Goal: Task Accomplishment & Management: Use online tool/utility

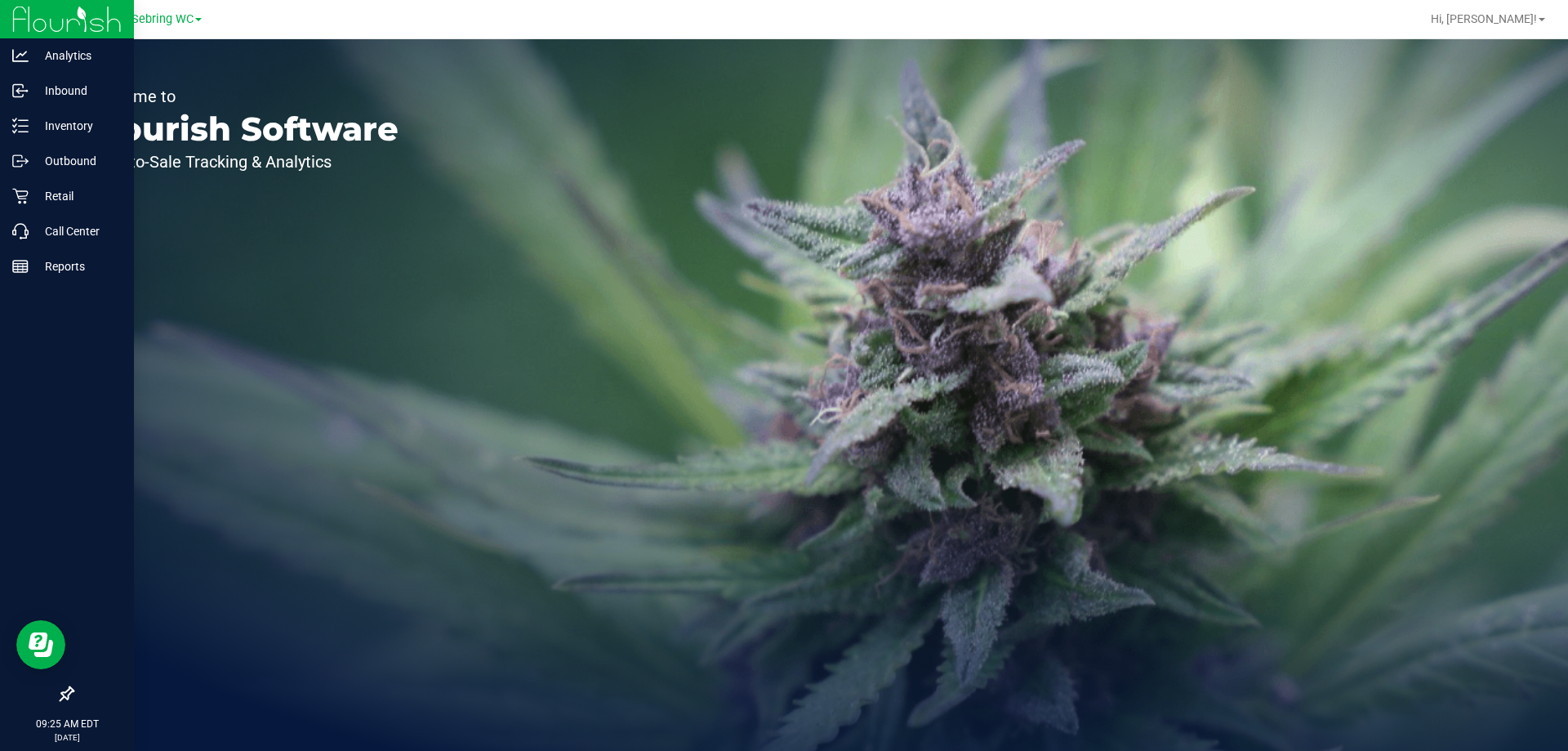
click at [68, 690] on icon at bounding box center [67, 694] width 15 height 15
click at [59, 695] on input "checkbox" at bounding box center [59, 695] width 0 height 0
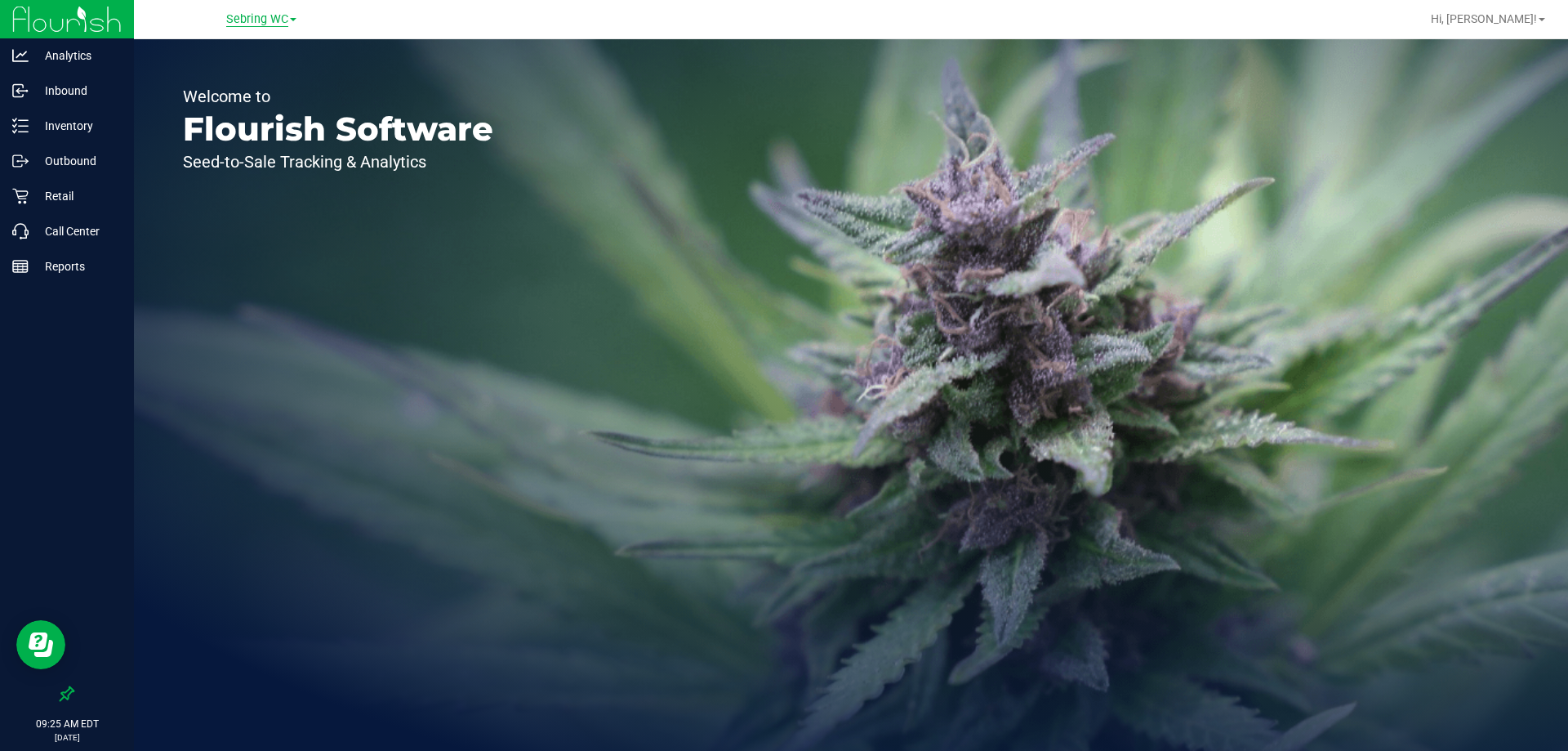
click at [275, 26] on span "Sebring WC" at bounding box center [257, 20] width 62 height 15
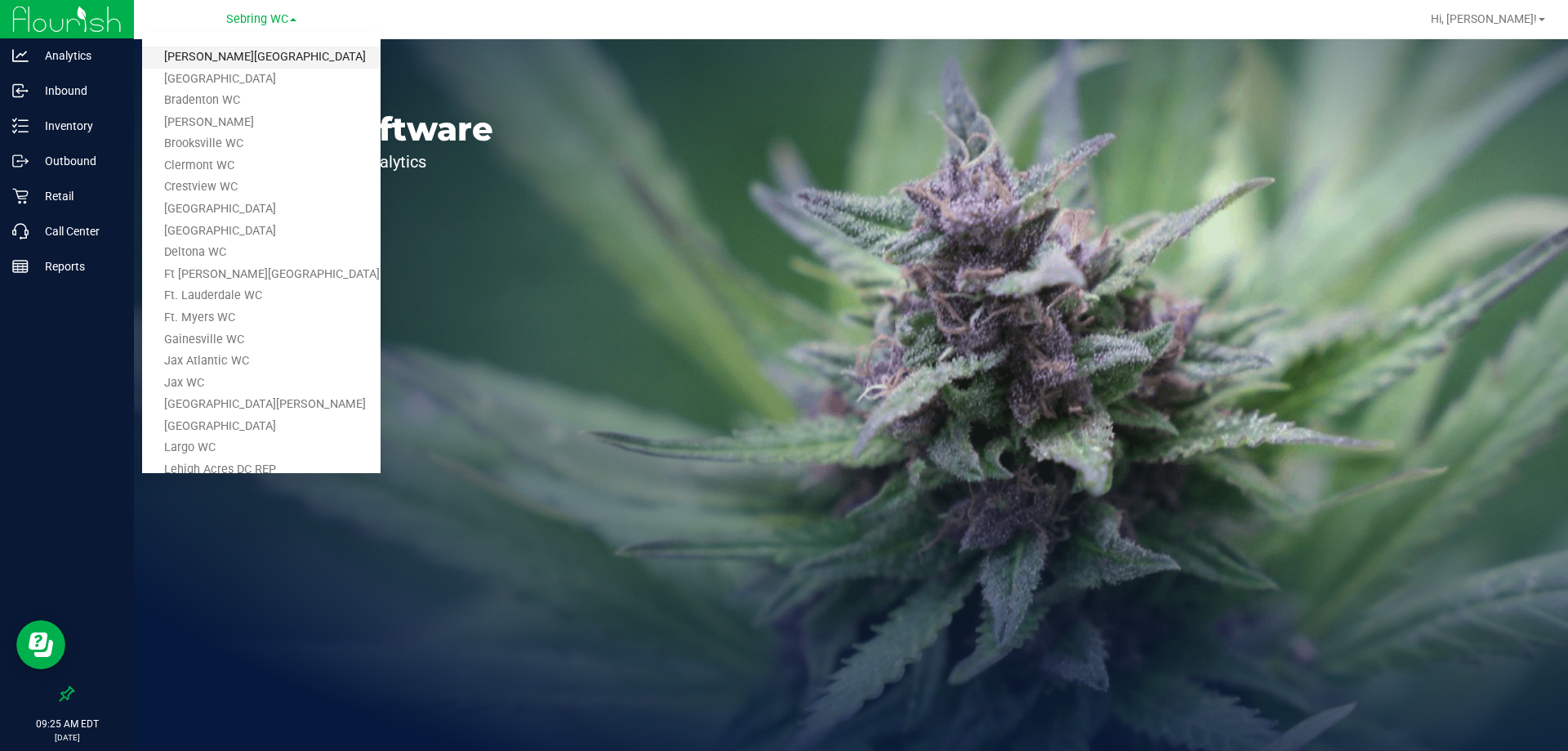
click at [254, 53] on link "[PERSON_NAME][GEOGRAPHIC_DATA]" at bounding box center [261, 57] width 238 height 22
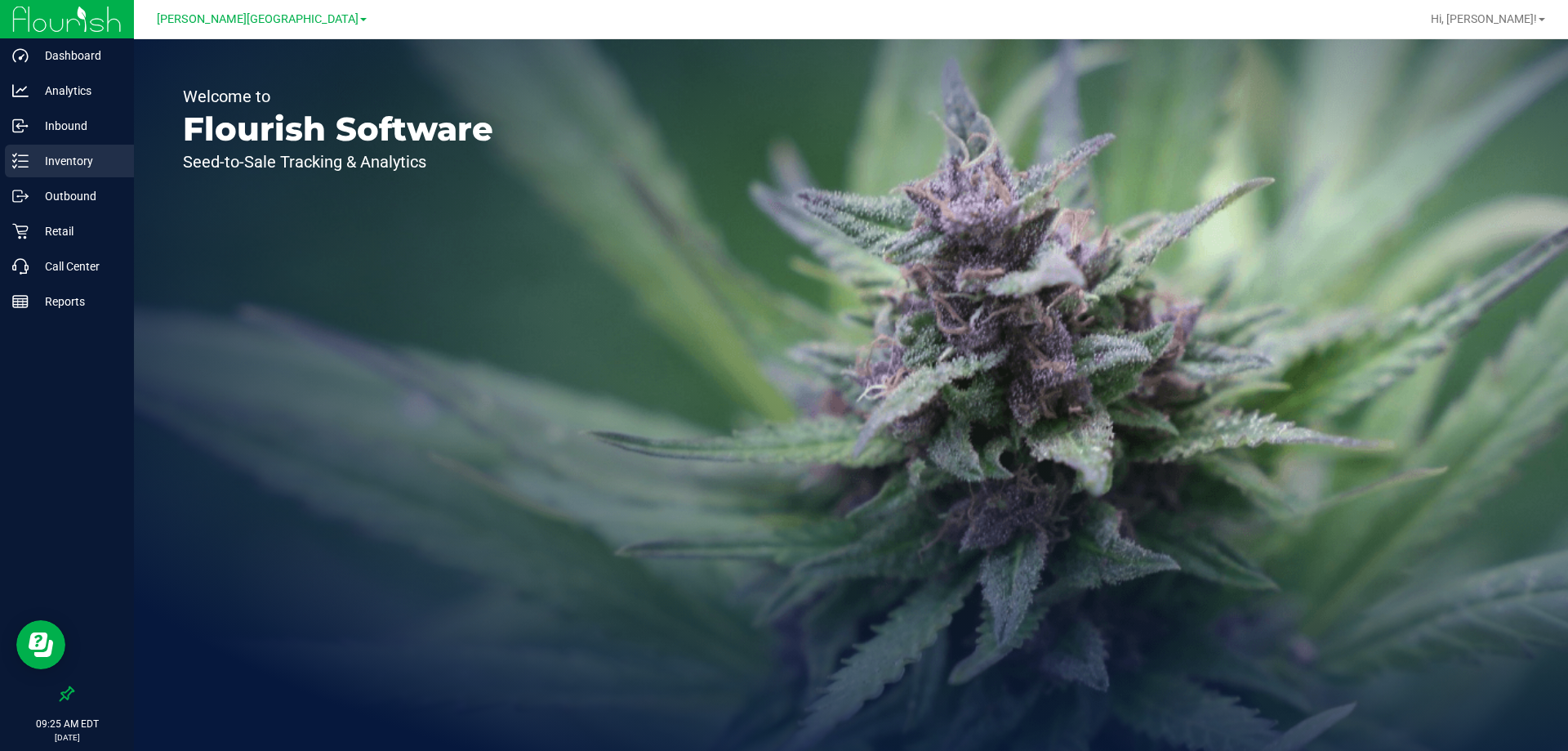
click at [82, 161] on p "Inventory" at bounding box center [77, 161] width 98 height 20
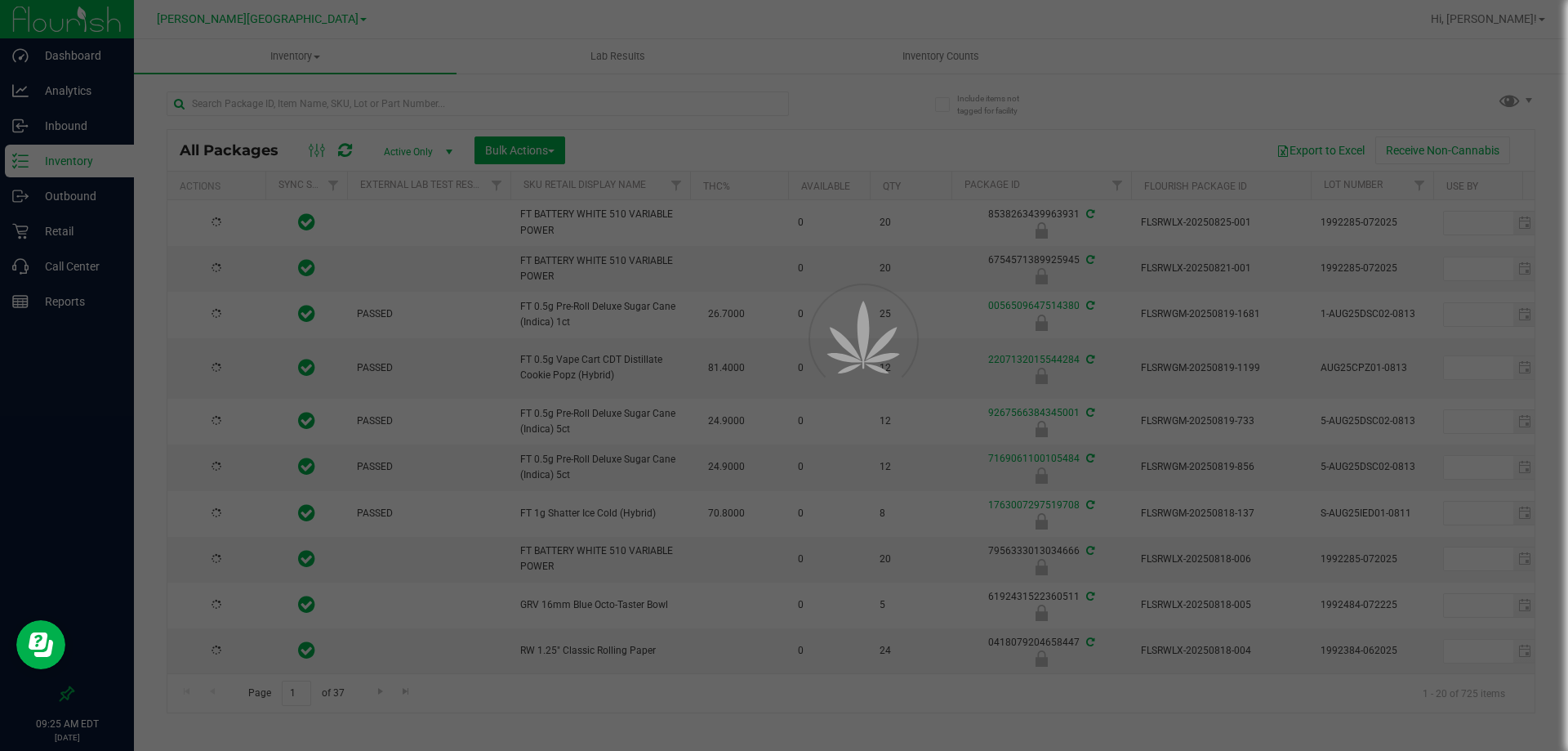
click at [292, 97] on div at bounding box center [784, 375] width 1568 height 751
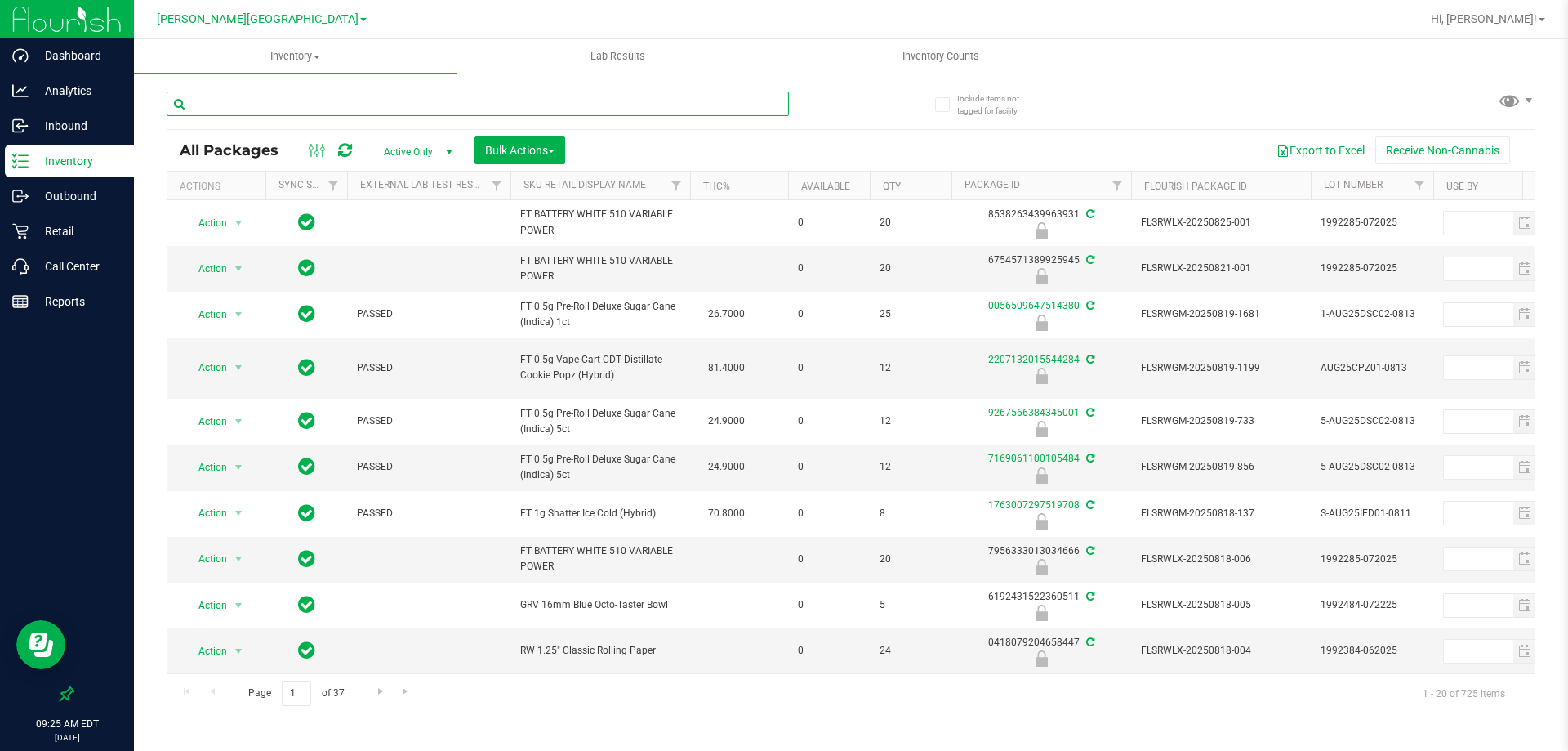
click at [287, 104] on input "text" at bounding box center [478, 104] width 622 height 25
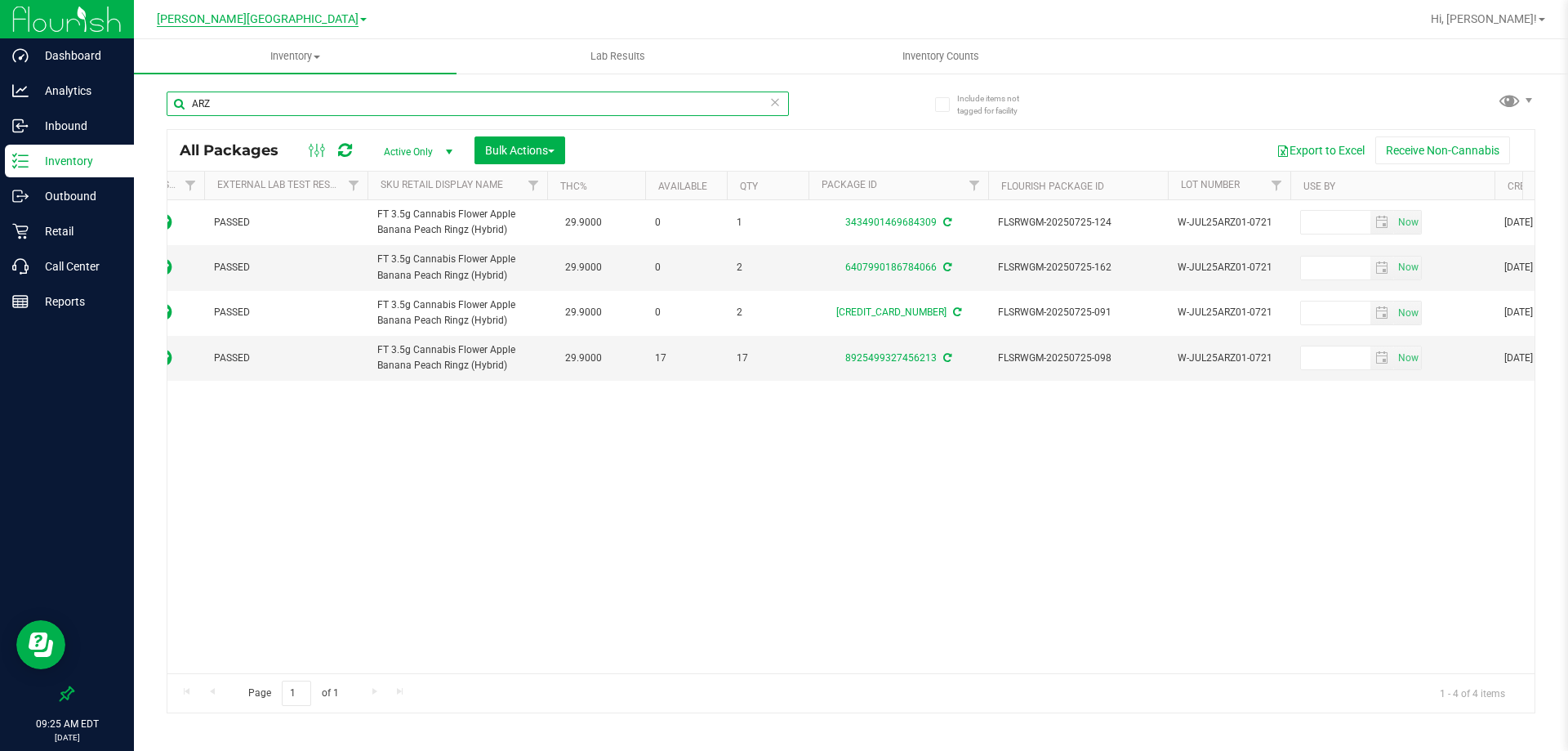
type input "ARZ"
click at [288, 20] on span "[PERSON_NAME][GEOGRAPHIC_DATA]" at bounding box center [257, 20] width 202 height 15
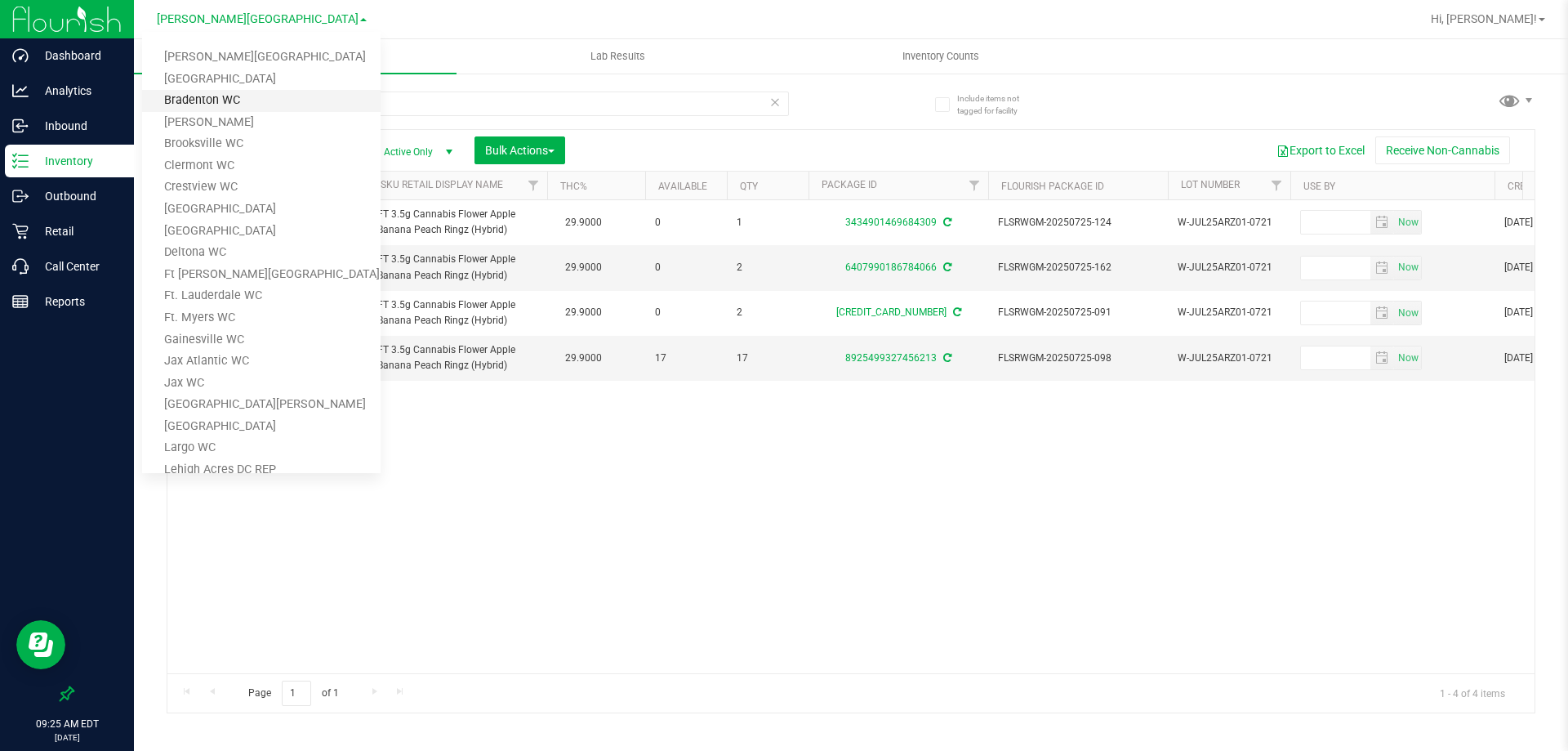
click at [226, 105] on link "Bradenton WC" at bounding box center [261, 100] width 238 height 22
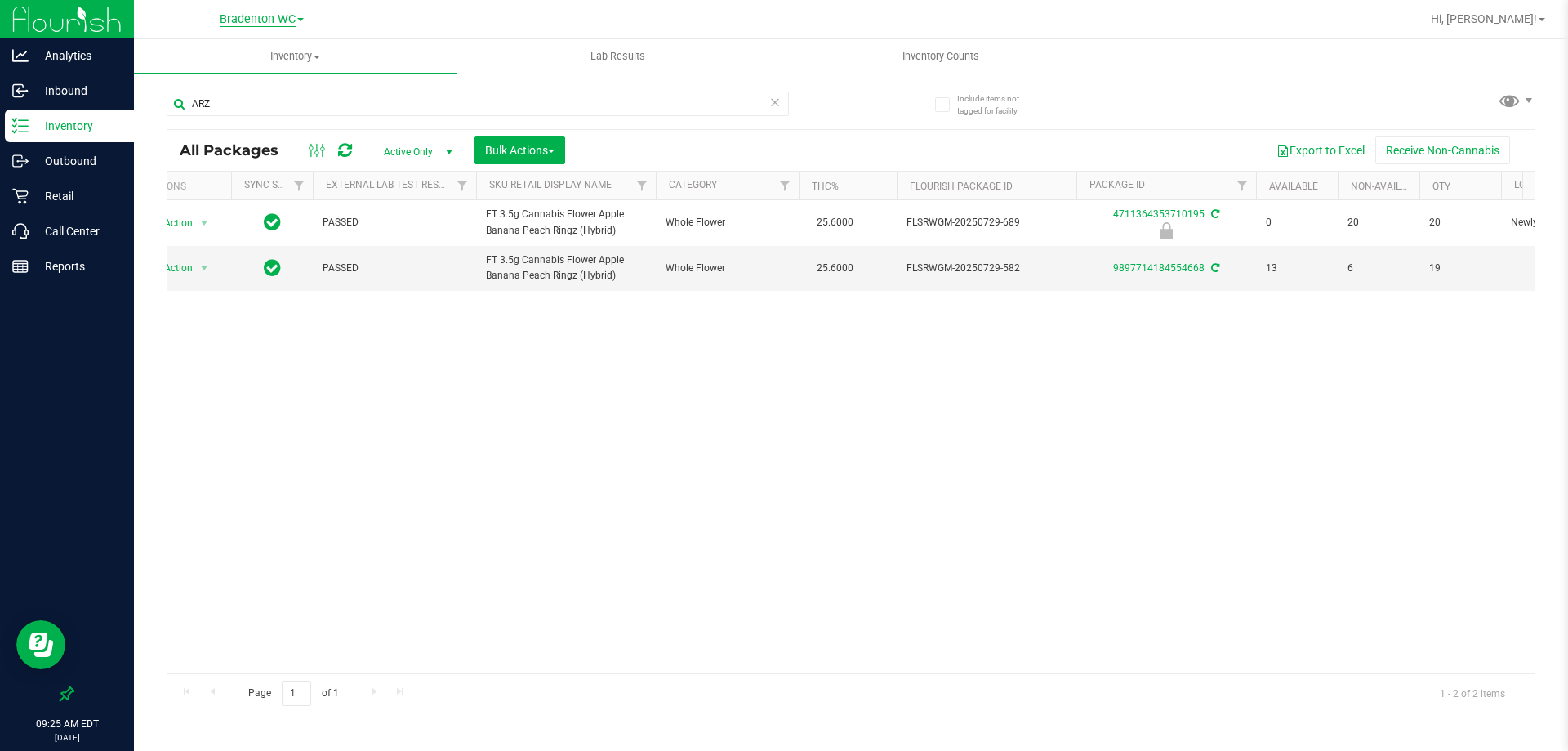
click at [295, 23] on span "Bradenton WC" at bounding box center [258, 20] width 76 height 15
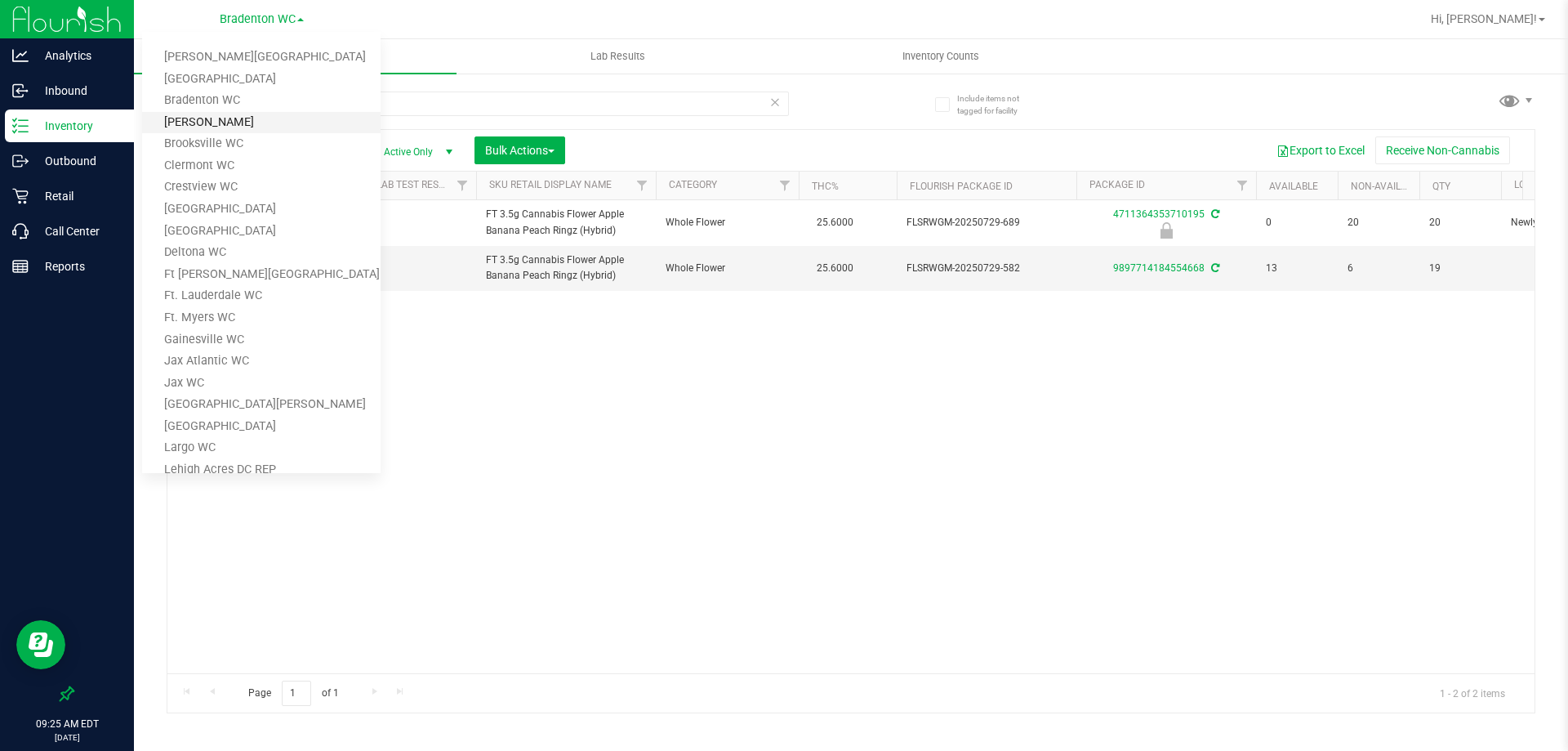
click at [201, 118] on link "[PERSON_NAME]" at bounding box center [261, 123] width 238 height 22
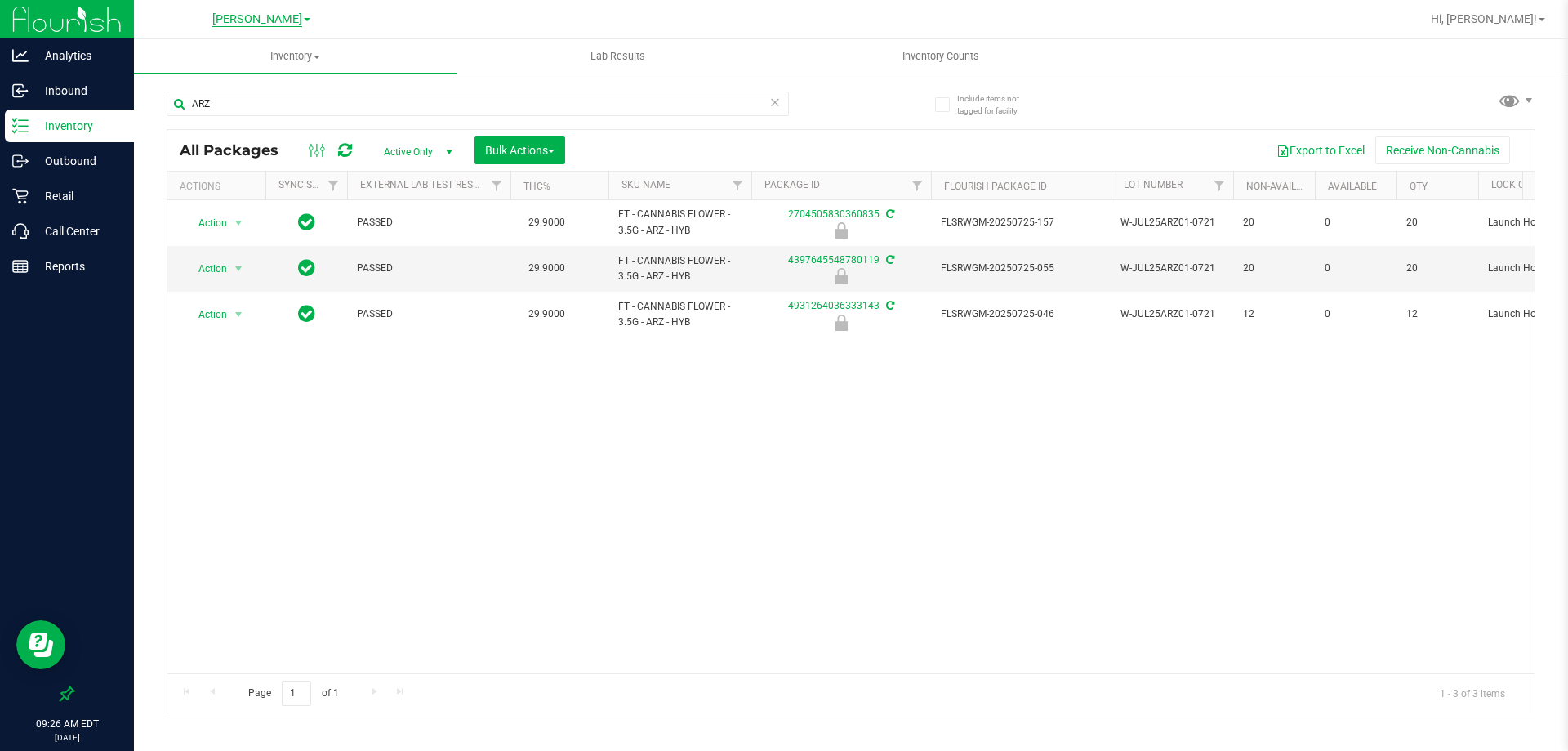
click at [284, 22] on span "[PERSON_NAME]" at bounding box center [257, 20] width 90 height 15
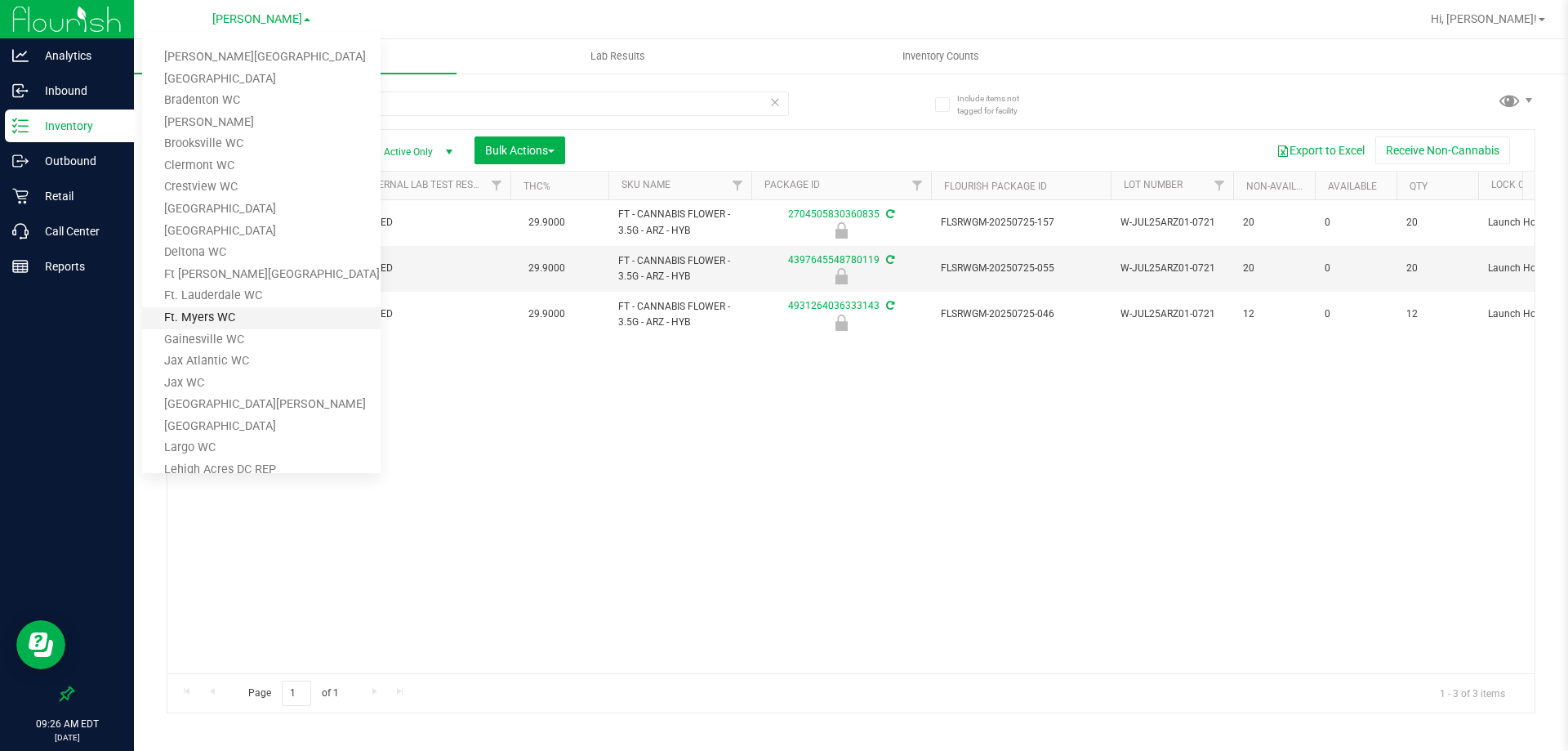
click at [220, 313] on link "Ft. Myers WC" at bounding box center [261, 318] width 238 height 22
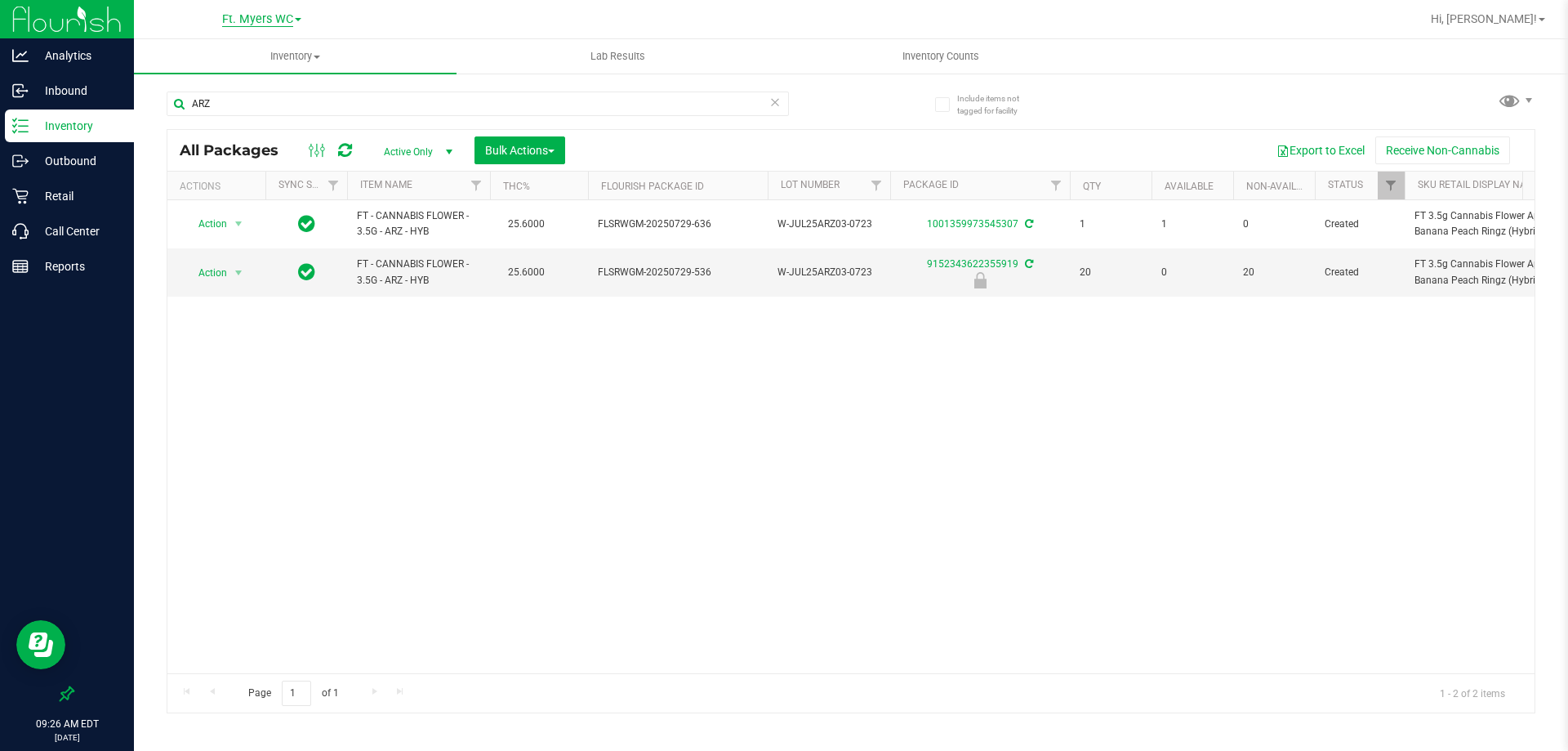
click at [286, 17] on span "Ft. Myers WC" at bounding box center [258, 20] width 71 height 15
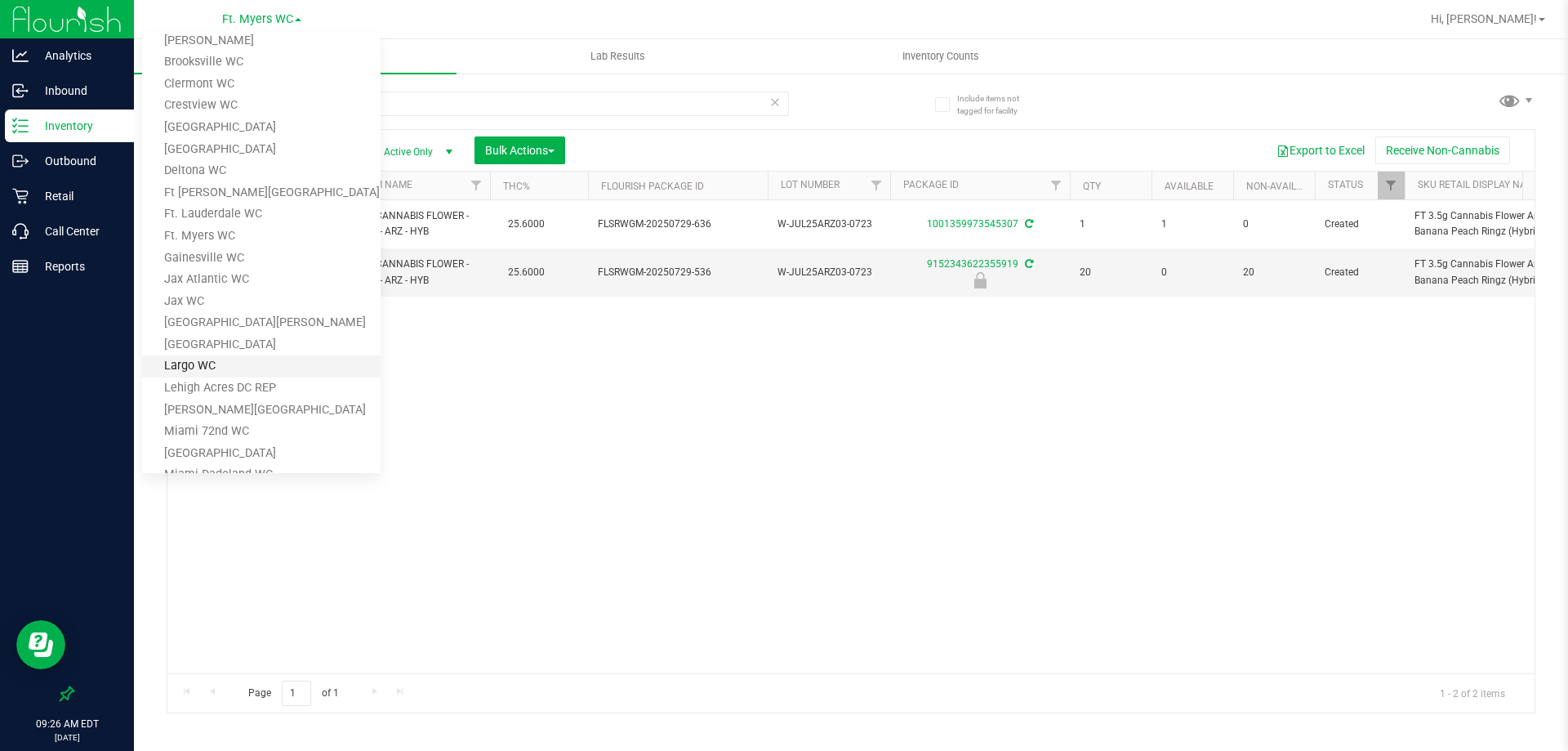
click at [225, 360] on link "Largo WC" at bounding box center [261, 366] width 238 height 22
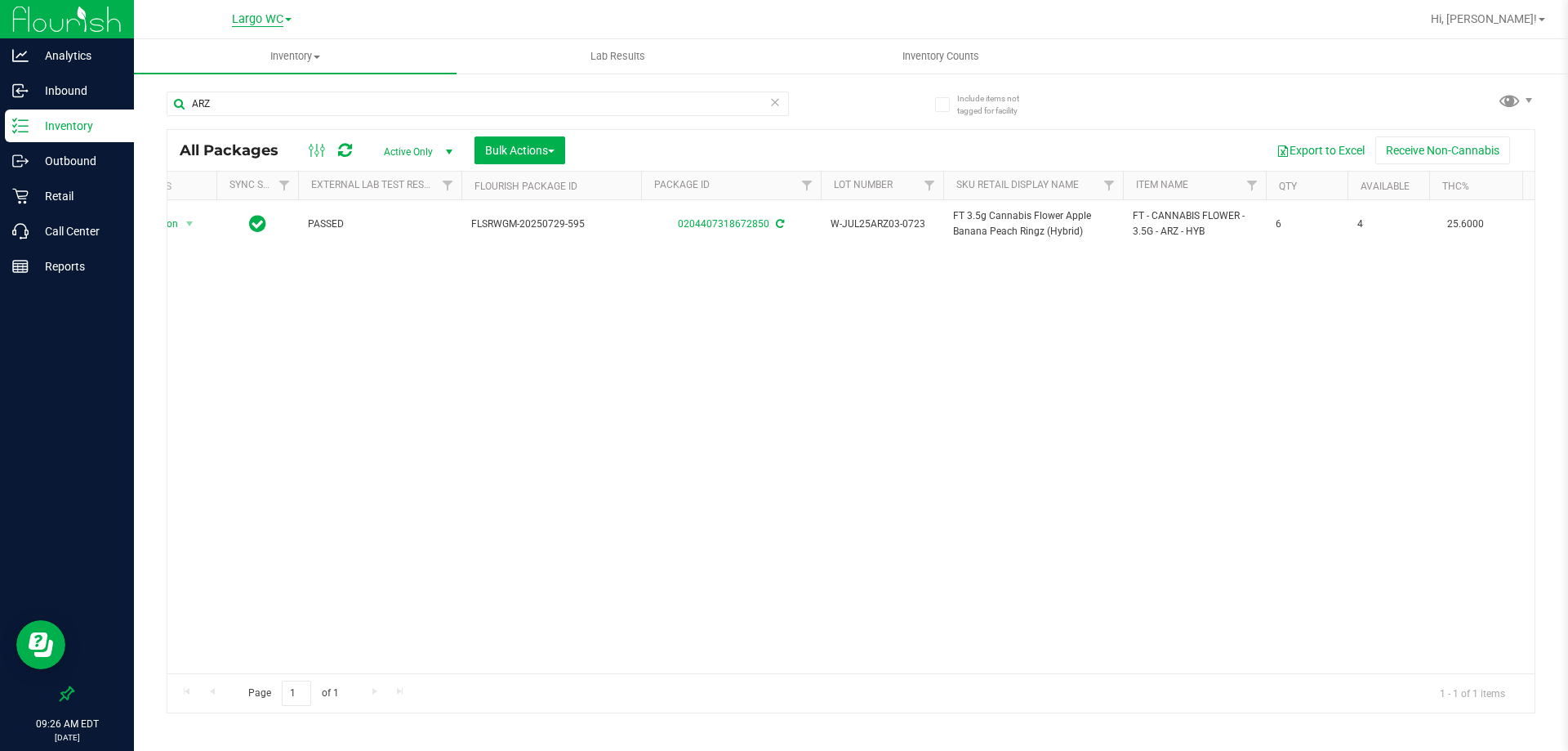
click at [266, 25] on span "Largo WC" at bounding box center [258, 20] width 51 height 15
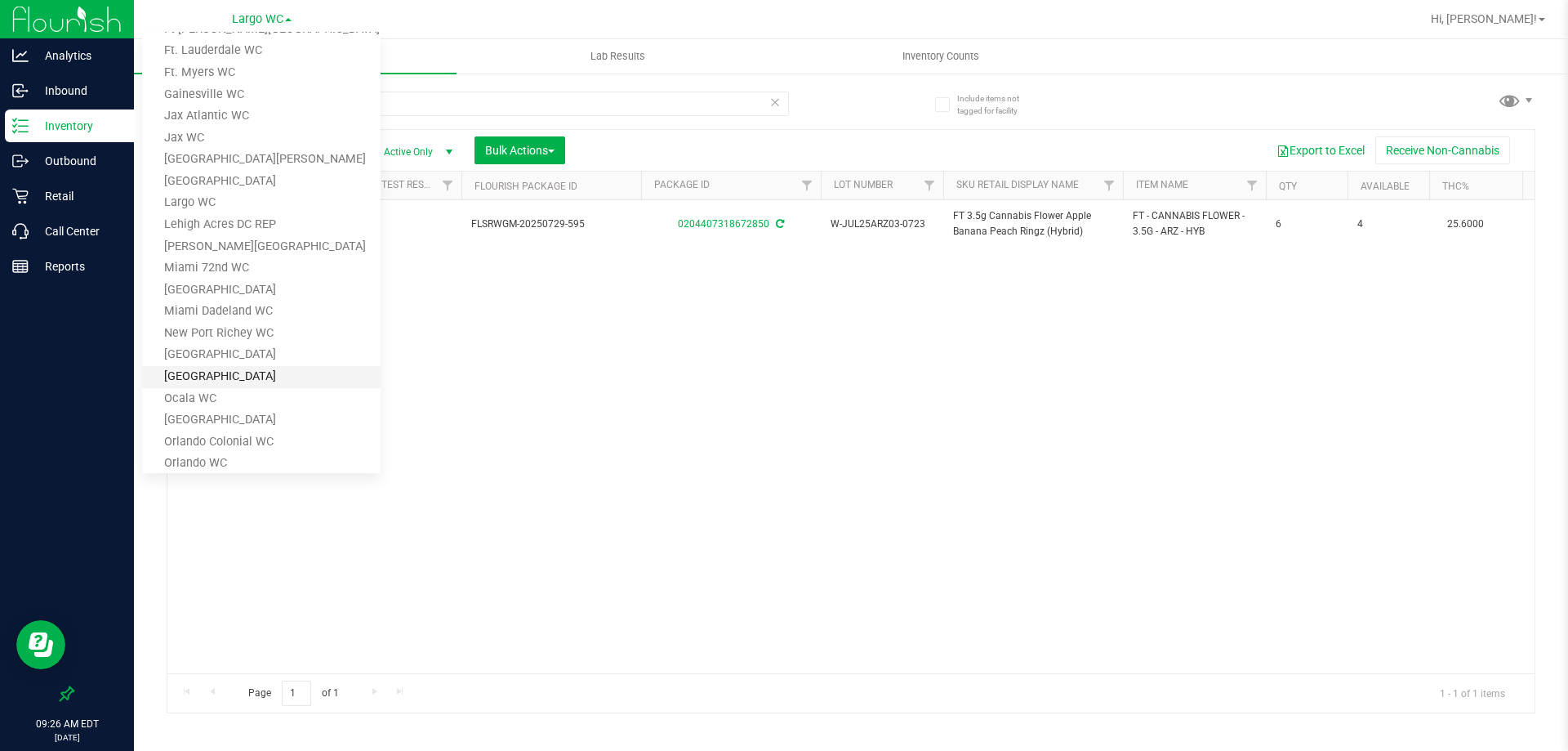
click at [220, 376] on link "[GEOGRAPHIC_DATA]" at bounding box center [261, 377] width 238 height 22
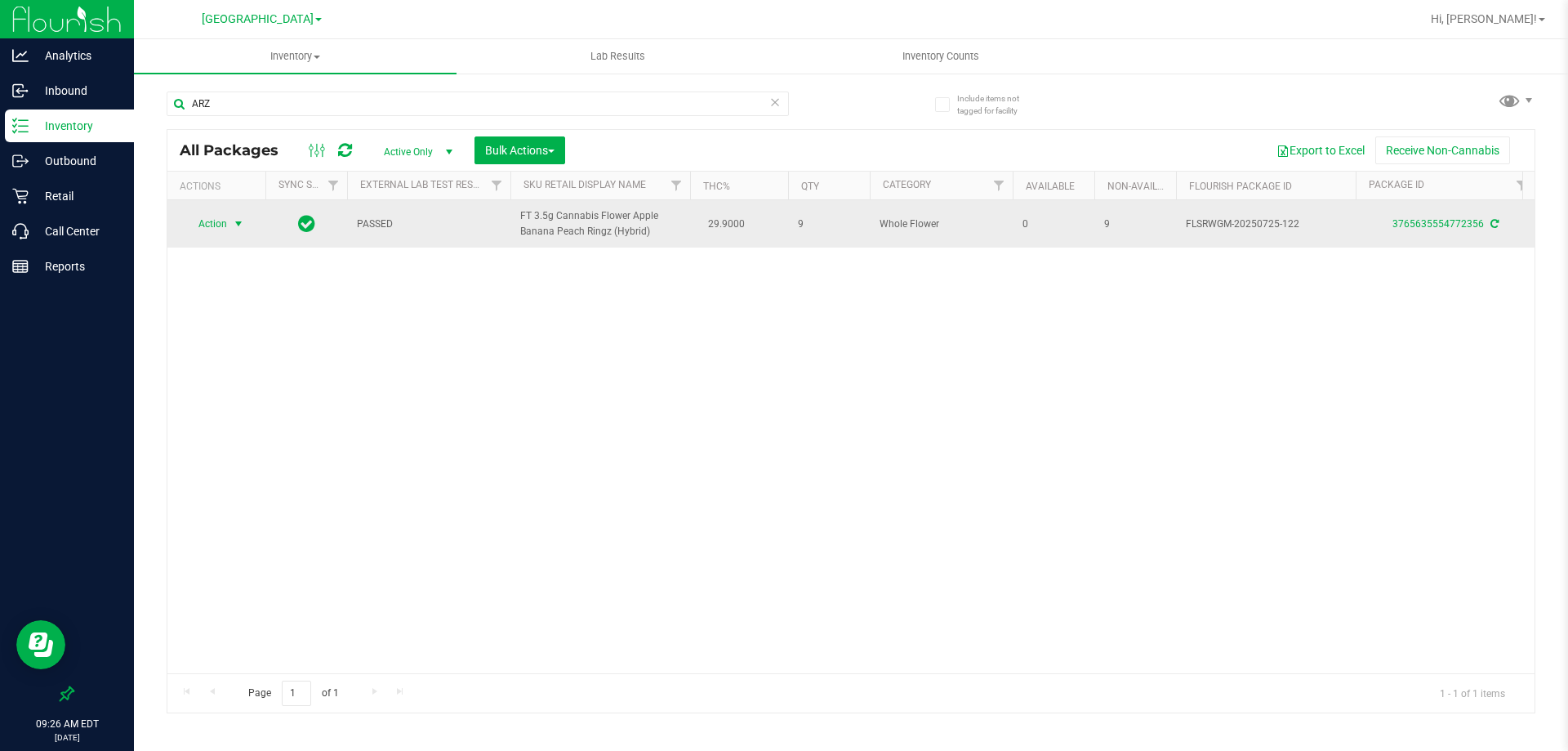
click at [235, 221] on span "select" at bounding box center [239, 224] width 13 height 13
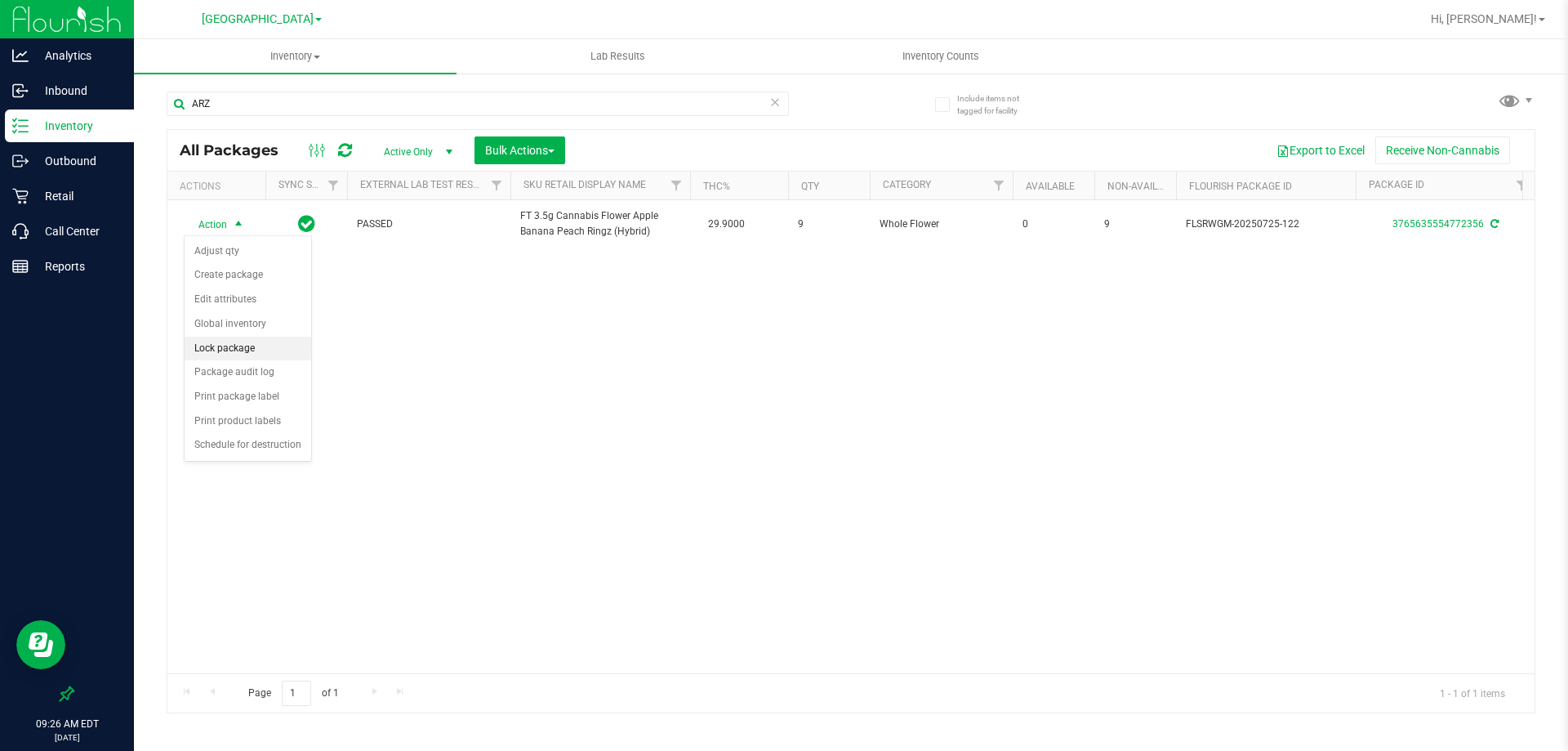
click at [236, 347] on li "Lock package" at bounding box center [247, 349] width 127 height 25
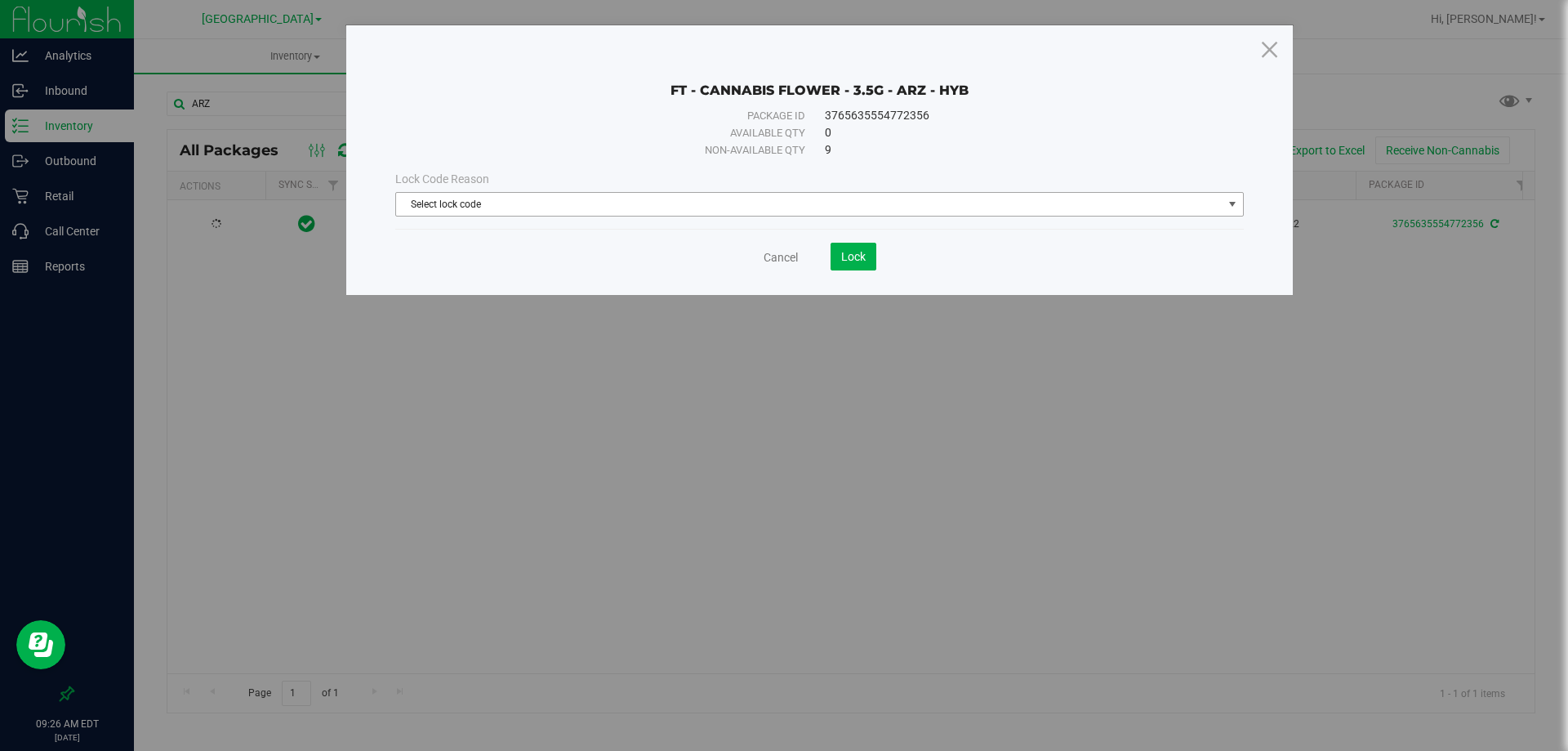
click at [531, 207] on span "Select lock code" at bounding box center [809, 204] width 826 height 23
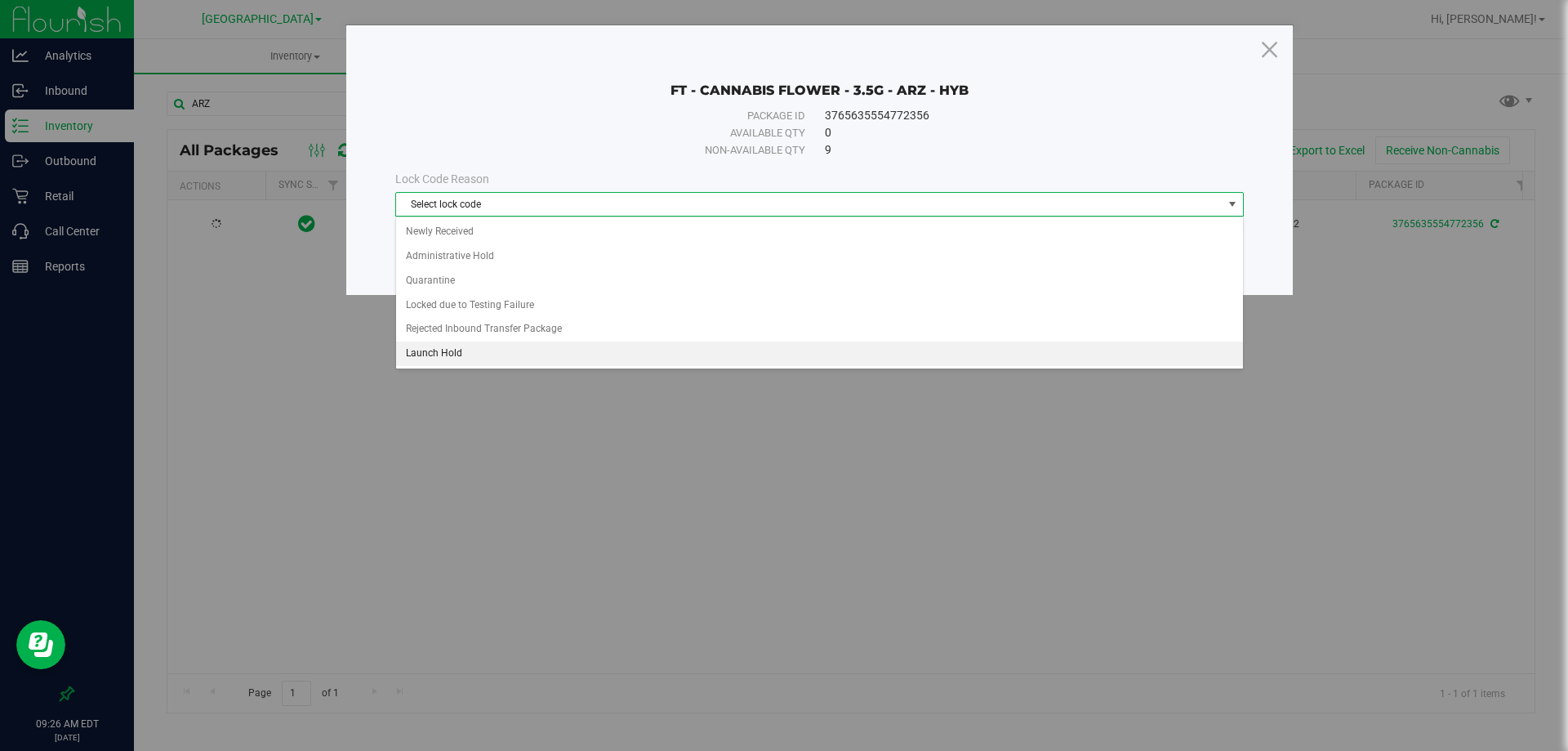
click at [460, 359] on li "Launch Hold" at bounding box center [819, 354] width 847 height 25
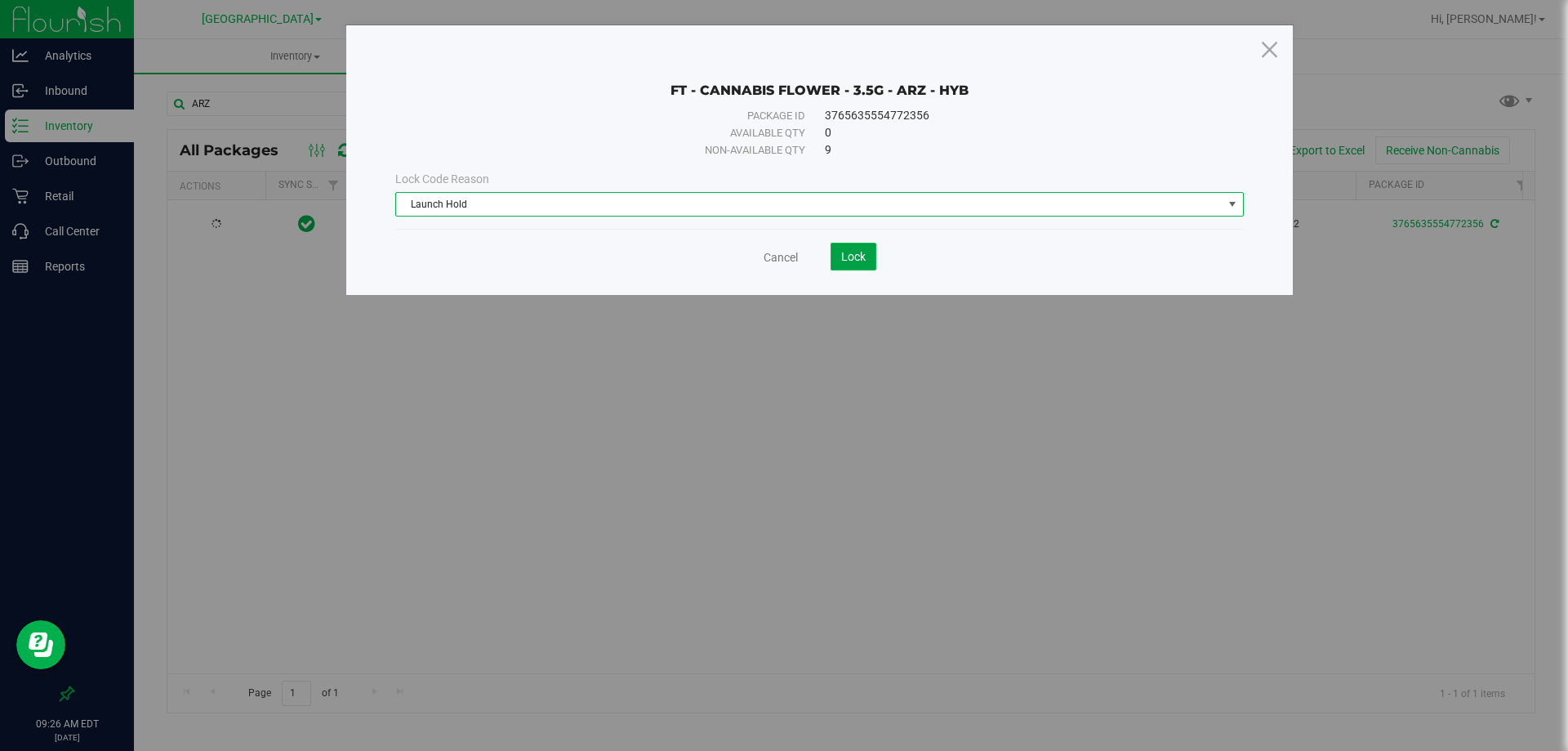
click at [858, 251] on span "Lock" at bounding box center [854, 256] width 25 height 13
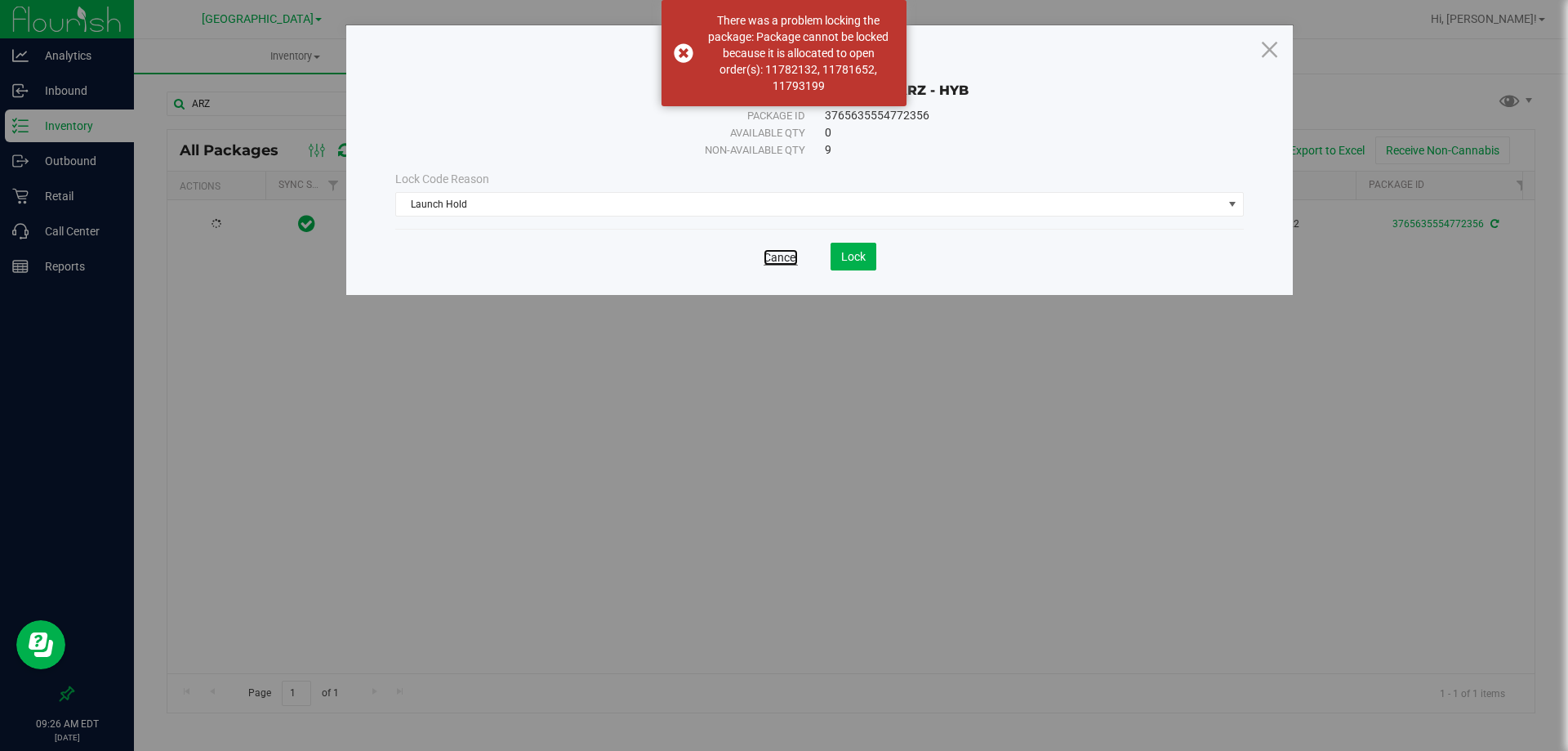
click at [788, 253] on link "Cancel" at bounding box center [780, 257] width 34 height 17
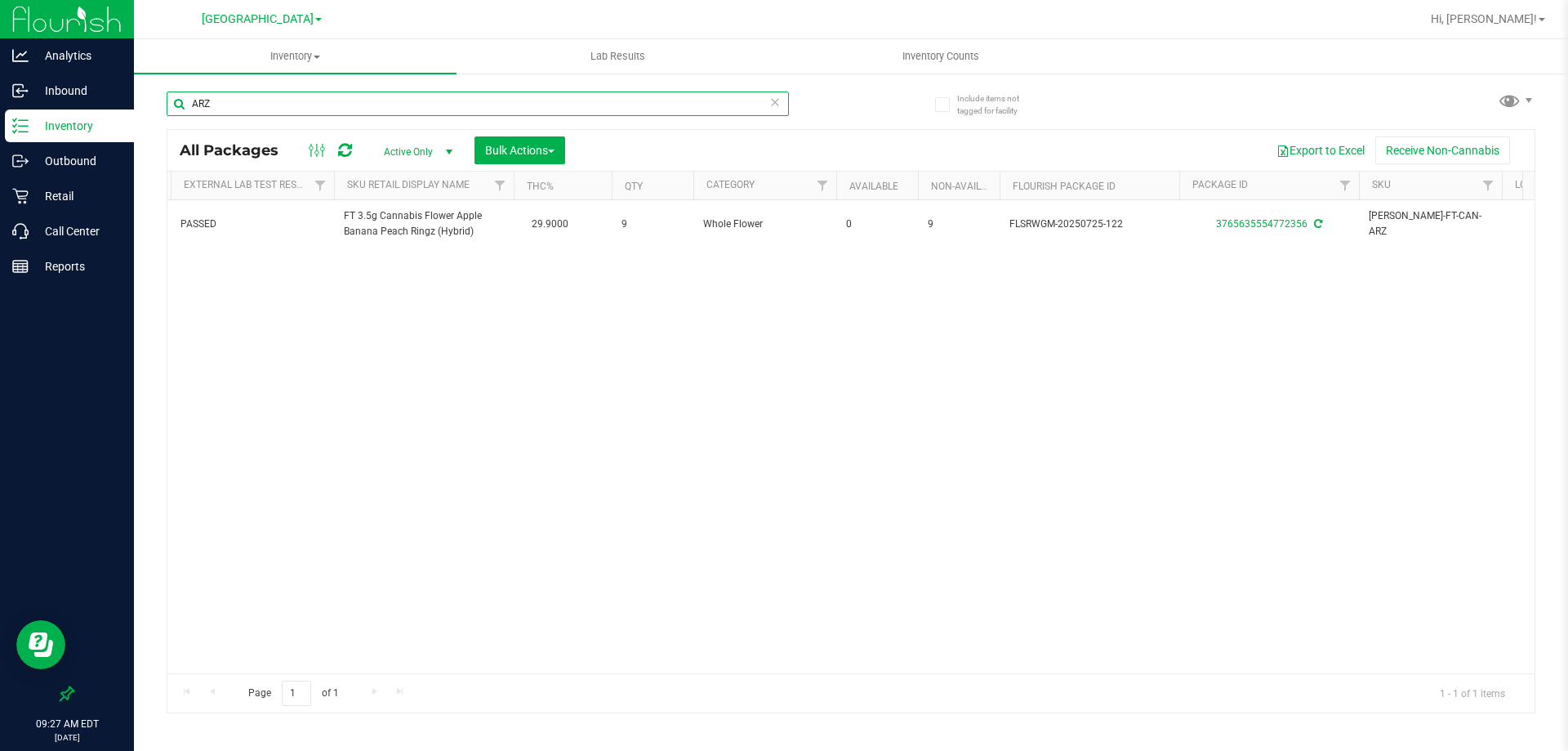
drag, startPoint x: 251, startPoint y: 105, endPoint x: 173, endPoint y: 105, distance: 78.0
click at [173, 105] on input "ARZ" at bounding box center [478, 104] width 622 height 25
click at [525, 328] on div "Action Action Adjust qty Create package Edit attributes Global inventory Lock p…" at bounding box center [851, 436] width 1367 height 473
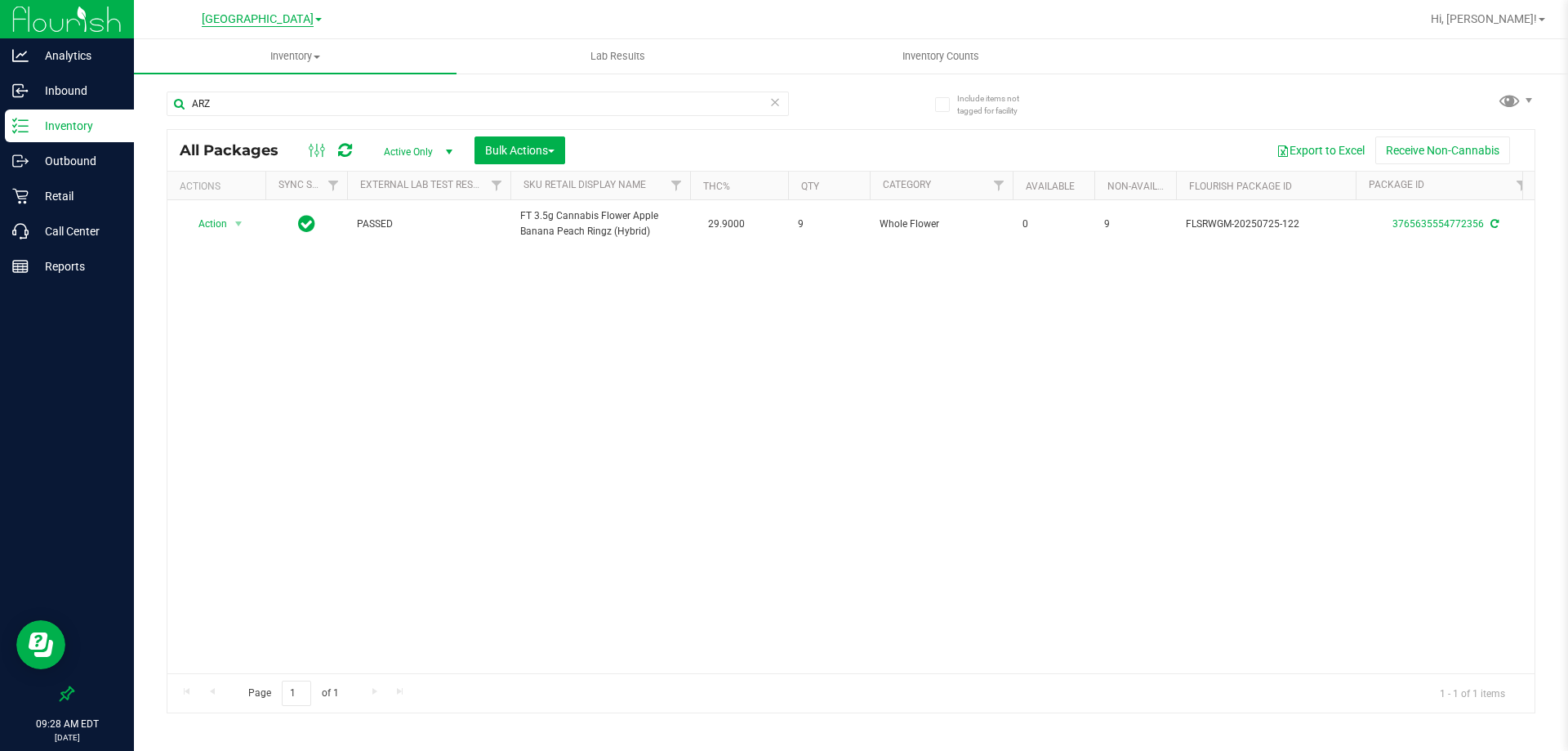
click at [278, 23] on span "[GEOGRAPHIC_DATA]" at bounding box center [257, 20] width 112 height 15
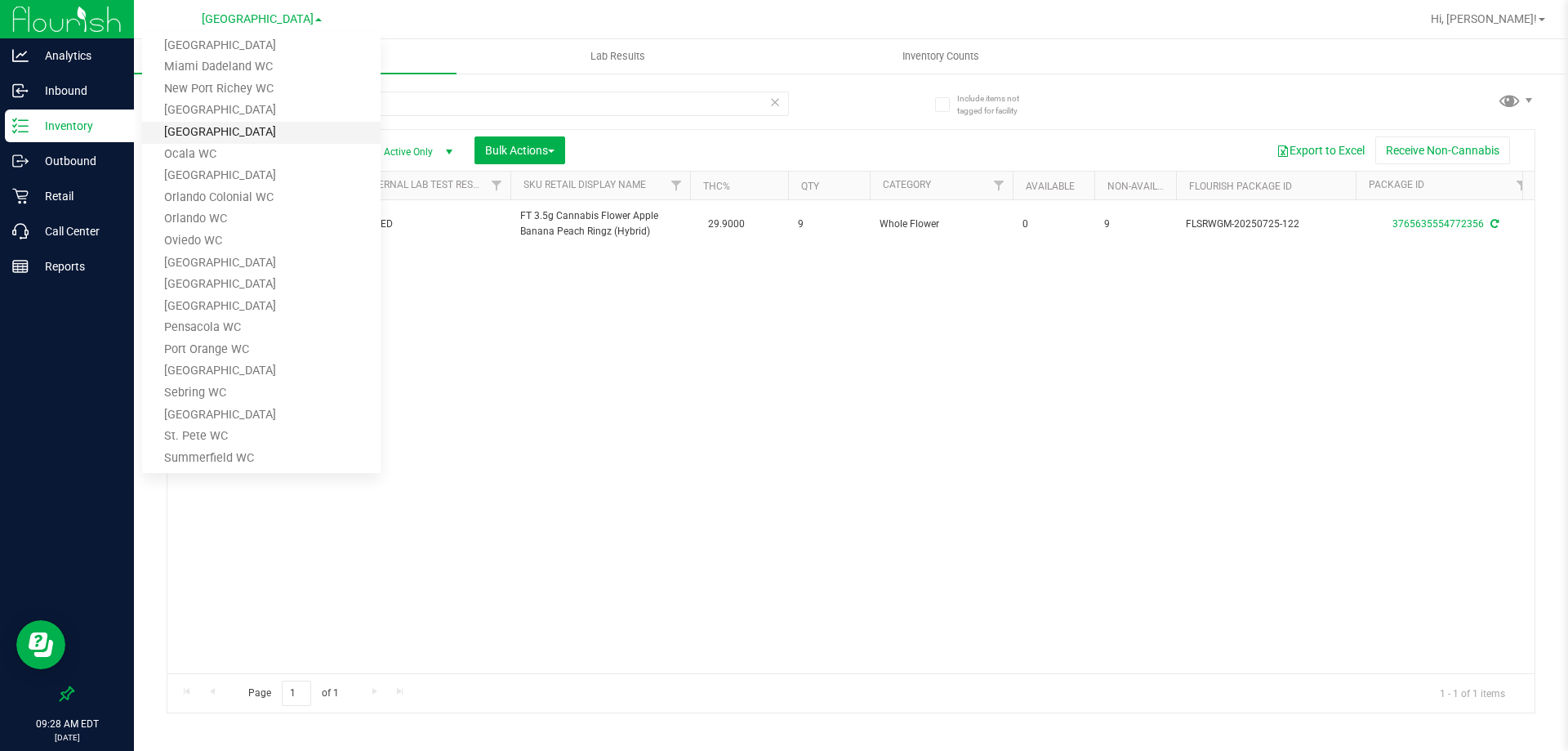
scroll to position [490, 0]
click at [232, 383] on link "Sebring WC" at bounding box center [261, 393] width 238 height 22
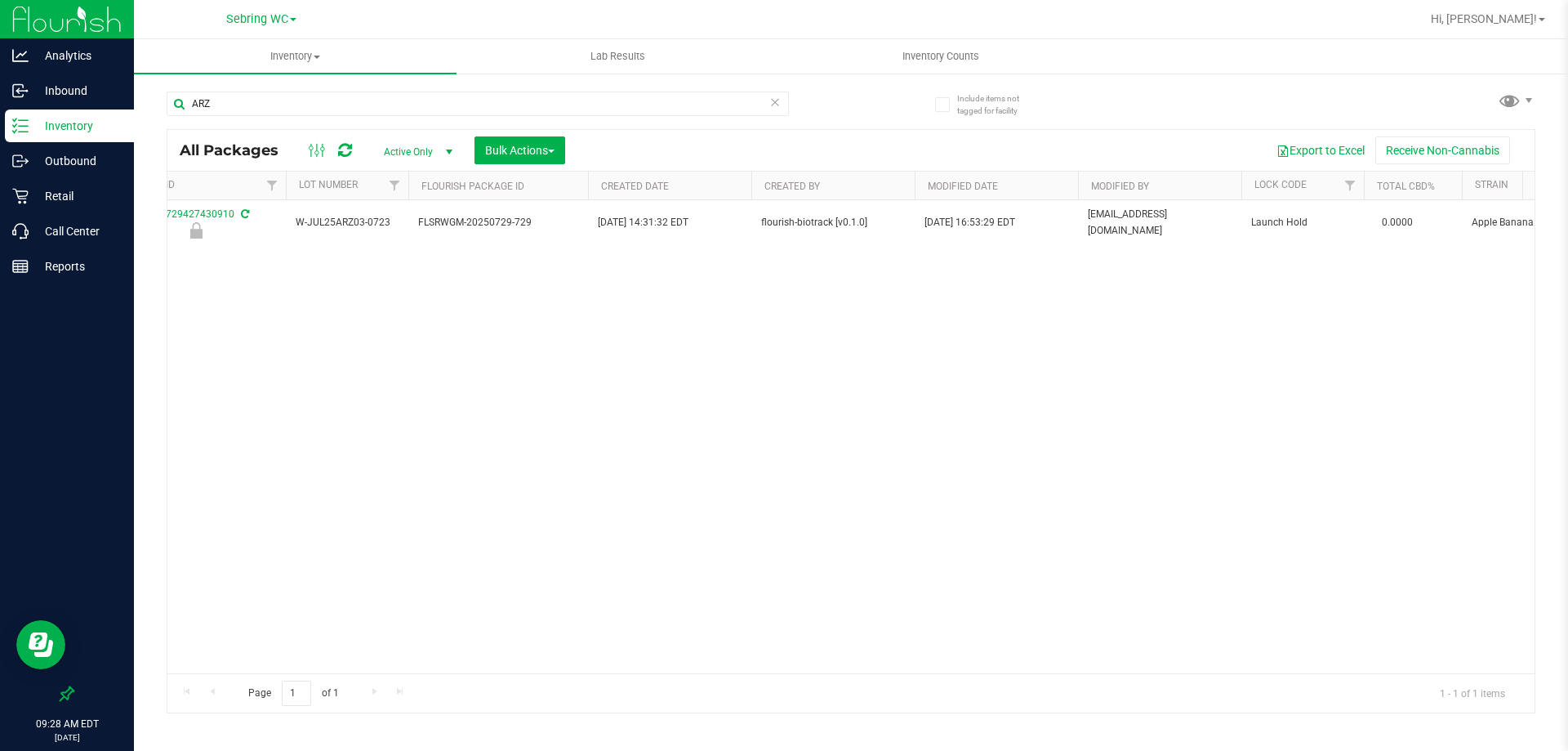
scroll to position [0, 1044]
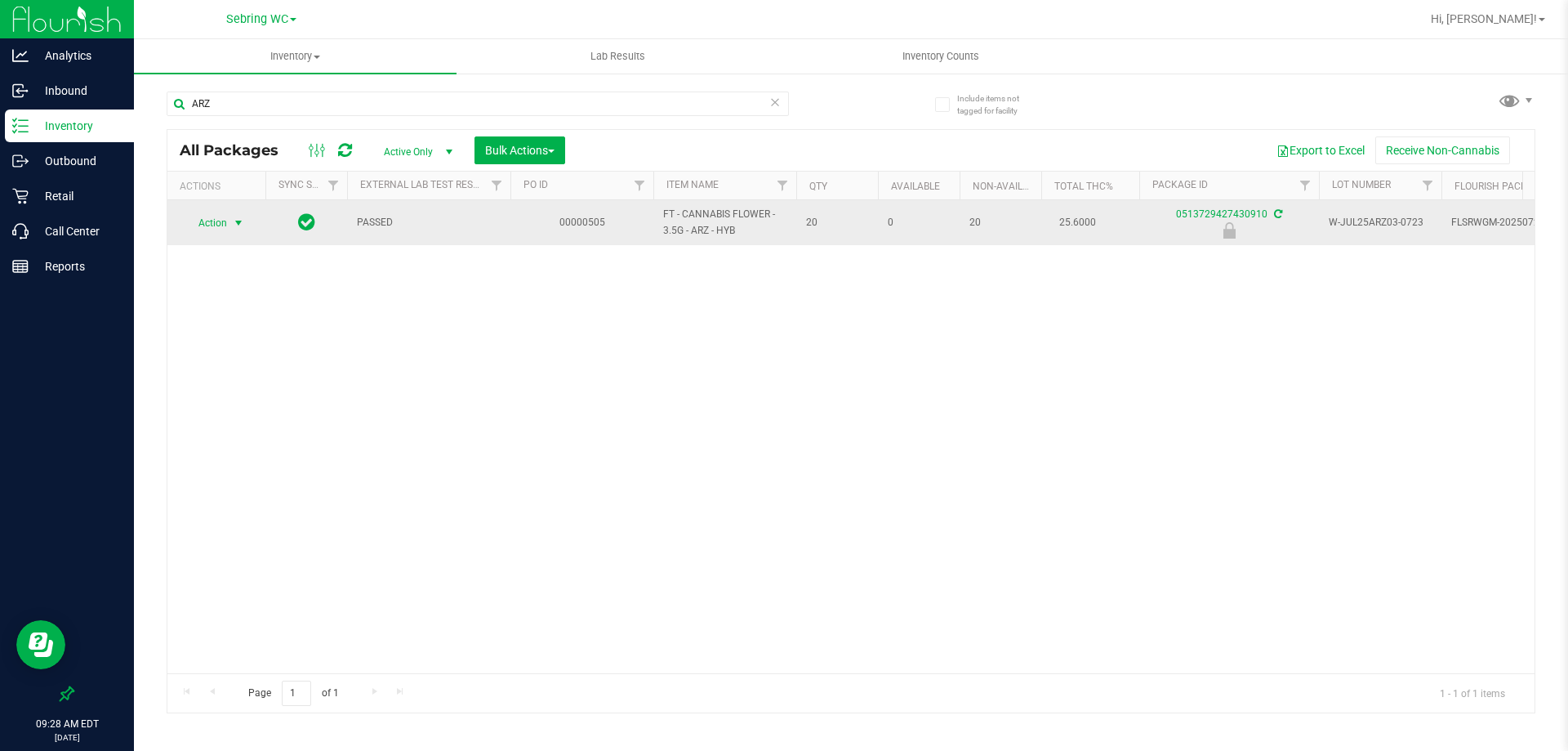
click at [239, 222] on span "select" at bounding box center [239, 223] width 13 height 13
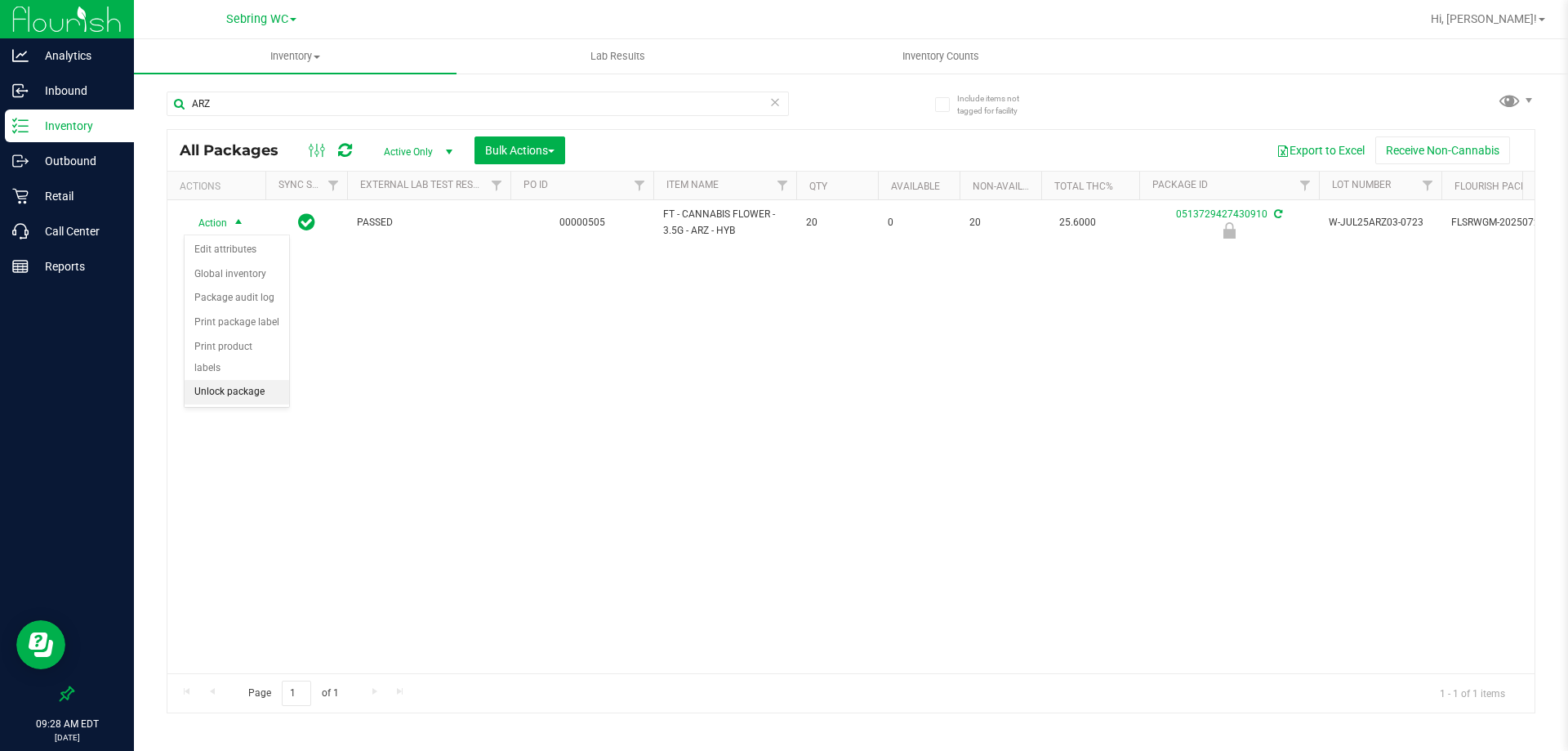
click at [255, 380] on li "Unlock package" at bounding box center [236, 393] width 105 height 25
click at [280, 22] on span "Sebring WC" at bounding box center [257, 20] width 62 height 15
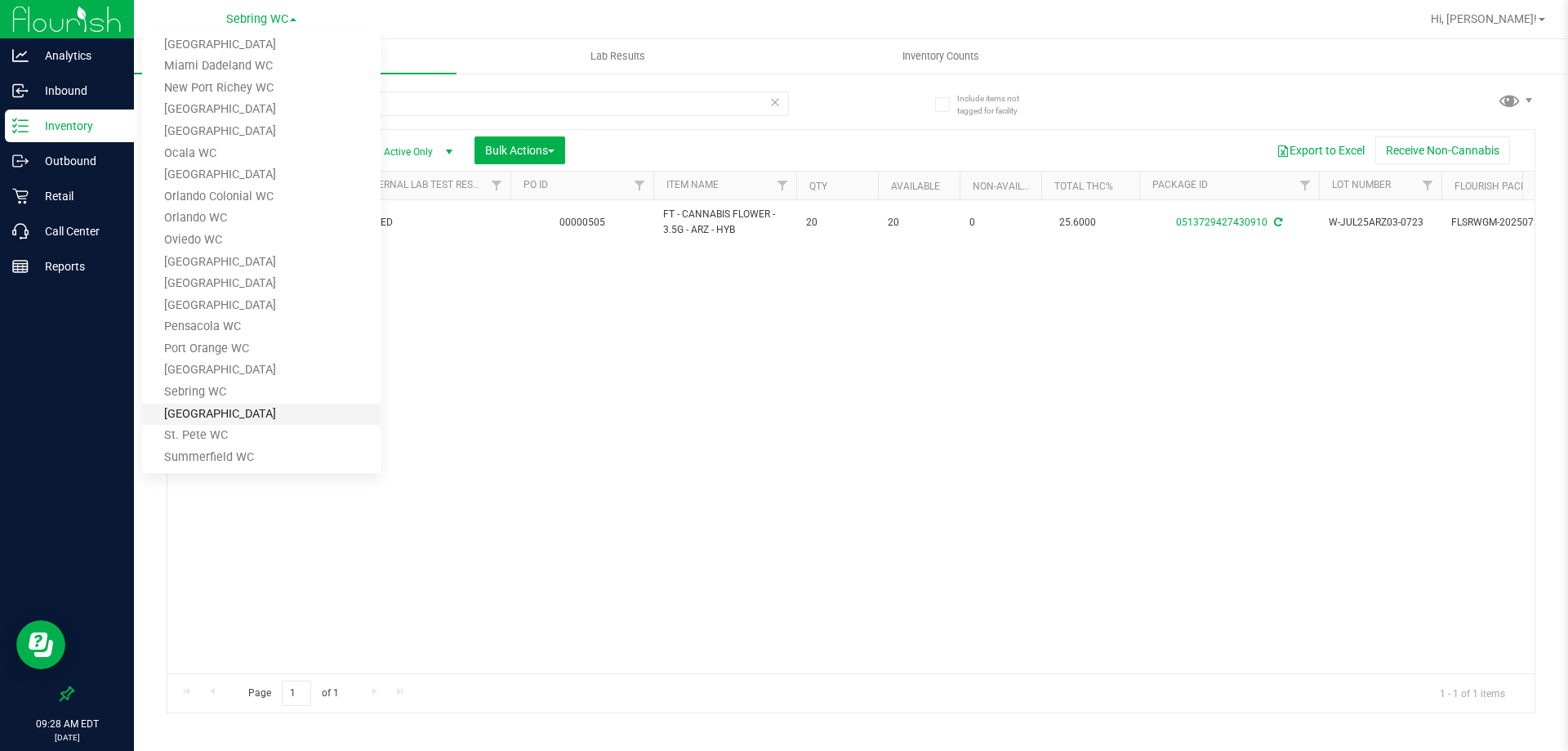
click at [247, 411] on link "[GEOGRAPHIC_DATA]" at bounding box center [261, 414] width 238 height 22
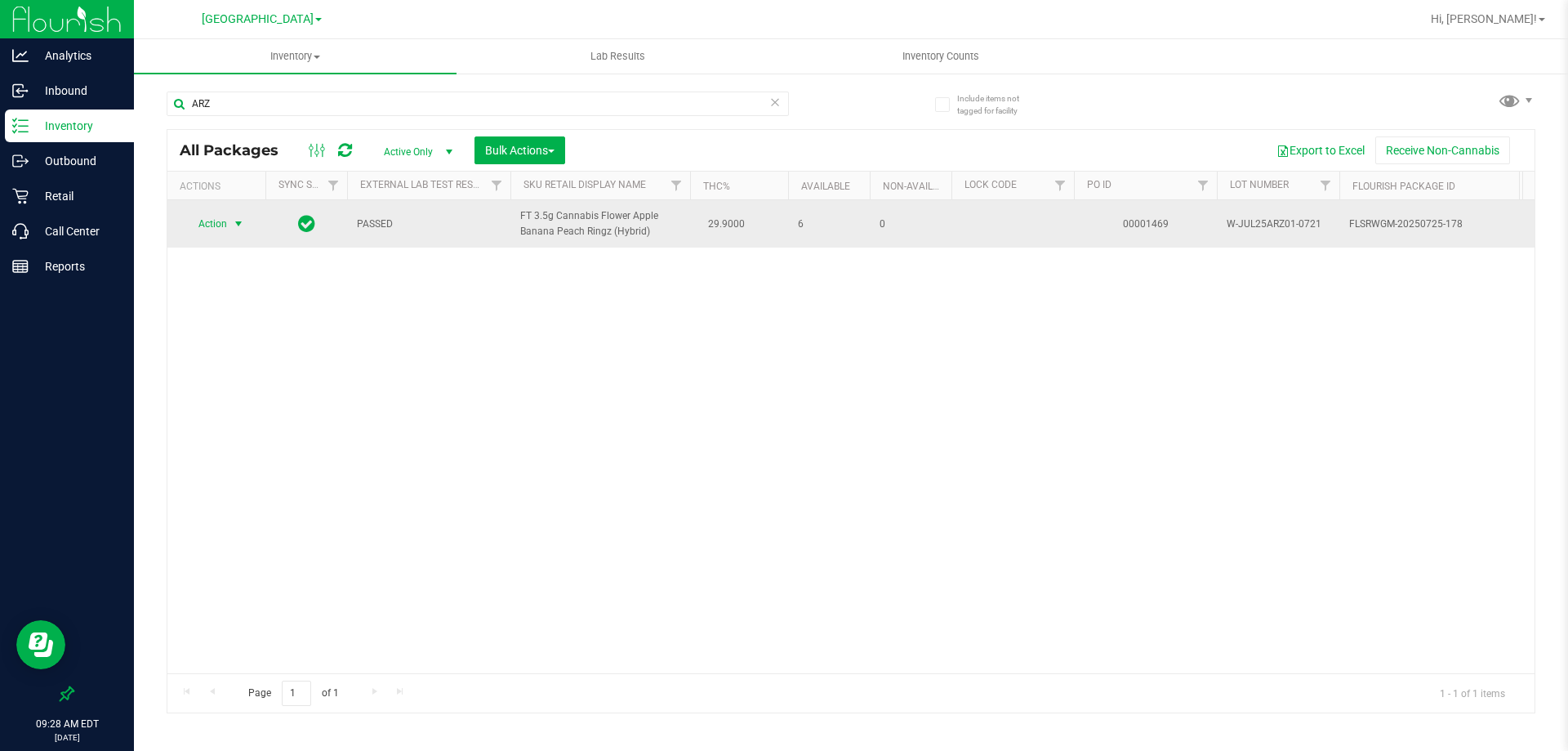
click at [234, 224] on span "select" at bounding box center [239, 224] width 13 height 13
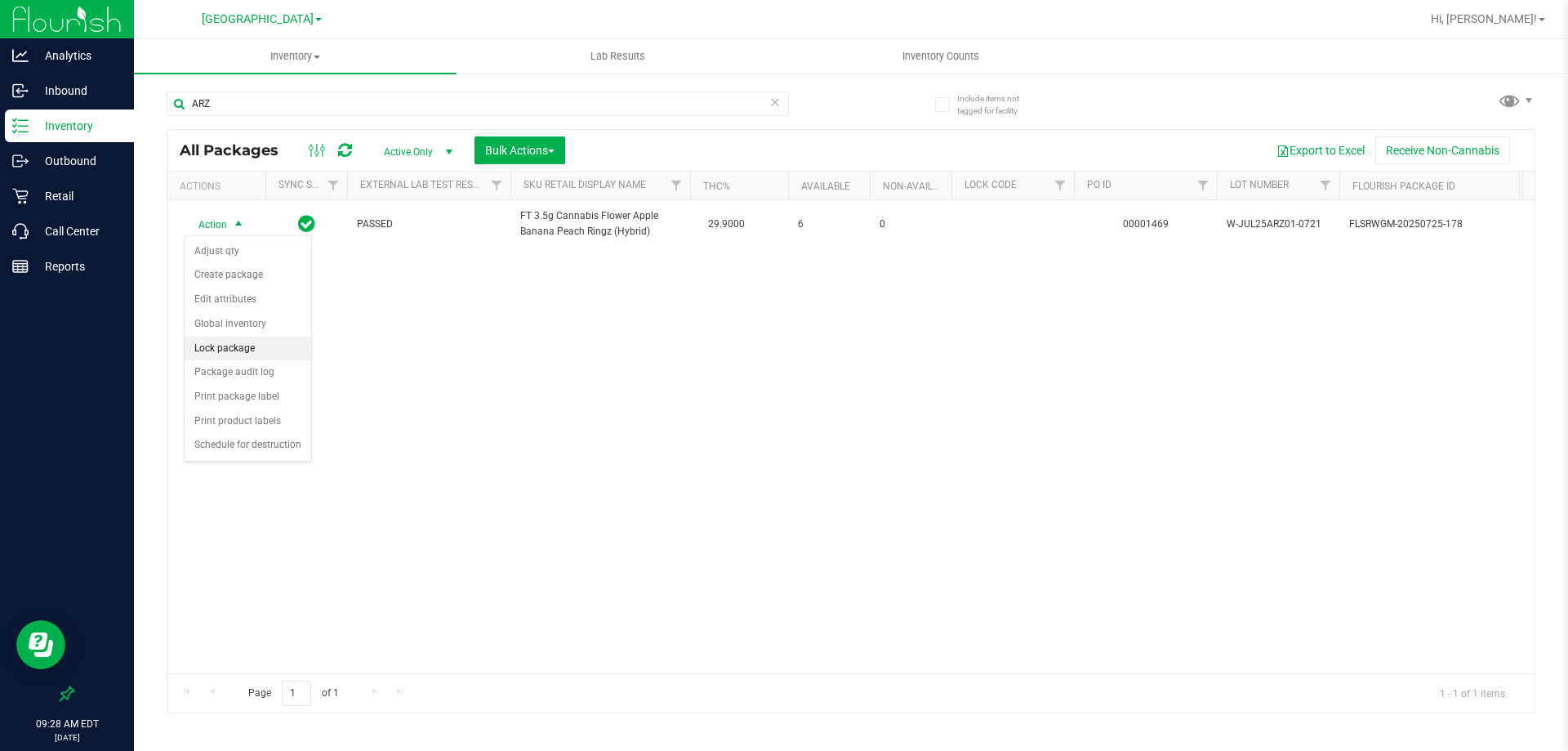
click at [235, 343] on li "Lock package" at bounding box center [247, 349] width 127 height 25
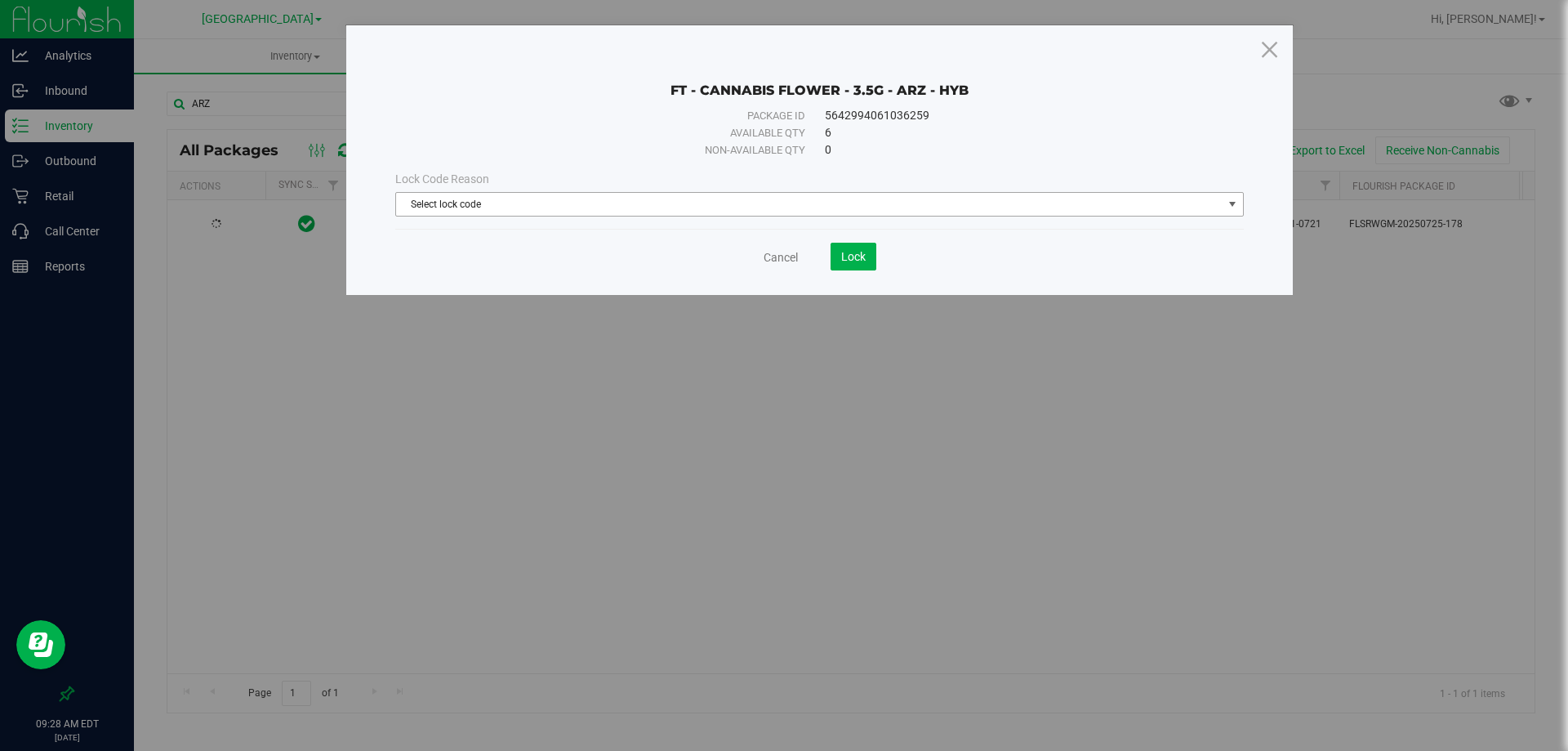
click at [514, 207] on span "Select lock code" at bounding box center [809, 204] width 826 height 23
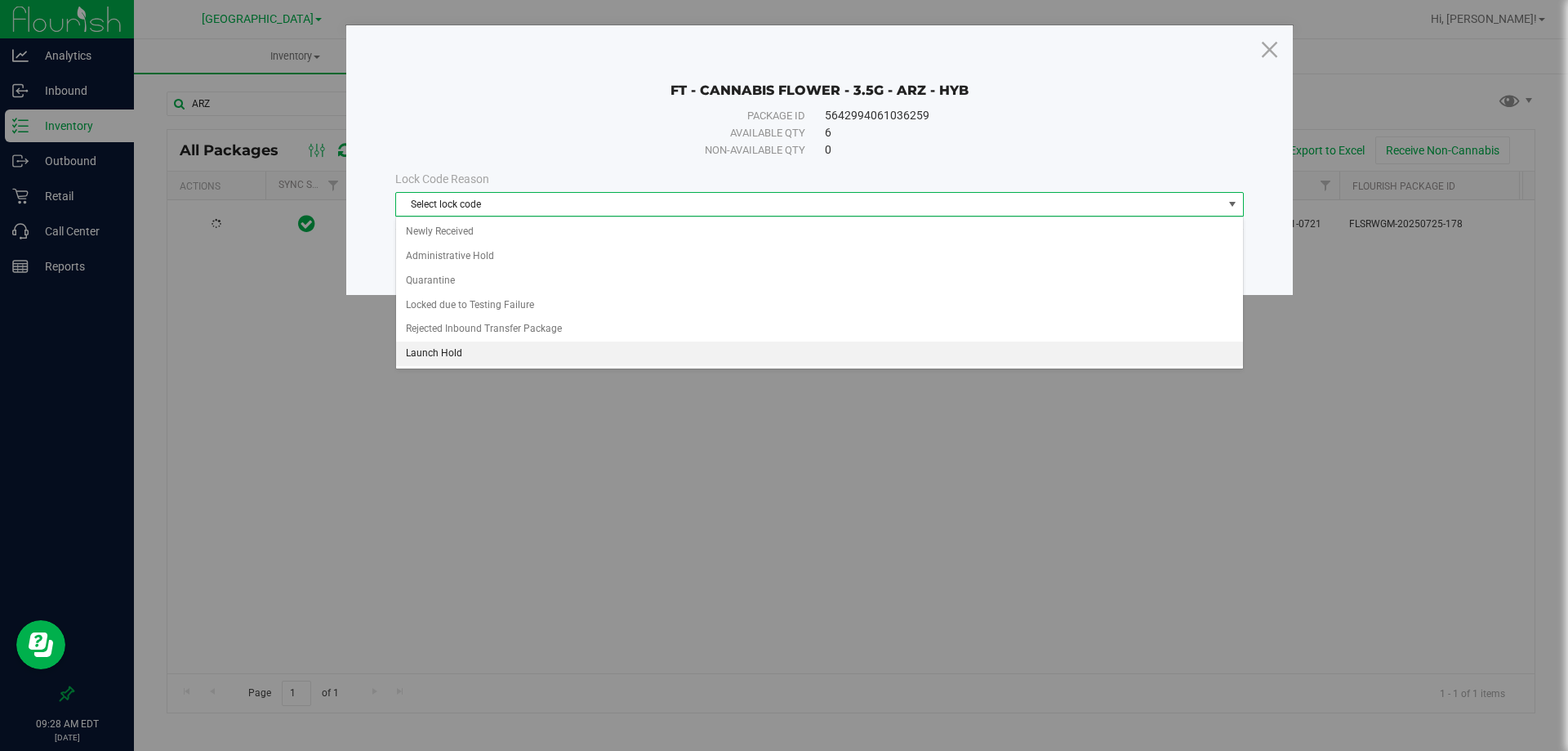
click at [455, 349] on li "Launch Hold" at bounding box center [819, 354] width 847 height 25
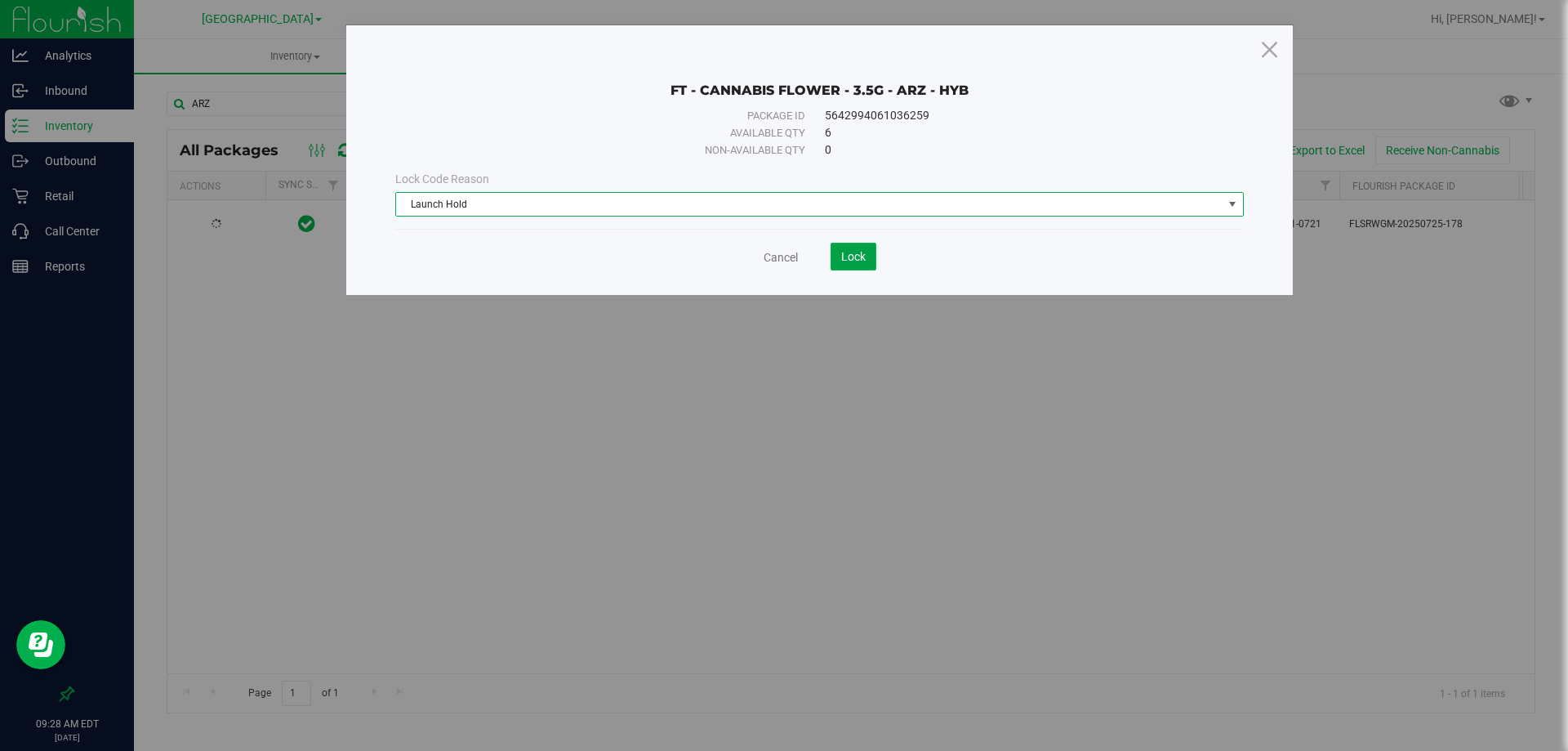
click at [853, 251] on span "Lock" at bounding box center [854, 256] width 25 height 13
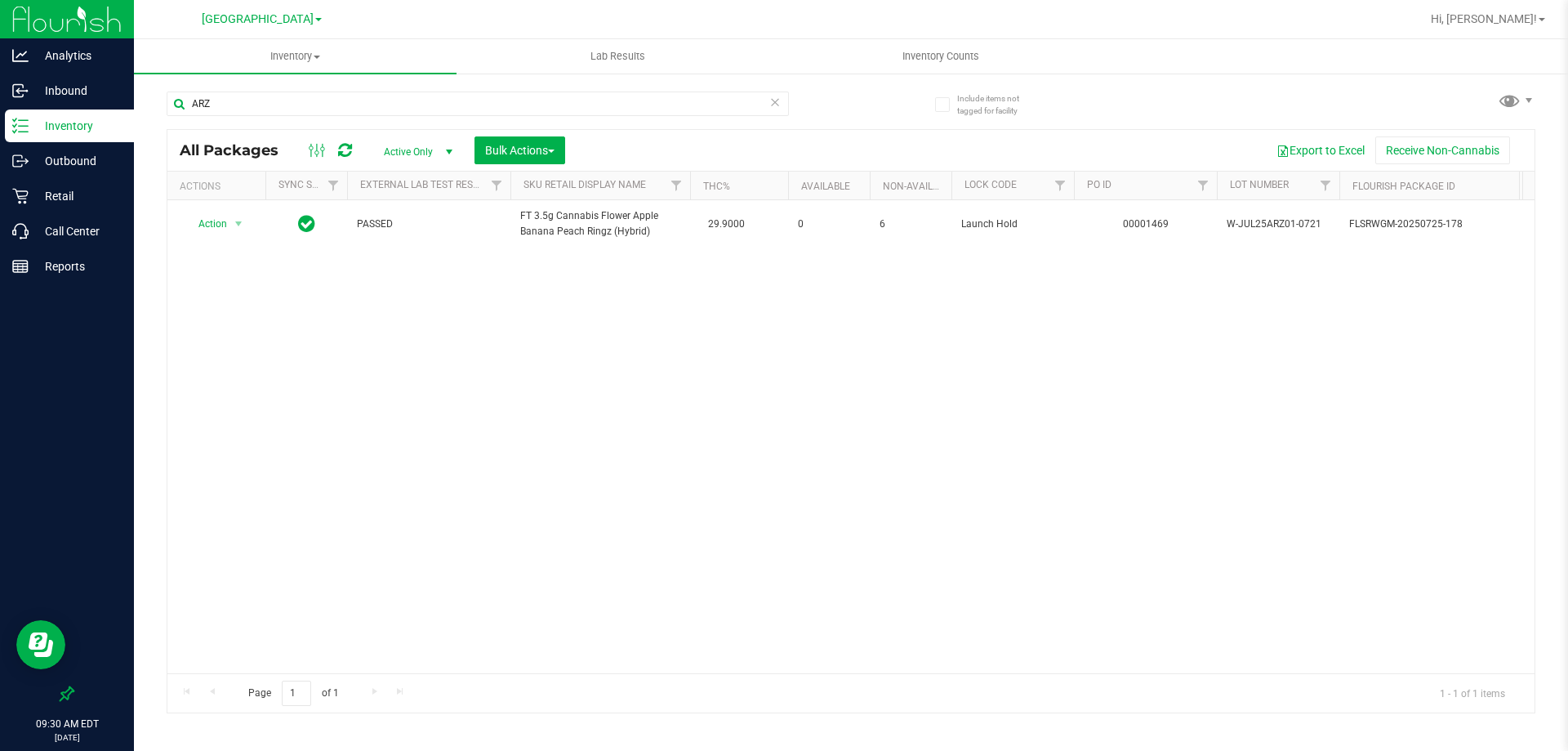
click at [498, 471] on div "Action Action Edit attributes Global inventory Package audit log Print package …" at bounding box center [851, 436] width 1367 height 473
click at [298, 24] on span "[GEOGRAPHIC_DATA]" at bounding box center [257, 20] width 112 height 15
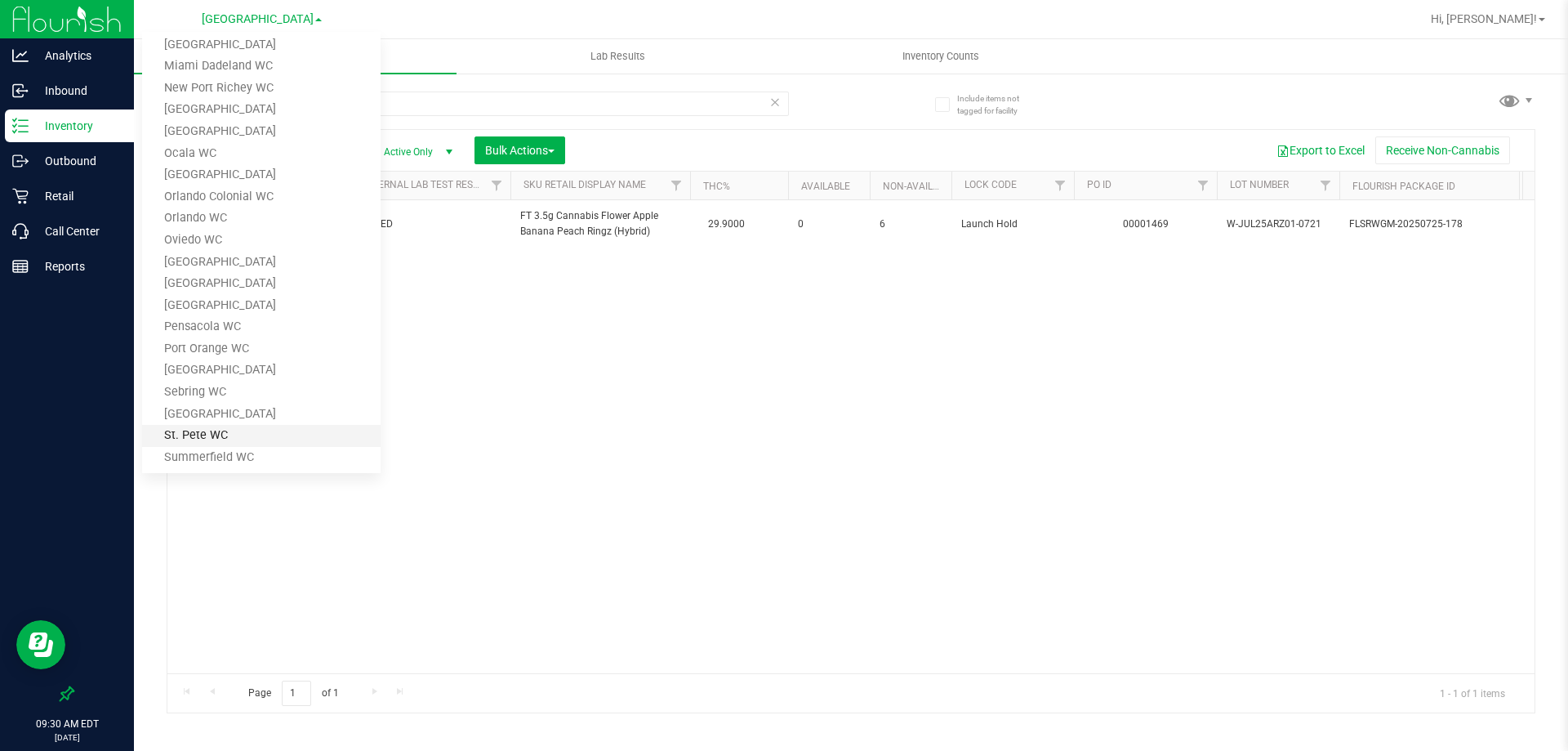
click at [231, 436] on link "St. Pete WC" at bounding box center [261, 436] width 238 height 22
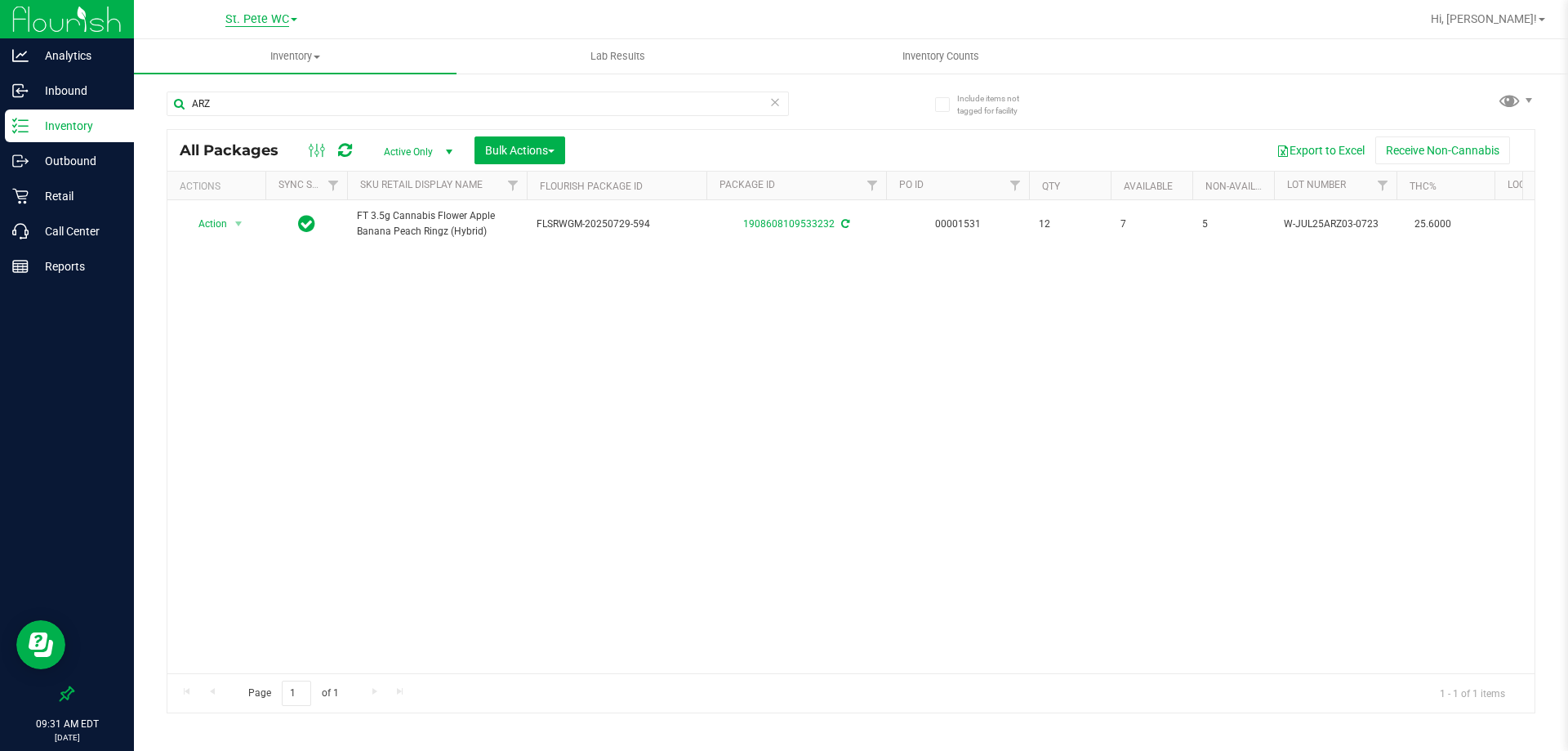
click at [278, 18] on span "St. Pete WC" at bounding box center [257, 20] width 64 height 15
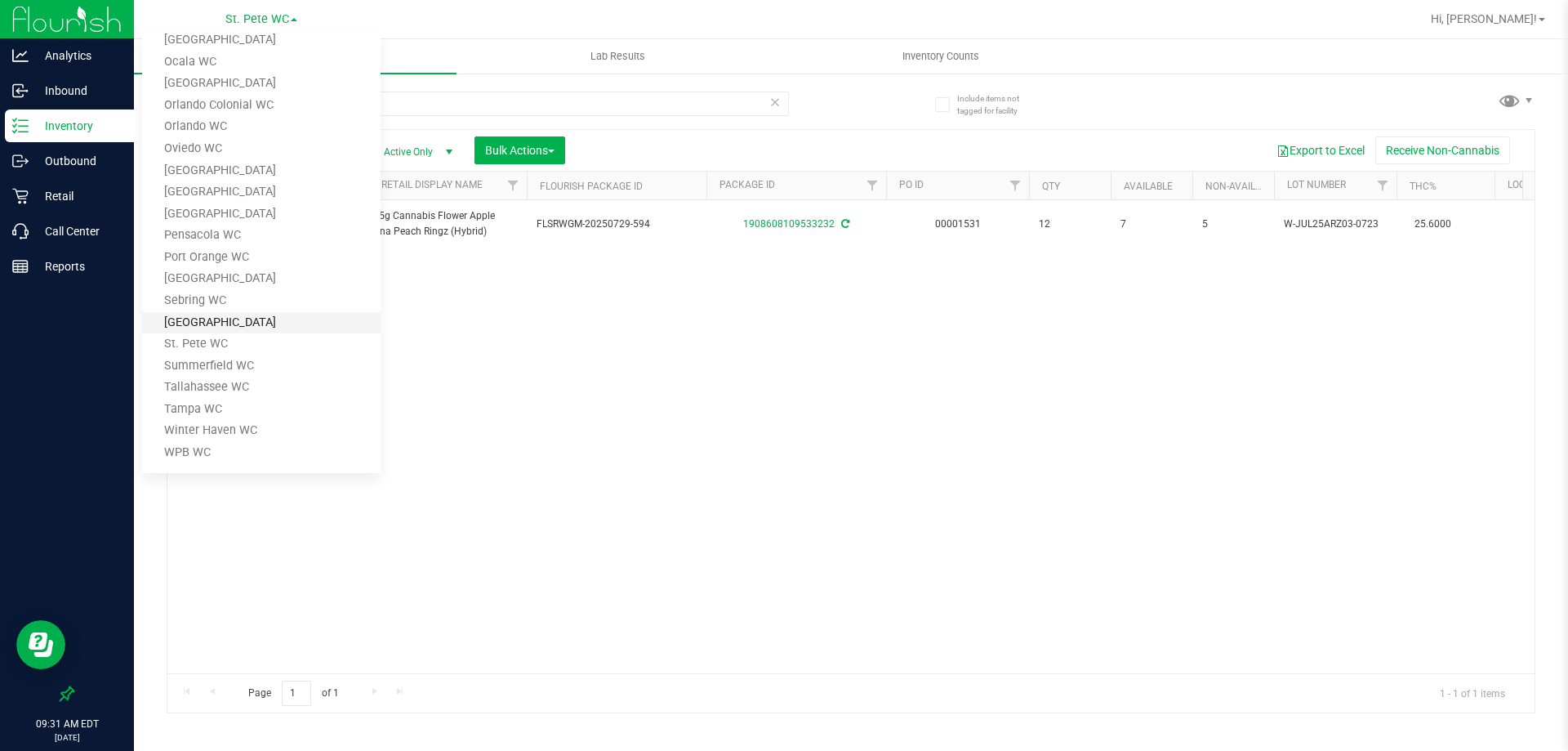
scroll to position [588, 0]
click at [206, 407] on link "Tampa WC" at bounding box center [261, 403] width 238 height 22
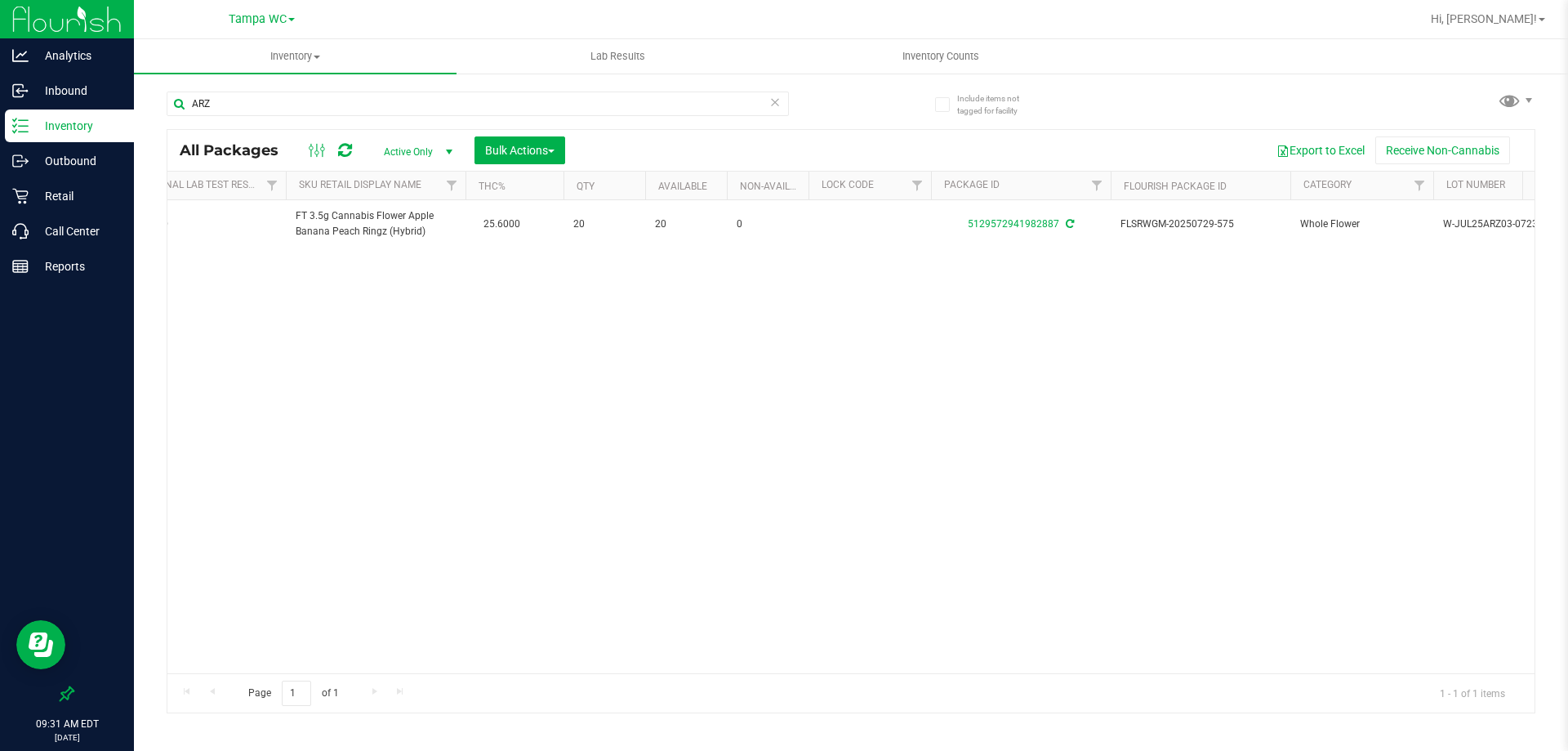
scroll to position [0, 350]
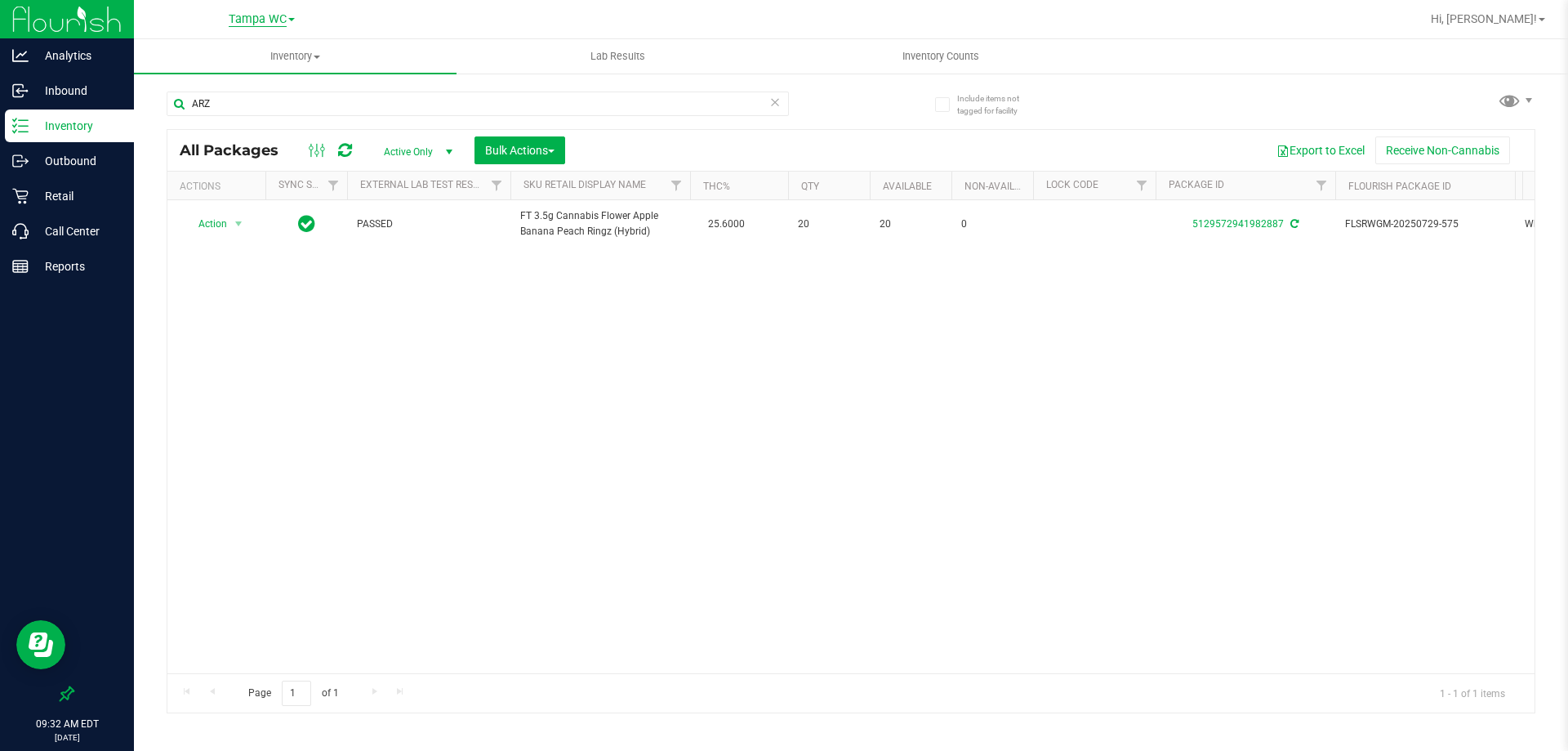
click at [281, 19] on span "Tampa WC" at bounding box center [258, 20] width 58 height 15
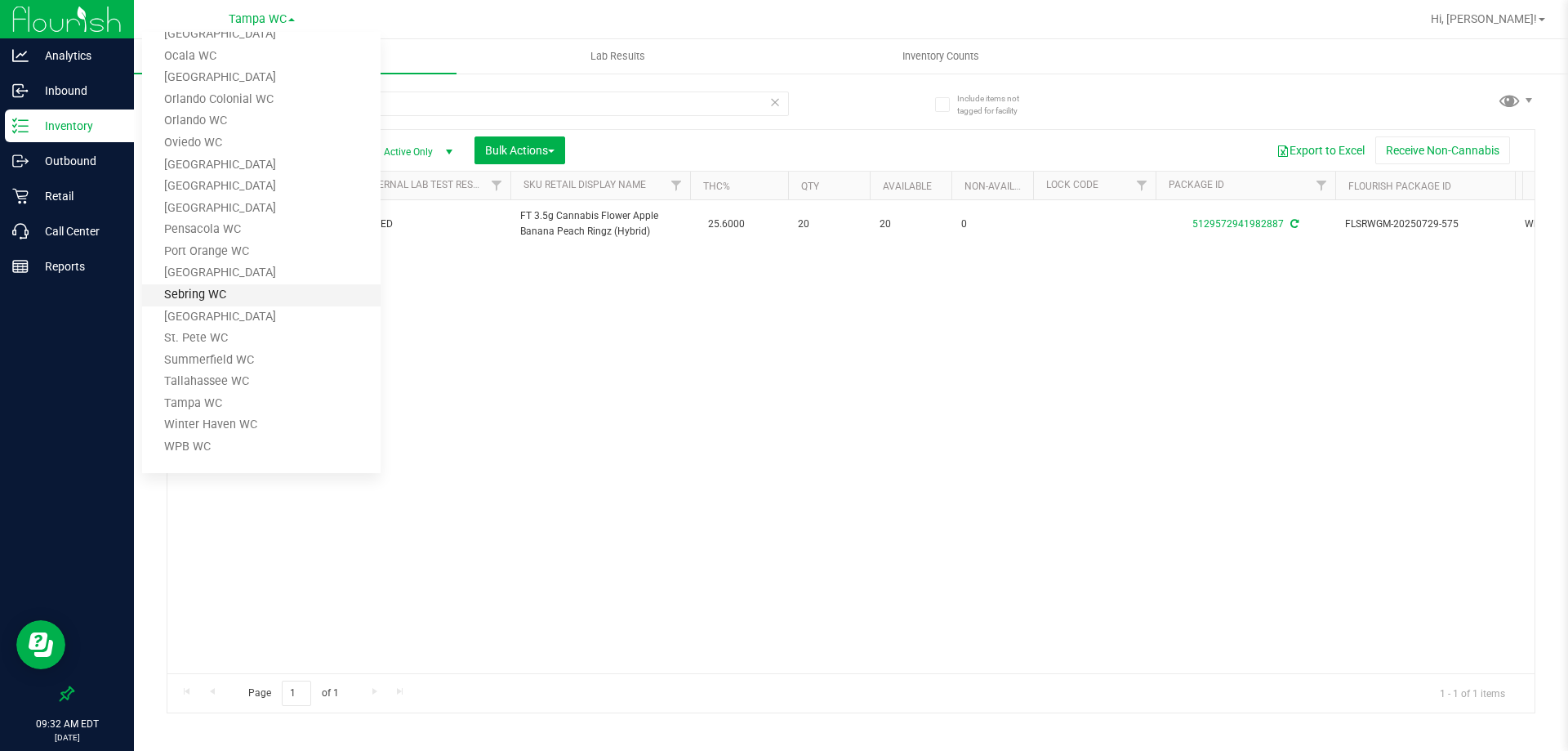
click at [235, 298] on link "Sebring WC" at bounding box center [261, 295] width 238 height 22
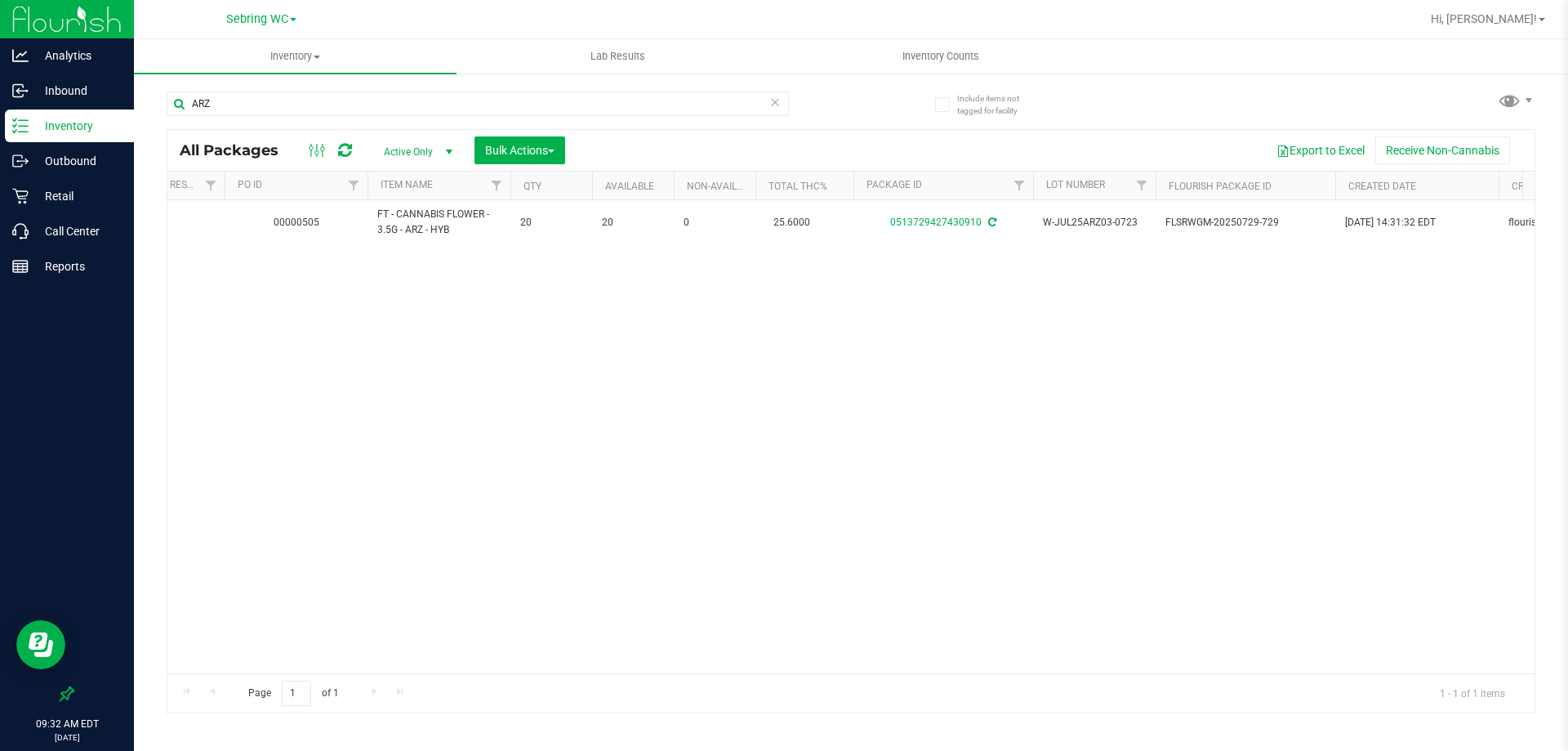
scroll to position [0, 277]
click at [291, 16] on link "Sebring WC" at bounding box center [261, 18] width 71 height 16
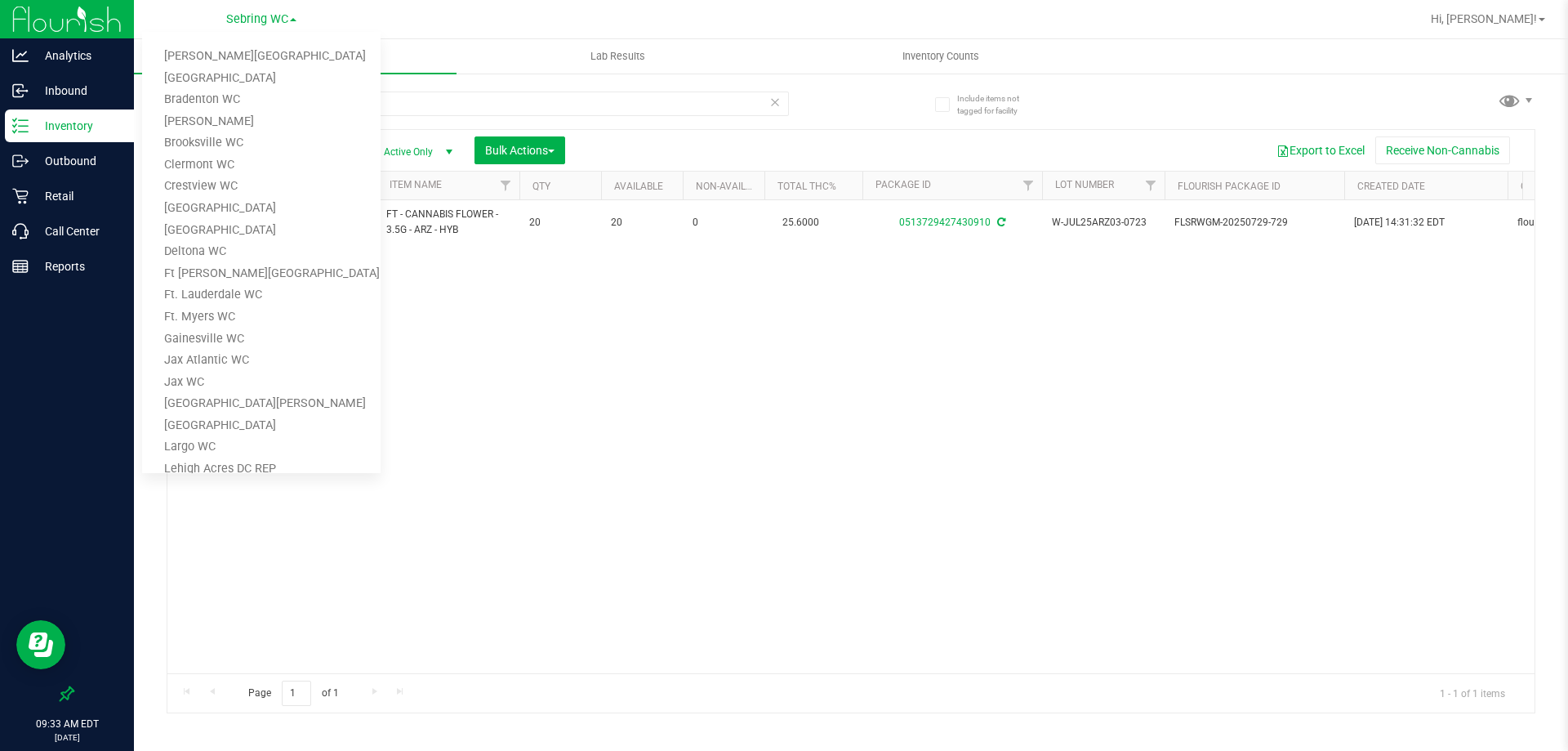
scroll to position [0, 0]
click at [239, 56] on link "[PERSON_NAME][GEOGRAPHIC_DATA]" at bounding box center [261, 57] width 238 height 22
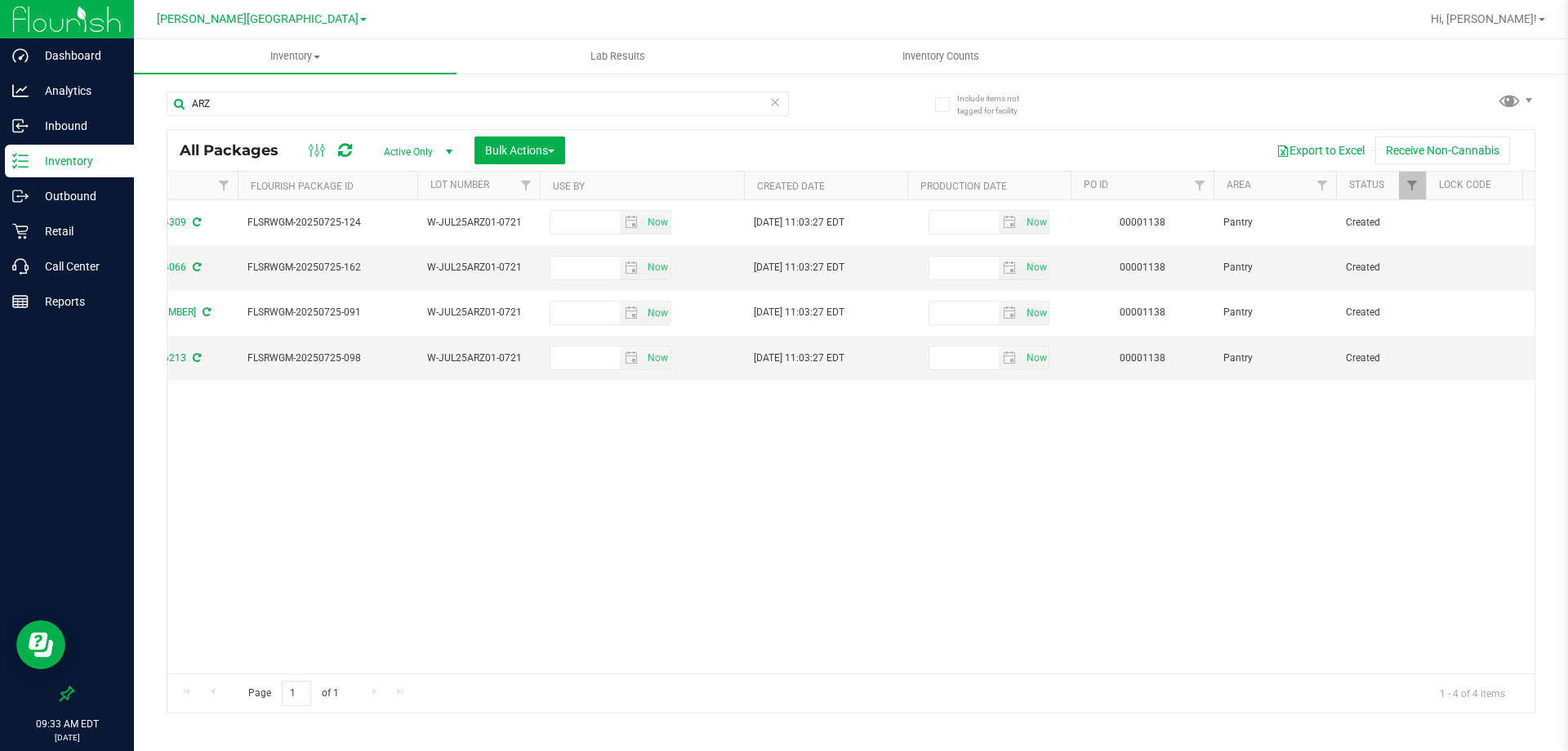
scroll to position [0, 1018]
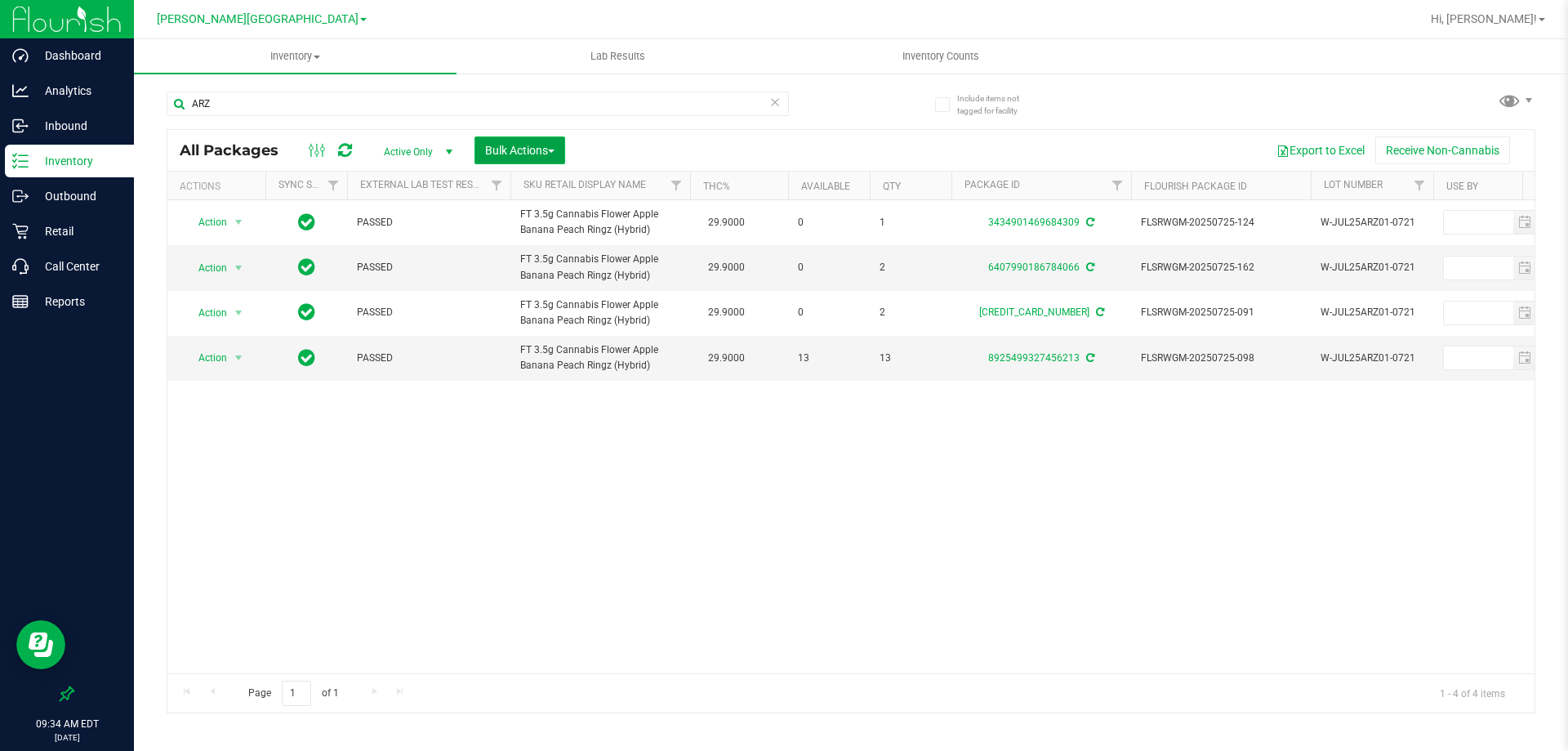
click at [545, 150] on span "Bulk Actions" at bounding box center [520, 150] width 70 height 13
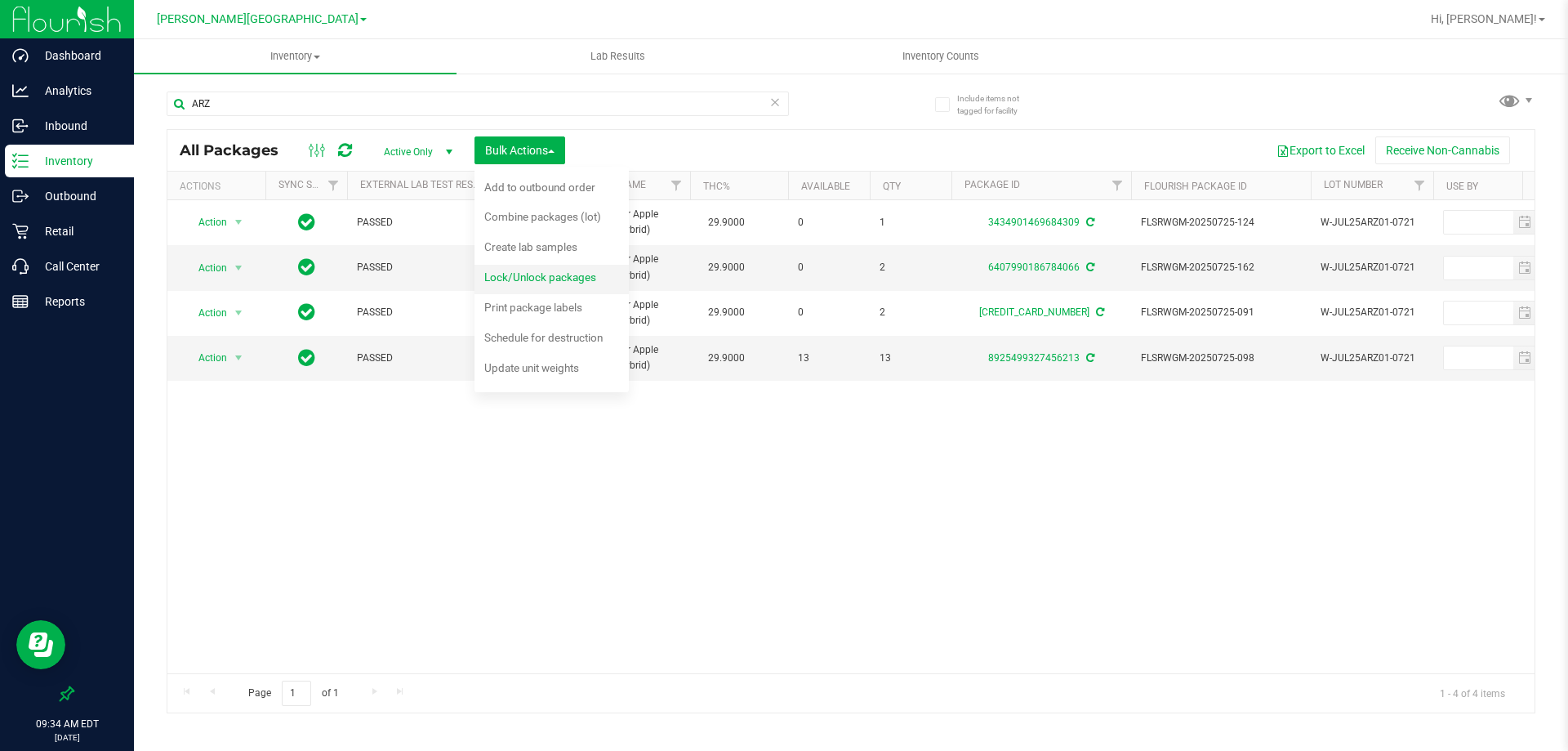
click at [561, 279] on span "Lock/Unlock packages" at bounding box center [540, 277] width 112 height 13
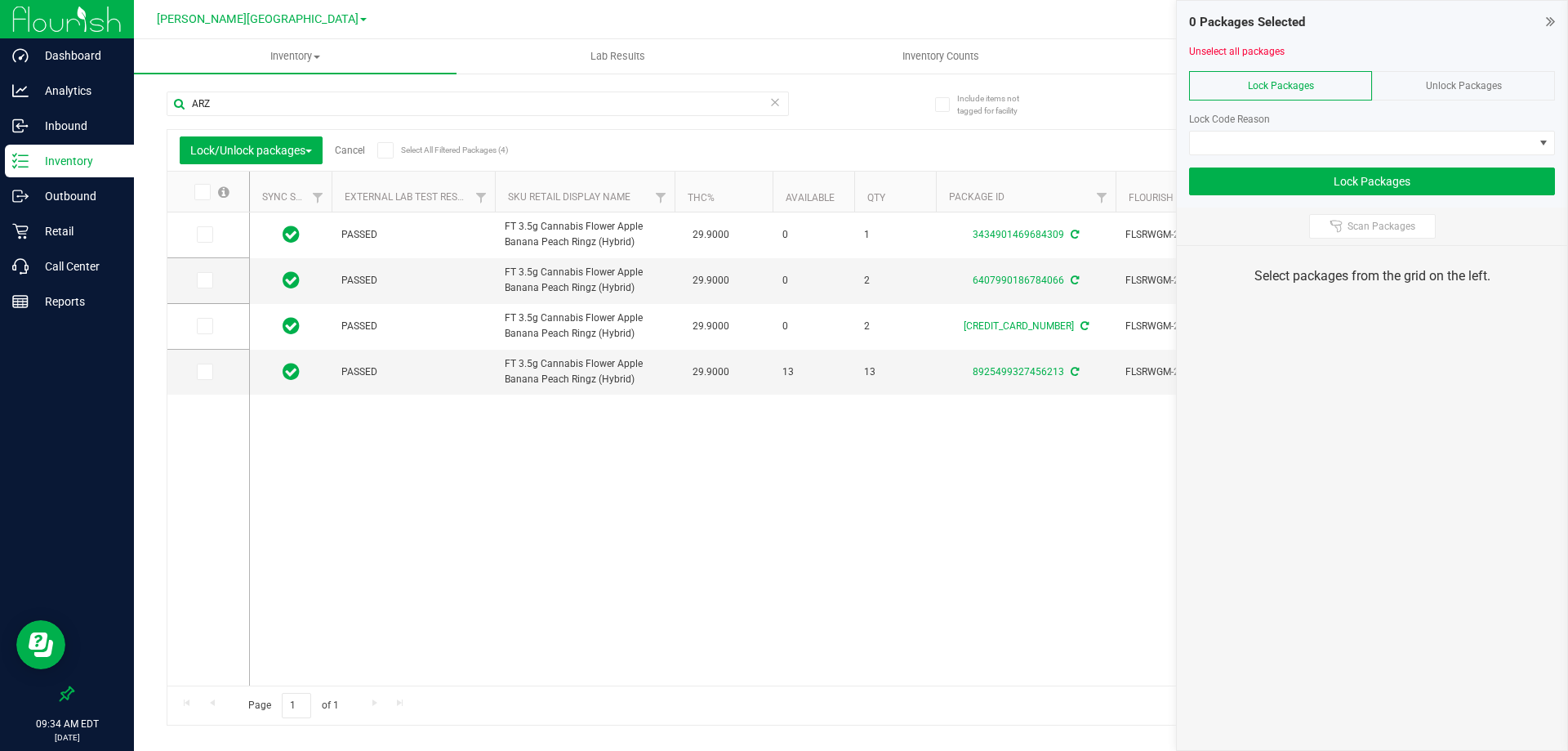
click at [202, 192] on icon at bounding box center [201, 192] width 11 height 0
click at [0, 0] on input "checkbox" at bounding box center [0, 0] width 0 height 0
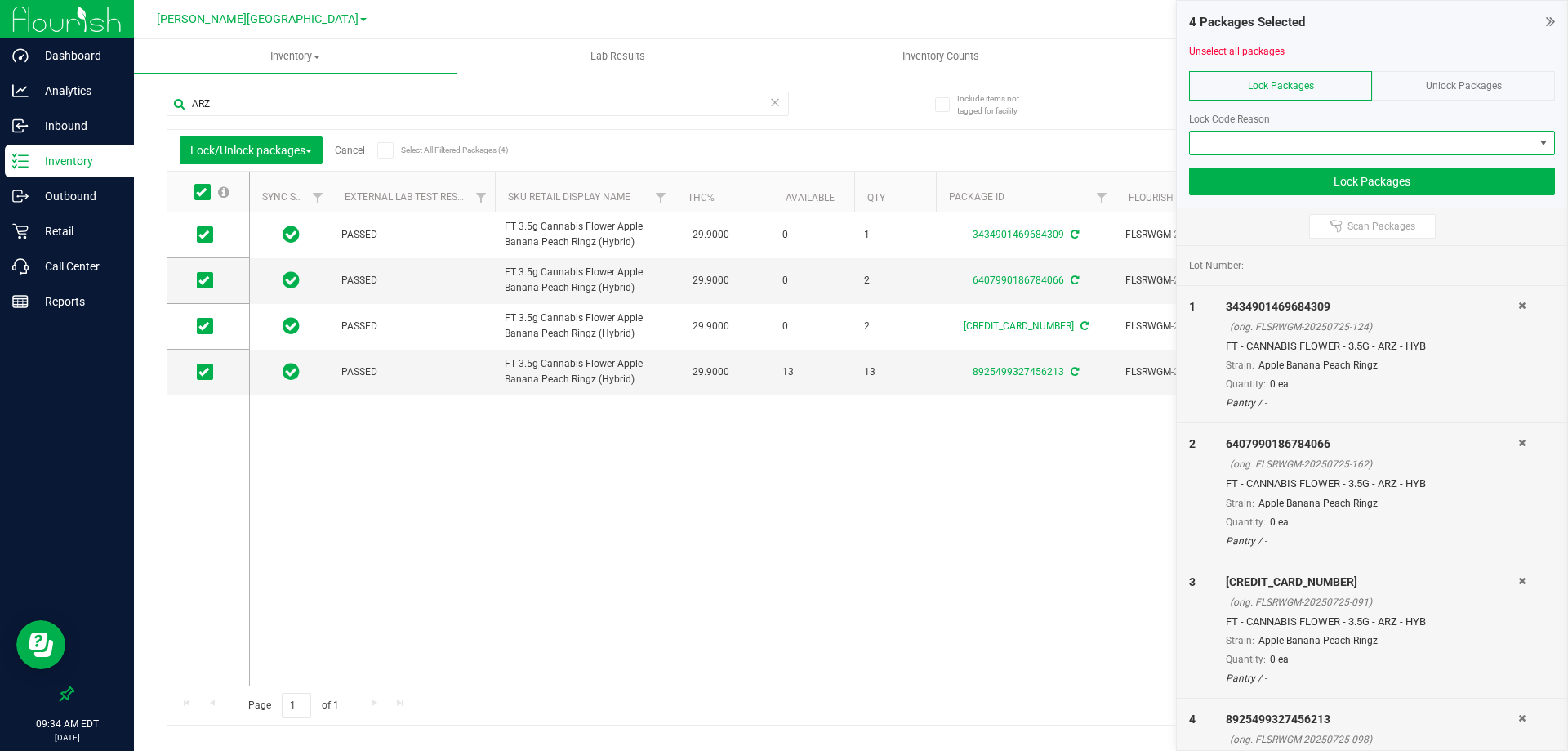
click at [1356, 147] on span at bounding box center [1361, 143] width 343 height 23
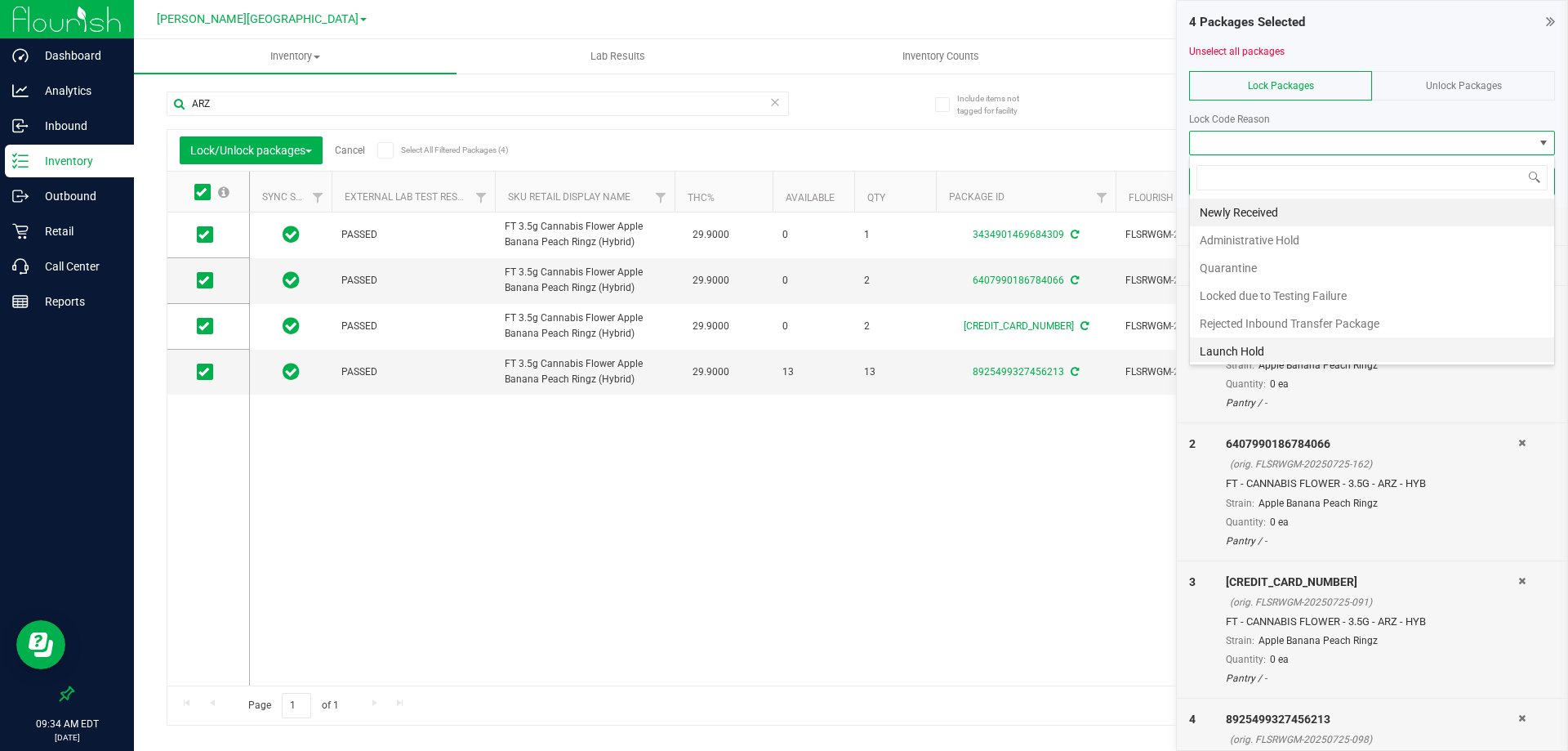
click at [1262, 345] on li "Launch Hold" at bounding box center [1371, 350] width 364 height 27
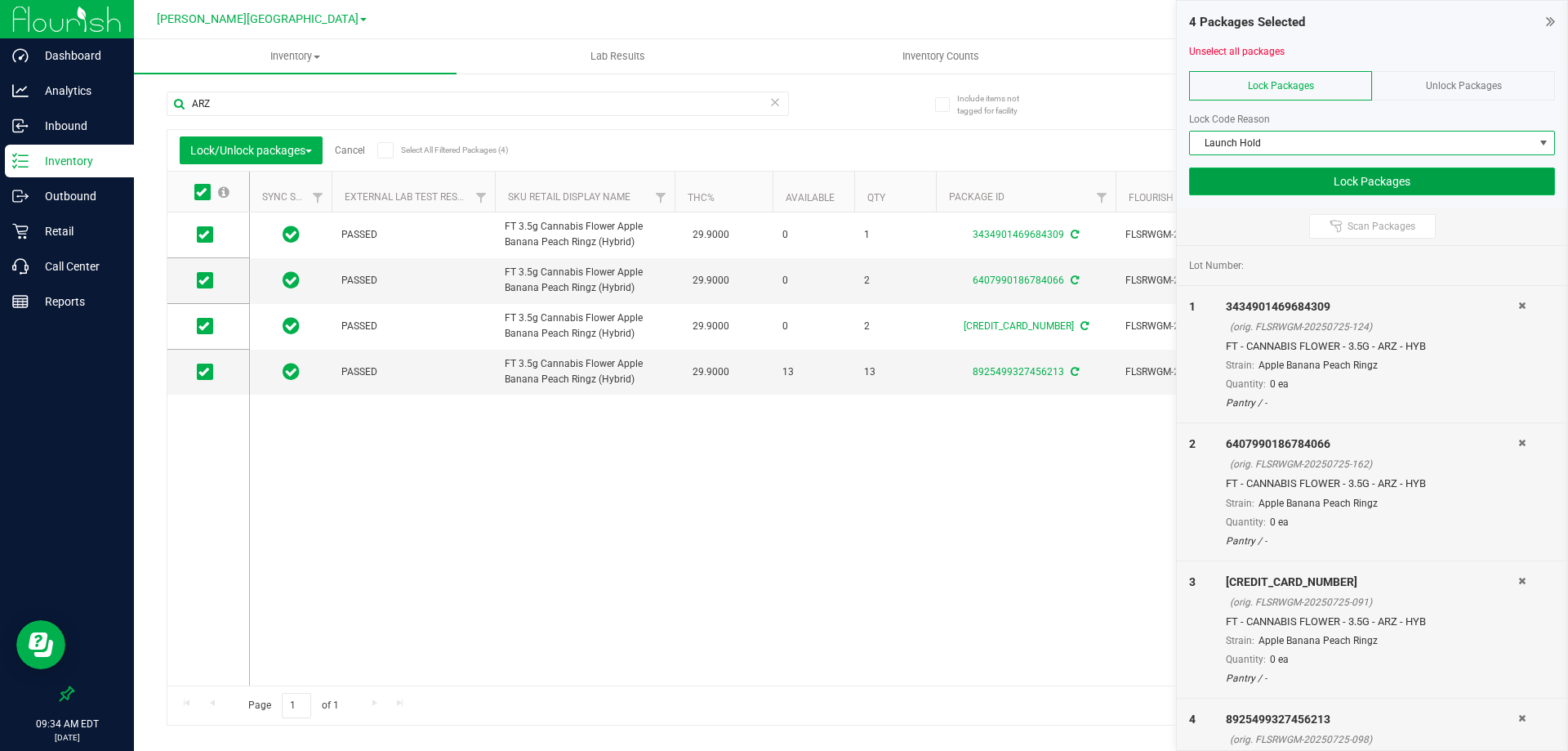
click at [1347, 175] on button "Lock Packages" at bounding box center [1371, 181] width 366 height 27
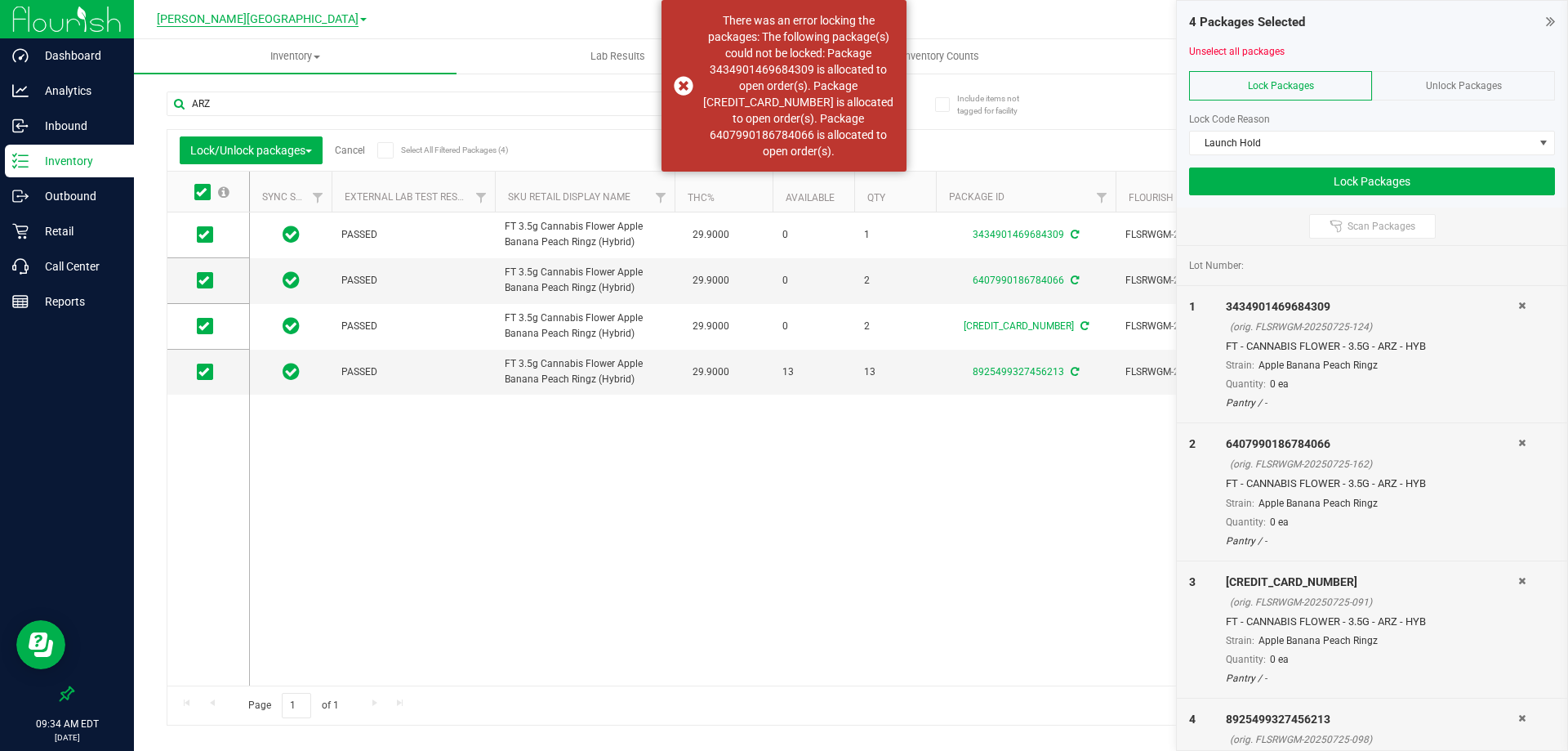
click at [287, 21] on span "[PERSON_NAME][GEOGRAPHIC_DATA]" at bounding box center [257, 20] width 202 height 15
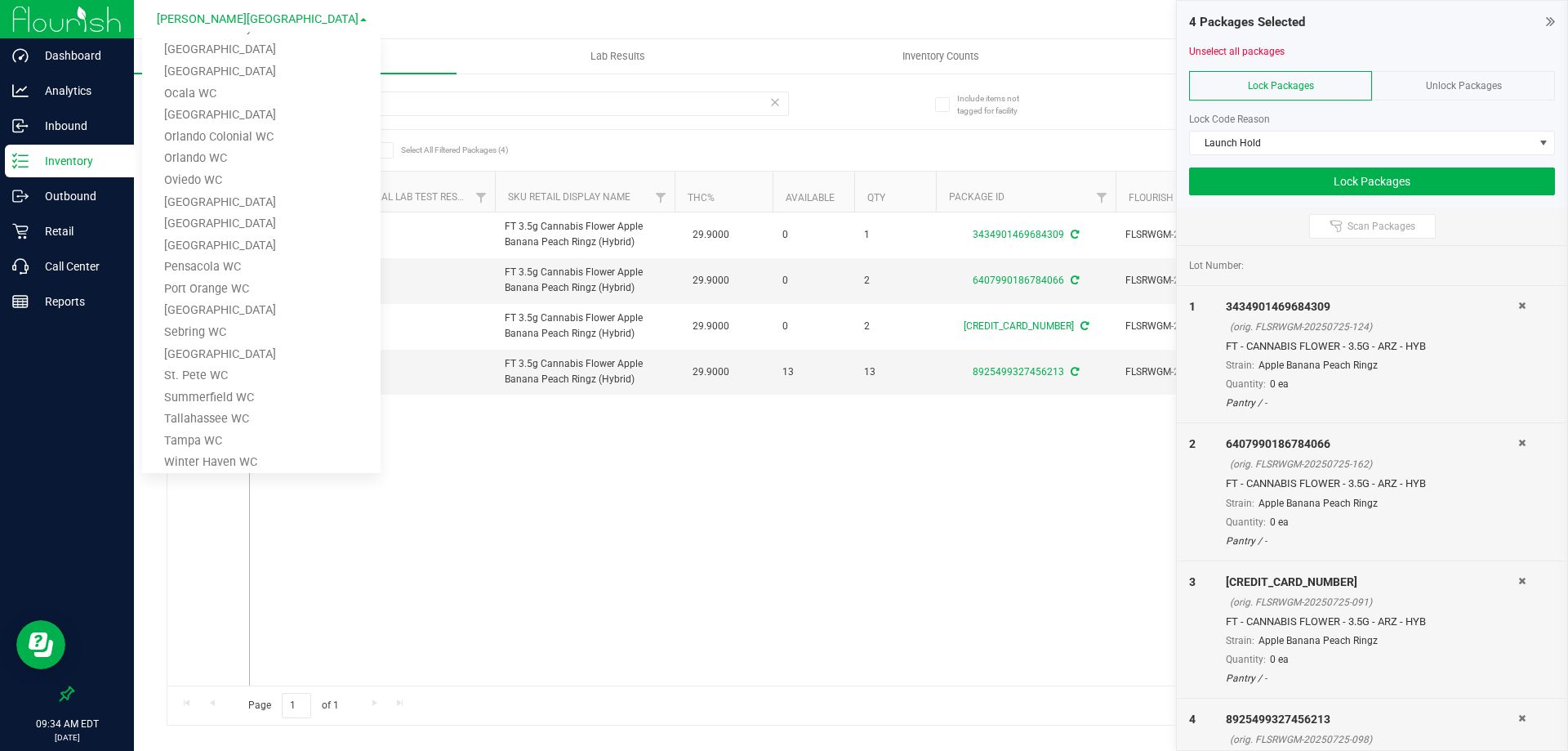
scroll to position [572, 0]
click at [241, 359] on link "St. Pete WC" at bounding box center [261, 354] width 238 height 22
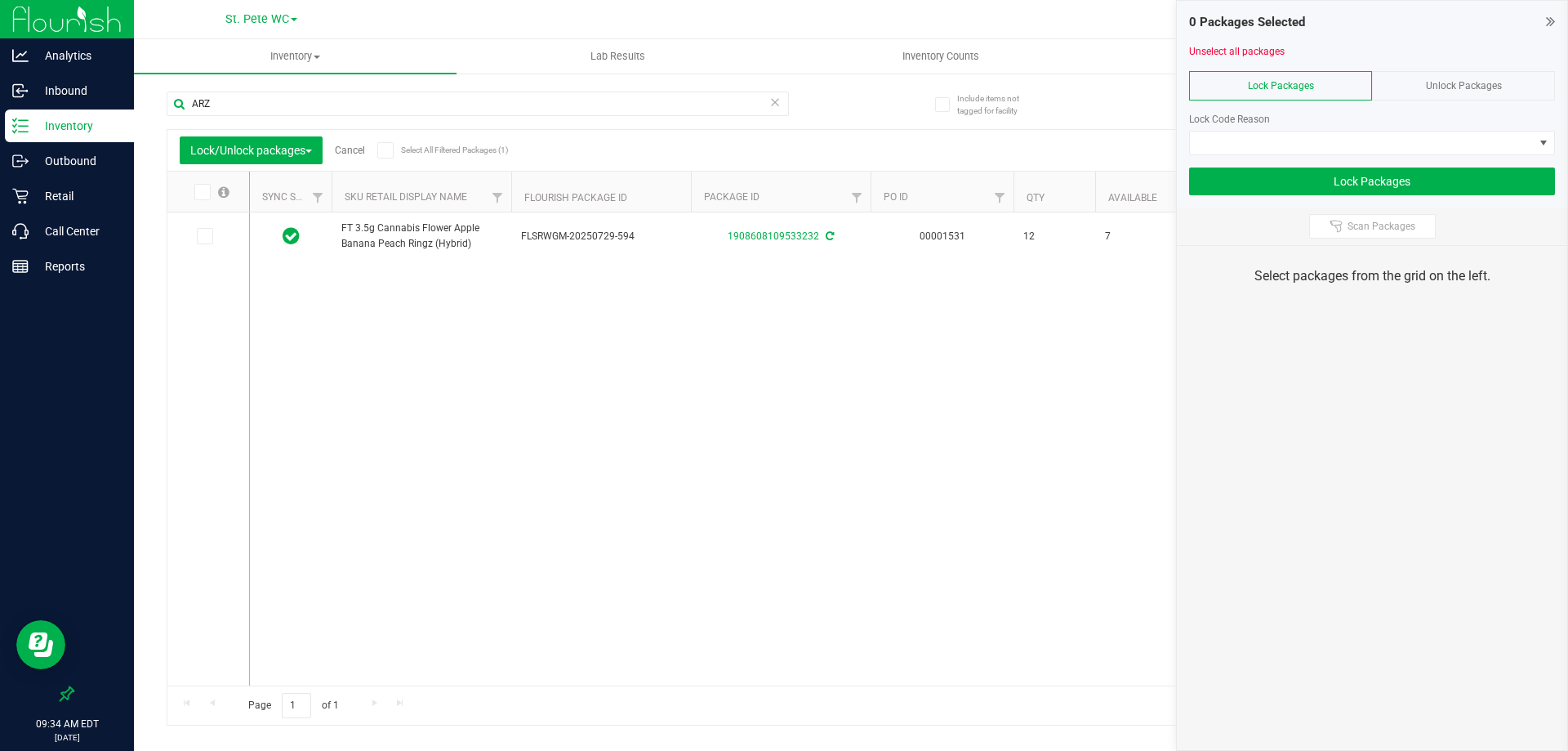
click at [709, 441] on div "FT 3.5g Cannabis Flower Apple Banana Peach Ringz (Hybrid) FLSRWGM-20250729-594 …" at bounding box center [891, 449] width 1283 height 473
click at [1551, 18] on icon at bounding box center [1550, 22] width 9 height 17
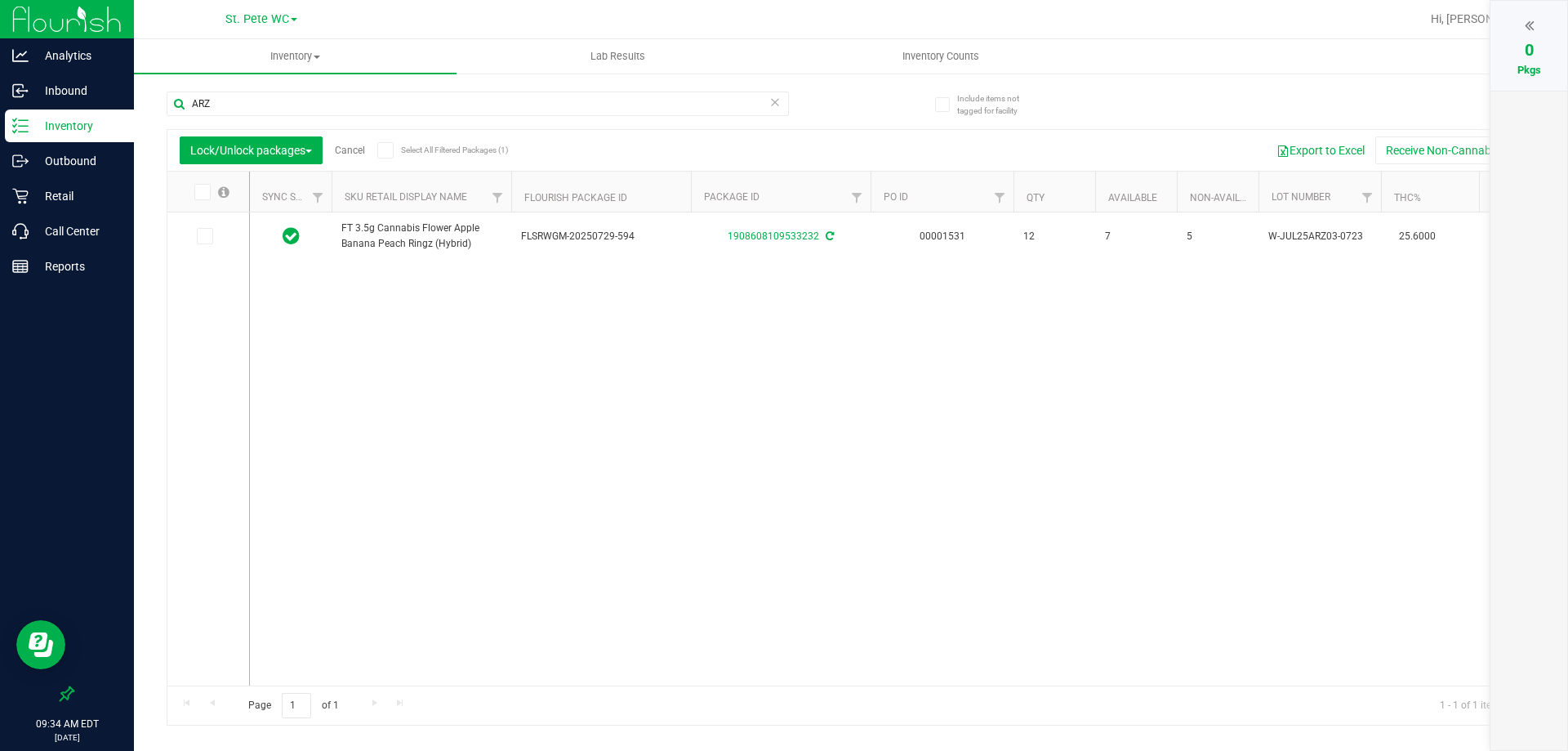
click at [697, 373] on div "FT 3.5g Cannabis Flower Apple Banana Peach Ringz (Hybrid) FLSRWGM-20250729-594 …" at bounding box center [891, 449] width 1283 height 473
click at [285, 15] on span "St. Pete WC" at bounding box center [257, 20] width 64 height 15
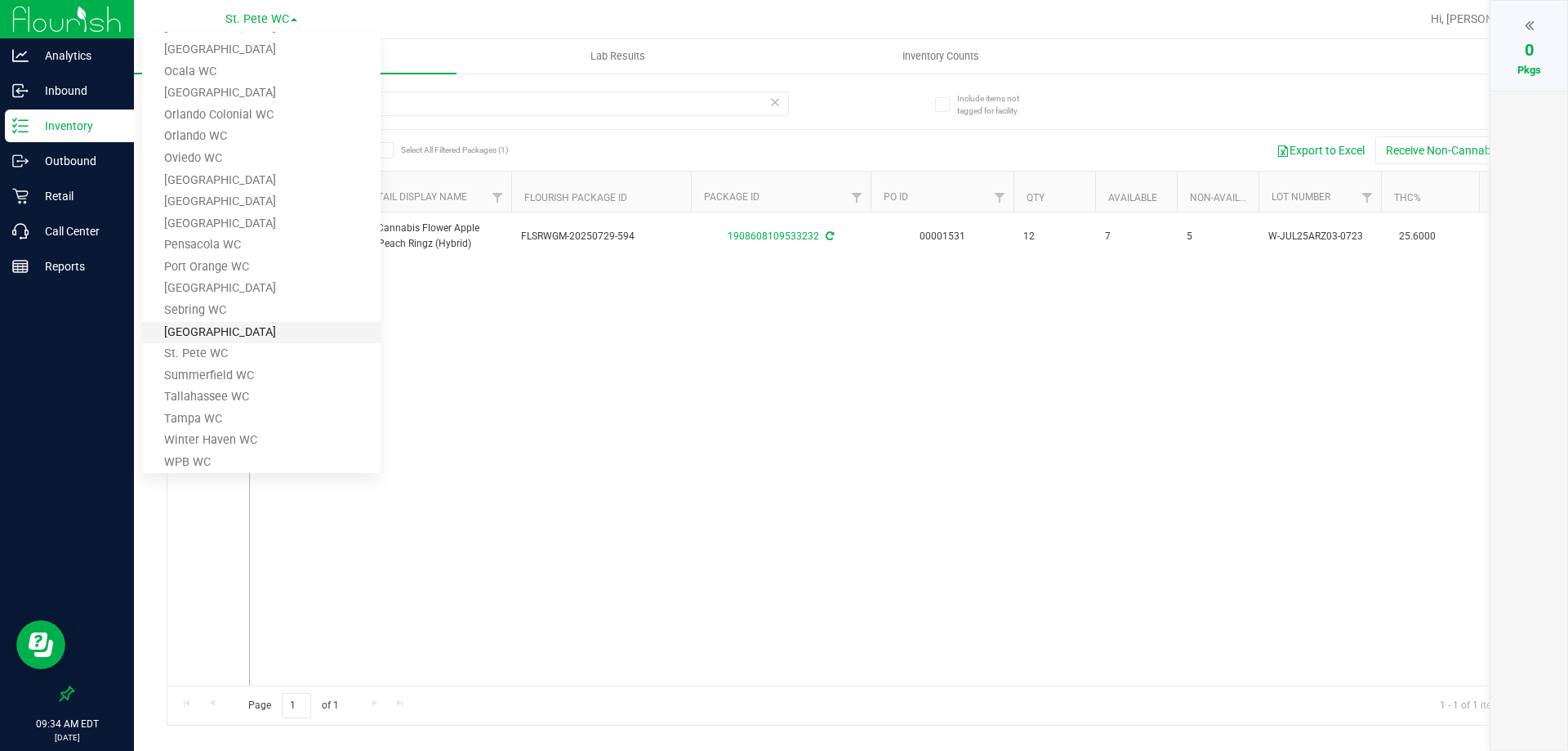
click at [220, 334] on link "[GEOGRAPHIC_DATA]" at bounding box center [261, 333] width 238 height 22
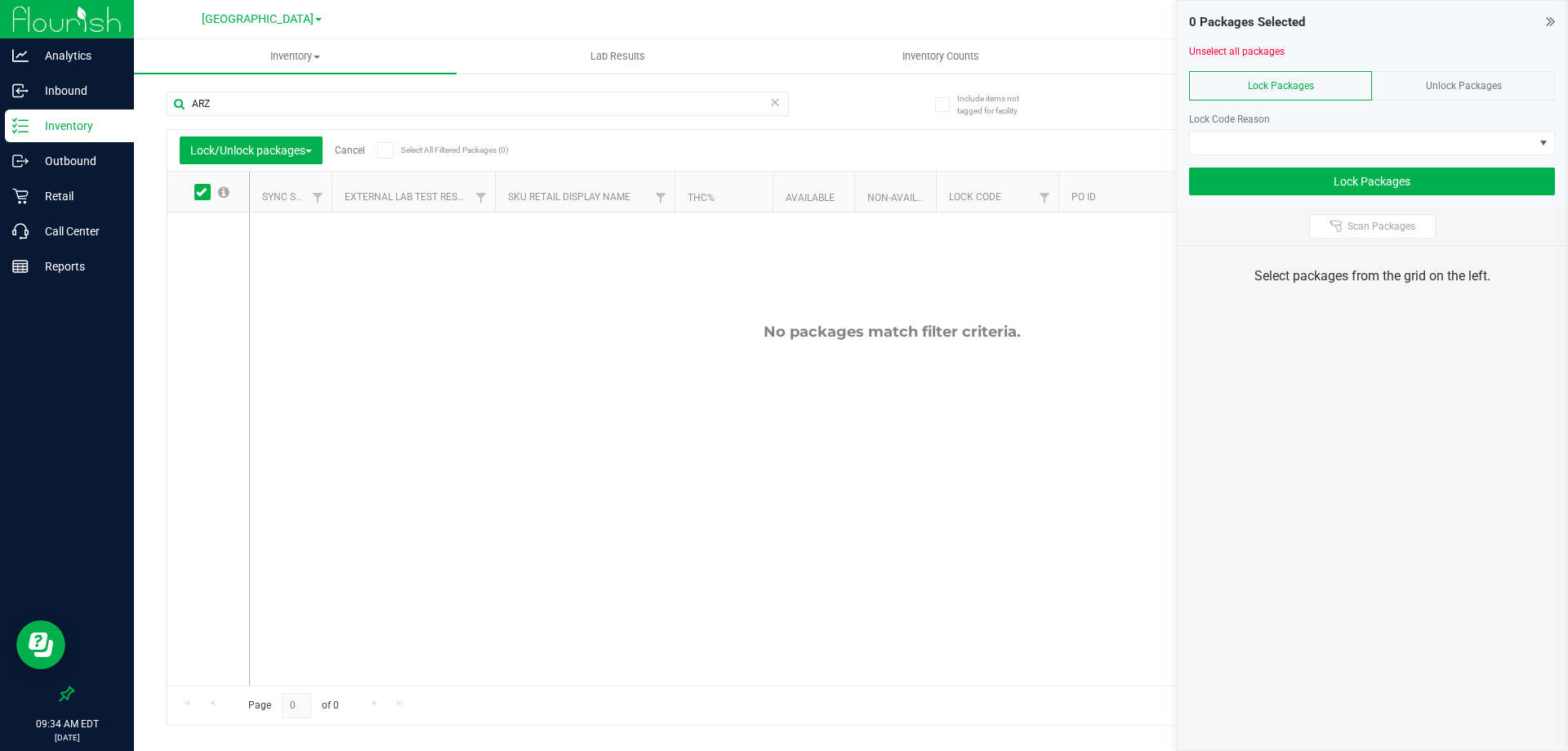
click at [986, 230] on div "No packages match filter criteria." at bounding box center [891, 504] width 1283 height 583
click at [1551, 17] on icon at bounding box center [1550, 22] width 9 height 17
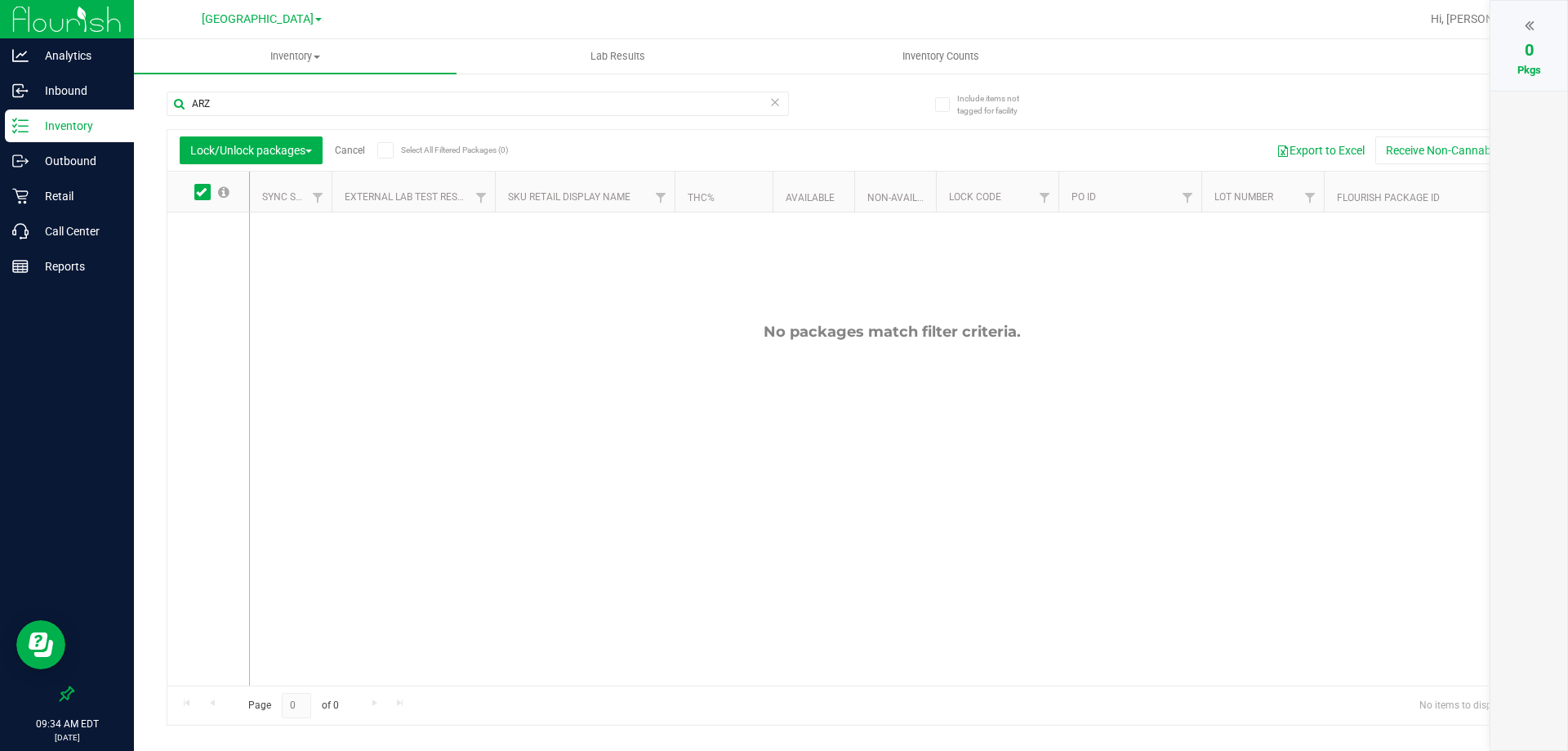
click at [1130, 478] on div "No packages match filter criteria." at bounding box center [891, 504] width 1283 height 583
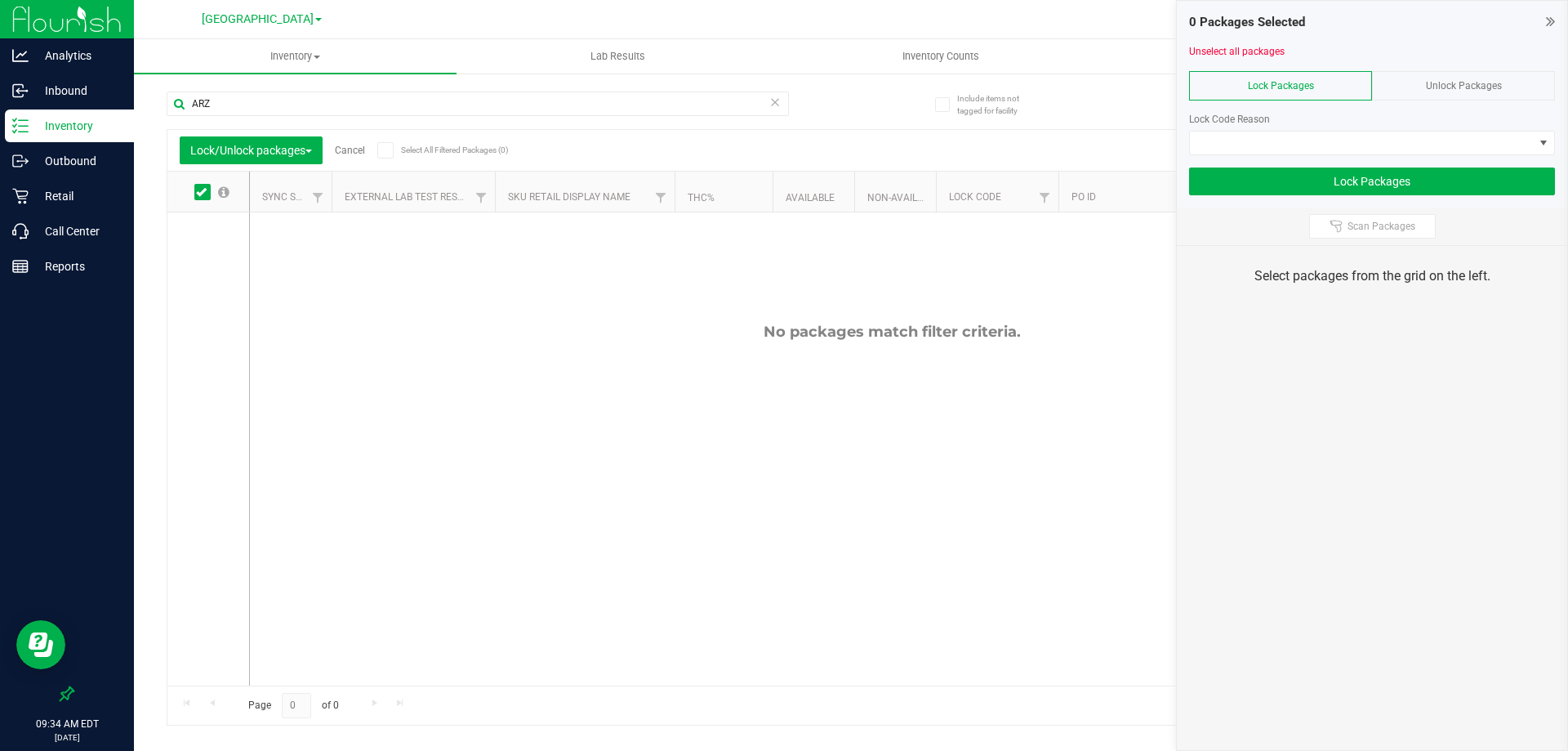
click at [111, 129] on p "Inventory" at bounding box center [77, 126] width 98 height 20
click at [69, 236] on p "Call Center" at bounding box center [77, 232] width 98 height 20
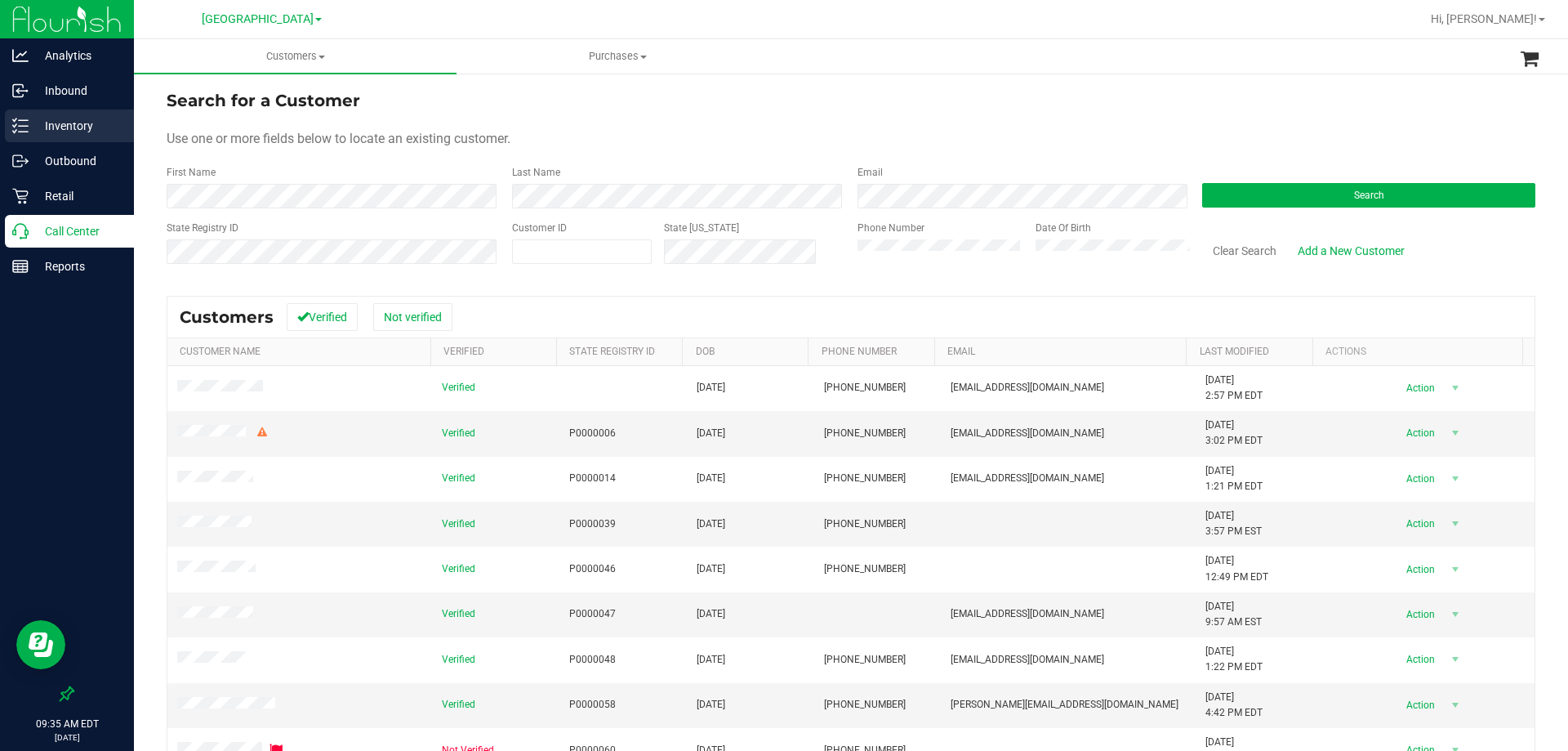
click at [83, 121] on p "Inventory" at bounding box center [77, 126] width 98 height 20
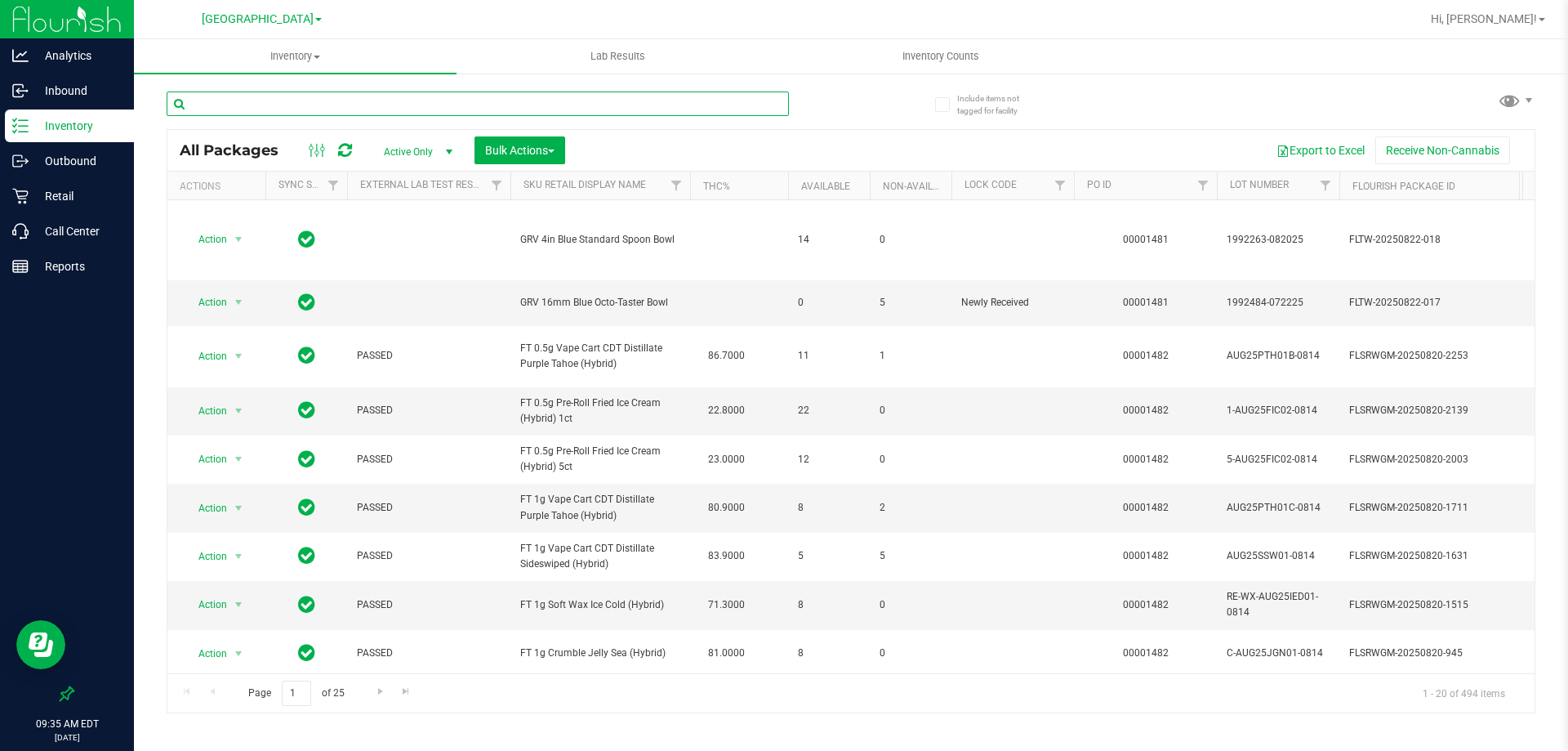
click at [279, 106] on input "text" at bounding box center [478, 104] width 622 height 25
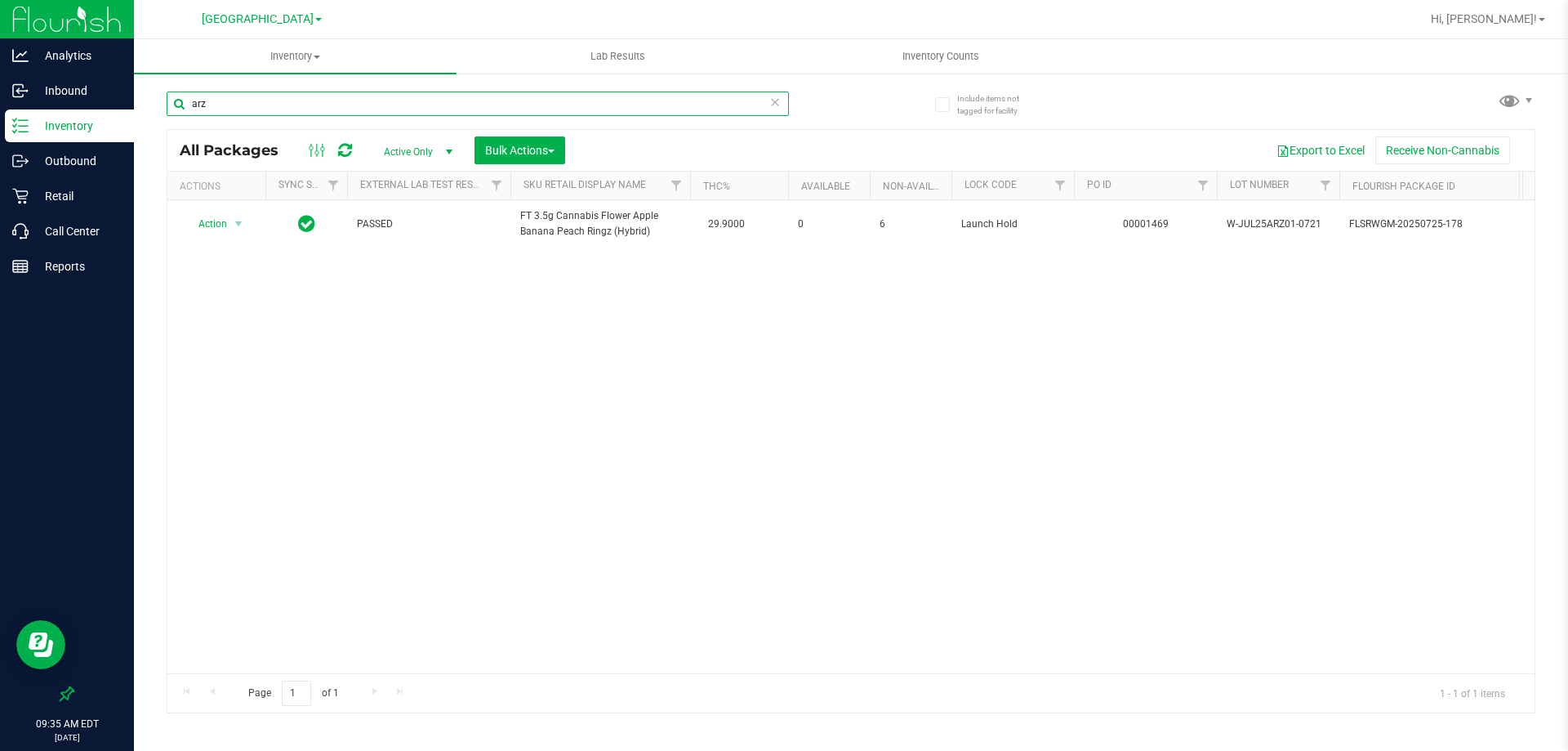
type input "arz"
click at [600, 581] on div "Action Action Edit attributes Global inventory Package audit log Print package …" at bounding box center [851, 436] width 1367 height 473
click at [295, 18] on span "[GEOGRAPHIC_DATA]" at bounding box center [257, 20] width 112 height 15
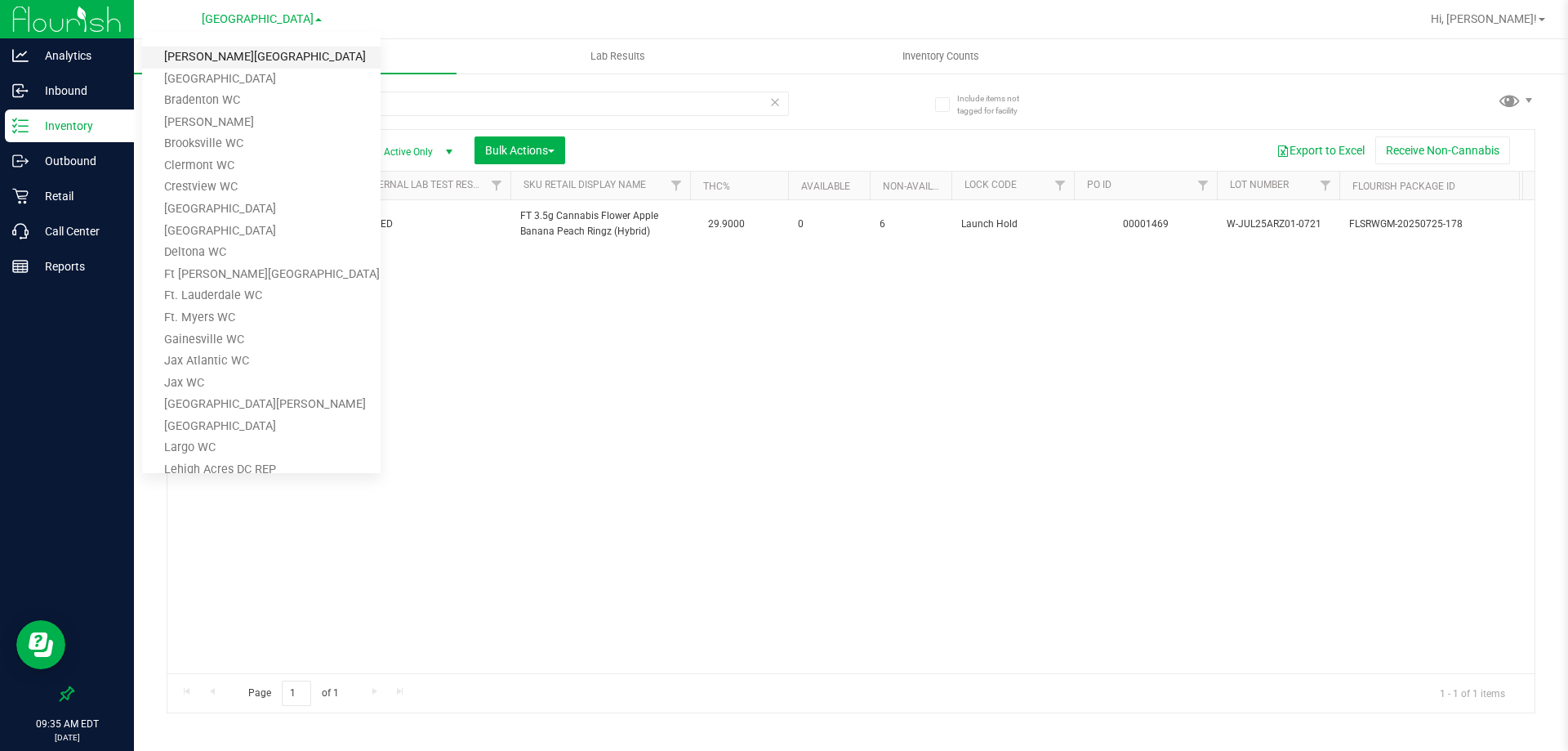
click at [253, 51] on link "[PERSON_NAME][GEOGRAPHIC_DATA]" at bounding box center [261, 57] width 238 height 22
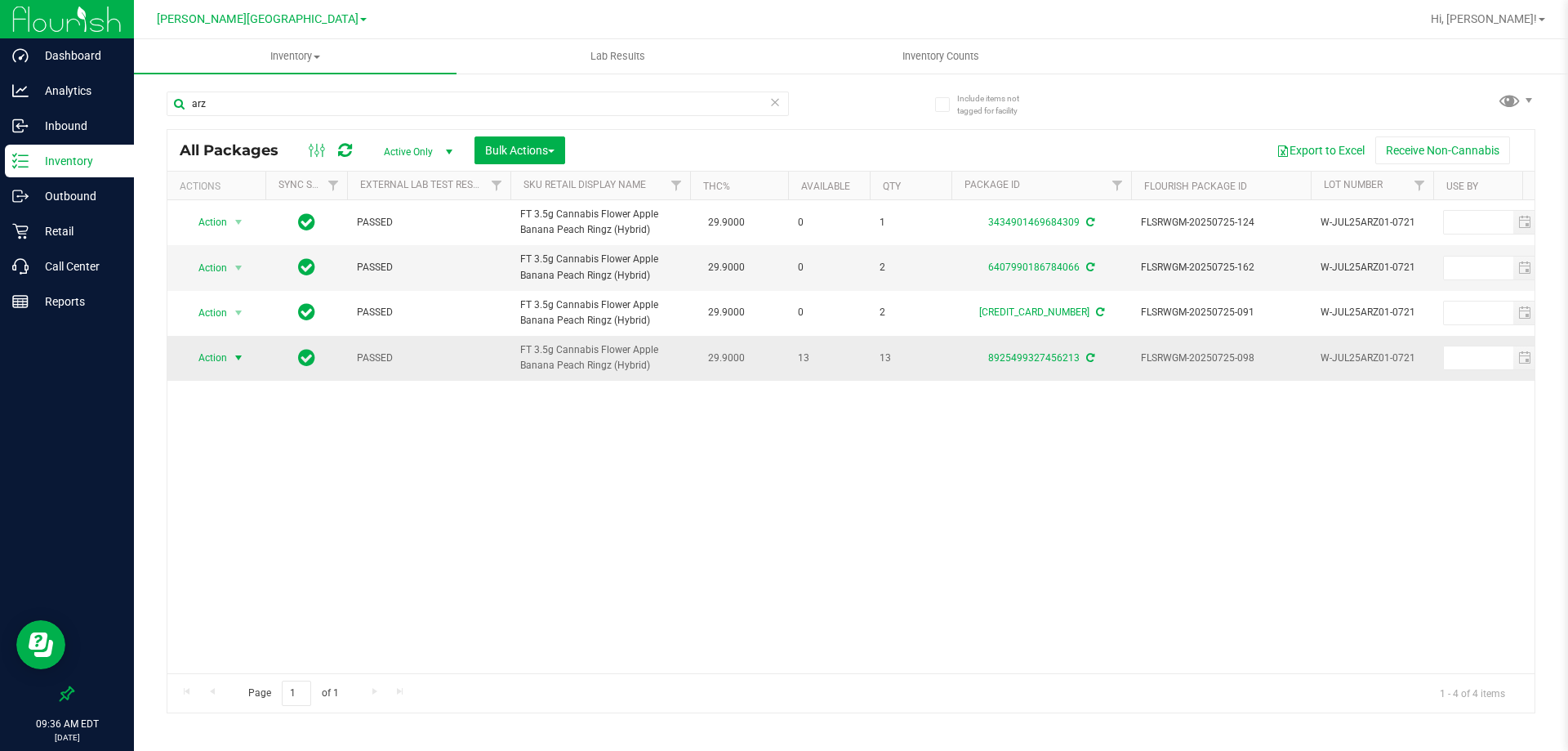
click at [236, 357] on span "select" at bounding box center [239, 358] width 13 height 13
click at [554, 481] on div "Action Action Adjust qty Create package Edit attributes Global inventory Lock p…" at bounding box center [851, 436] width 1367 height 473
click at [258, 18] on span "[PERSON_NAME][GEOGRAPHIC_DATA]" at bounding box center [257, 20] width 202 height 15
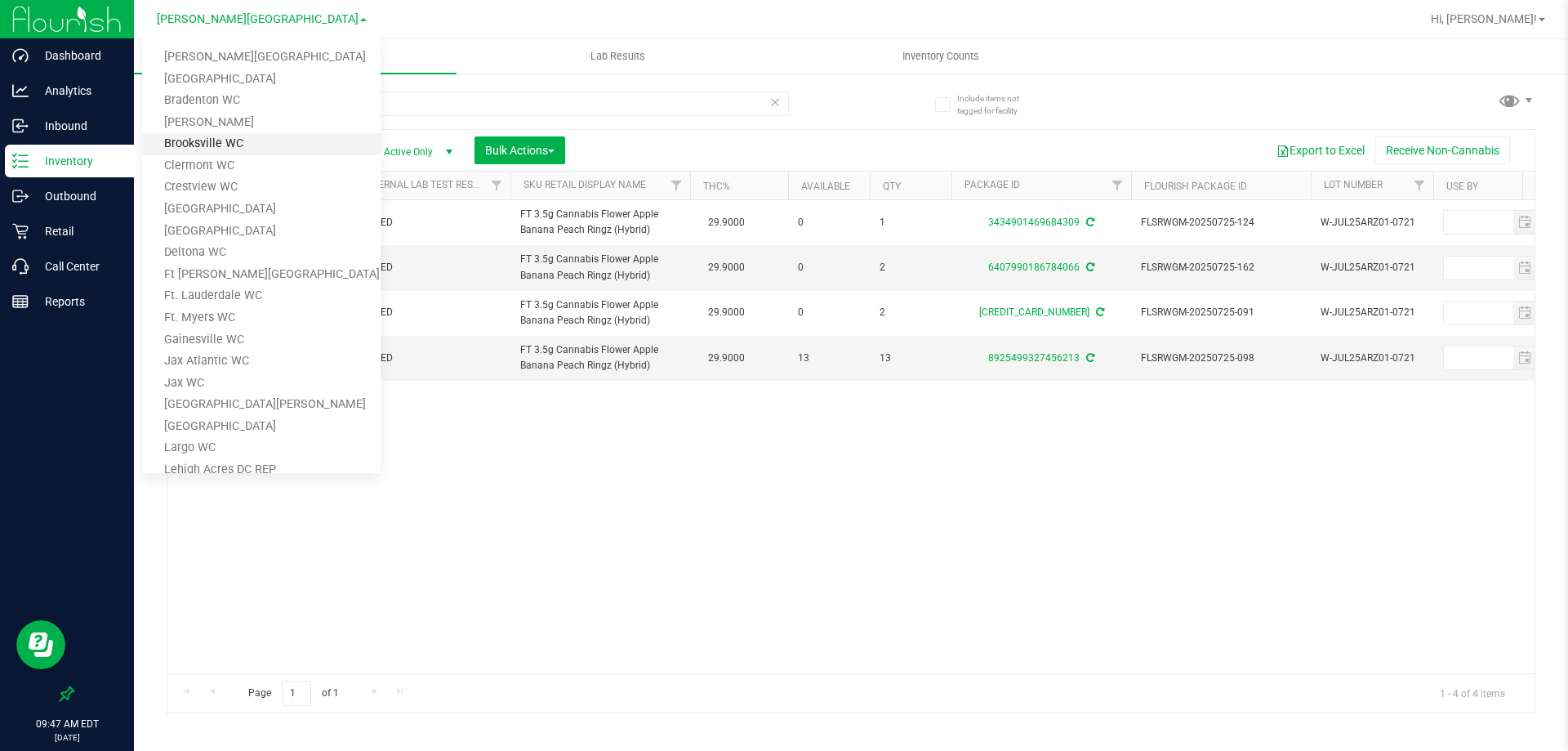
click at [234, 142] on link "Brooksville WC" at bounding box center [261, 144] width 238 height 22
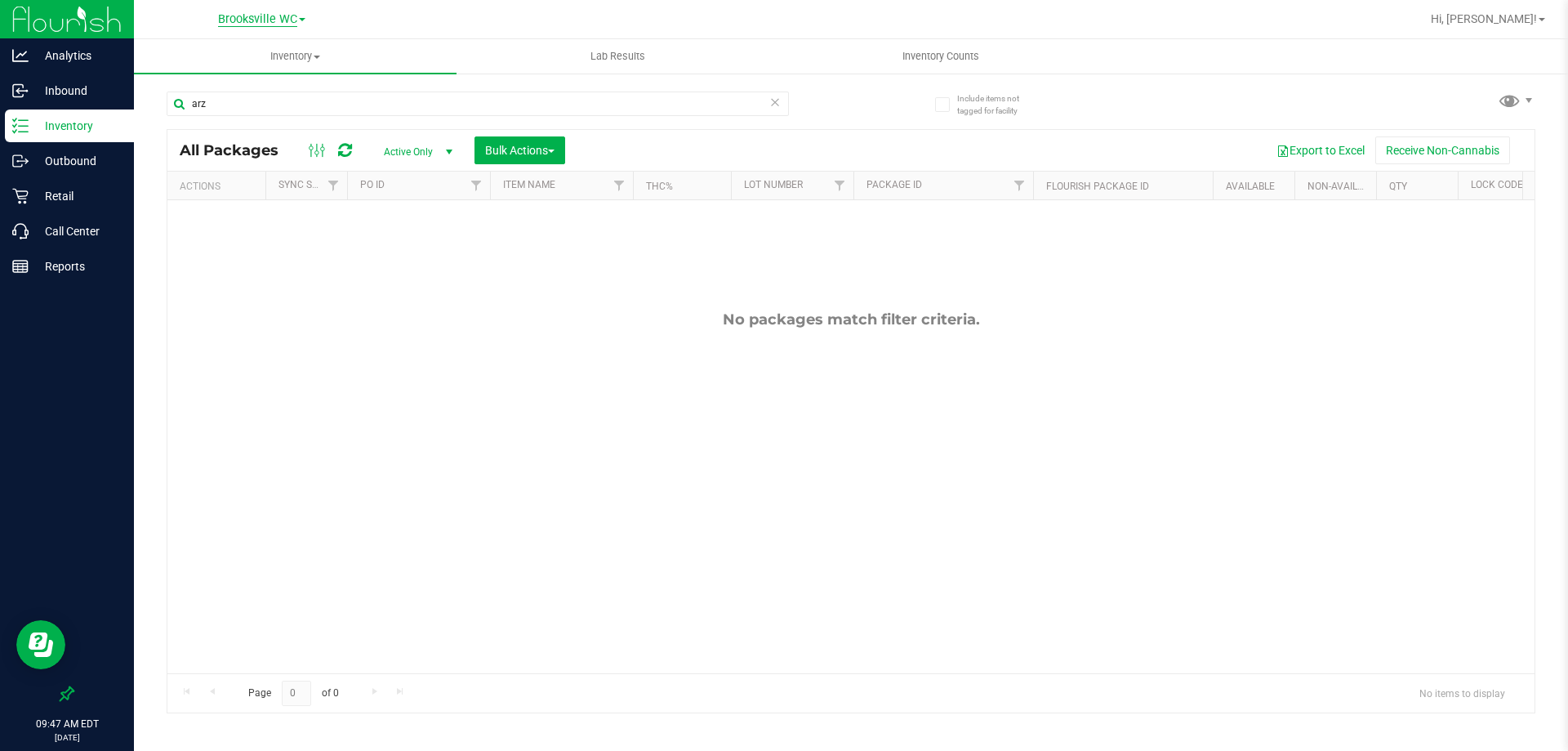
click at [257, 22] on span "Brooksville WC" at bounding box center [257, 20] width 79 height 15
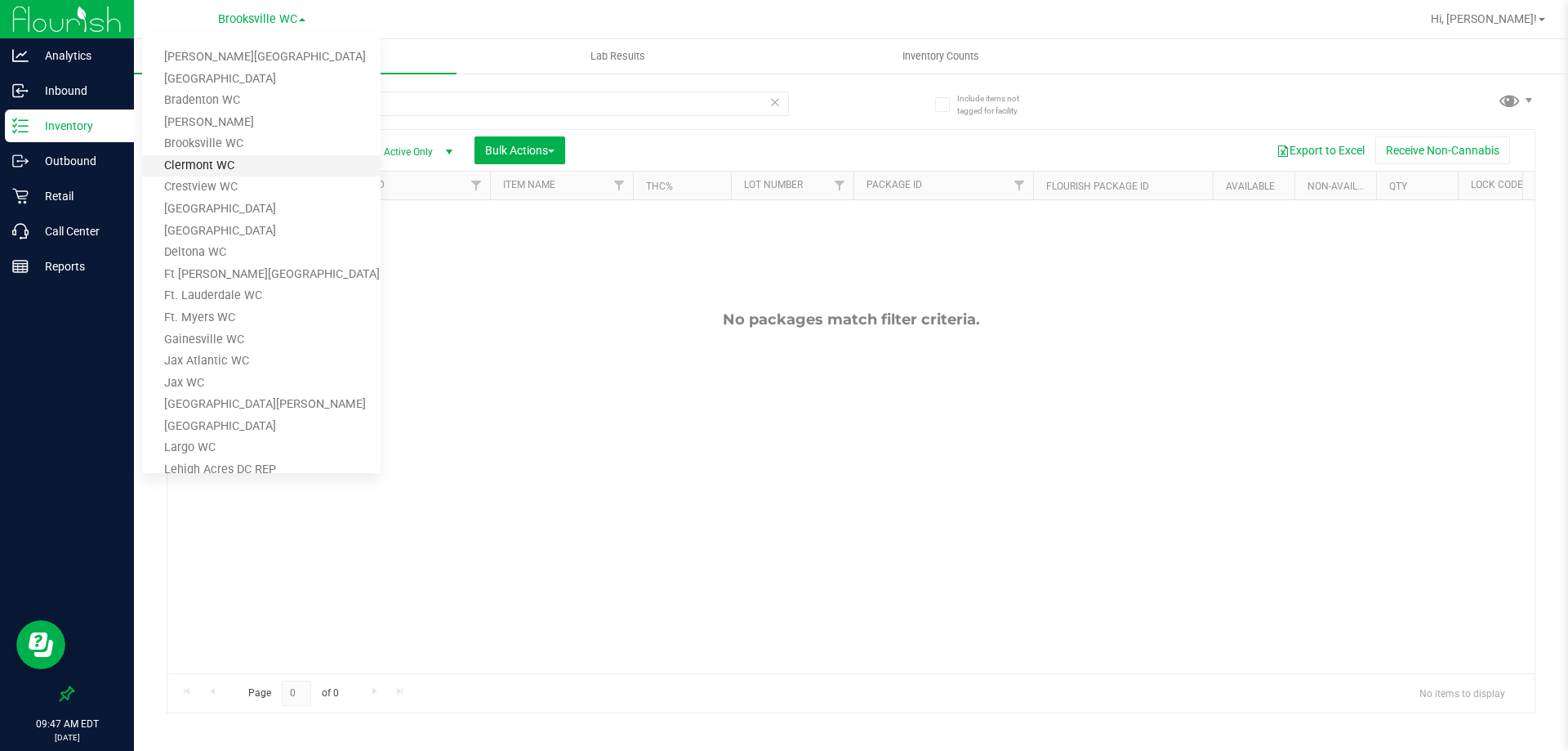
click at [225, 167] on link "Clermont WC" at bounding box center [261, 166] width 238 height 22
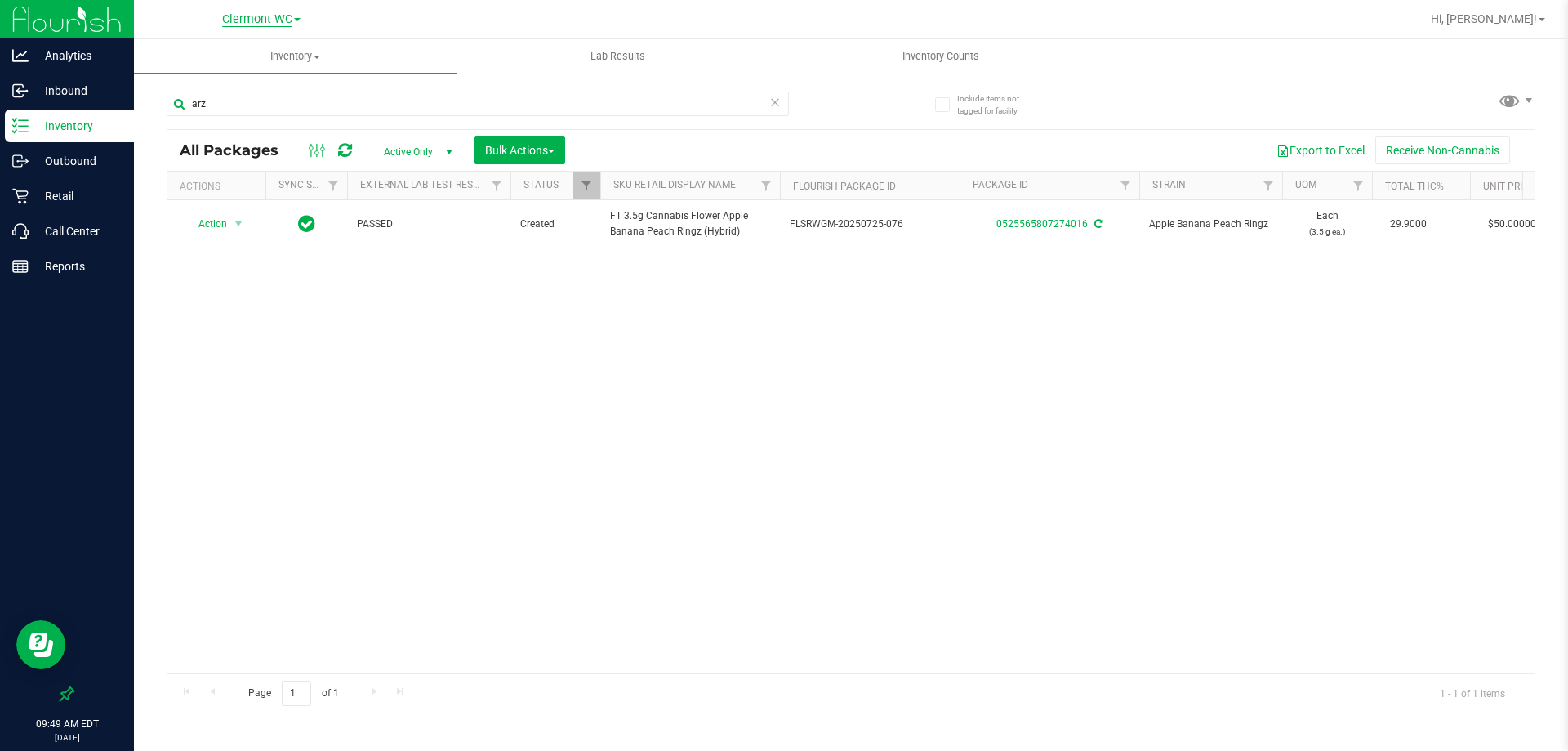
click at [285, 19] on span "Clermont WC" at bounding box center [257, 20] width 71 height 15
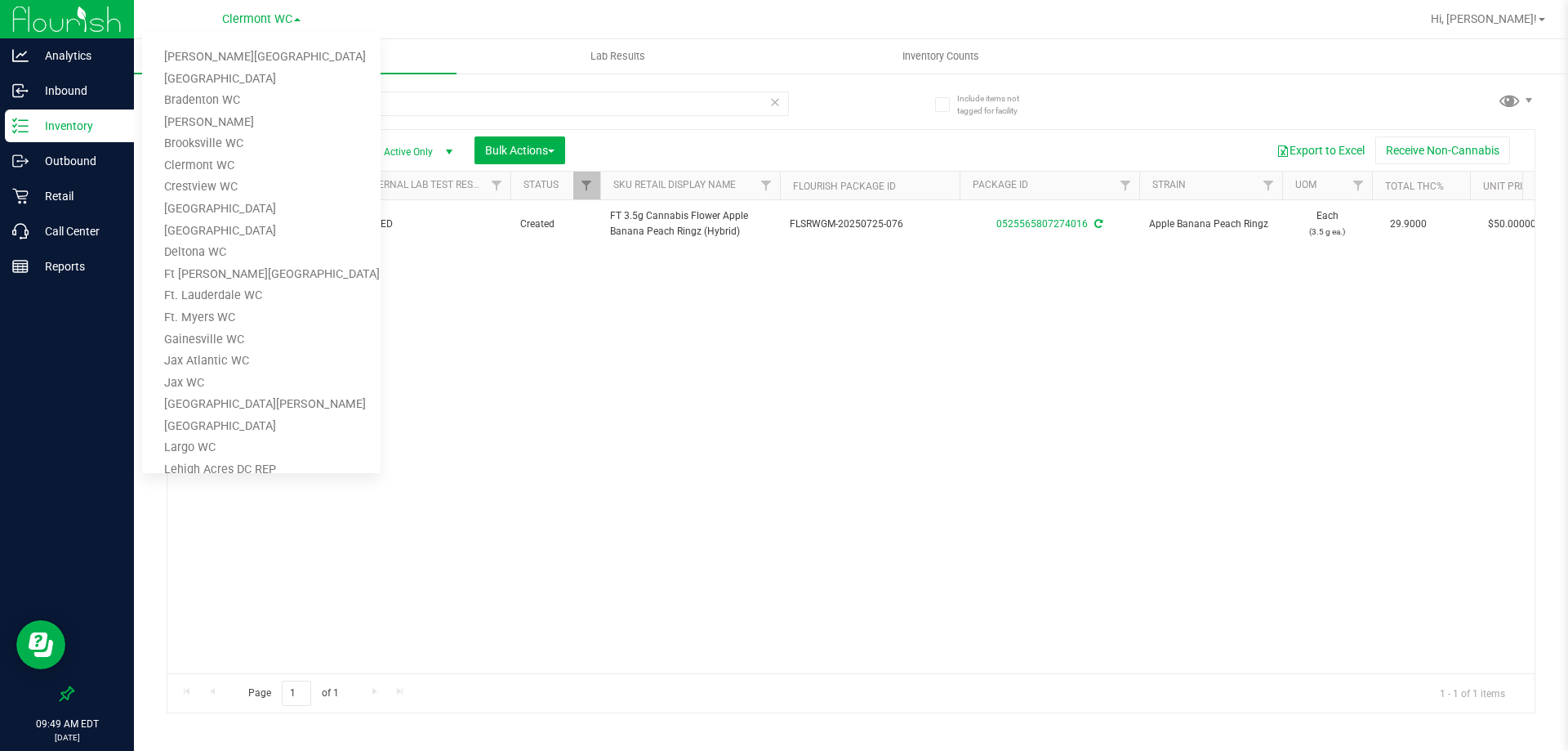
click at [545, 310] on div "Action Action Adjust qty Create package Edit attributes Global inventory Lock p…" at bounding box center [851, 436] width 1367 height 473
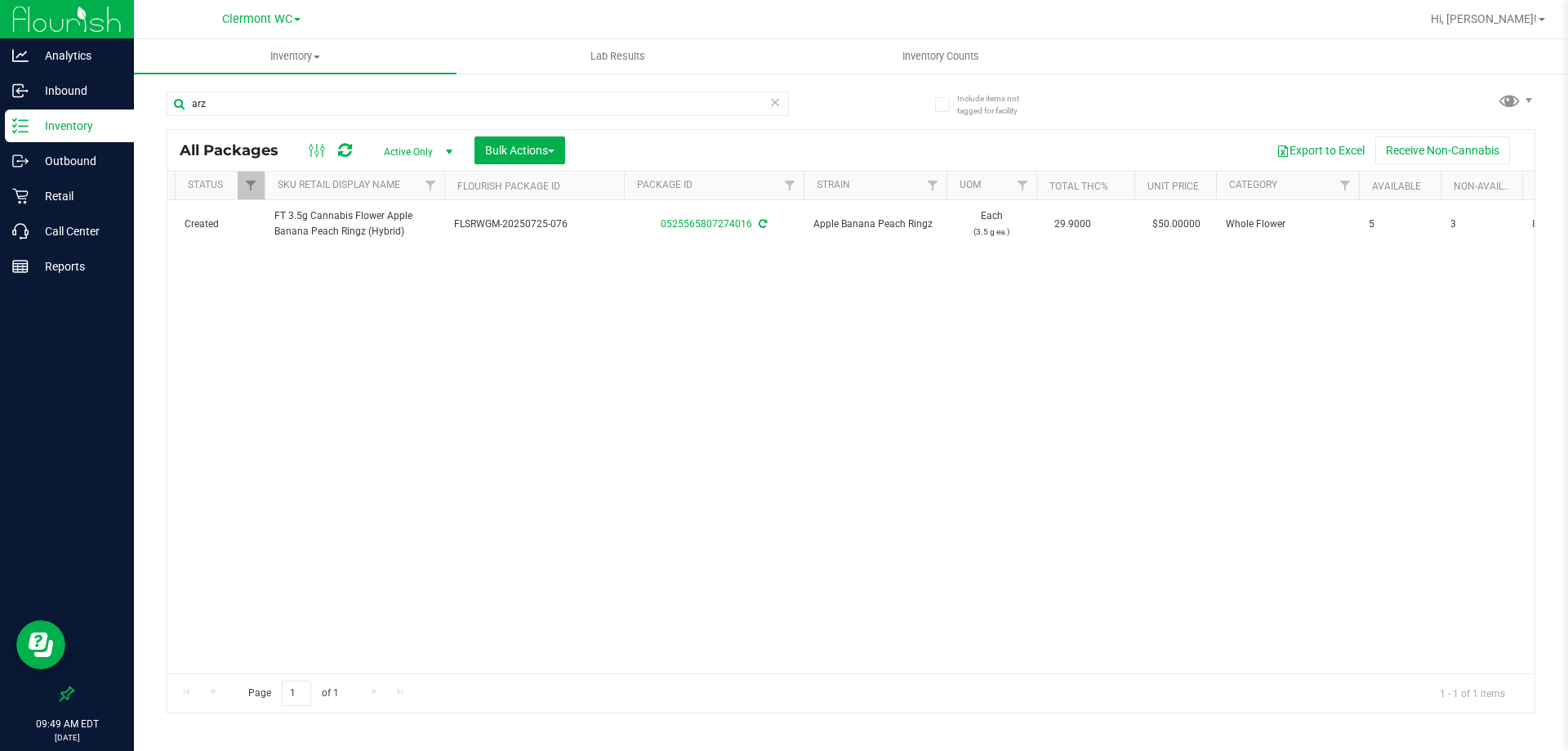
scroll to position [0, 368]
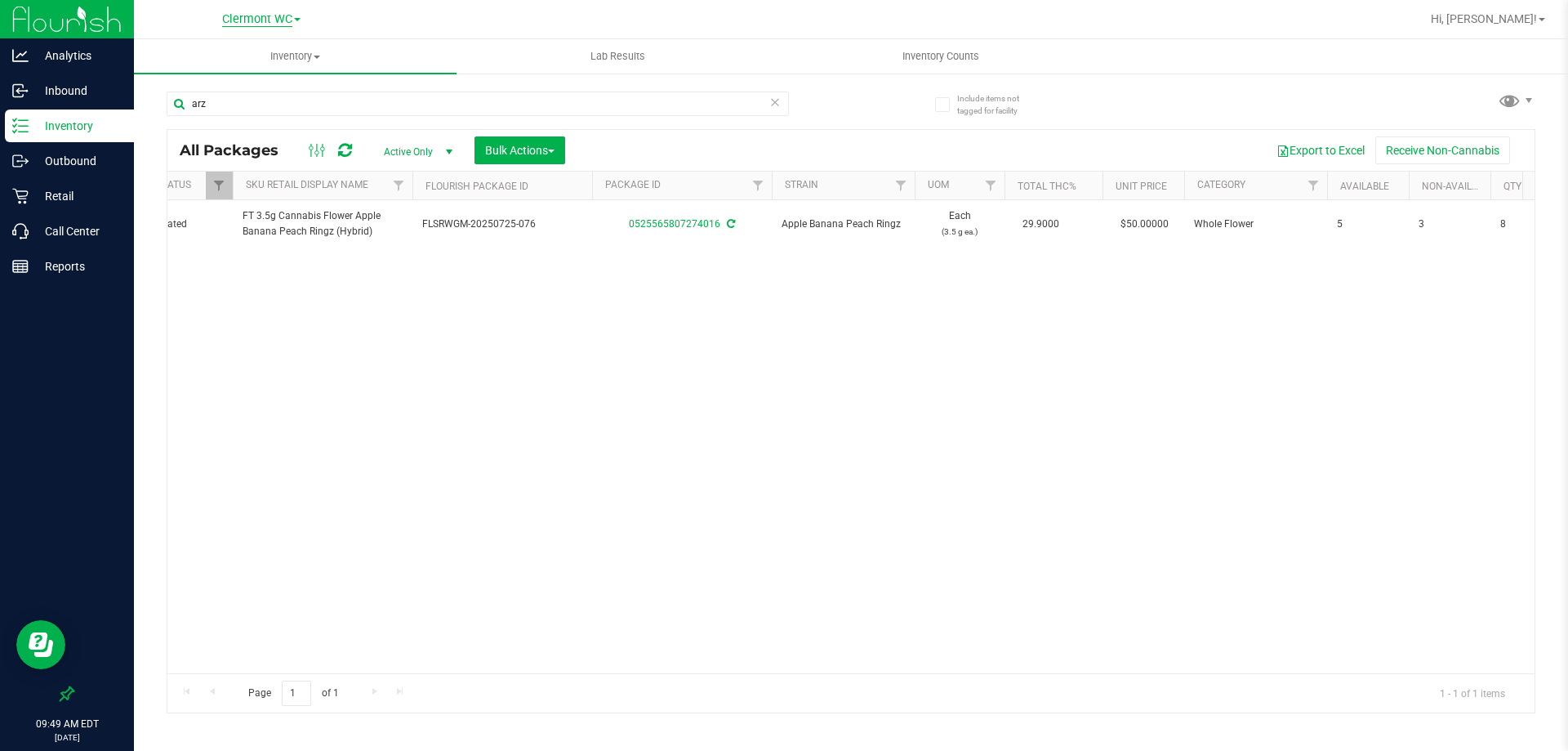
click at [232, 21] on span "Clermont WC" at bounding box center [257, 20] width 71 height 15
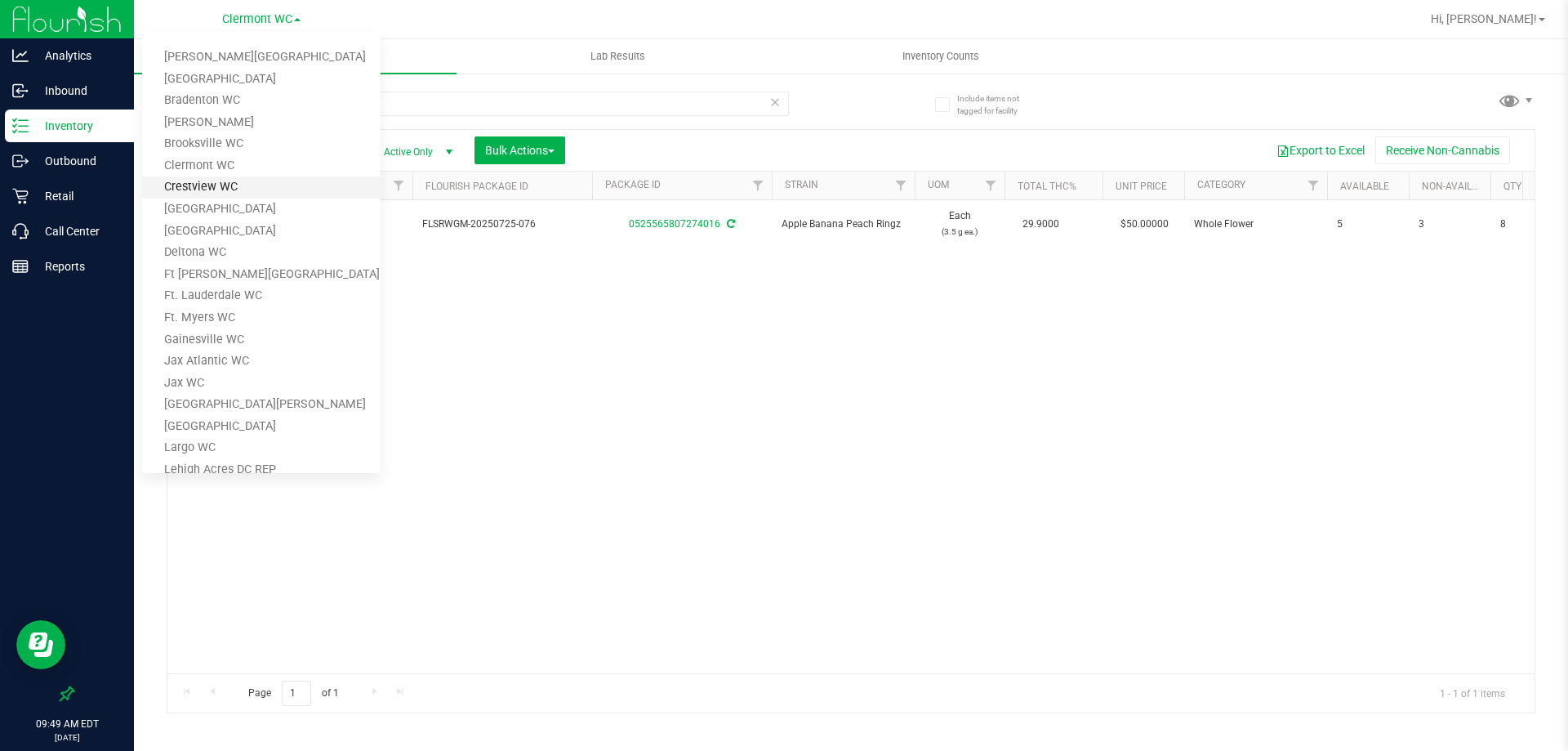
click at [221, 194] on link "Crestview WC" at bounding box center [261, 188] width 238 height 22
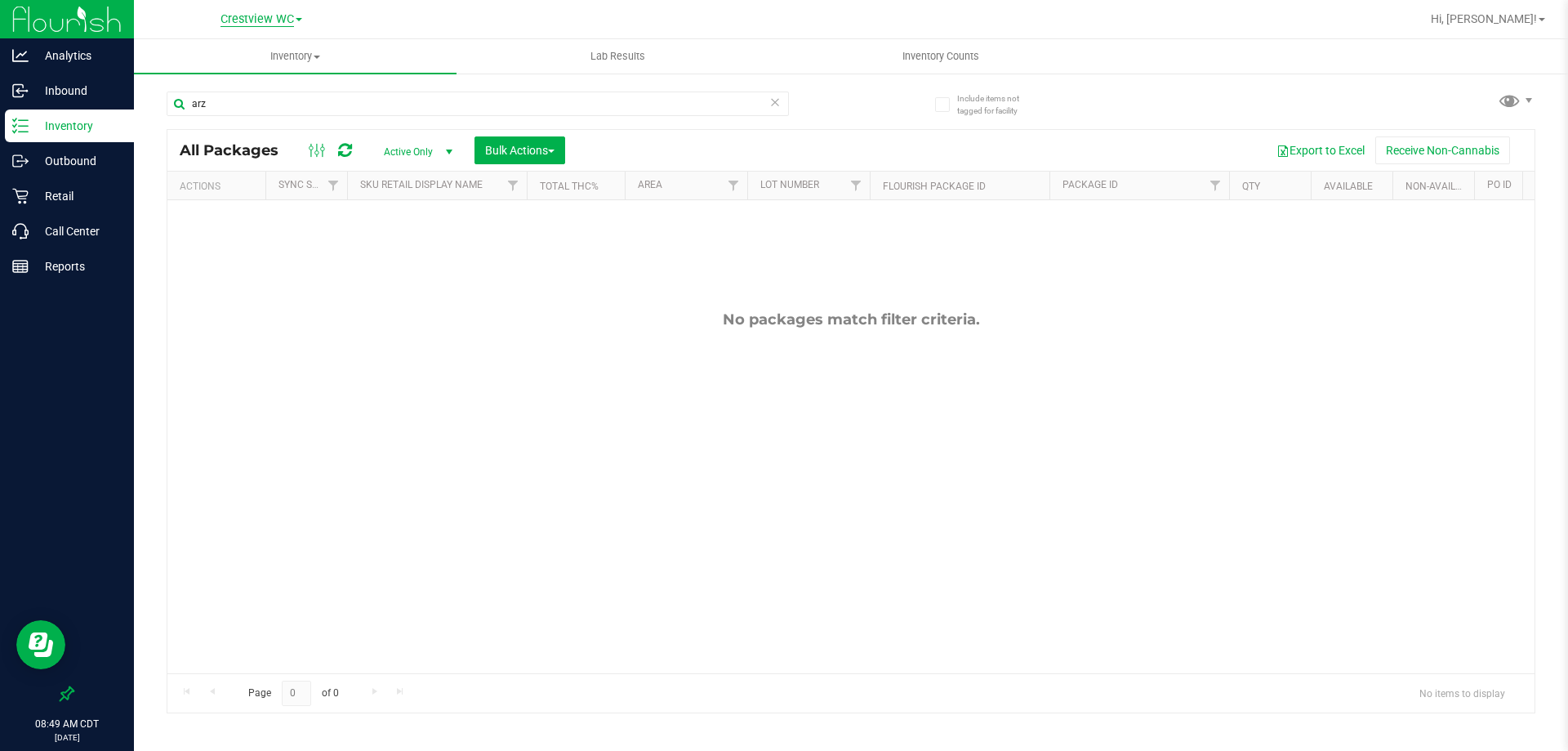
click at [261, 22] on span "Crestview WC" at bounding box center [257, 20] width 74 height 15
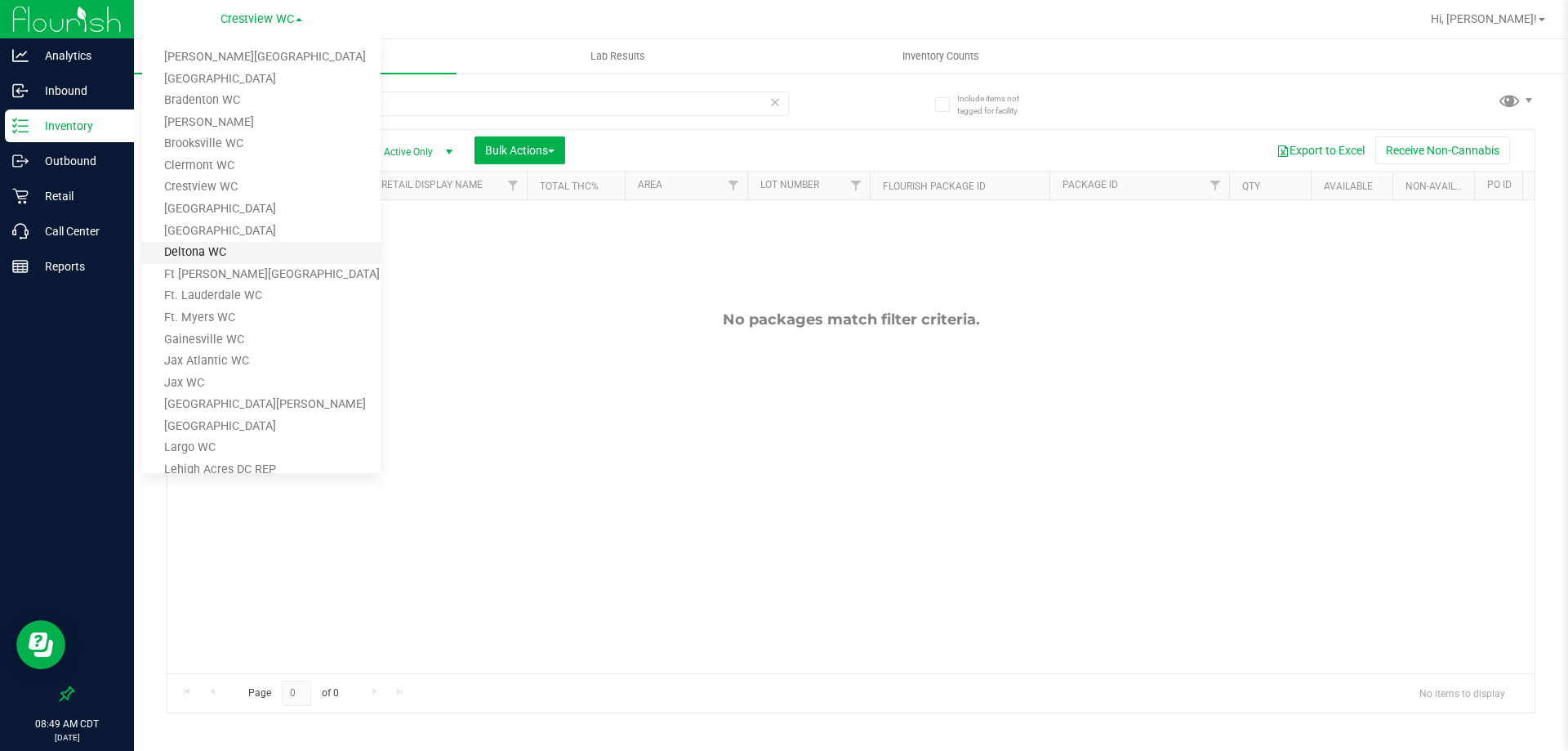
click at [217, 250] on link "Deltona WC" at bounding box center [261, 252] width 238 height 22
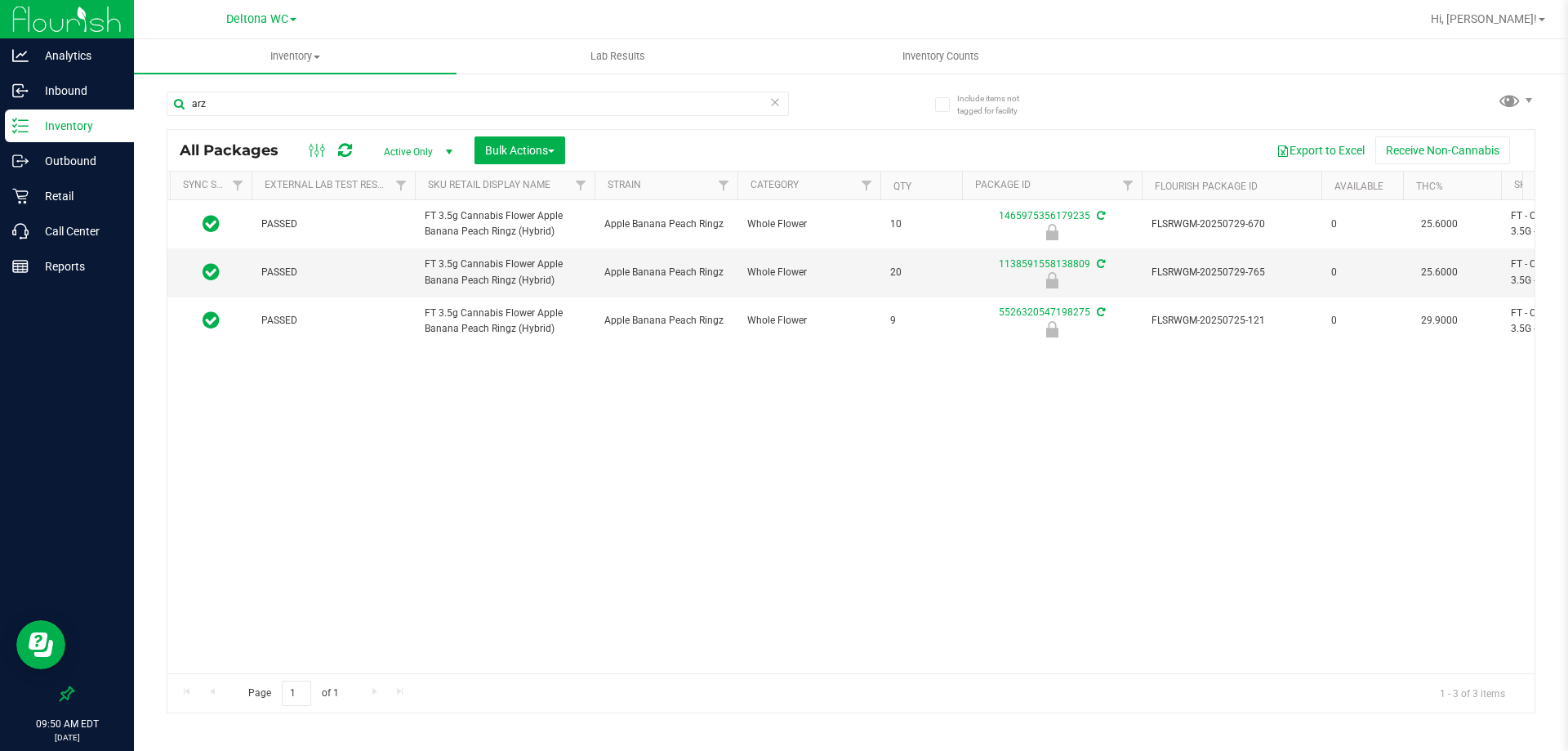
scroll to position [0, 94]
click at [273, 18] on span "Deltona WC" at bounding box center [257, 20] width 62 height 15
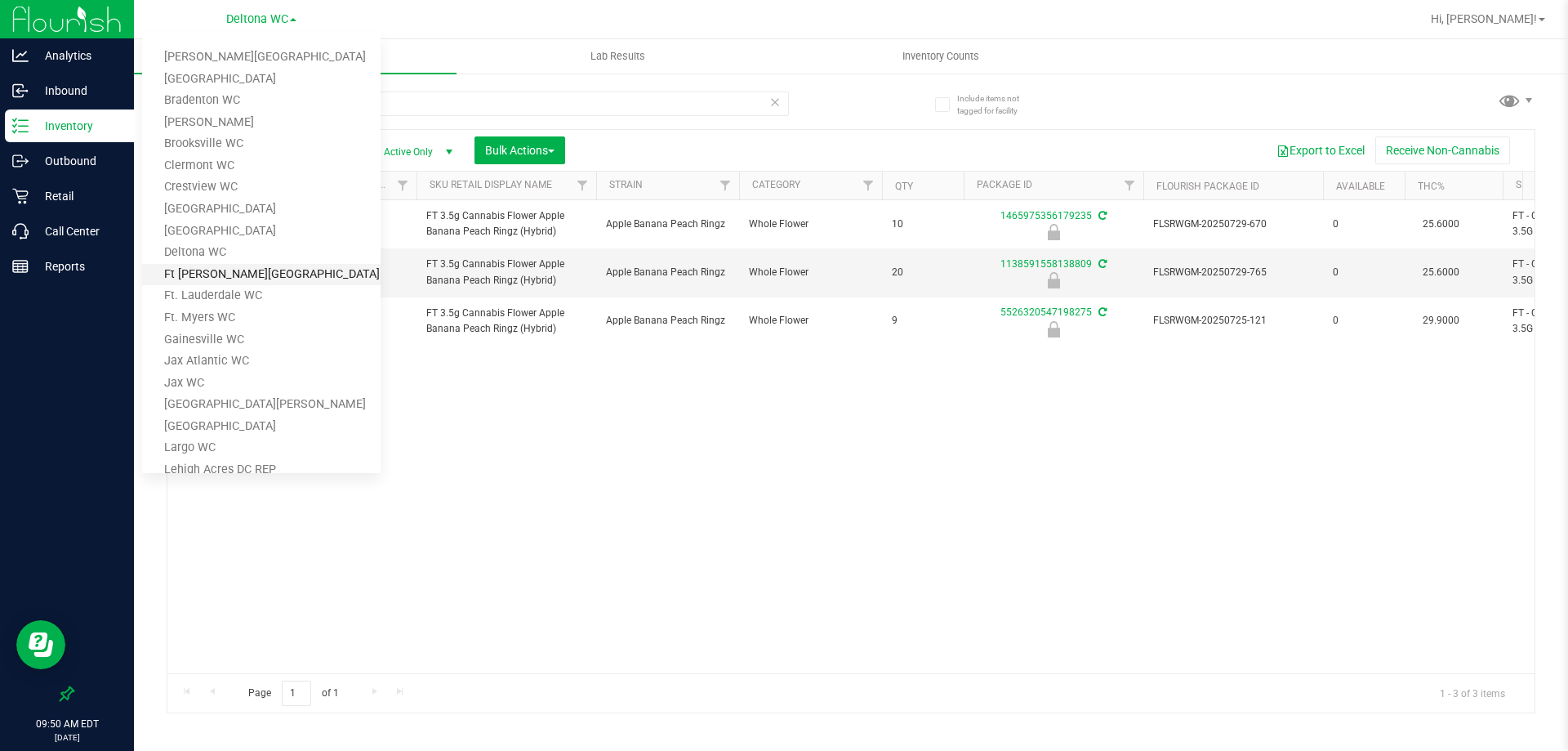
click at [228, 272] on link "Ft [PERSON_NAME][GEOGRAPHIC_DATA]" at bounding box center [261, 275] width 238 height 22
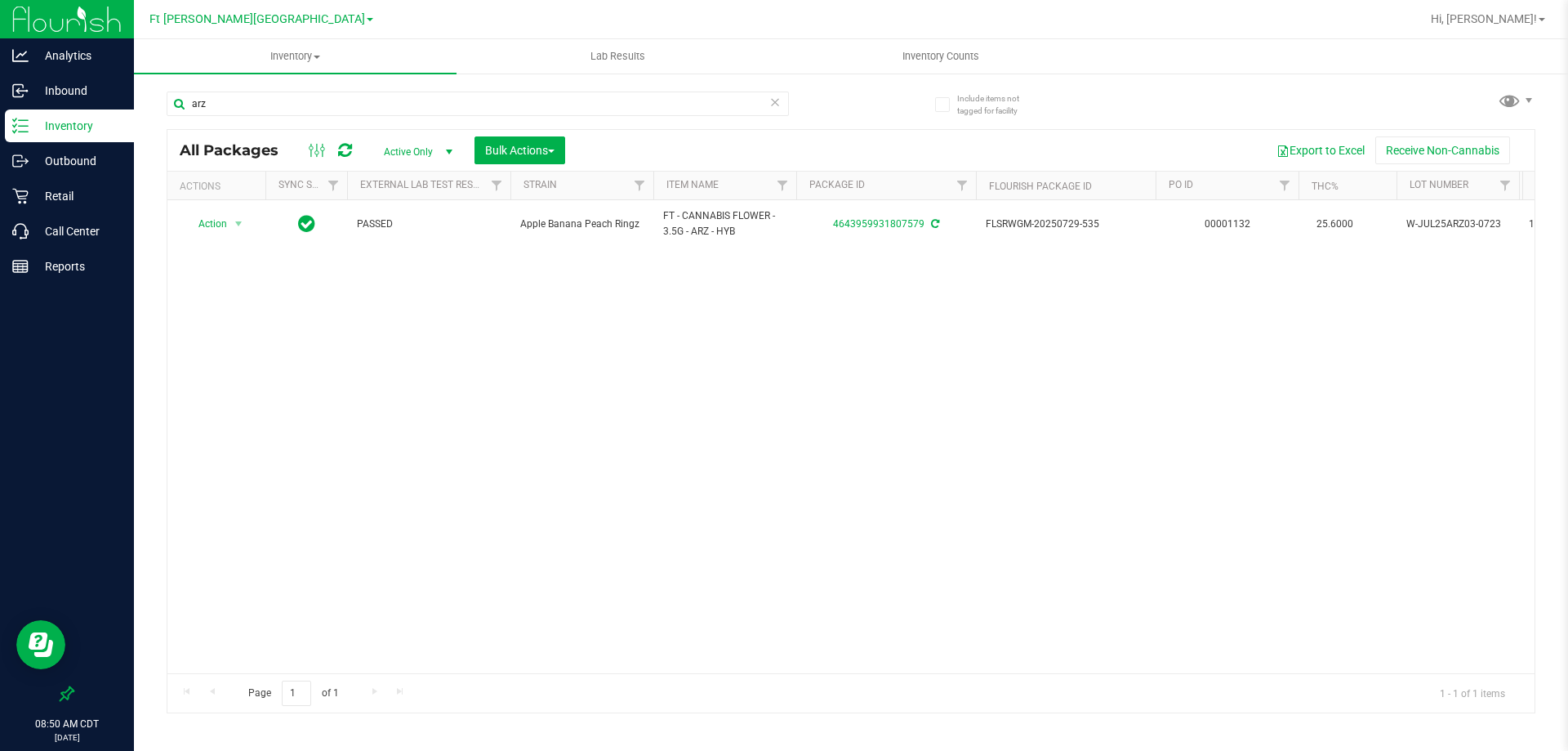
scroll to position [0, 296]
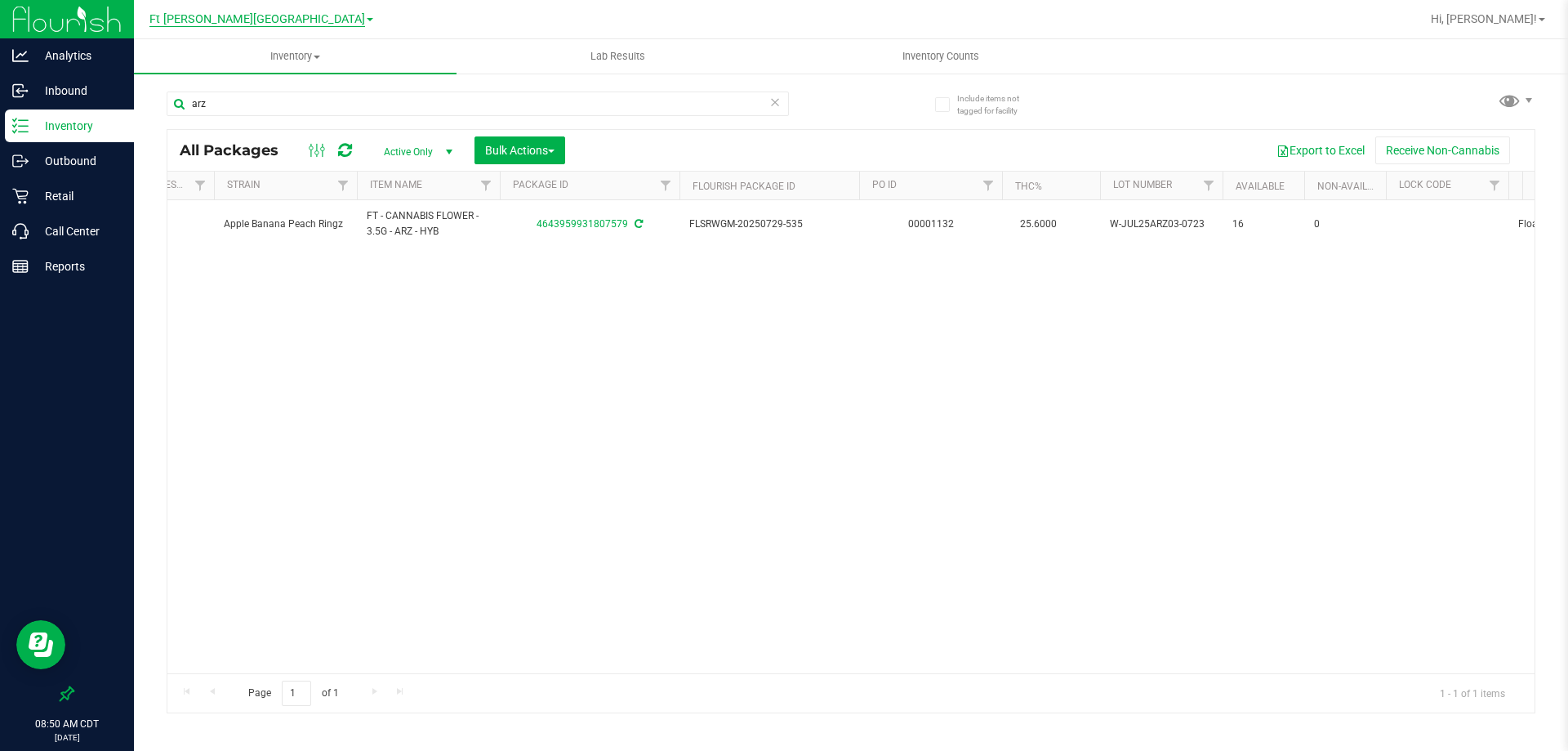
click at [281, 22] on span "Ft [PERSON_NAME][GEOGRAPHIC_DATA]" at bounding box center [257, 20] width 216 height 15
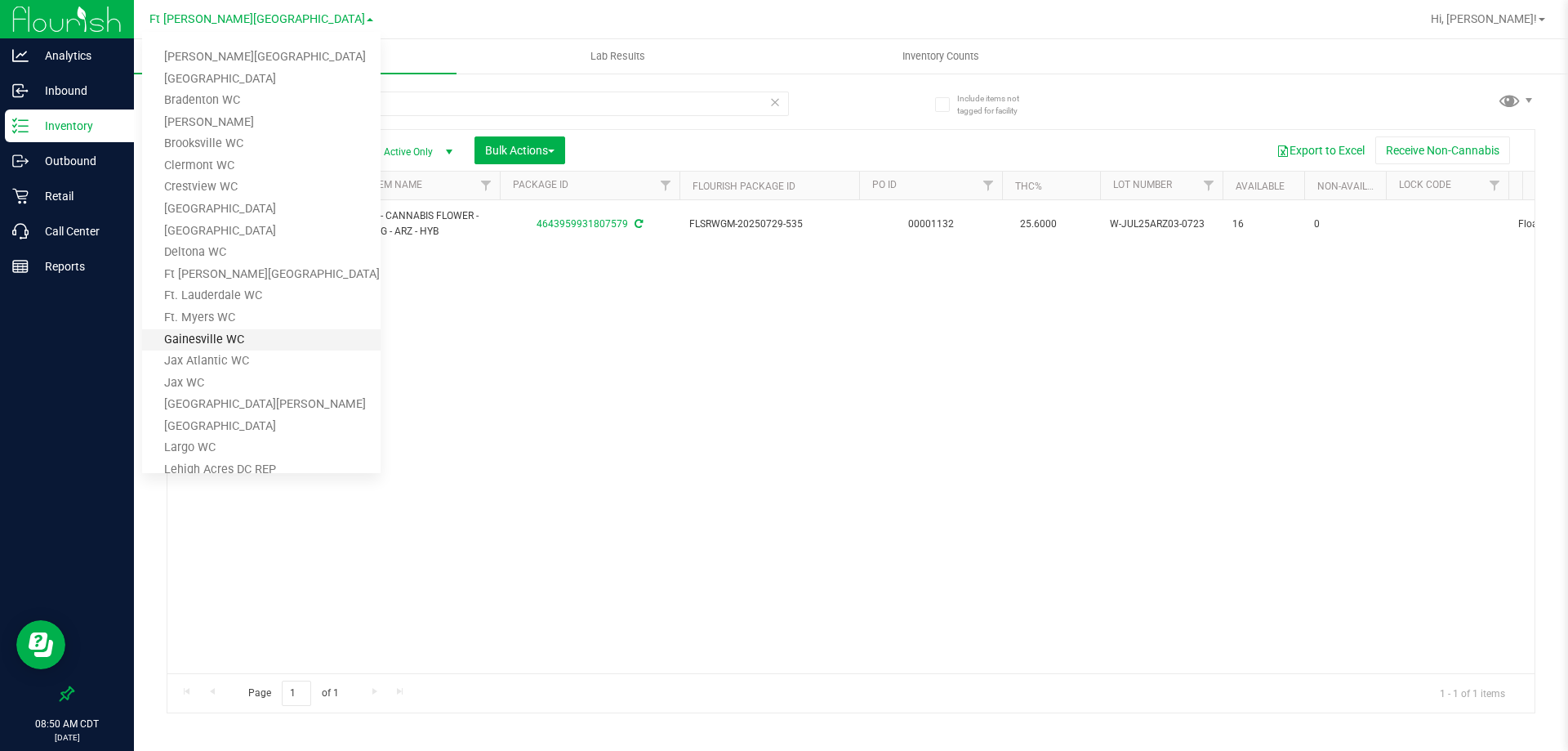
click at [212, 338] on link "Gainesville WC" at bounding box center [261, 340] width 238 height 22
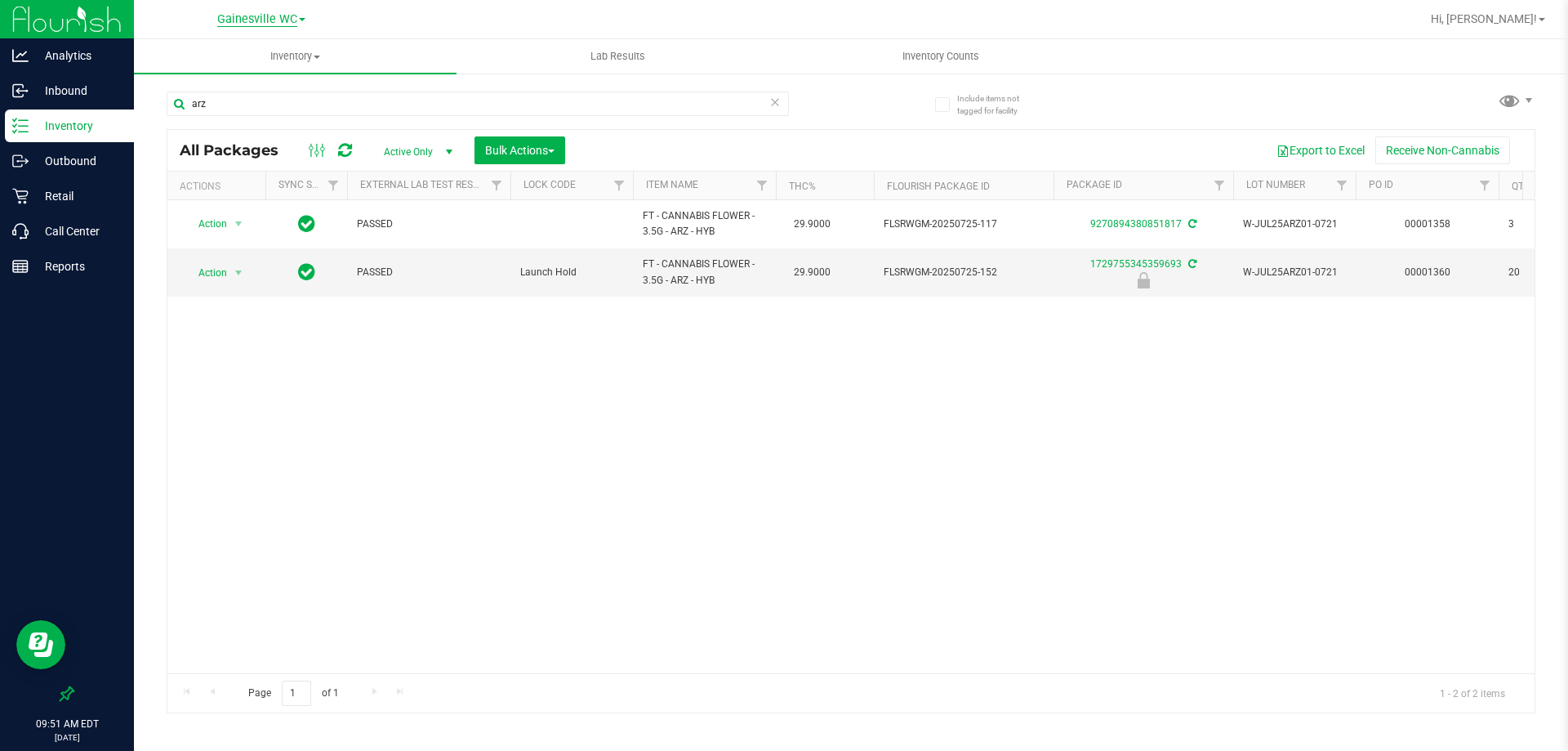
click at [259, 16] on span "Gainesville WC" at bounding box center [257, 20] width 80 height 15
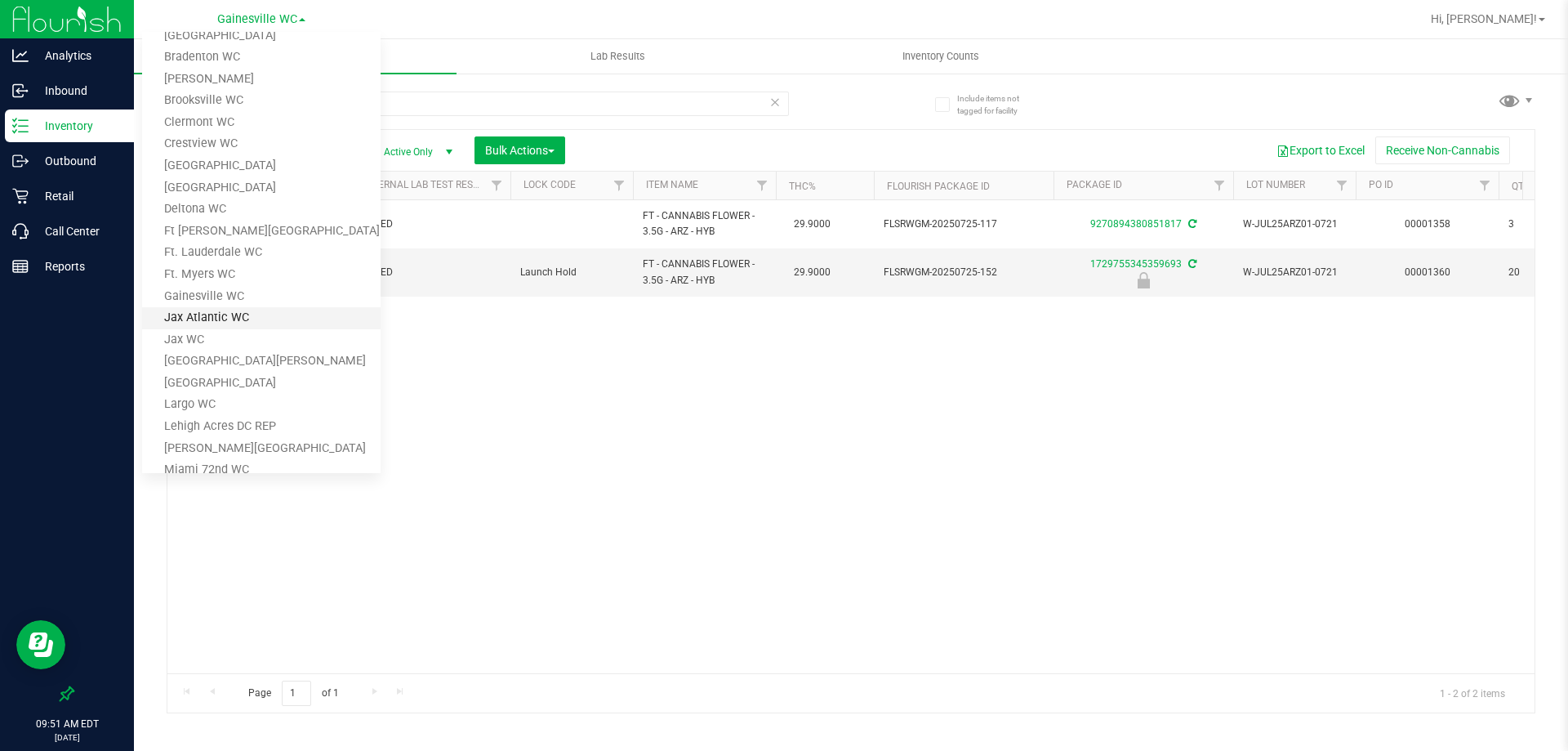
scroll to position [81, 0]
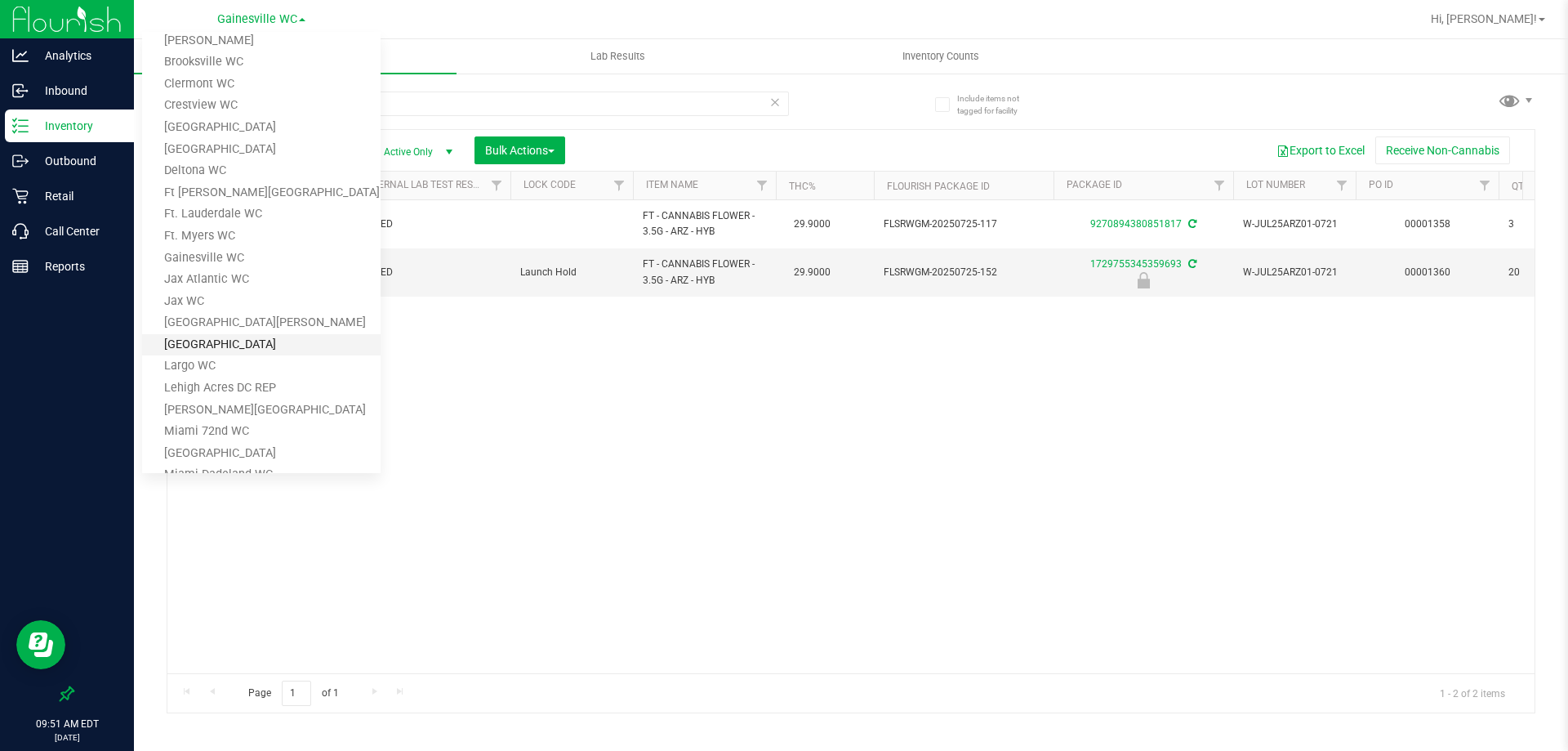
click at [228, 349] on link "[GEOGRAPHIC_DATA]" at bounding box center [261, 345] width 238 height 22
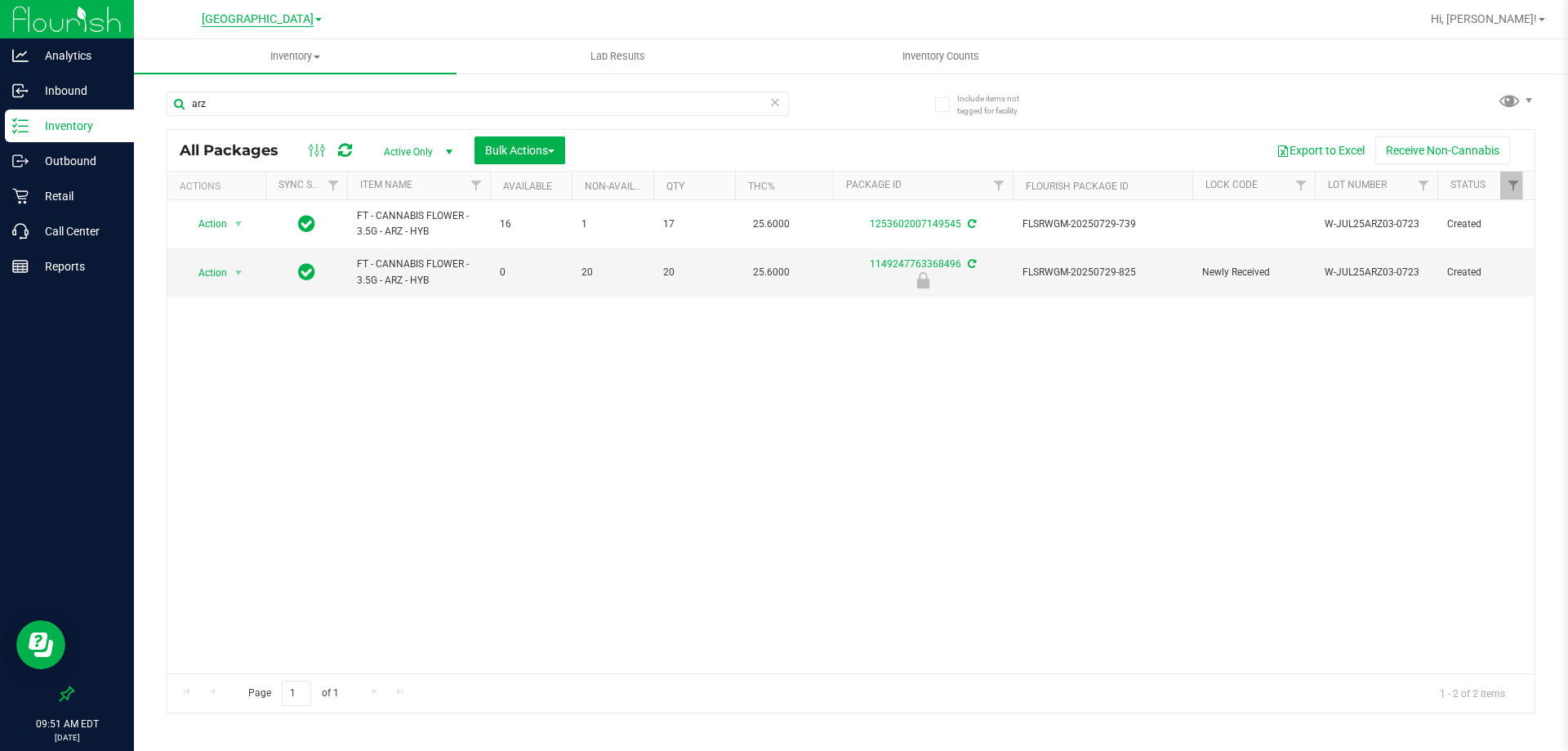
click at [271, 20] on span "[GEOGRAPHIC_DATA]" at bounding box center [257, 20] width 112 height 15
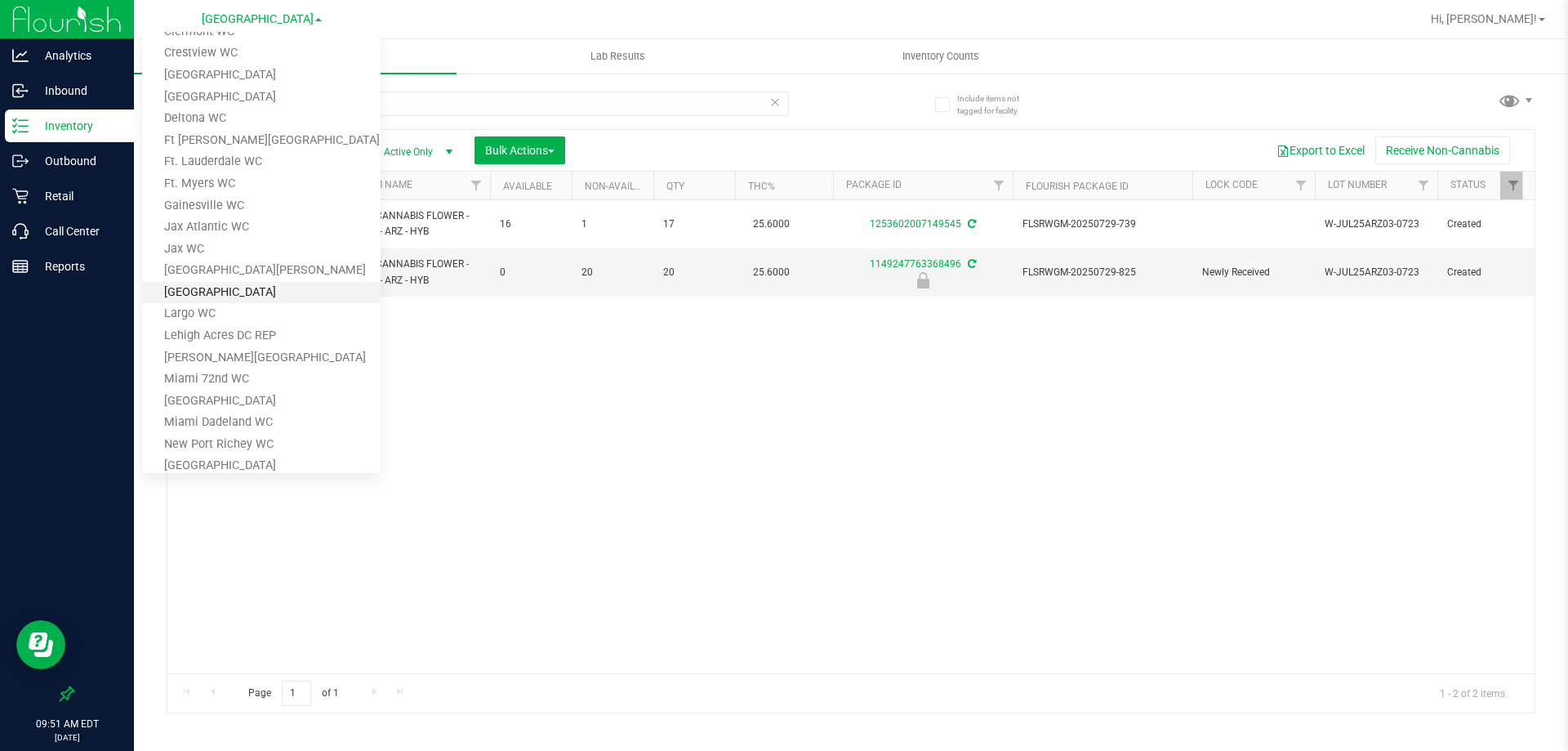
scroll to position [163, 0]
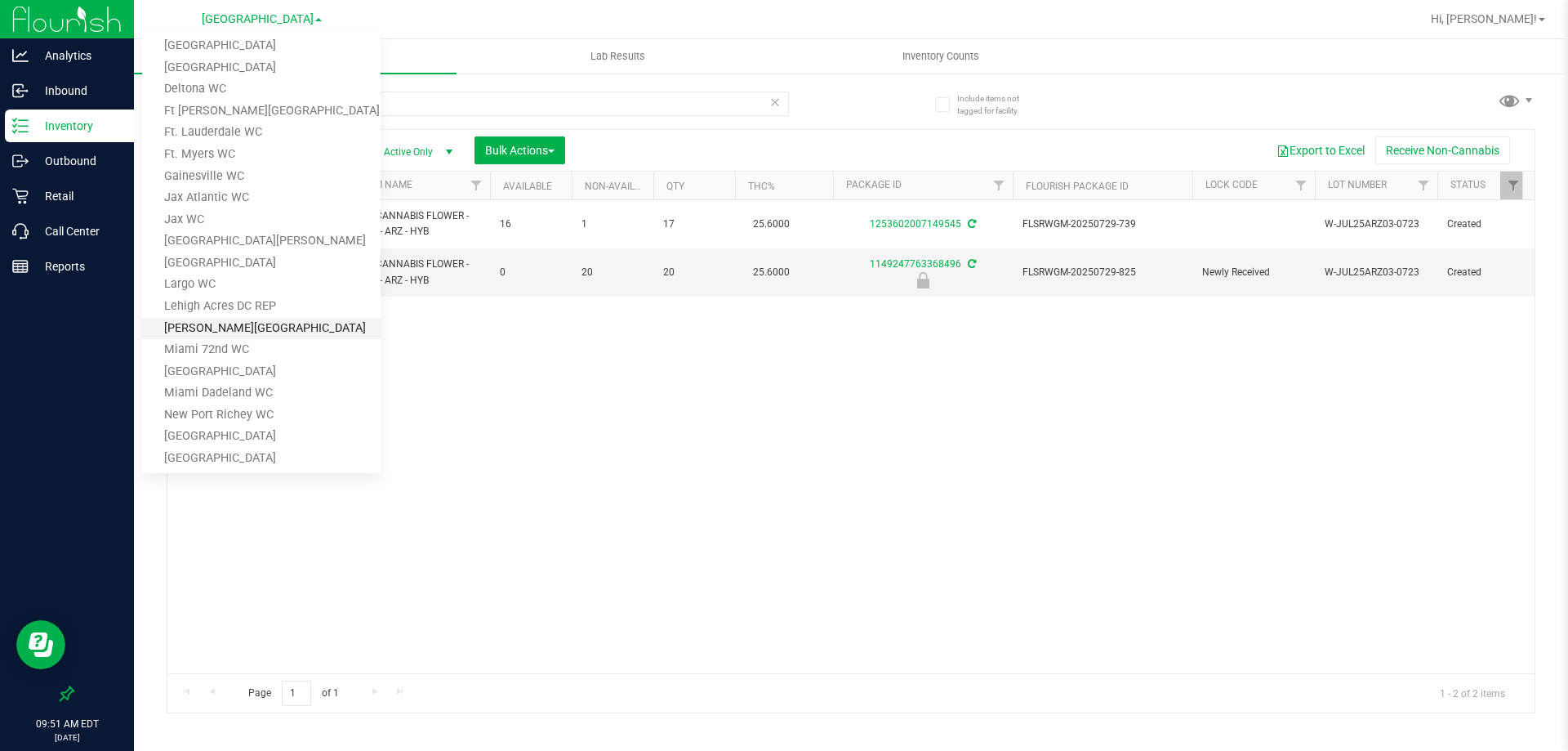
click at [244, 338] on link "[PERSON_NAME][GEOGRAPHIC_DATA]" at bounding box center [261, 329] width 238 height 22
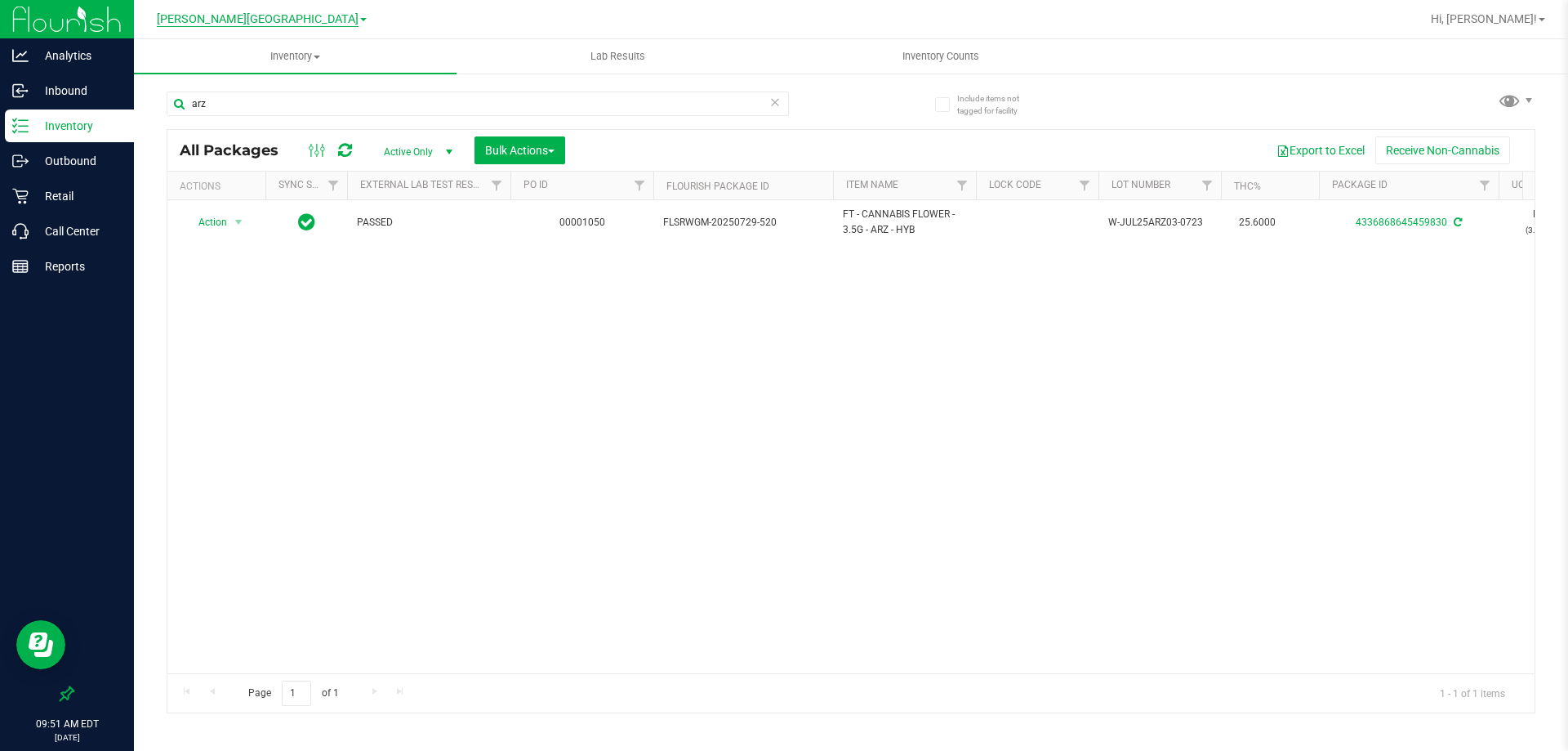
click at [299, 18] on span "[PERSON_NAME][GEOGRAPHIC_DATA]" at bounding box center [257, 20] width 202 height 15
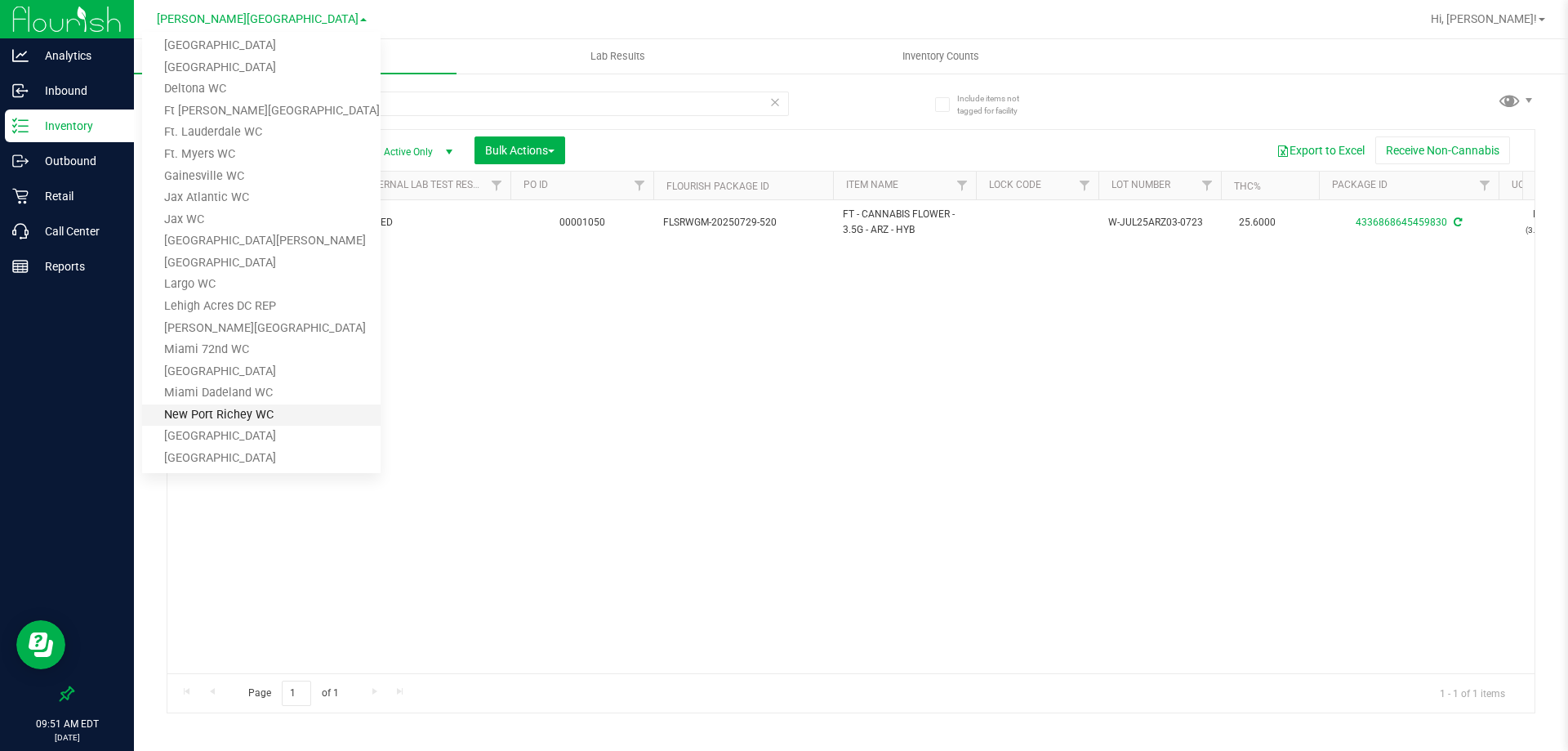
click at [246, 416] on link "New Port Richey WC" at bounding box center [261, 415] width 238 height 22
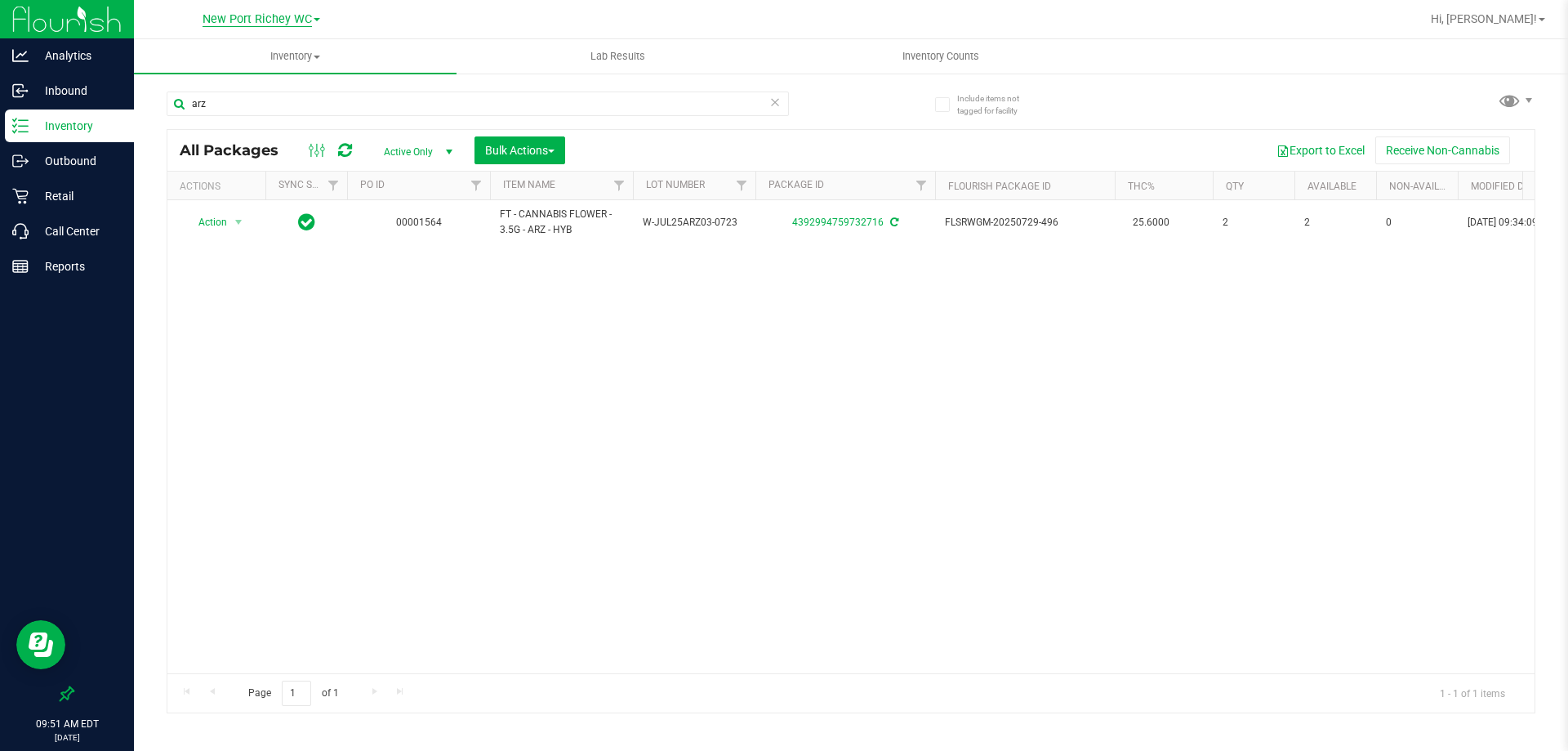
click at [243, 21] on span "New Port Richey WC" at bounding box center [257, 20] width 110 height 15
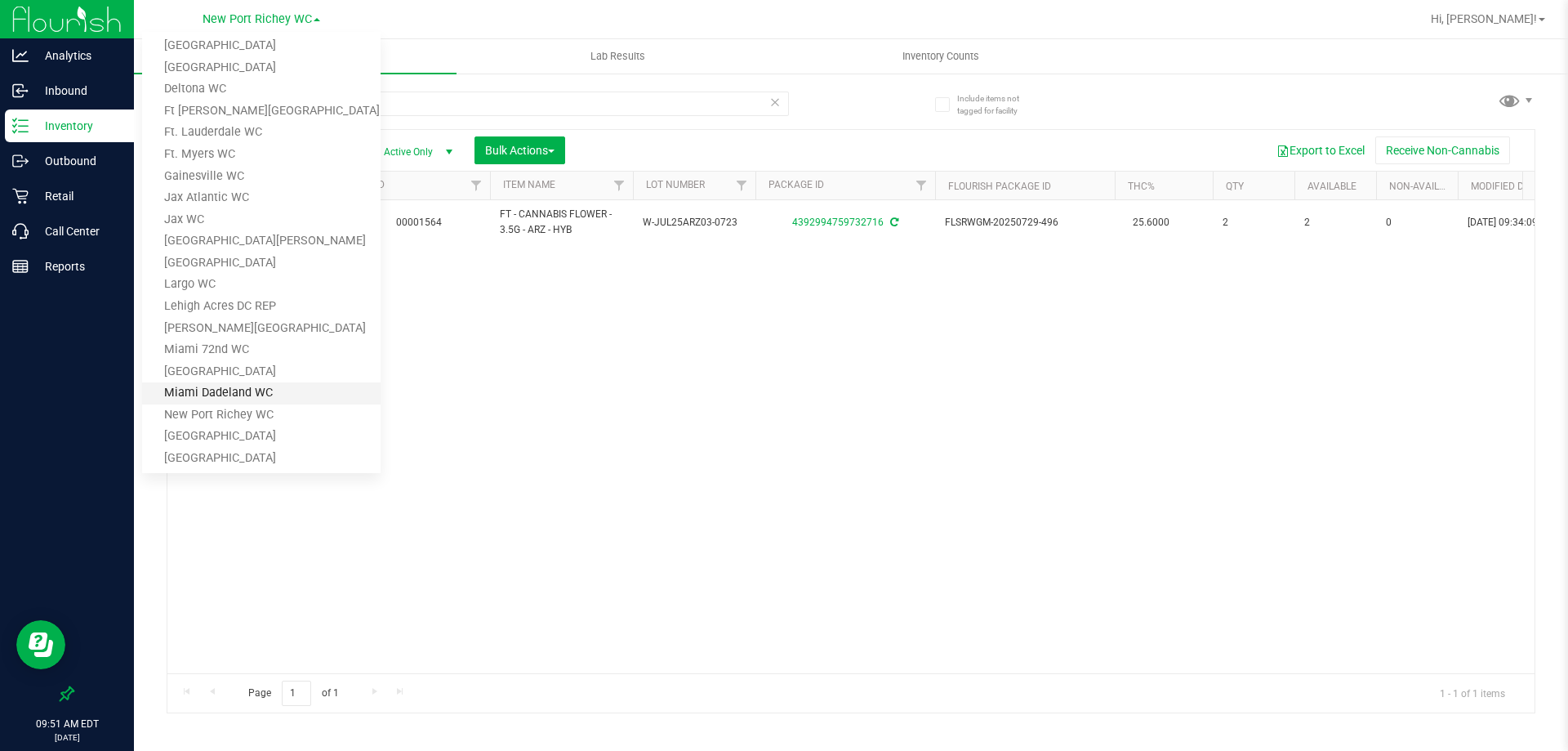
scroll to position [245, 0]
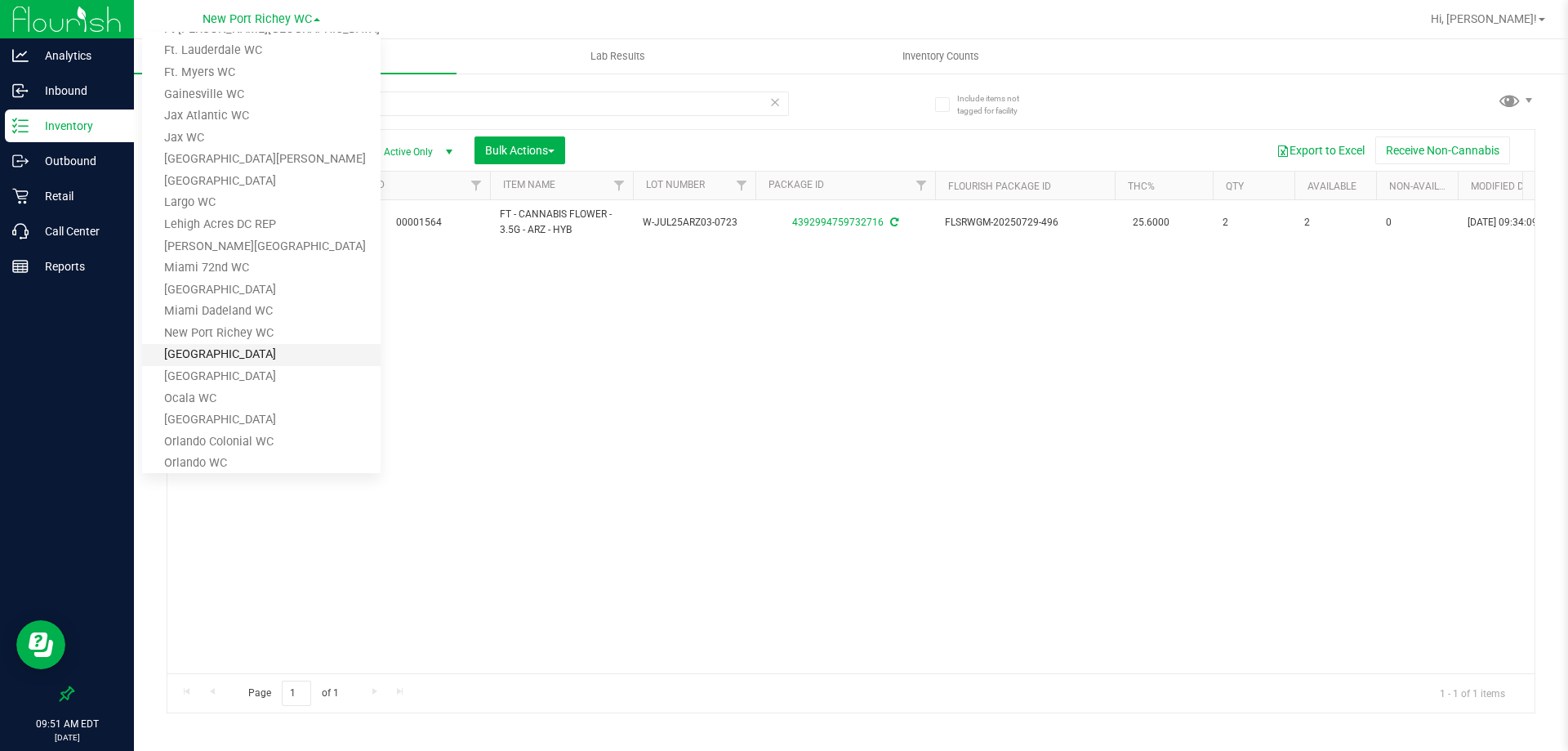
click at [246, 356] on link "[GEOGRAPHIC_DATA]" at bounding box center [261, 354] width 238 height 22
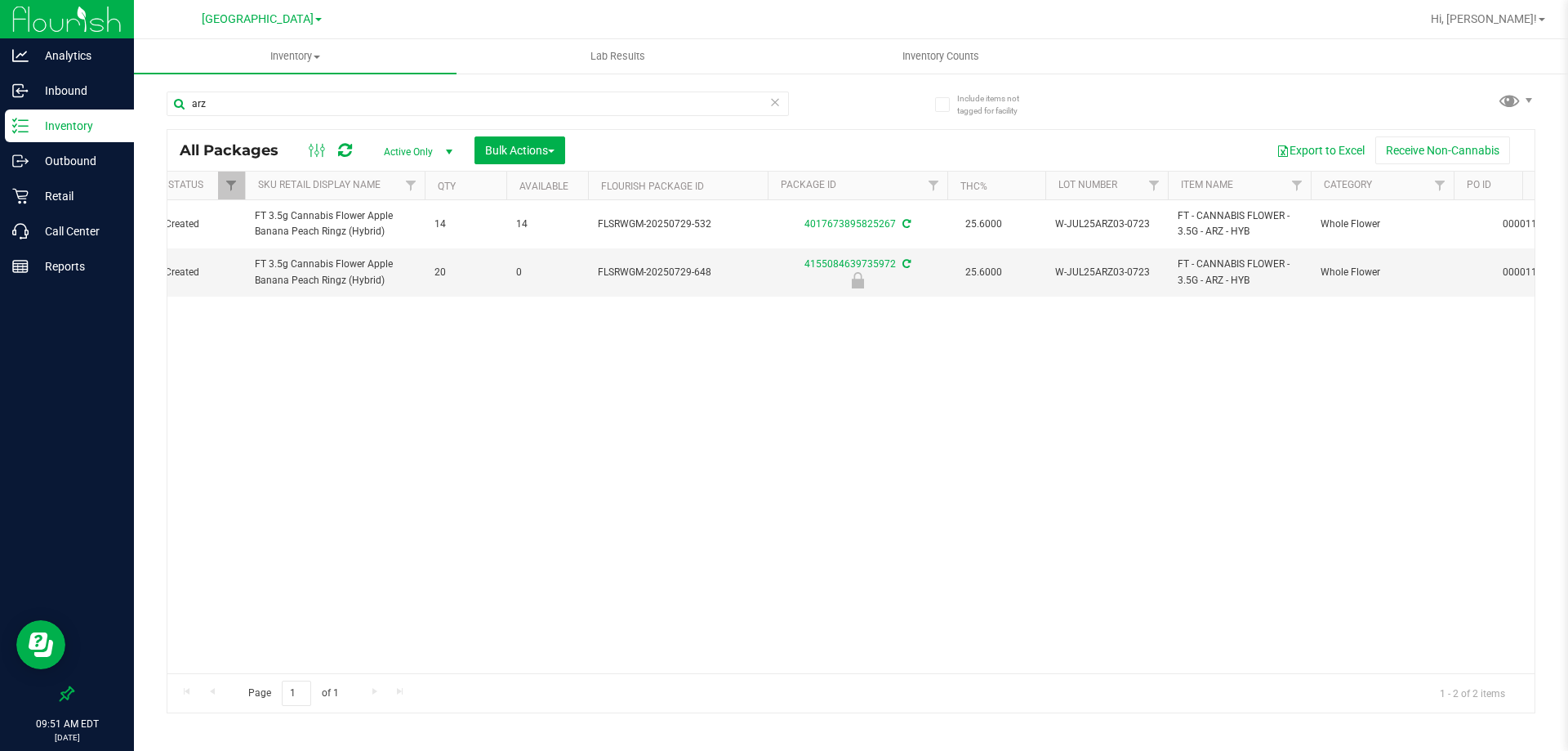
scroll to position [0, 225]
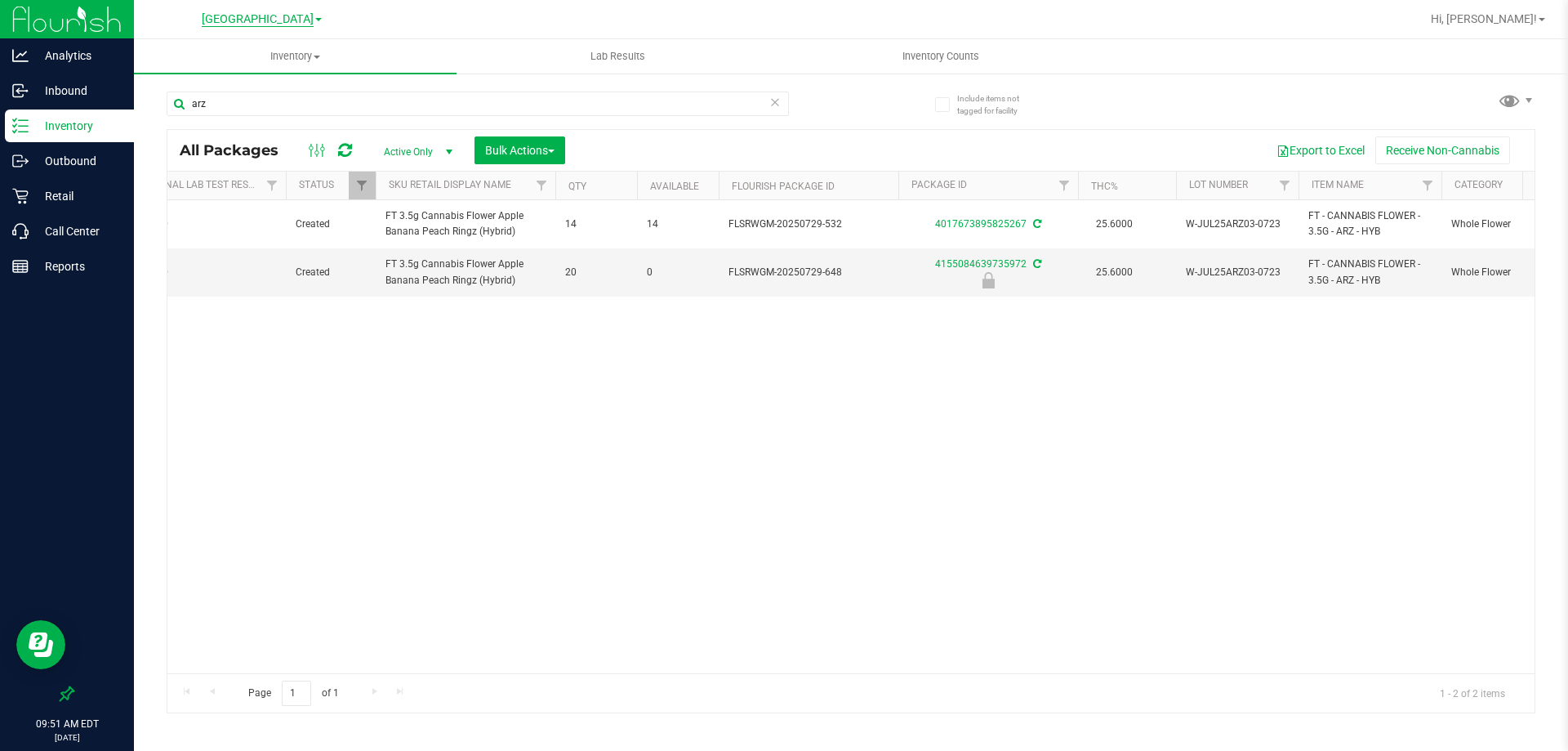
click at [284, 14] on span "[GEOGRAPHIC_DATA]" at bounding box center [257, 20] width 112 height 15
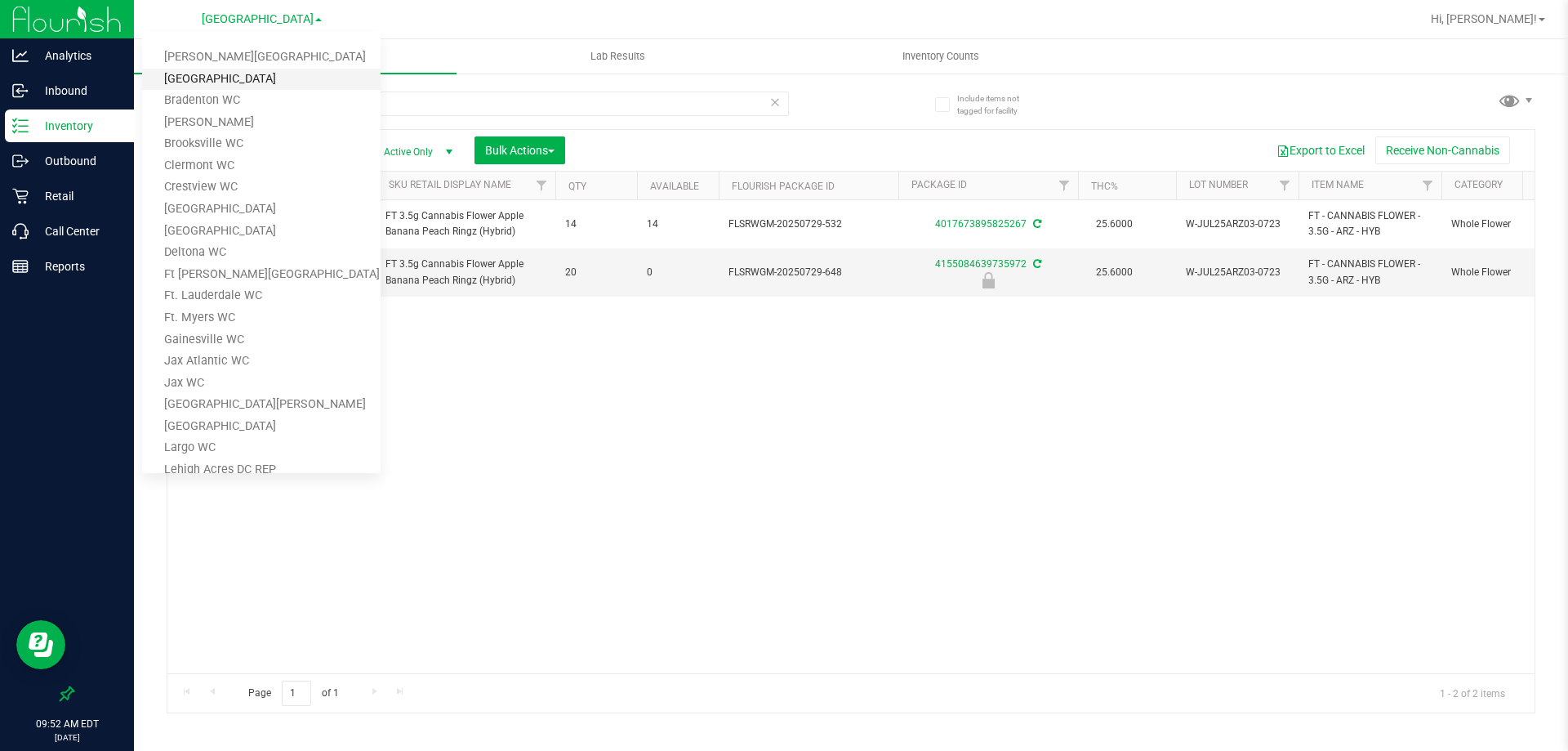
click at [228, 80] on link "[GEOGRAPHIC_DATA]" at bounding box center [261, 80] width 238 height 22
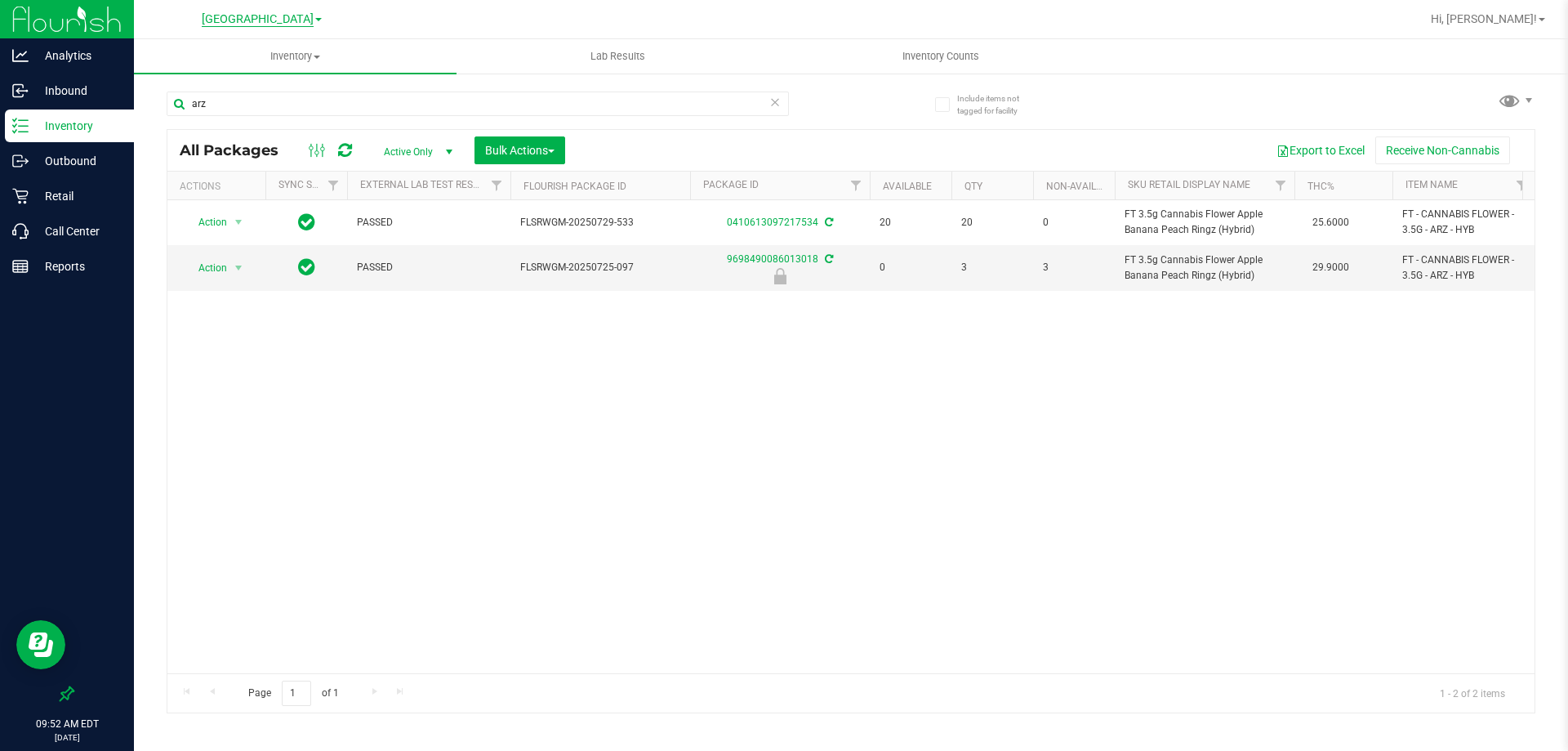
click at [285, 12] on span "[GEOGRAPHIC_DATA]" at bounding box center [257, 20] width 112 height 15
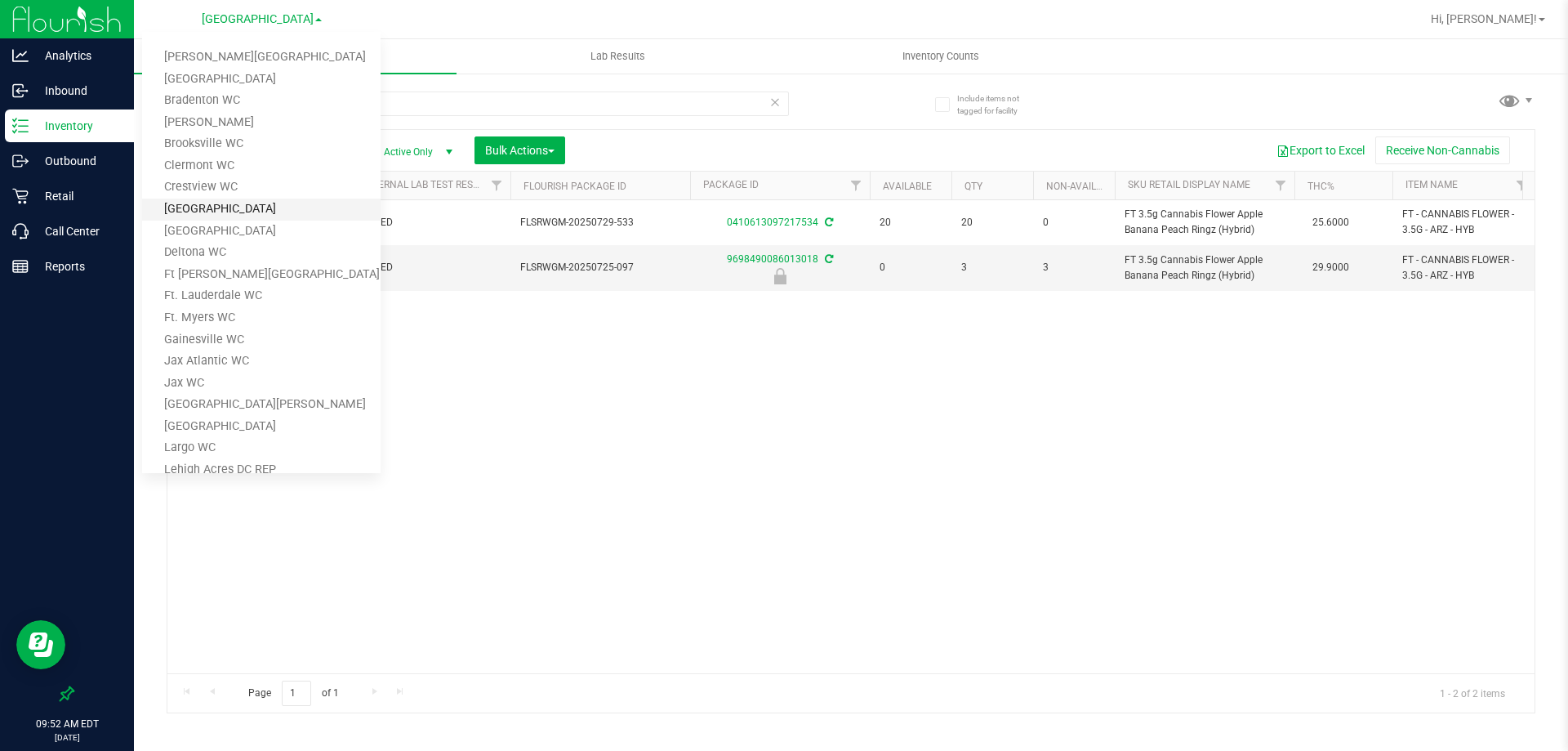
click at [215, 213] on link "[GEOGRAPHIC_DATA]" at bounding box center [261, 209] width 238 height 22
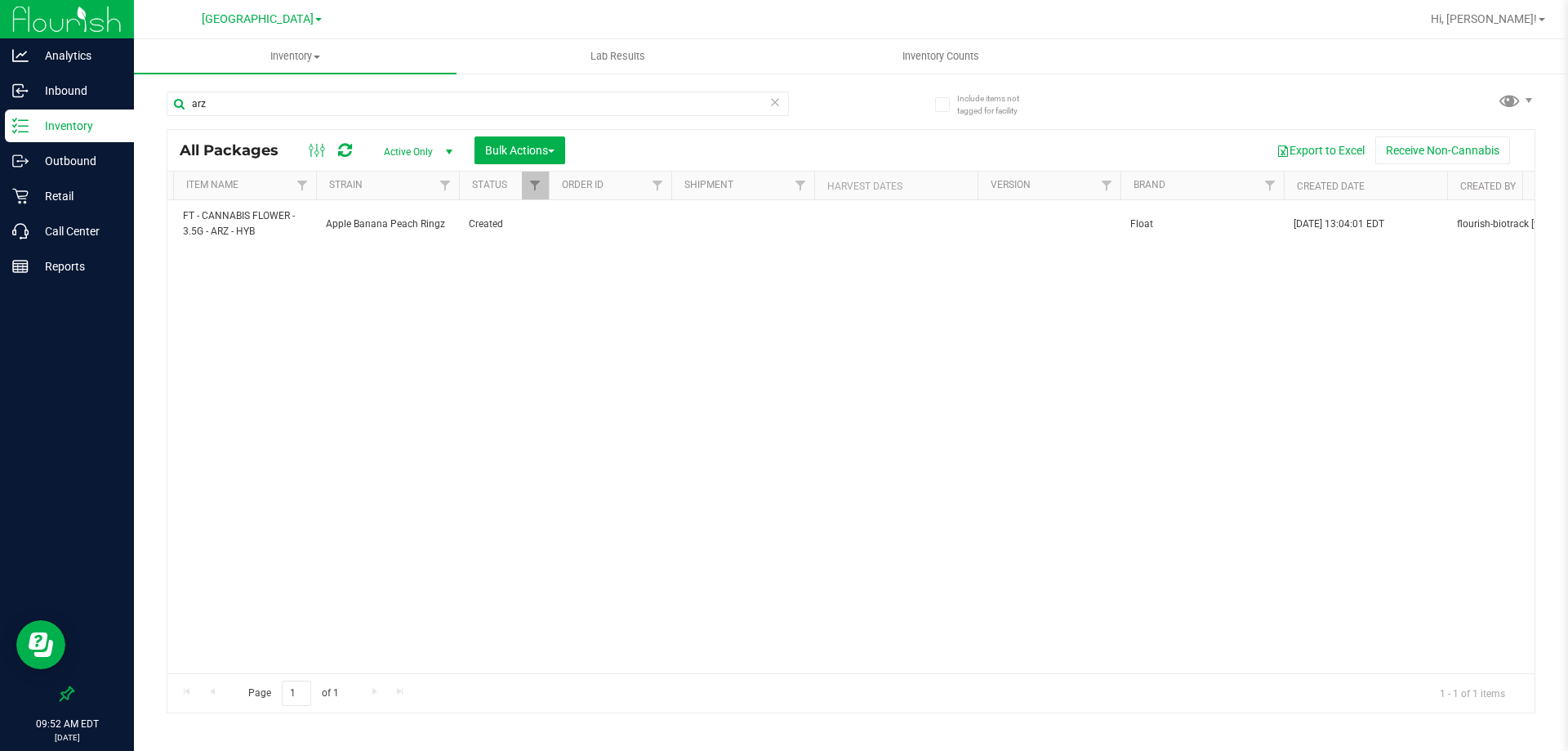
scroll to position [0, 2860]
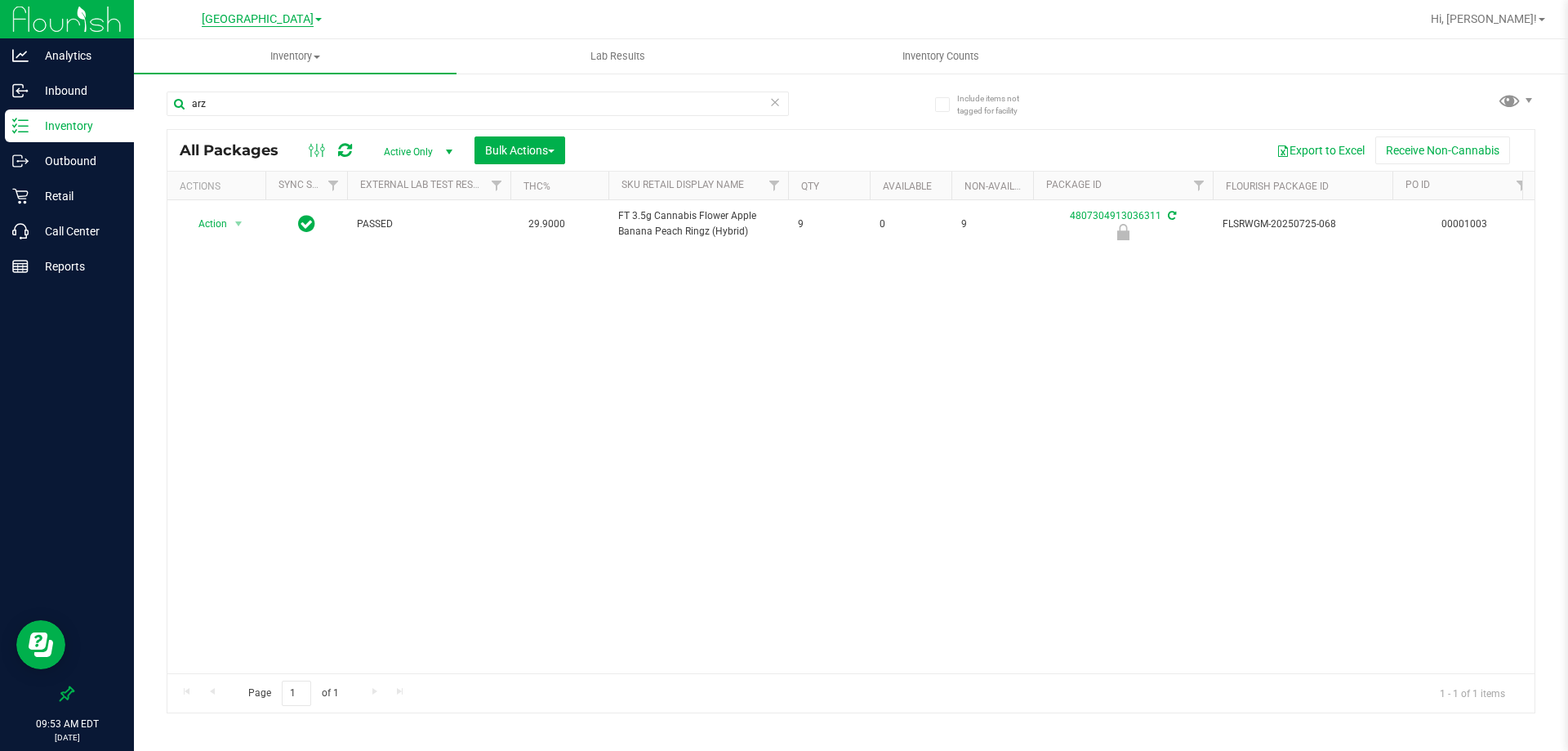
click at [286, 16] on span "[GEOGRAPHIC_DATA]" at bounding box center [257, 20] width 112 height 15
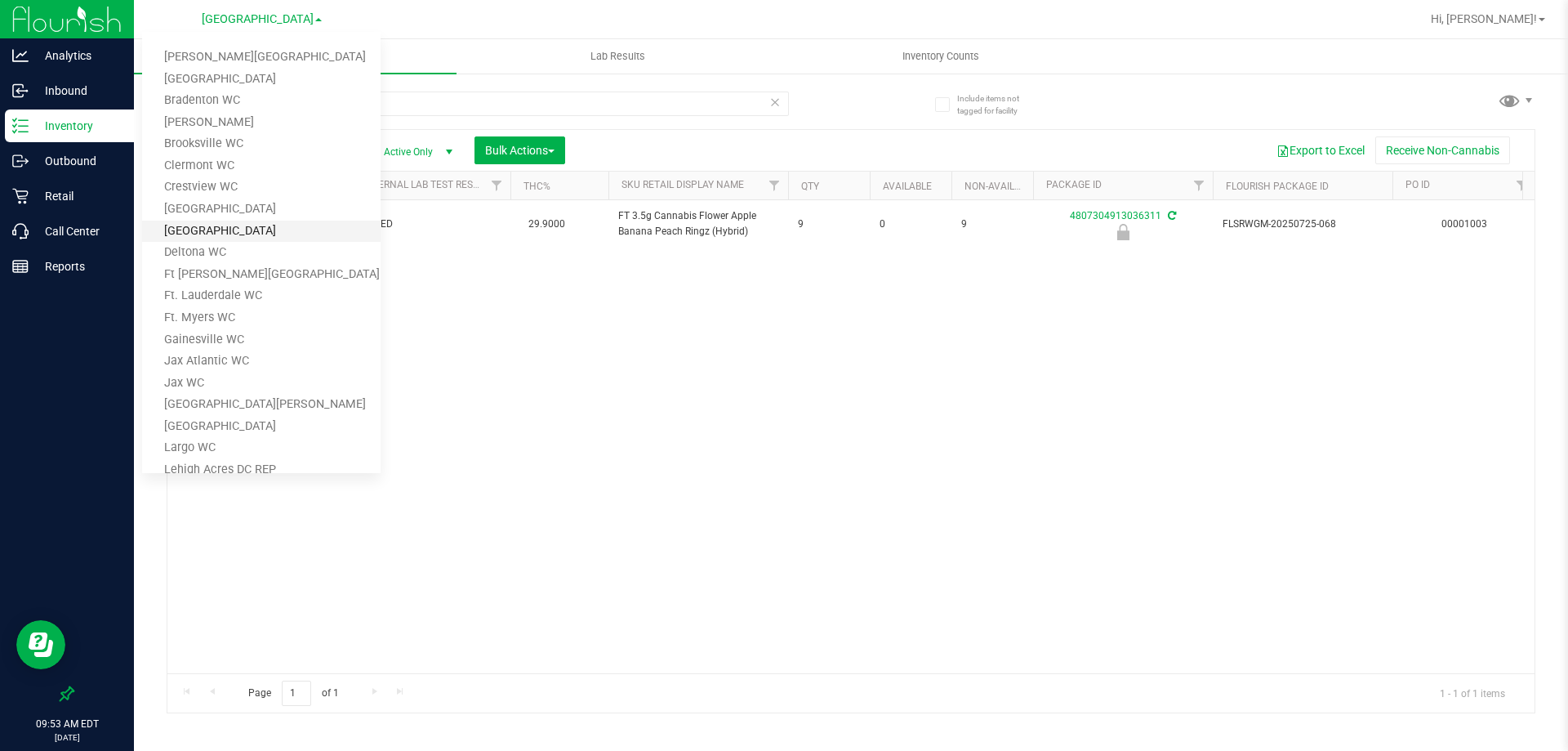
click at [207, 227] on link "[GEOGRAPHIC_DATA]" at bounding box center [261, 232] width 238 height 22
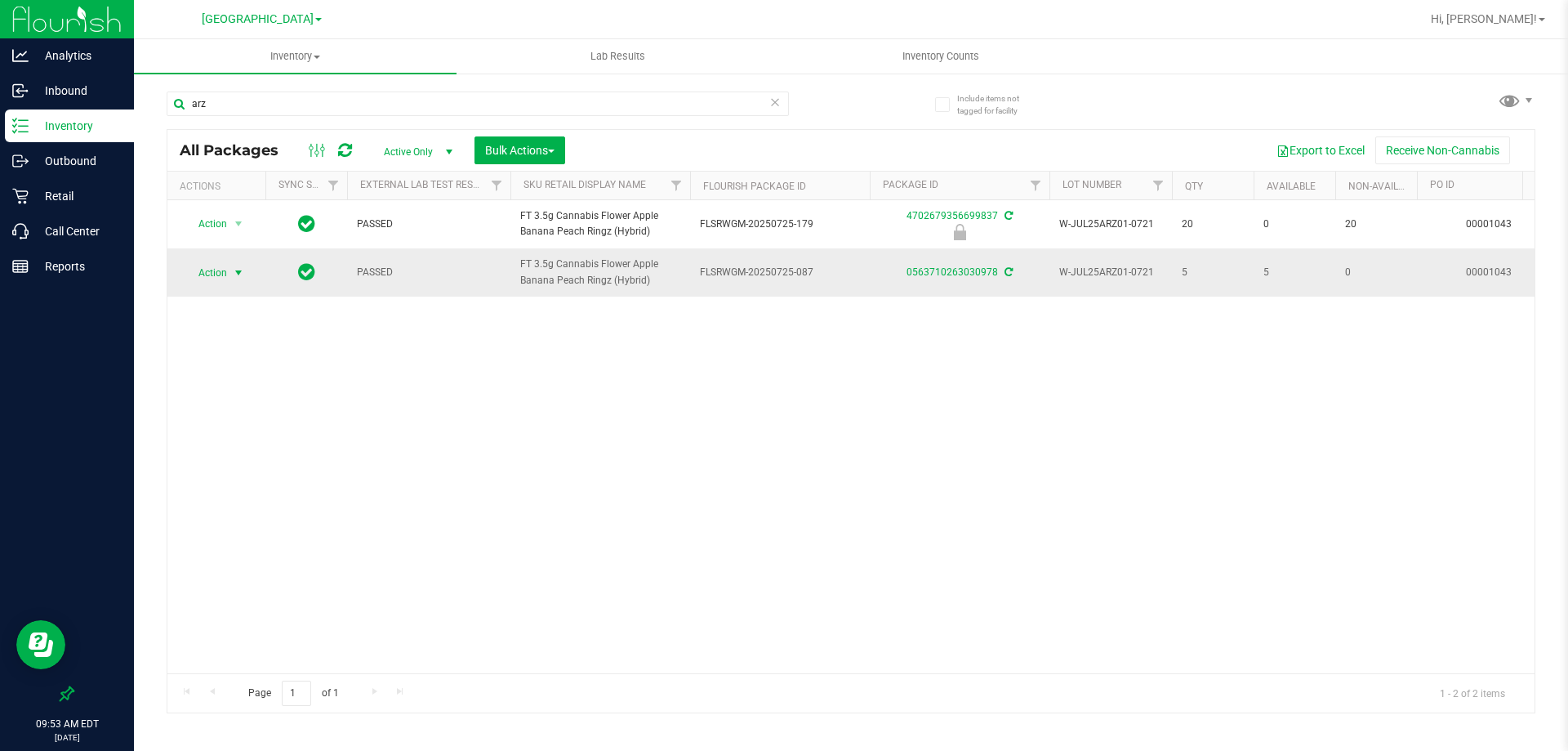
click at [235, 272] on span "select" at bounding box center [239, 273] width 13 height 13
click at [235, 396] on li "Lock package" at bounding box center [247, 397] width 127 height 25
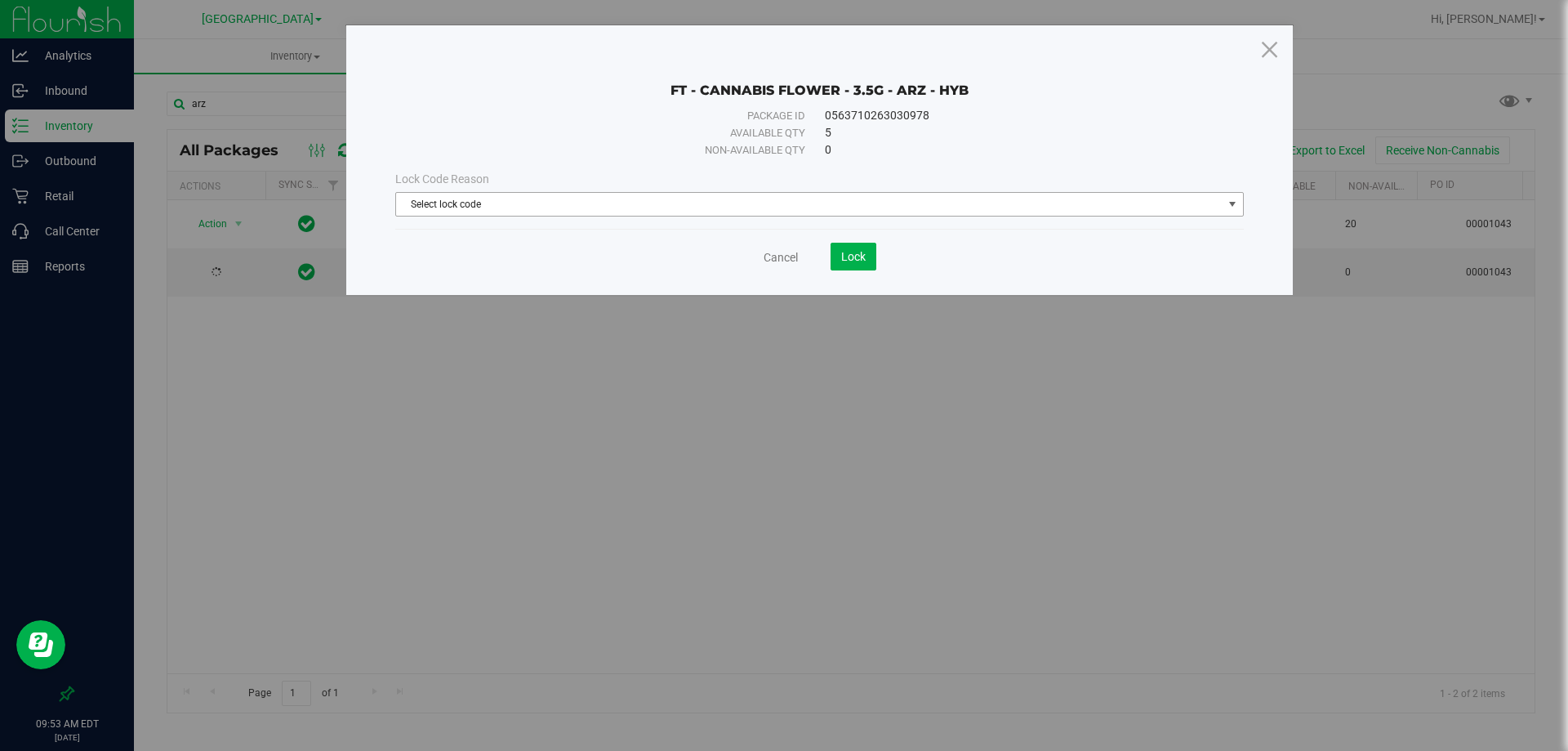
click at [562, 207] on span "Select lock code" at bounding box center [809, 204] width 826 height 23
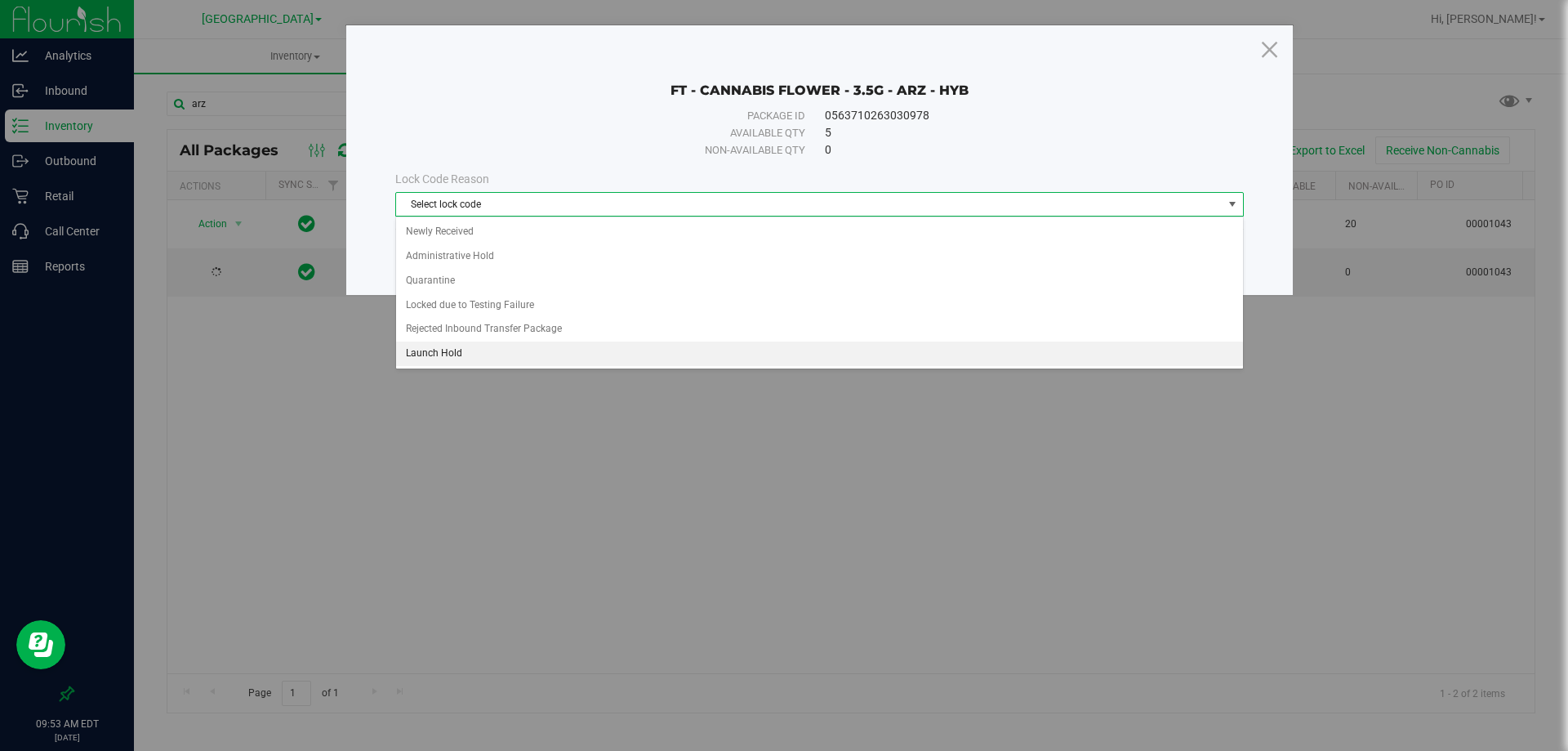
click at [434, 353] on li "Launch Hold" at bounding box center [819, 354] width 847 height 25
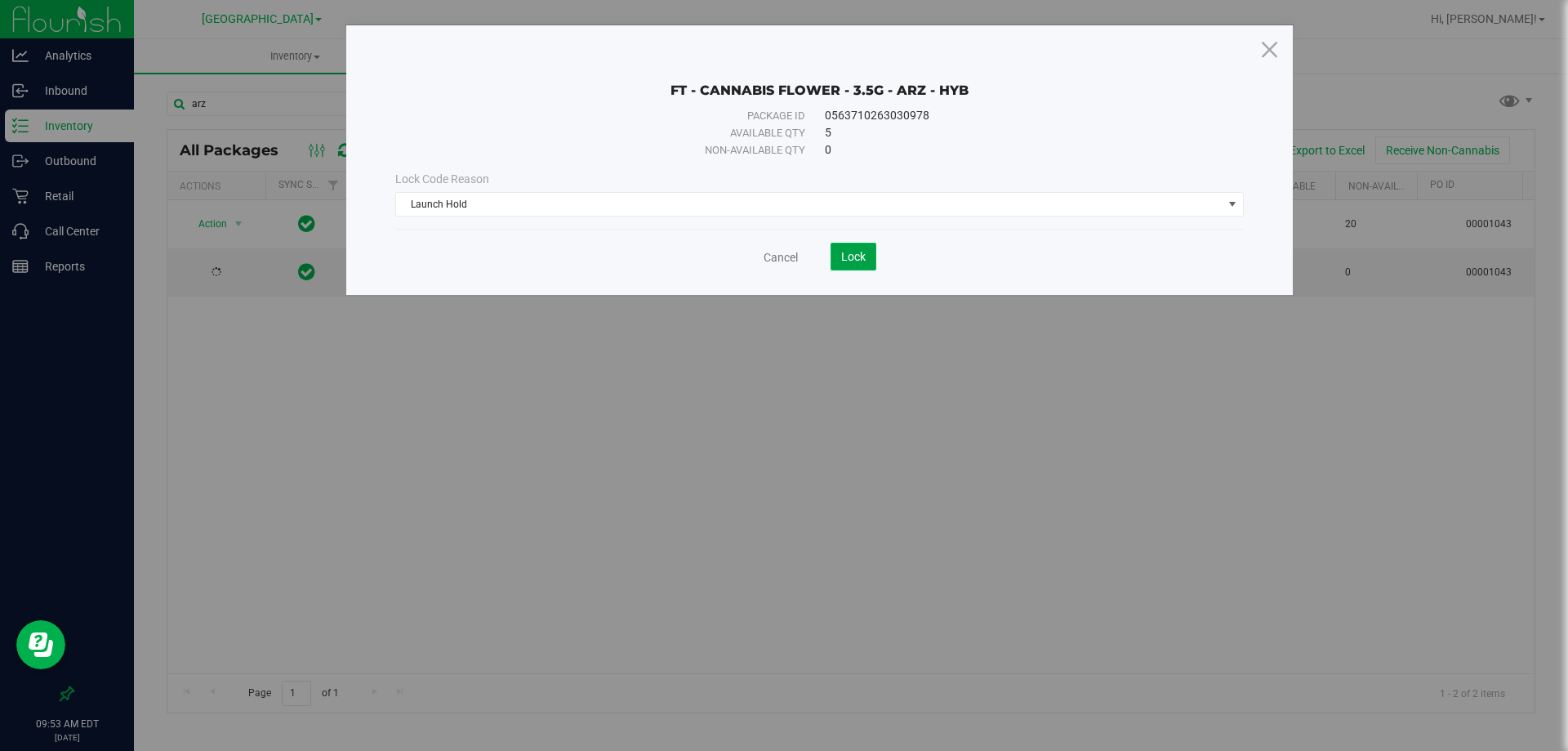
click at [858, 251] on span "Lock" at bounding box center [854, 256] width 25 height 13
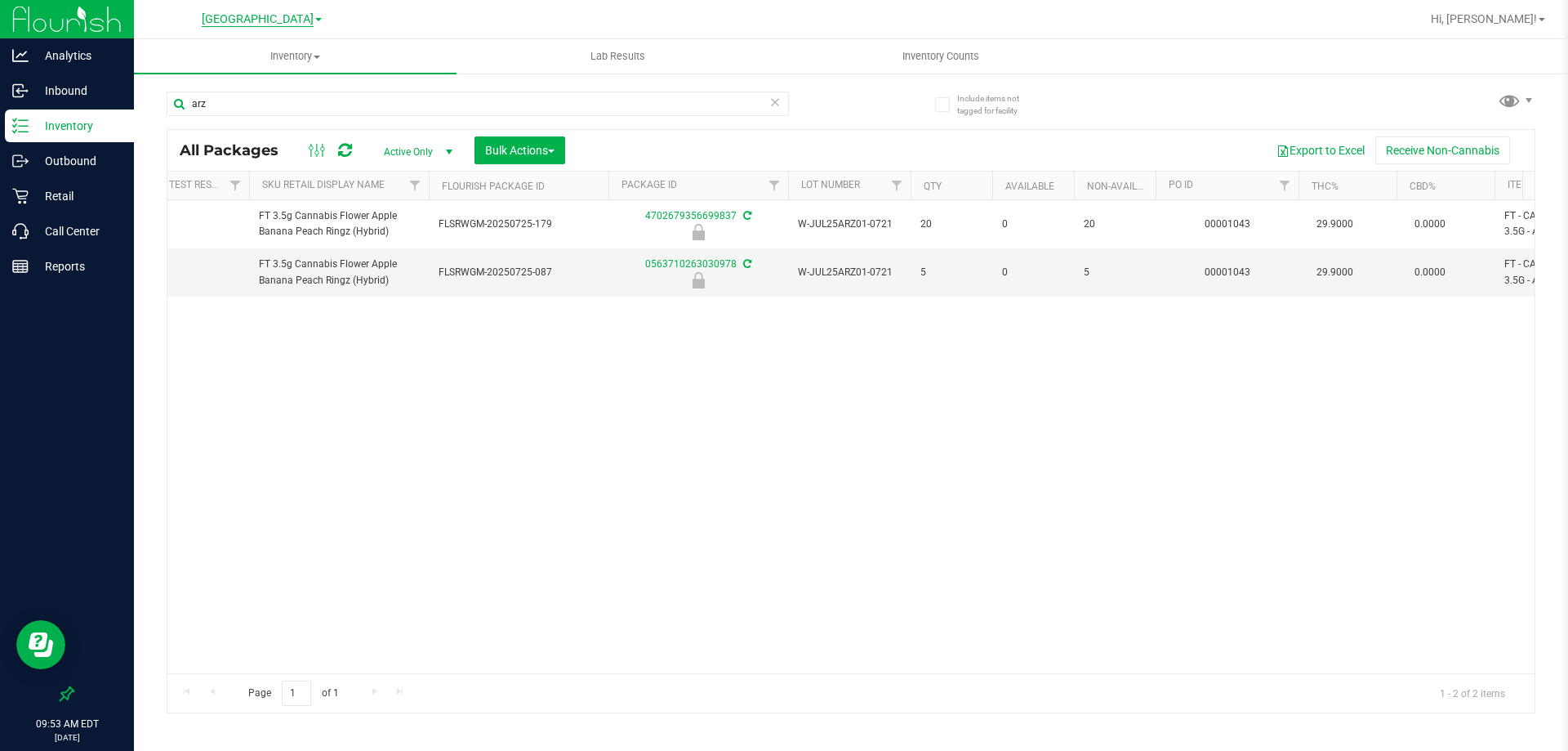
click at [291, 24] on span "[GEOGRAPHIC_DATA]" at bounding box center [257, 20] width 112 height 15
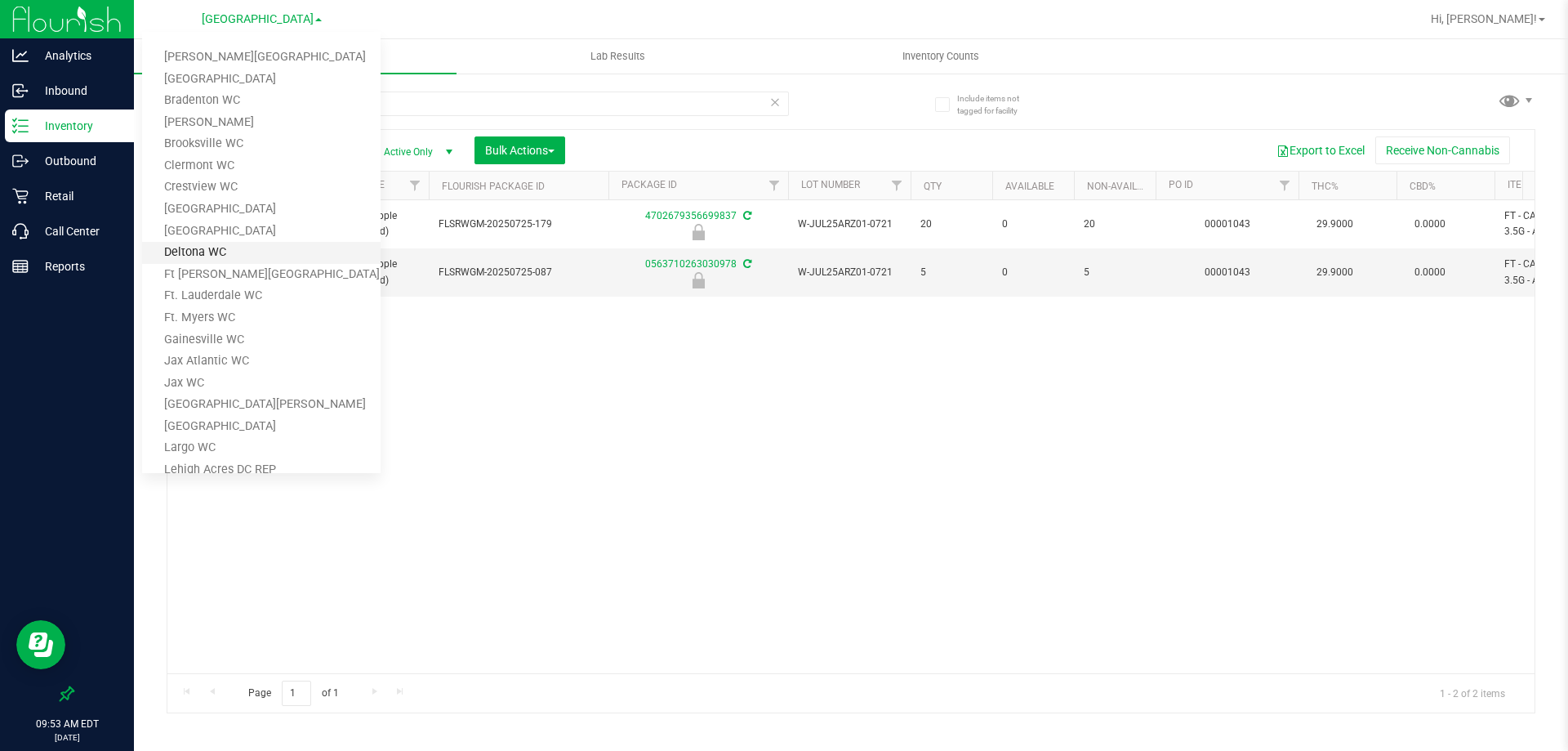
click at [220, 251] on link "Deltona WC" at bounding box center [261, 252] width 238 height 22
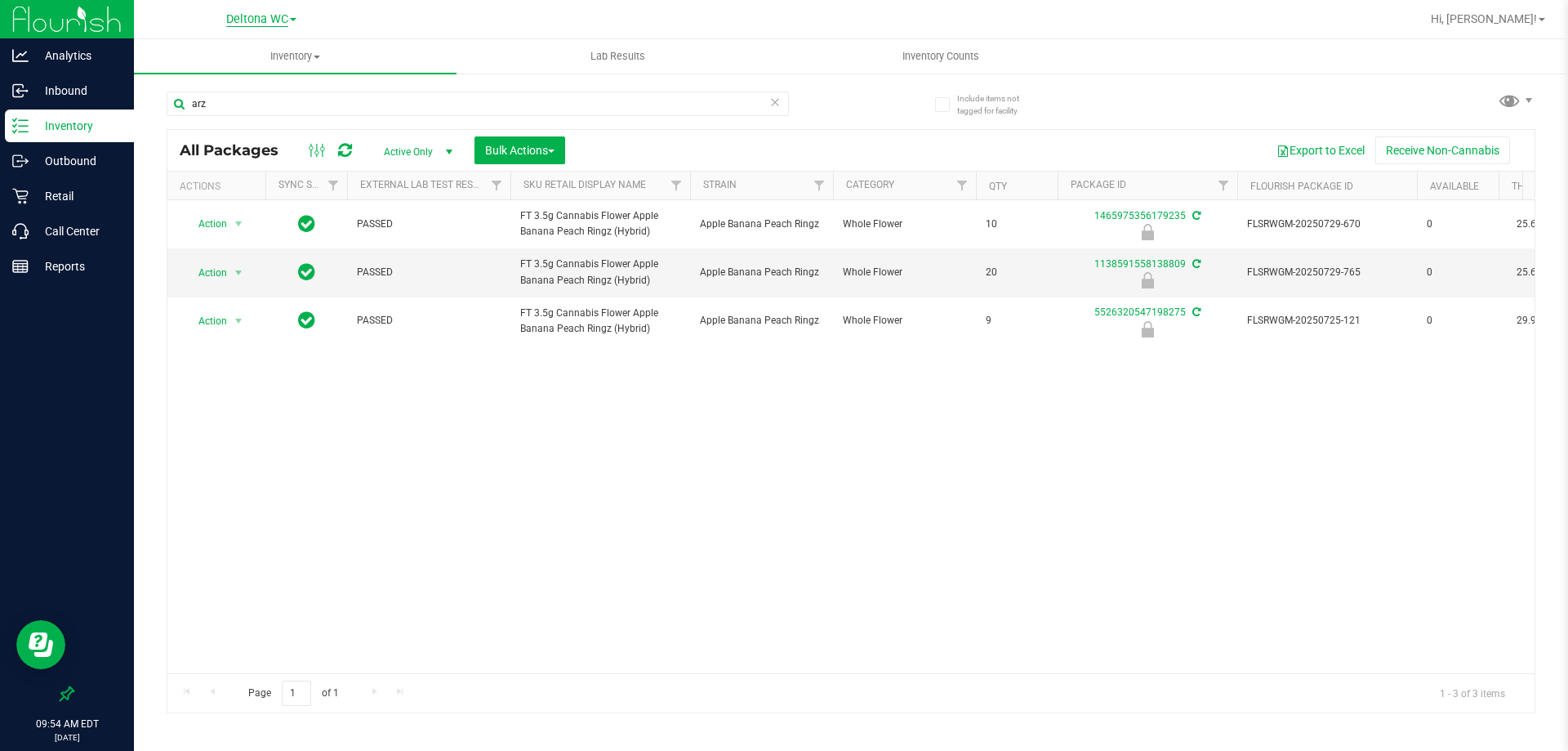
click at [244, 19] on span "Deltona WC" at bounding box center [257, 20] width 62 height 15
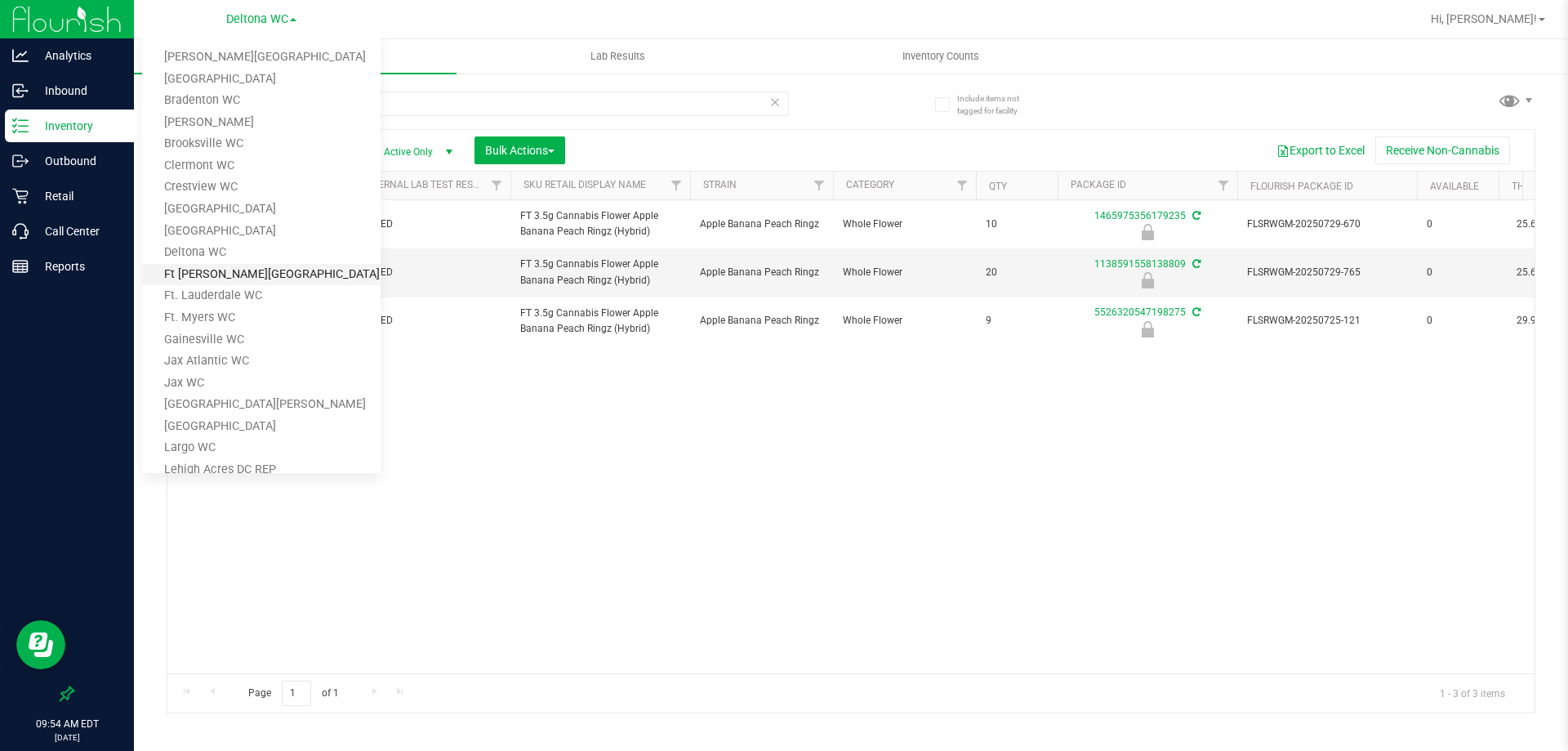
click at [209, 276] on link "Ft [PERSON_NAME][GEOGRAPHIC_DATA]" at bounding box center [261, 275] width 238 height 22
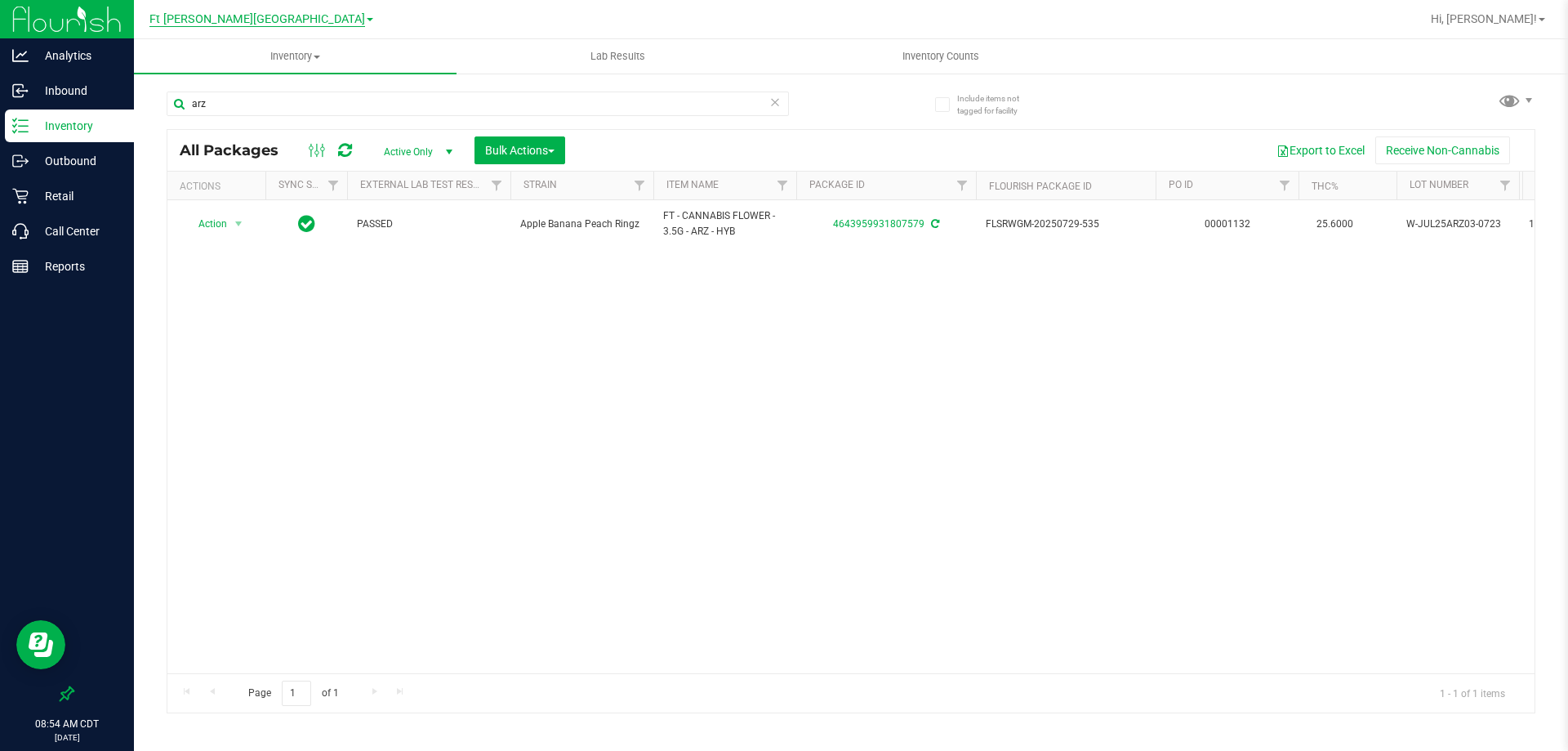
click at [228, 12] on span "Ft [PERSON_NAME][GEOGRAPHIC_DATA]" at bounding box center [257, 20] width 216 height 15
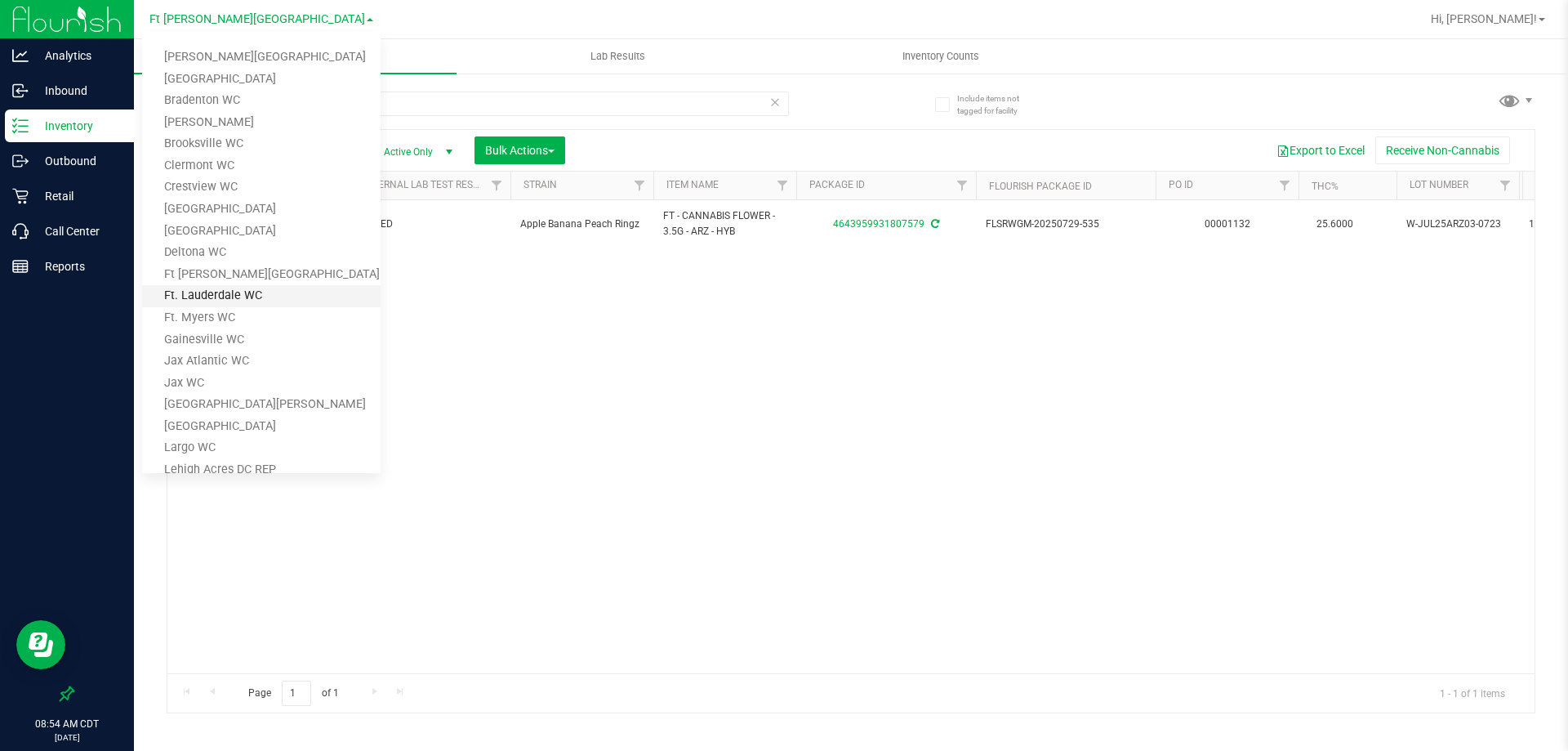
click at [211, 298] on link "Ft. Lauderdale WC" at bounding box center [261, 296] width 238 height 22
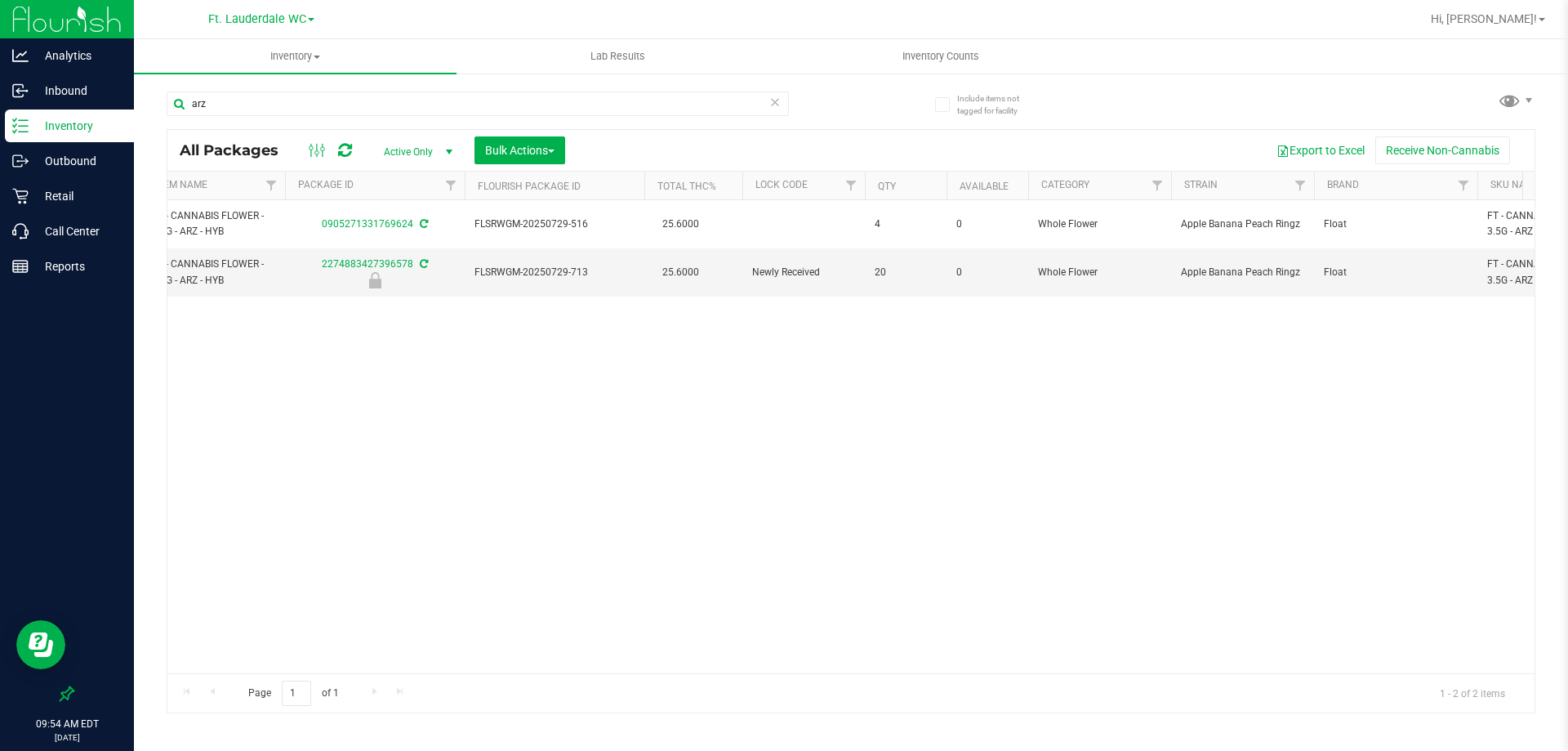
scroll to position [0, 417]
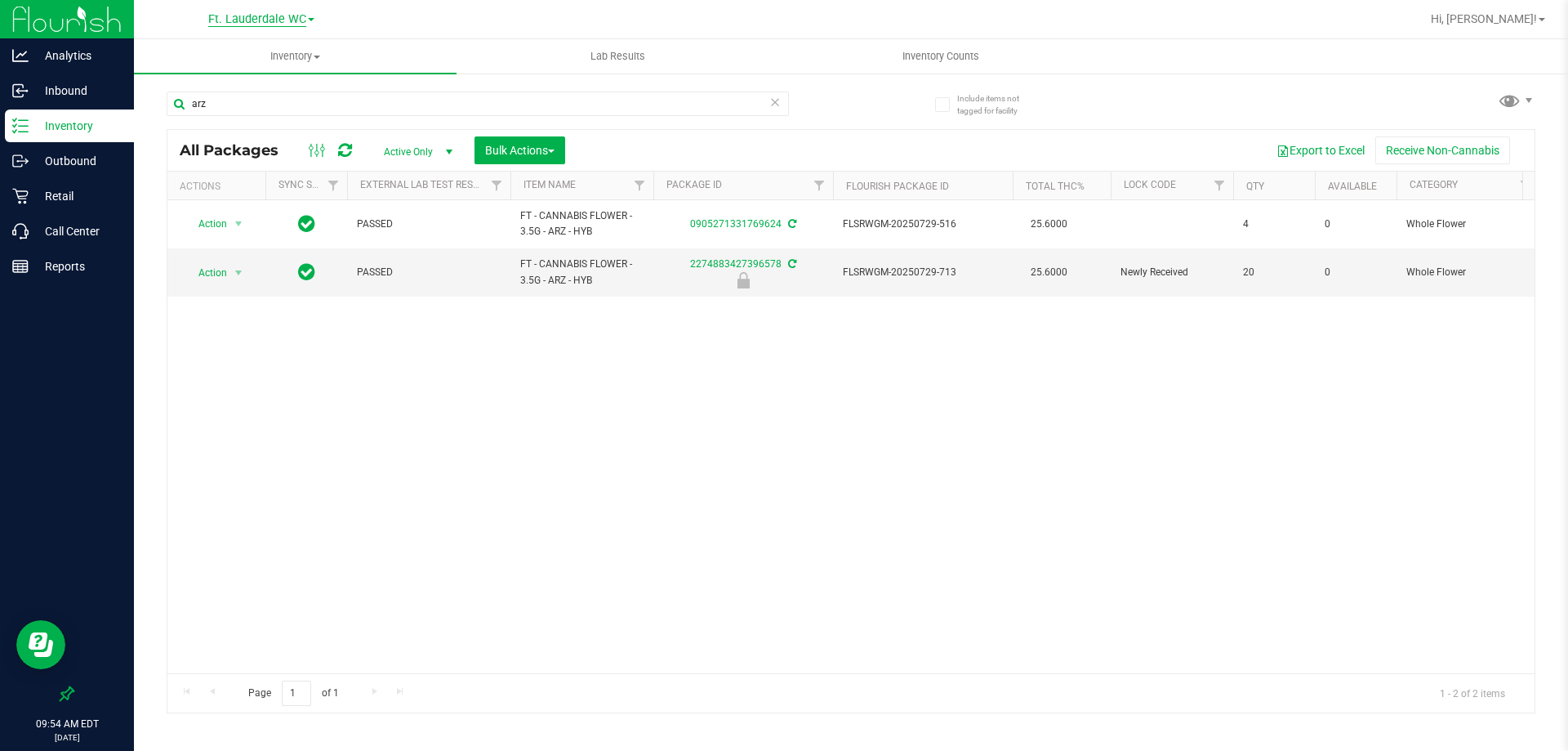
click at [302, 20] on span "Ft. Lauderdale WC" at bounding box center [257, 20] width 98 height 15
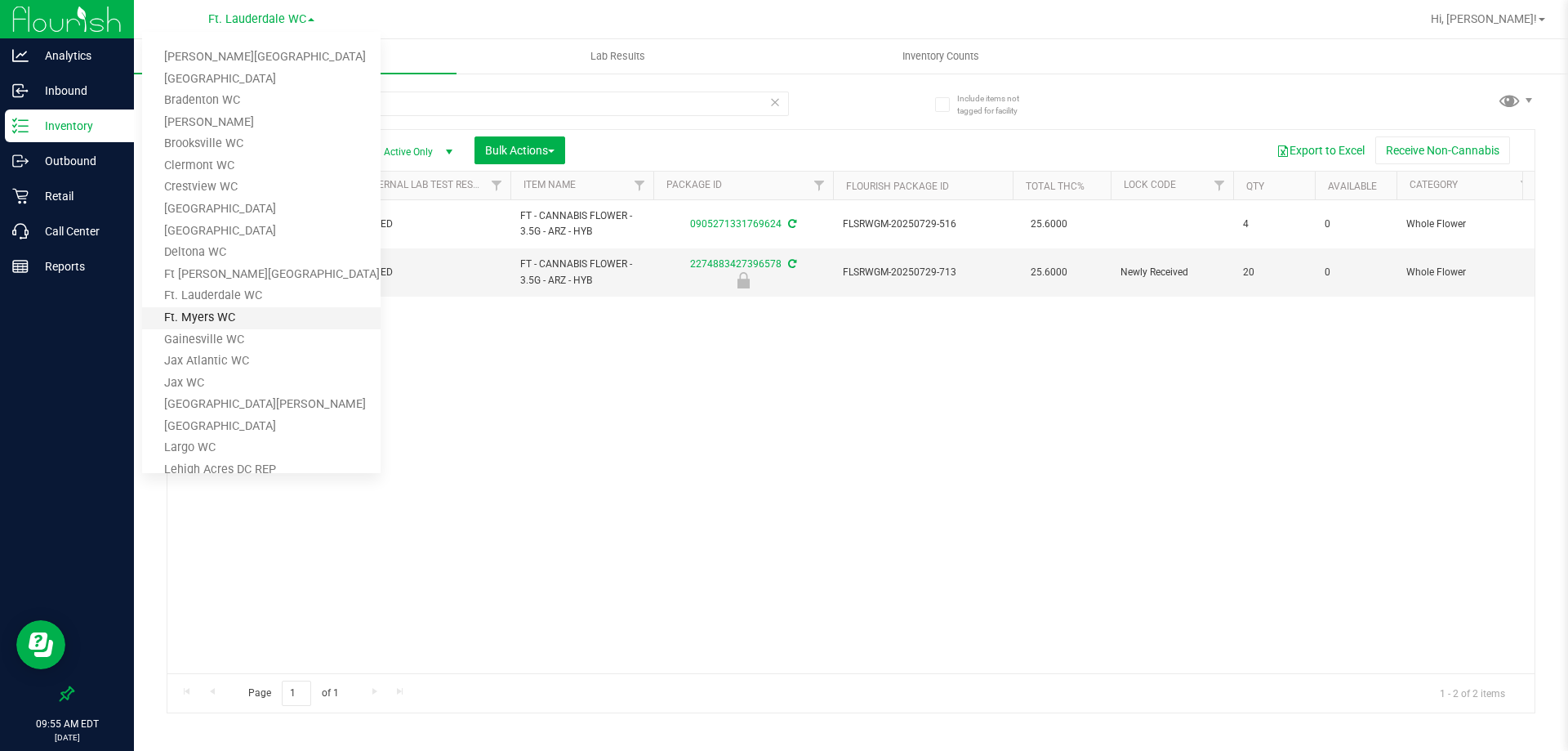
click at [222, 319] on link "Ft. Myers WC" at bounding box center [261, 318] width 238 height 22
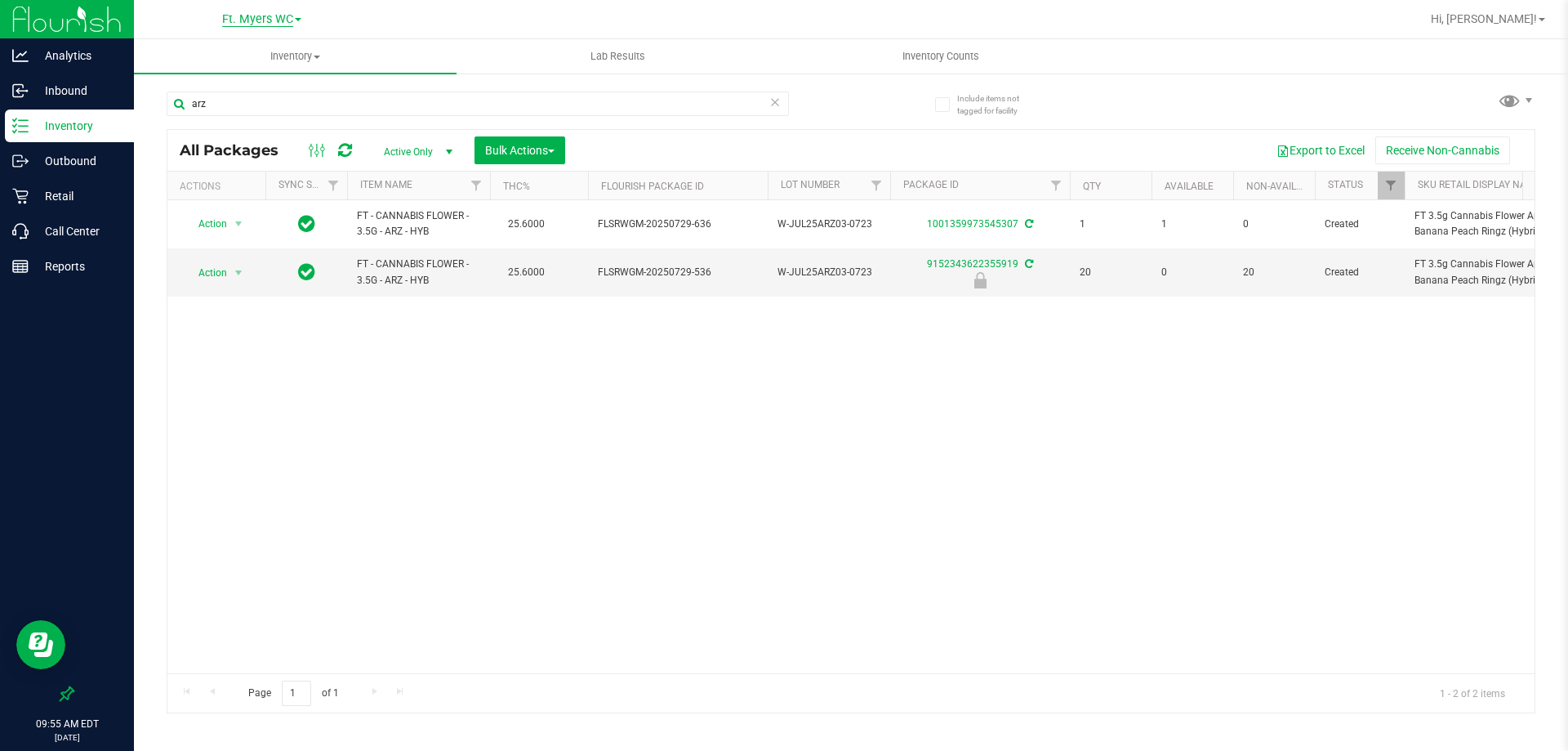
click at [241, 20] on span "Ft. Myers WC" at bounding box center [258, 20] width 71 height 15
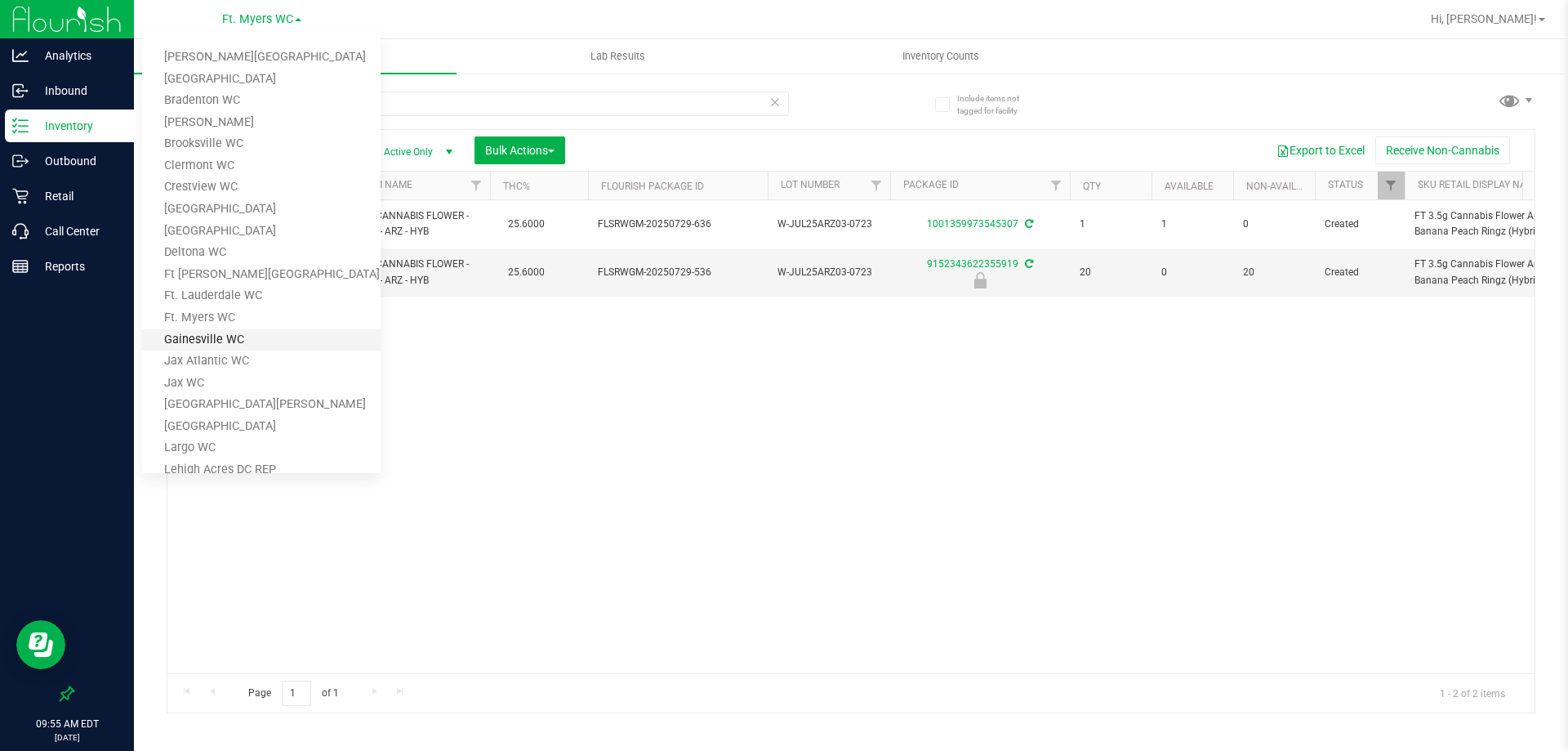
click at [222, 337] on link "Gainesville WC" at bounding box center [261, 340] width 238 height 22
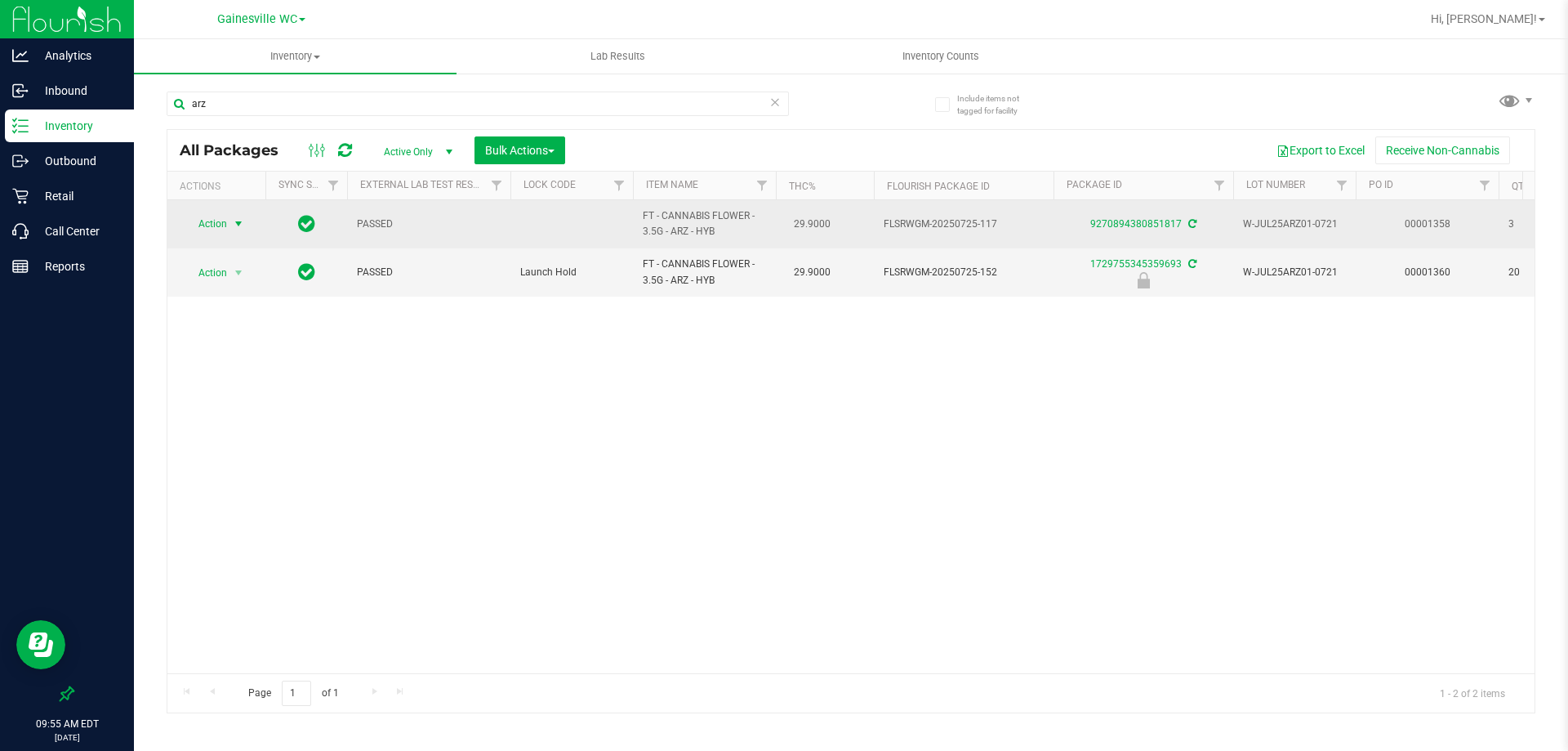
click at [235, 225] on span "select" at bounding box center [239, 224] width 13 height 13
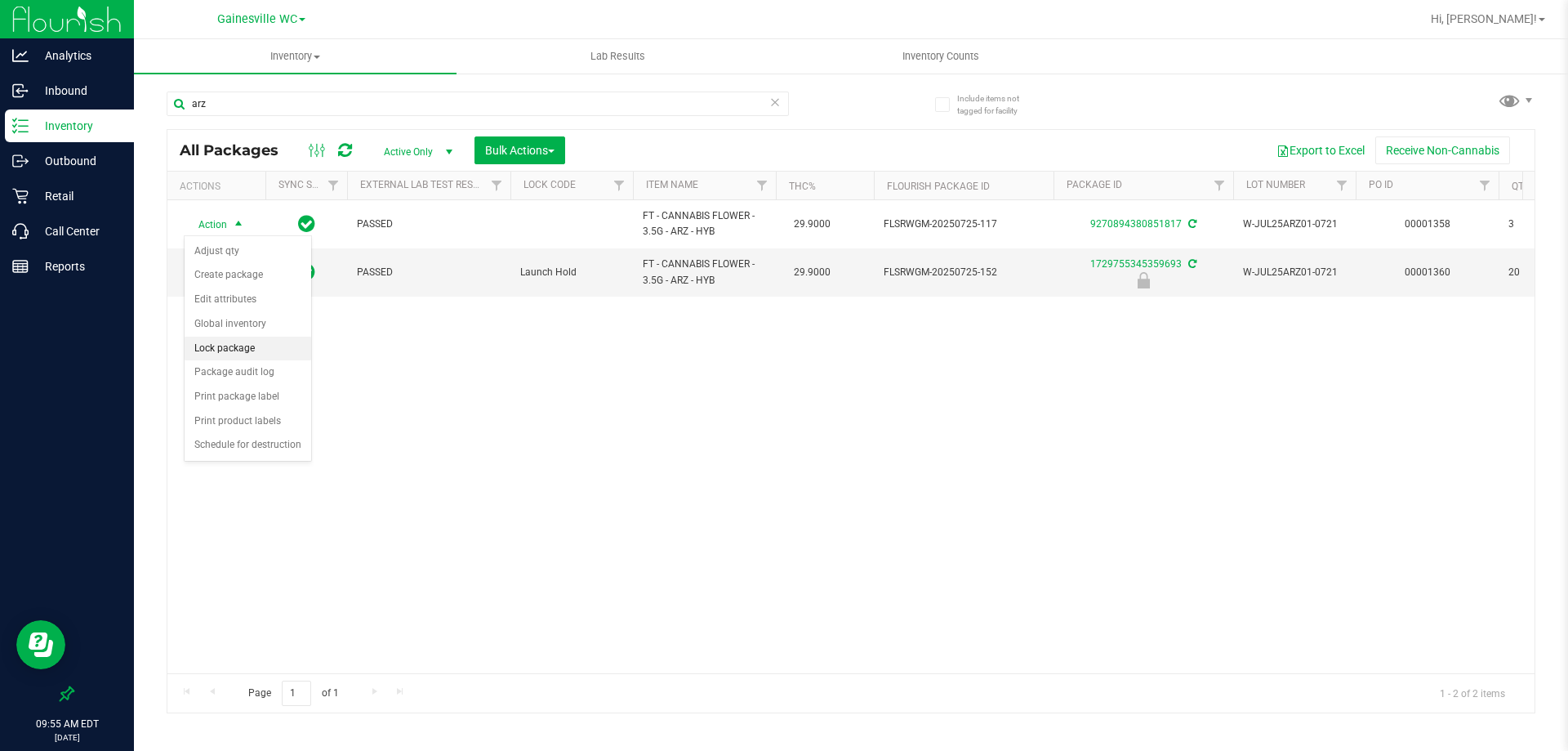
click at [237, 345] on li "Lock package" at bounding box center [247, 349] width 127 height 25
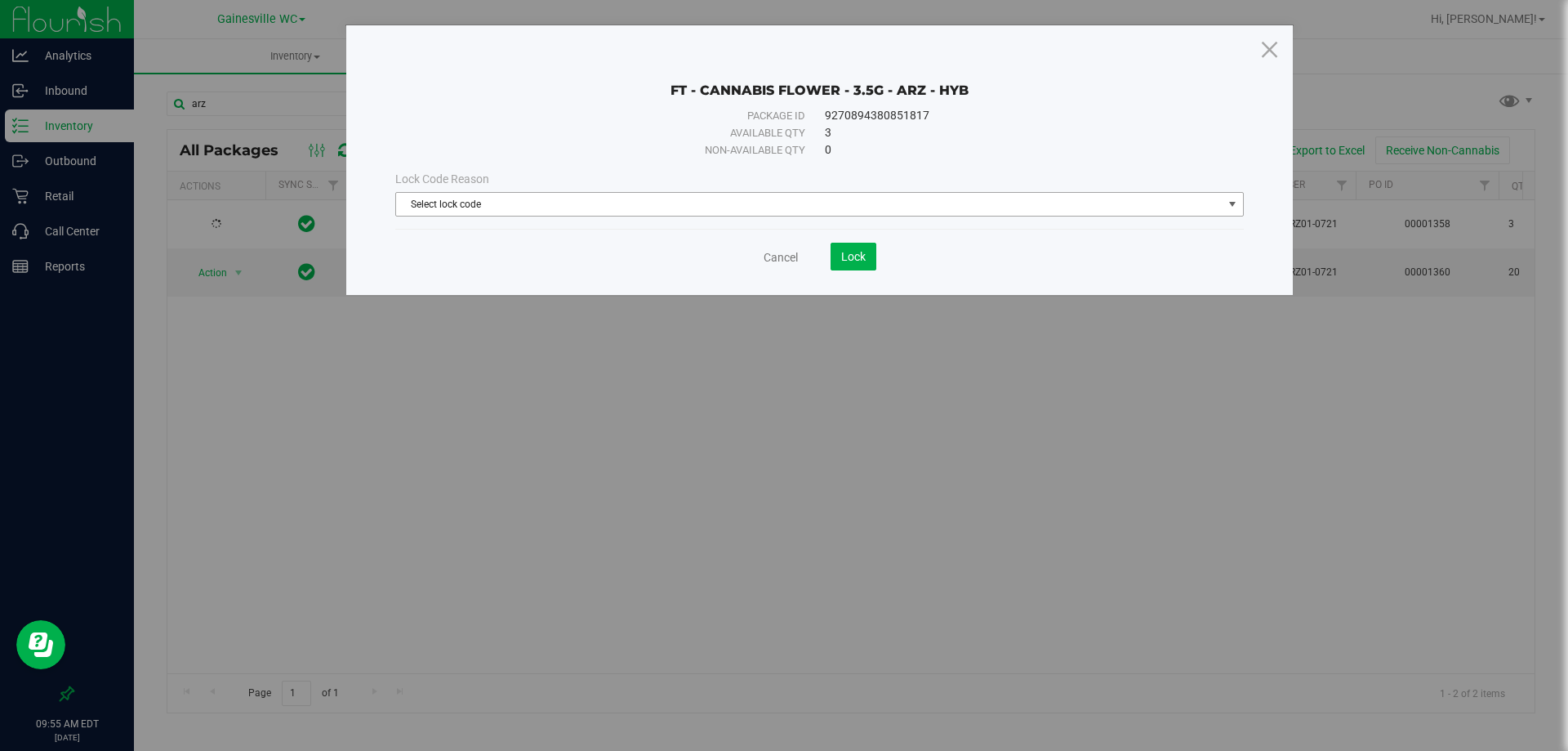
click at [543, 210] on span "Select lock code" at bounding box center [809, 204] width 826 height 23
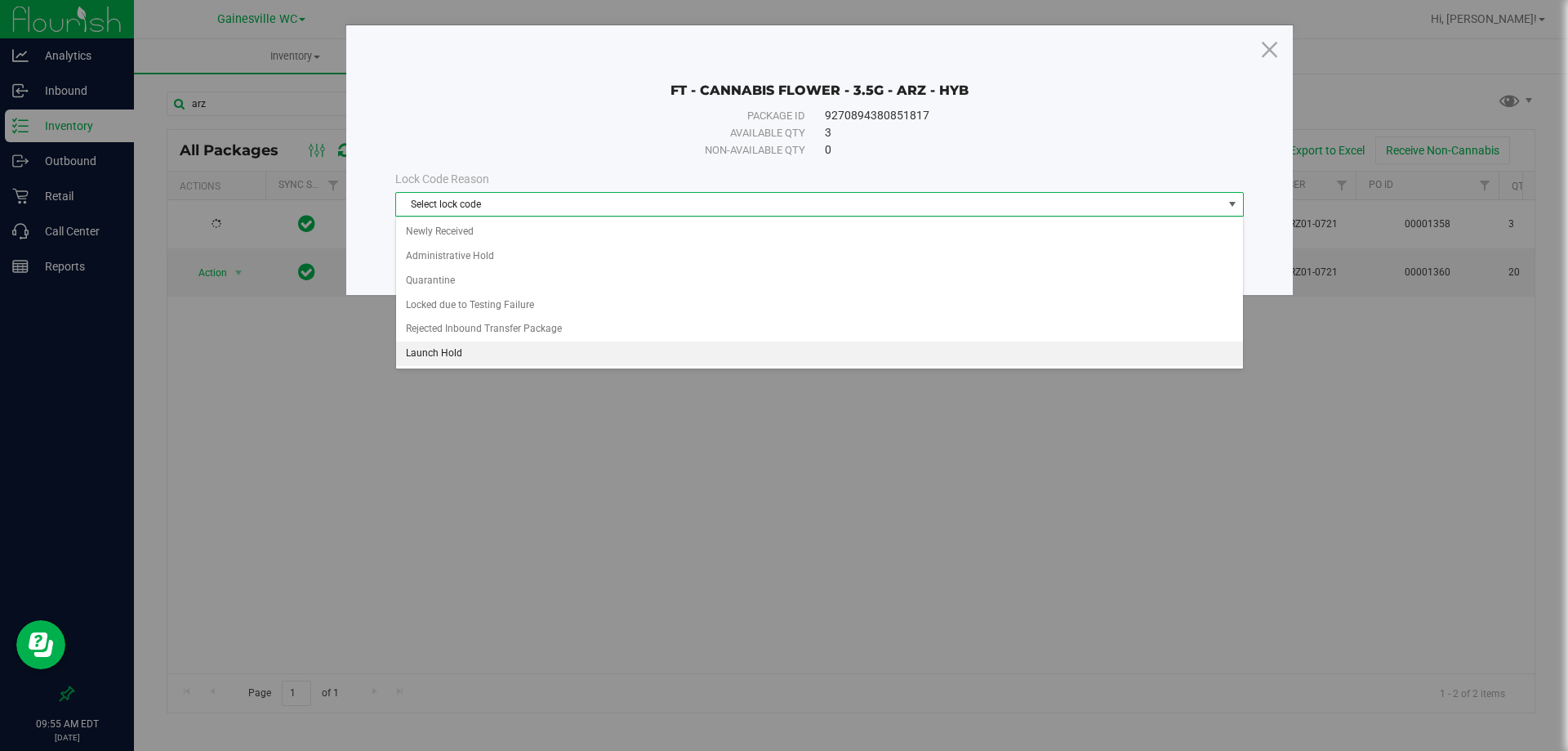
click at [467, 358] on li "Launch Hold" at bounding box center [819, 354] width 847 height 25
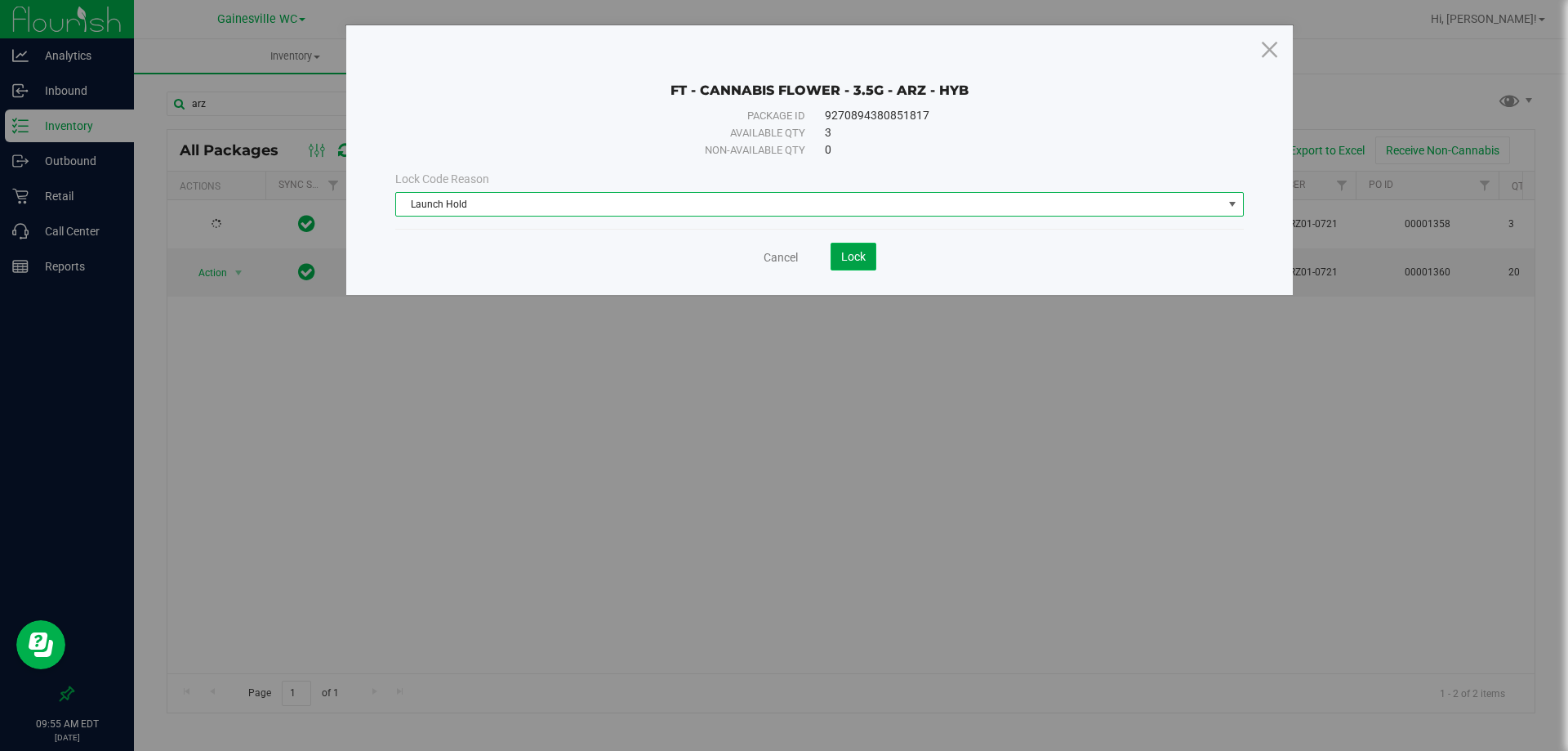
click at [856, 251] on span "Lock" at bounding box center [854, 256] width 25 height 13
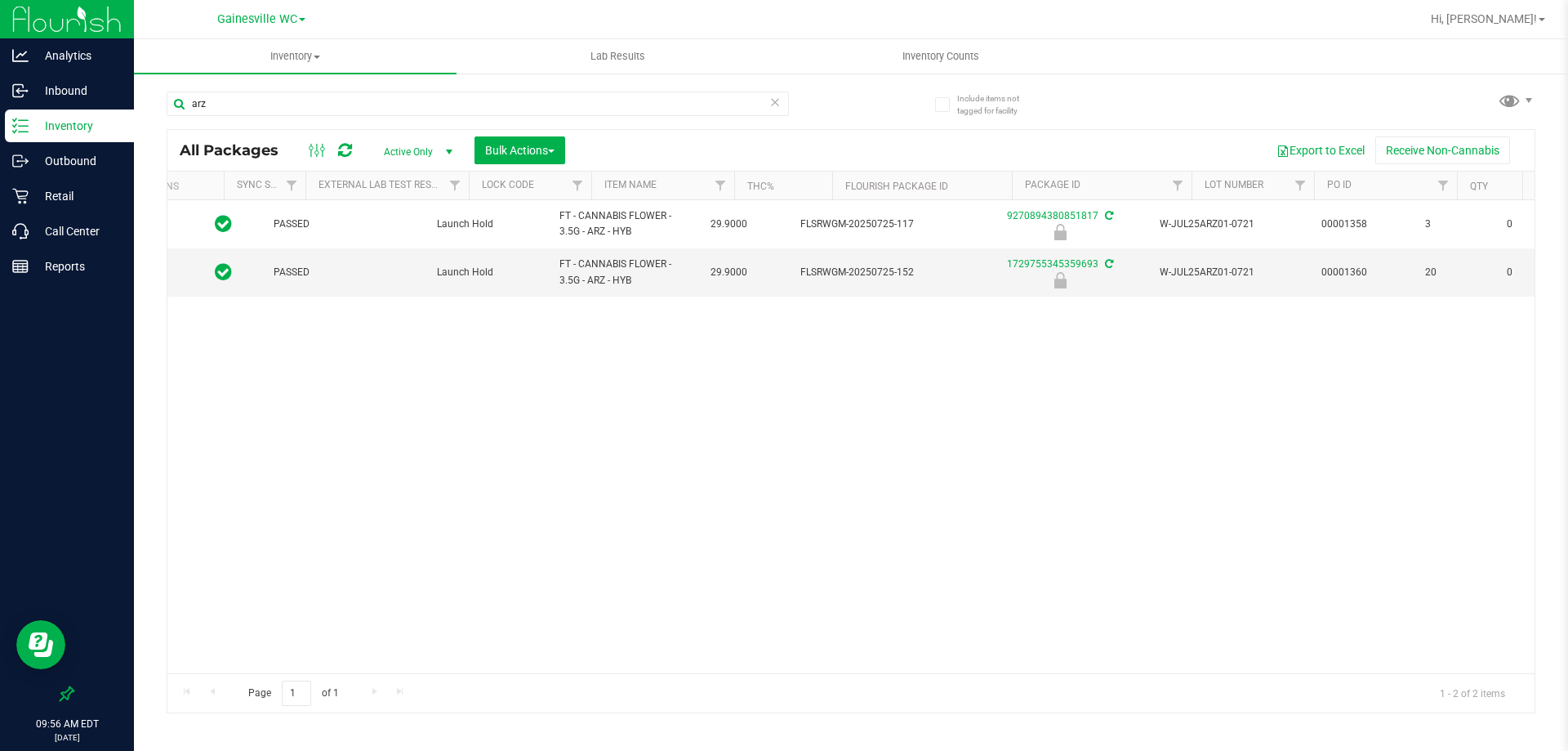
scroll to position [0, 175]
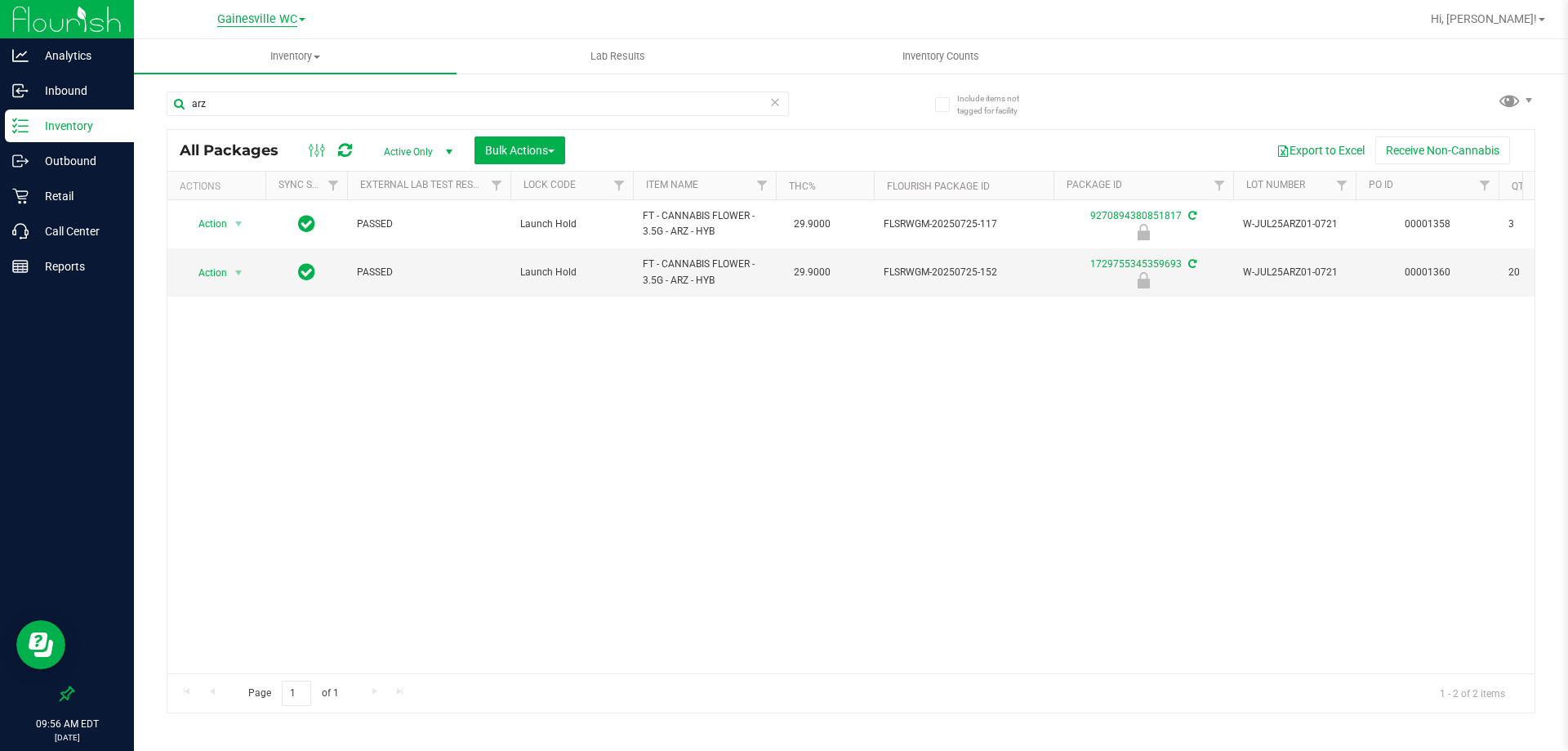
click at [273, 17] on span "Gainesville WC" at bounding box center [257, 20] width 80 height 15
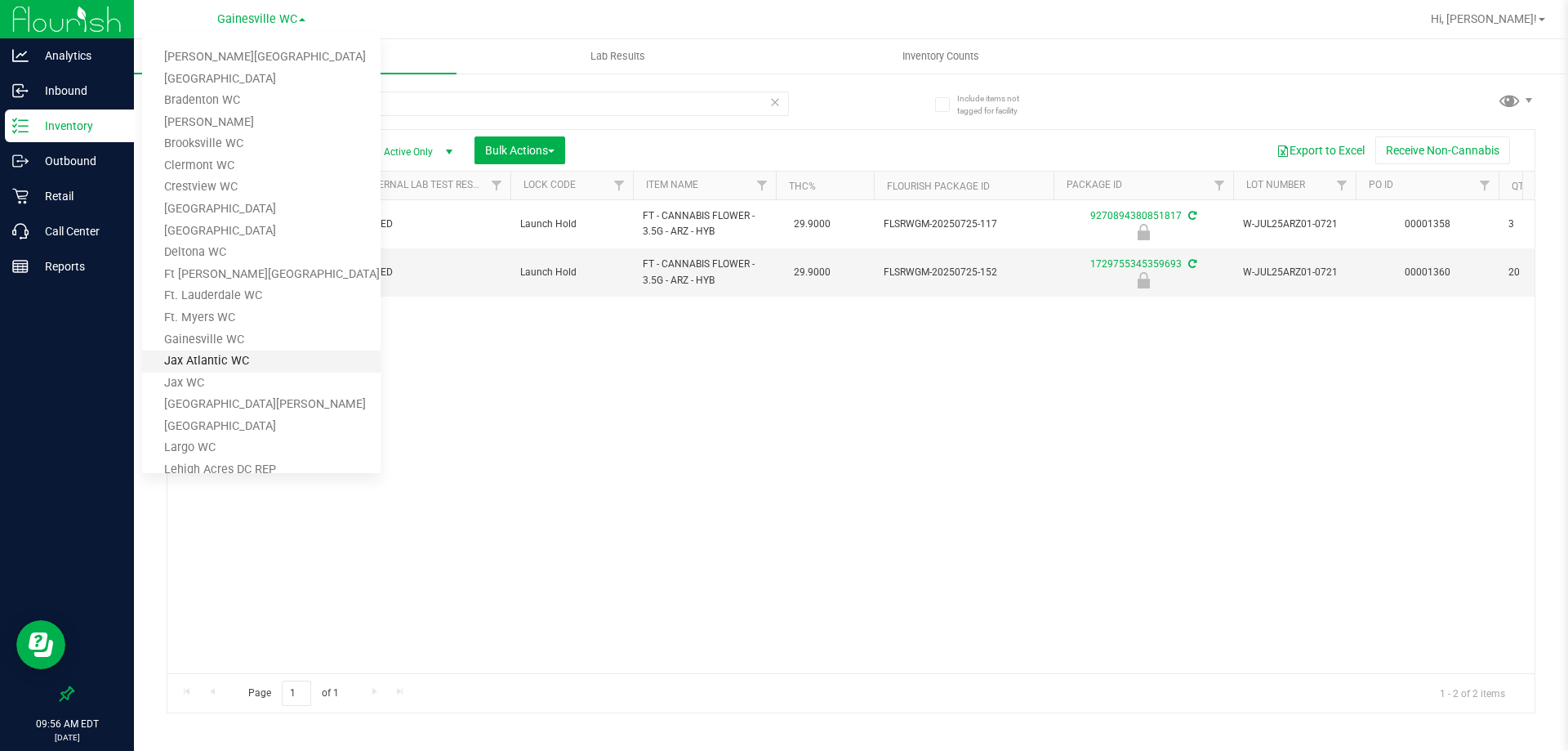
click at [202, 354] on link "Jax Atlantic WC" at bounding box center [261, 361] width 238 height 22
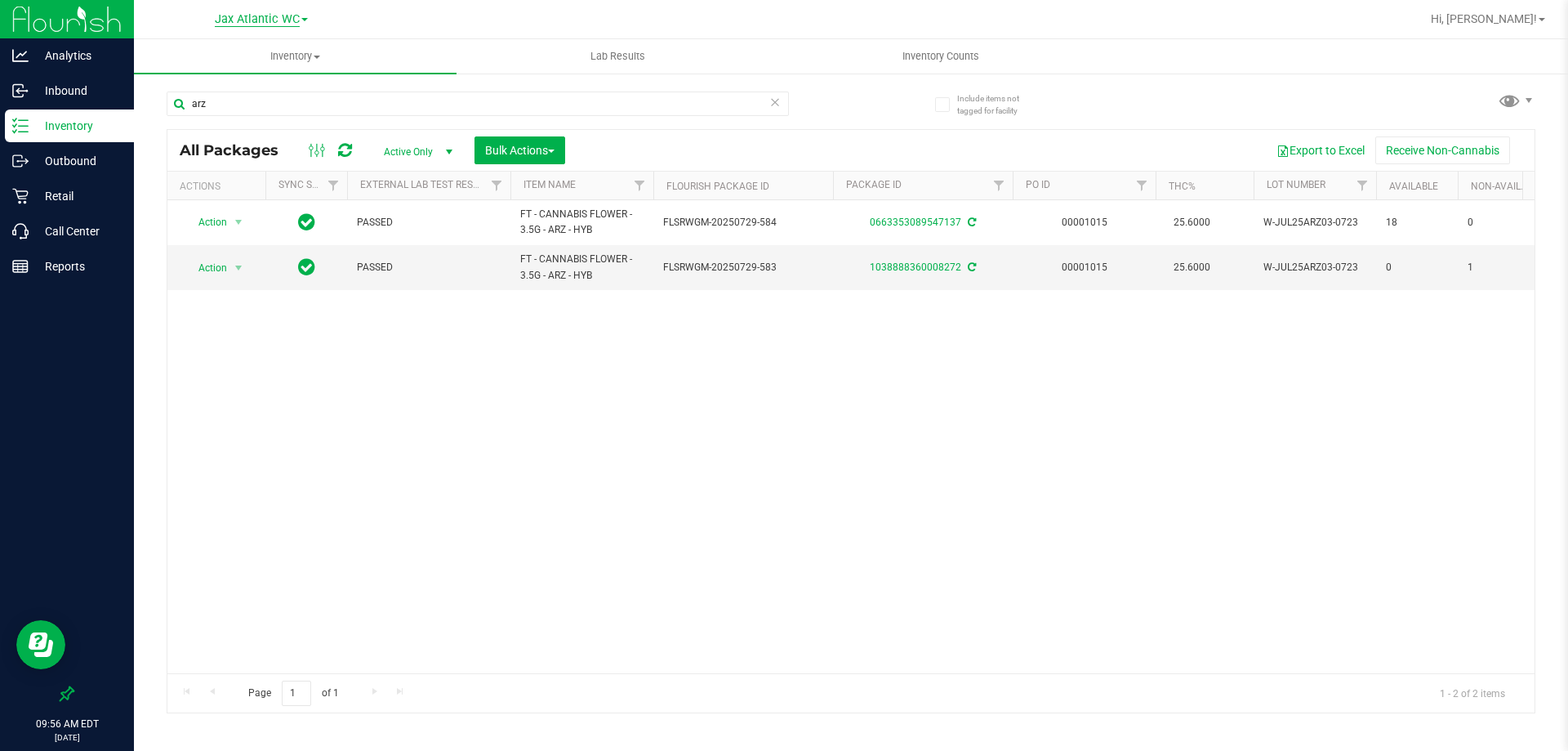
click at [295, 21] on span "Jax Atlantic WC" at bounding box center [257, 20] width 85 height 15
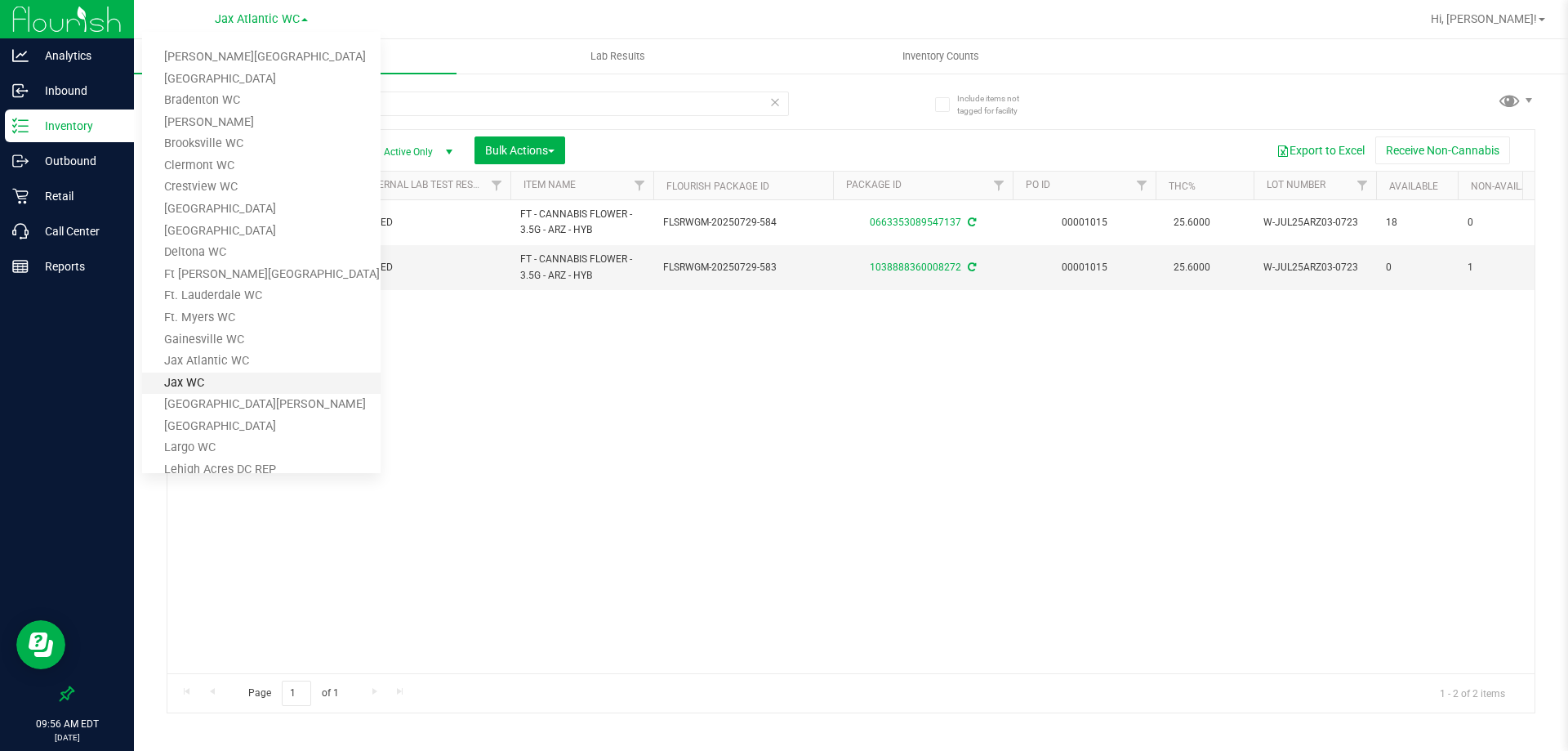
click at [217, 386] on link "Jax WC" at bounding box center [261, 383] width 238 height 22
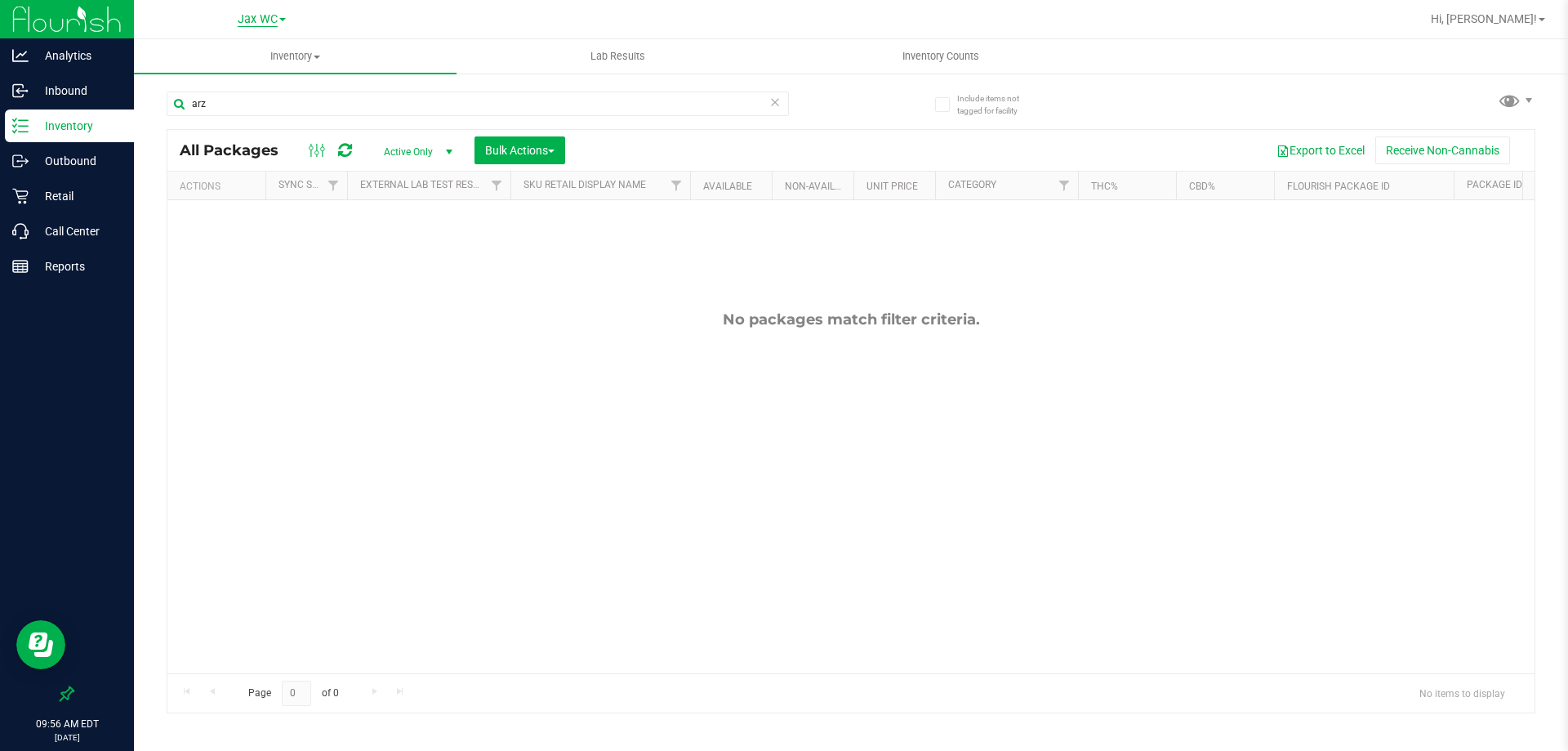
click at [275, 12] on span "Jax WC" at bounding box center [257, 20] width 40 height 15
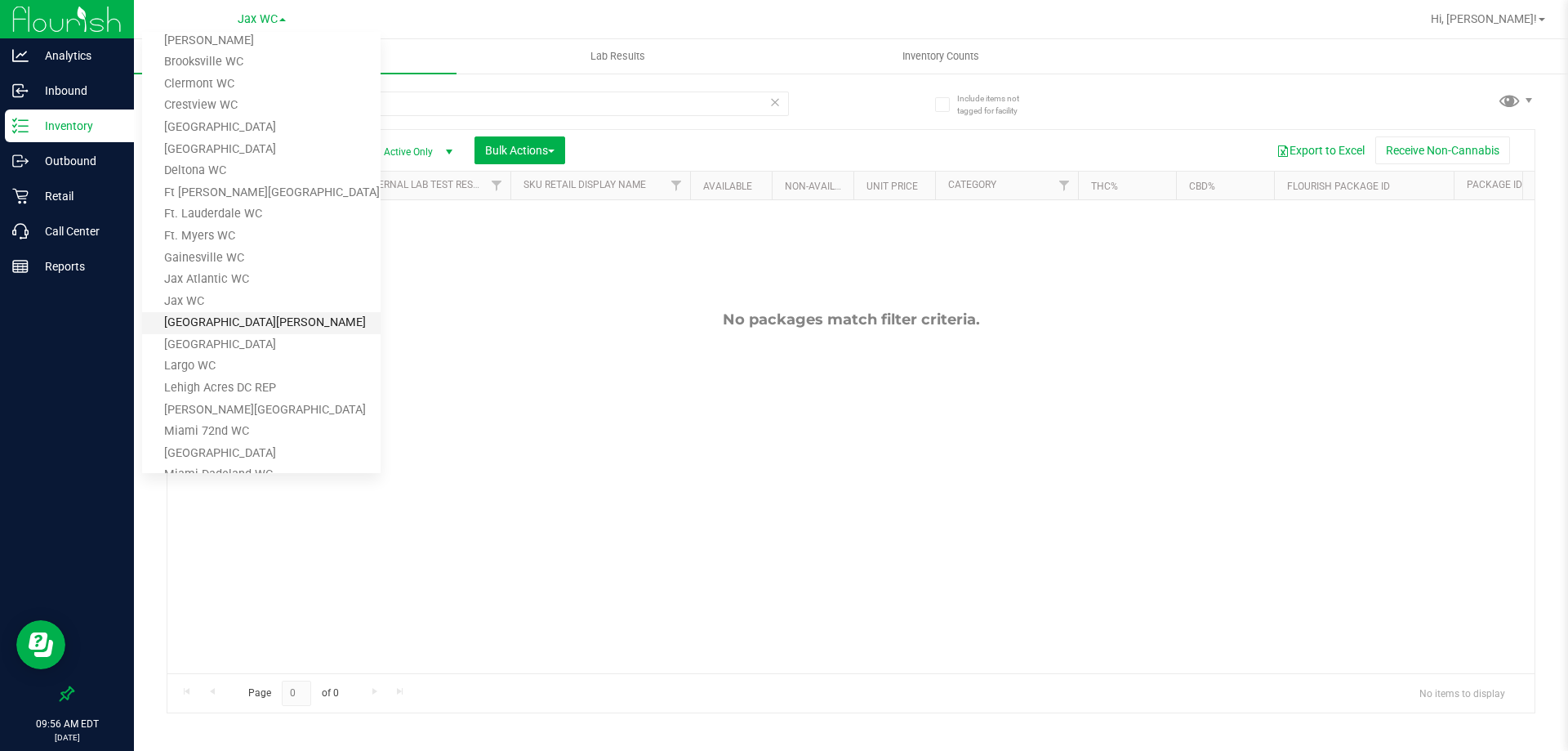
click at [235, 322] on link "[GEOGRAPHIC_DATA][PERSON_NAME]" at bounding box center [261, 323] width 238 height 22
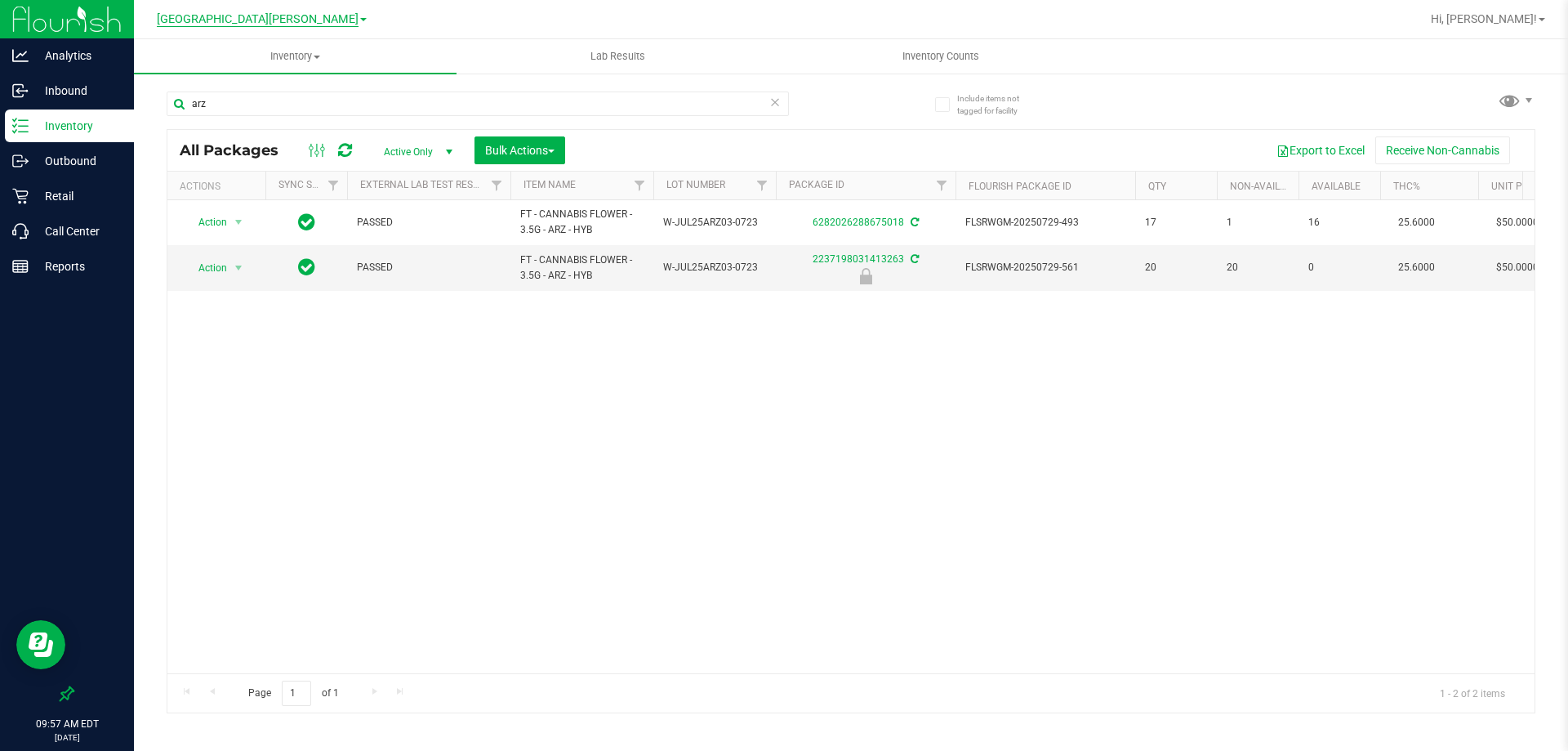
click at [277, 20] on span "[GEOGRAPHIC_DATA][PERSON_NAME]" at bounding box center [257, 20] width 202 height 15
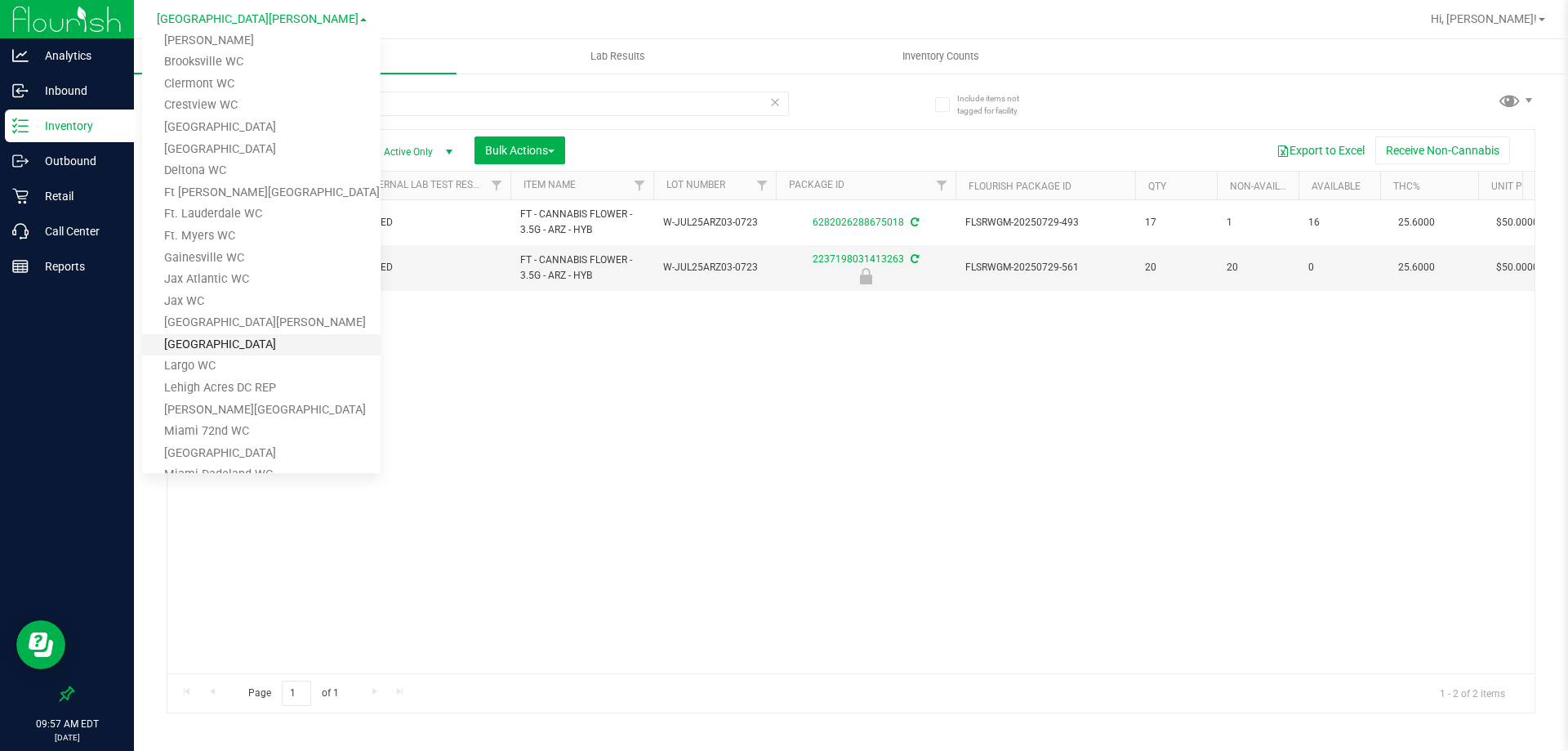
click at [217, 349] on link "[GEOGRAPHIC_DATA]" at bounding box center [261, 345] width 238 height 22
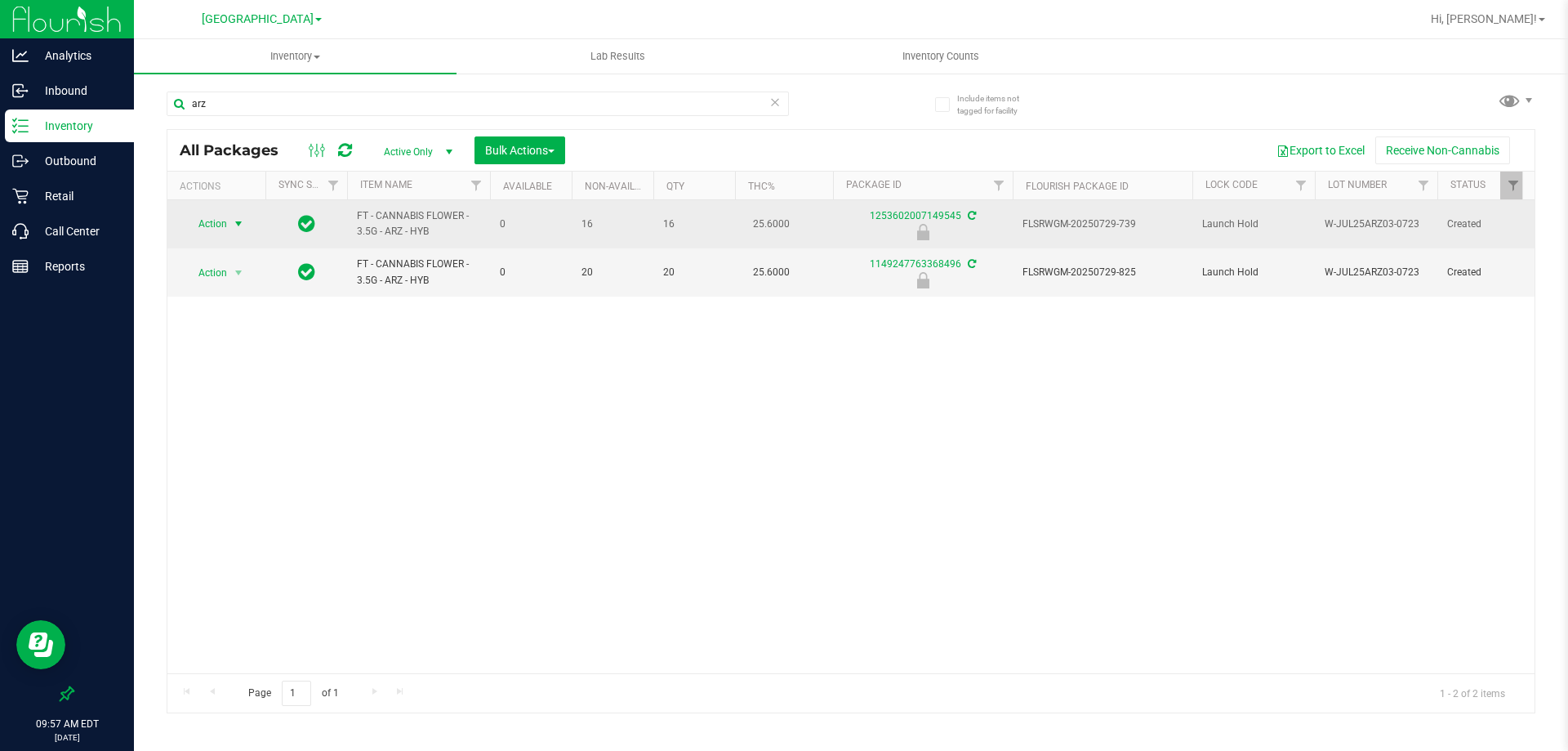
click at [239, 227] on span "select" at bounding box center [239, 224] width 13 height 13
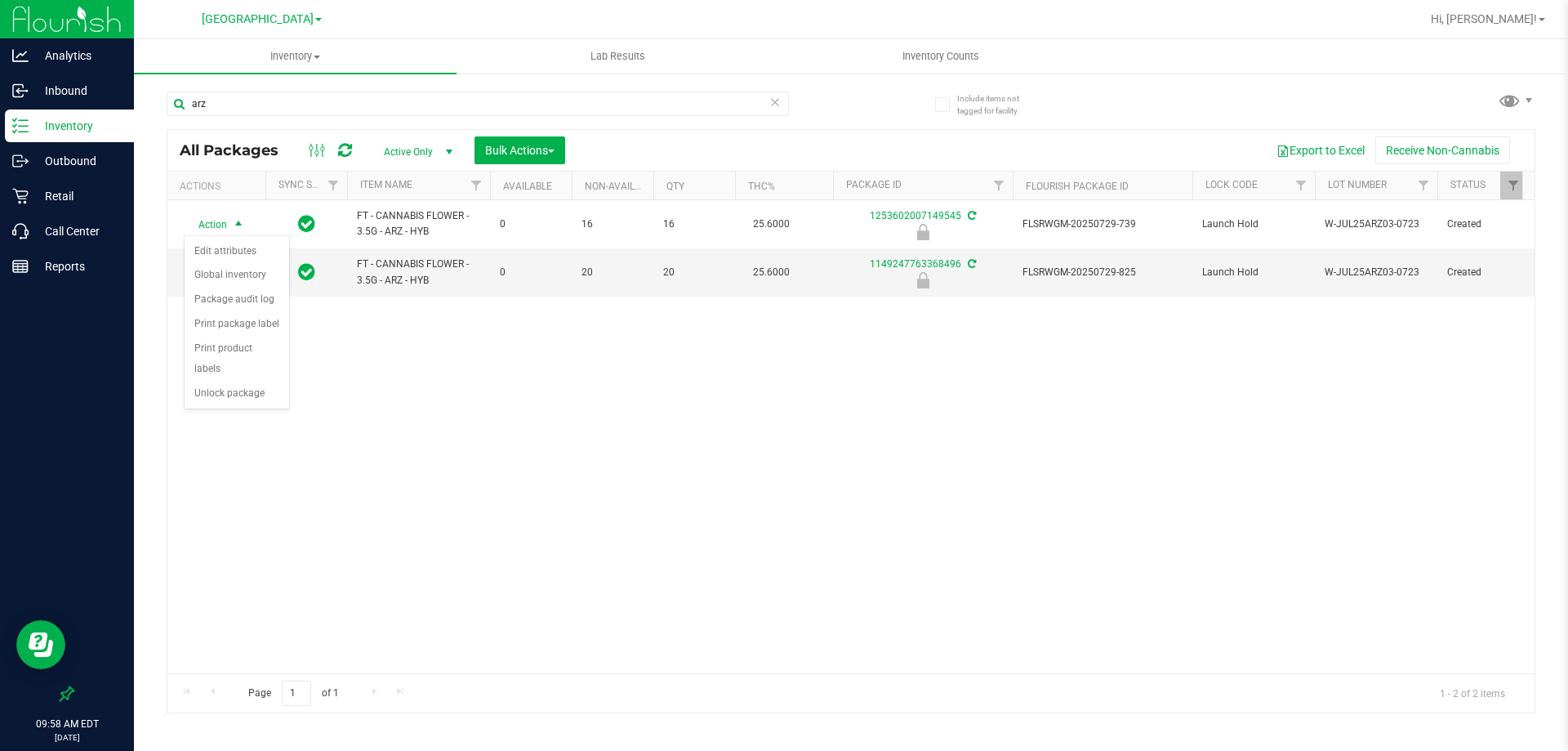
click at [521, 485] on div "Action Action Edit attributes Global inventory Package audit log Print package …" at bounding box center [851, 436] width 1367 height 473
click at [289, 20] on span "[GEOGRAPHIC_DATA]" at bounding box center [257, 20] width 112 height 15
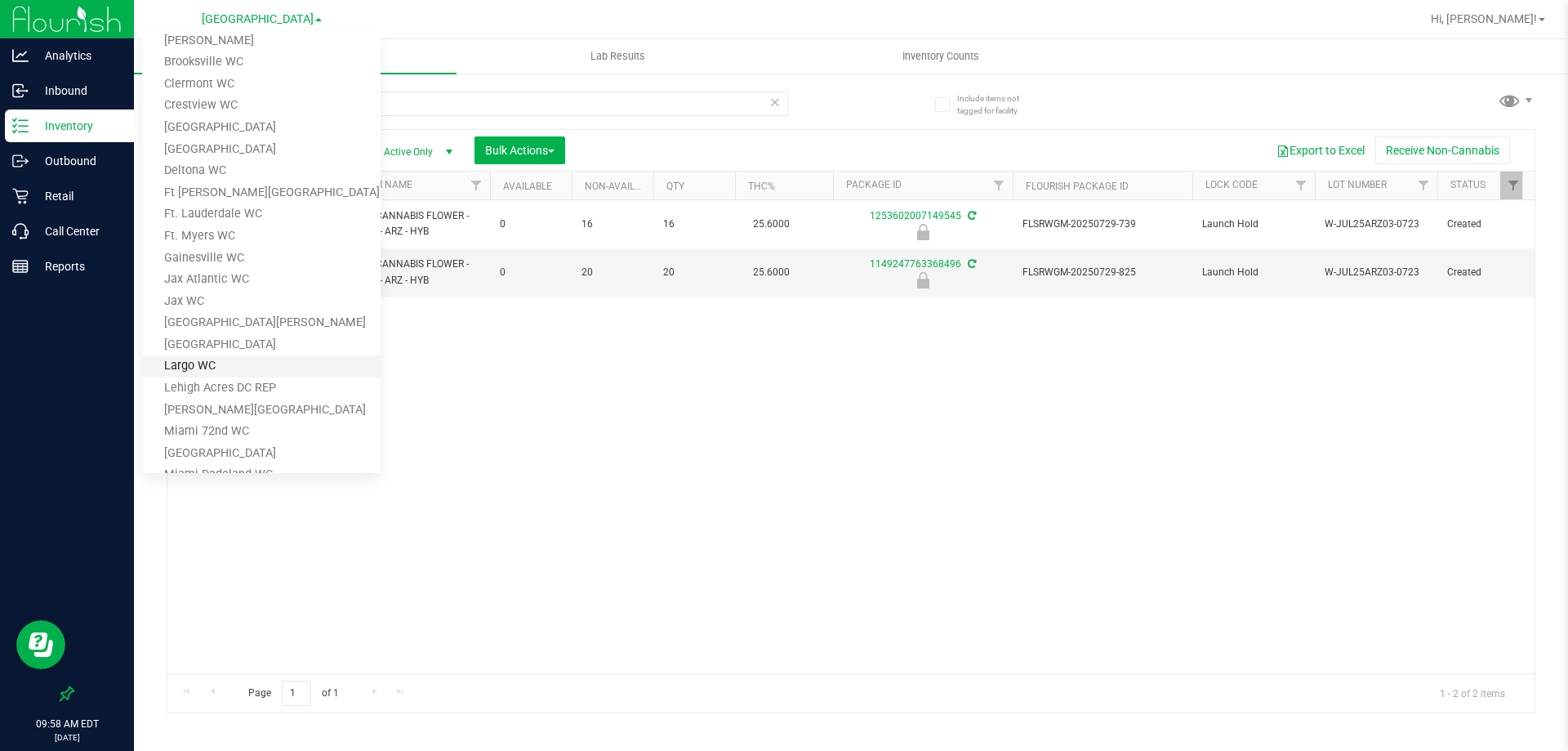
click at [226, 361] on link "Largo WC" at bounding box center [261, 366] width 238 height 22
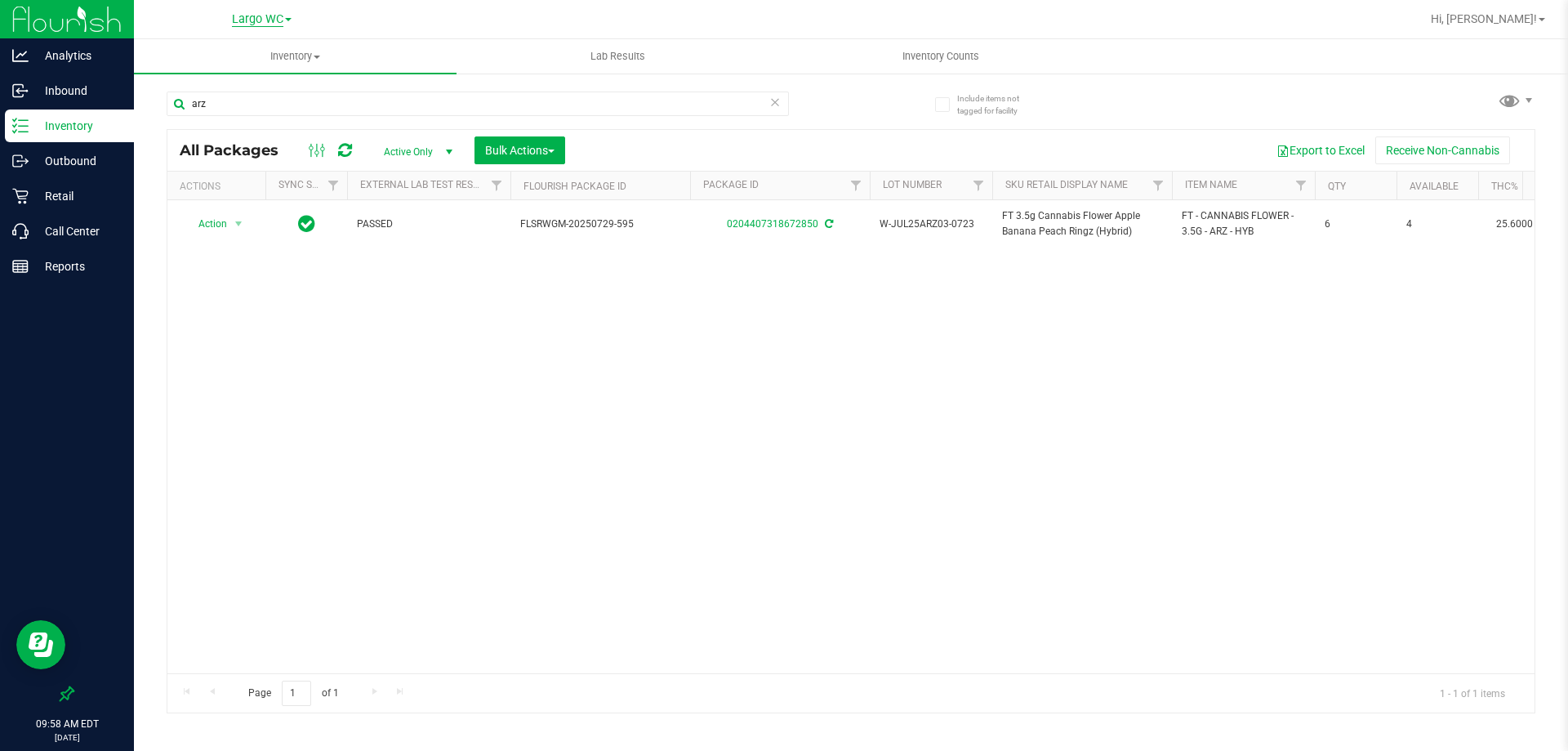
click at [281, 22] on span "Largo WC" at bounding box center [258, 20] width 51 height 15
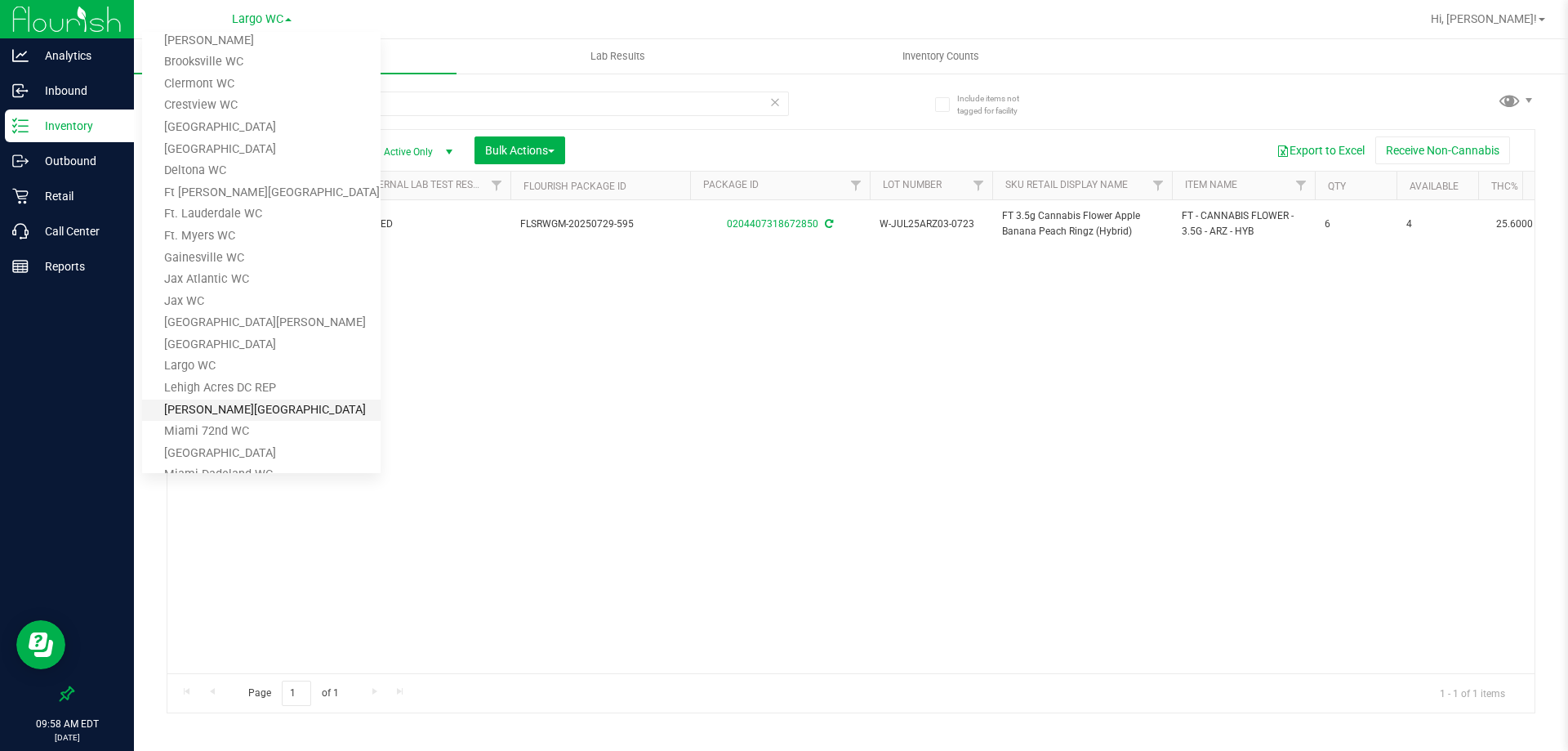
click at [210, 412] on link "[PERSON_NAME][GEOGRAPHIC_DATA]" at bounding box center [261, 410] width 238 height 22
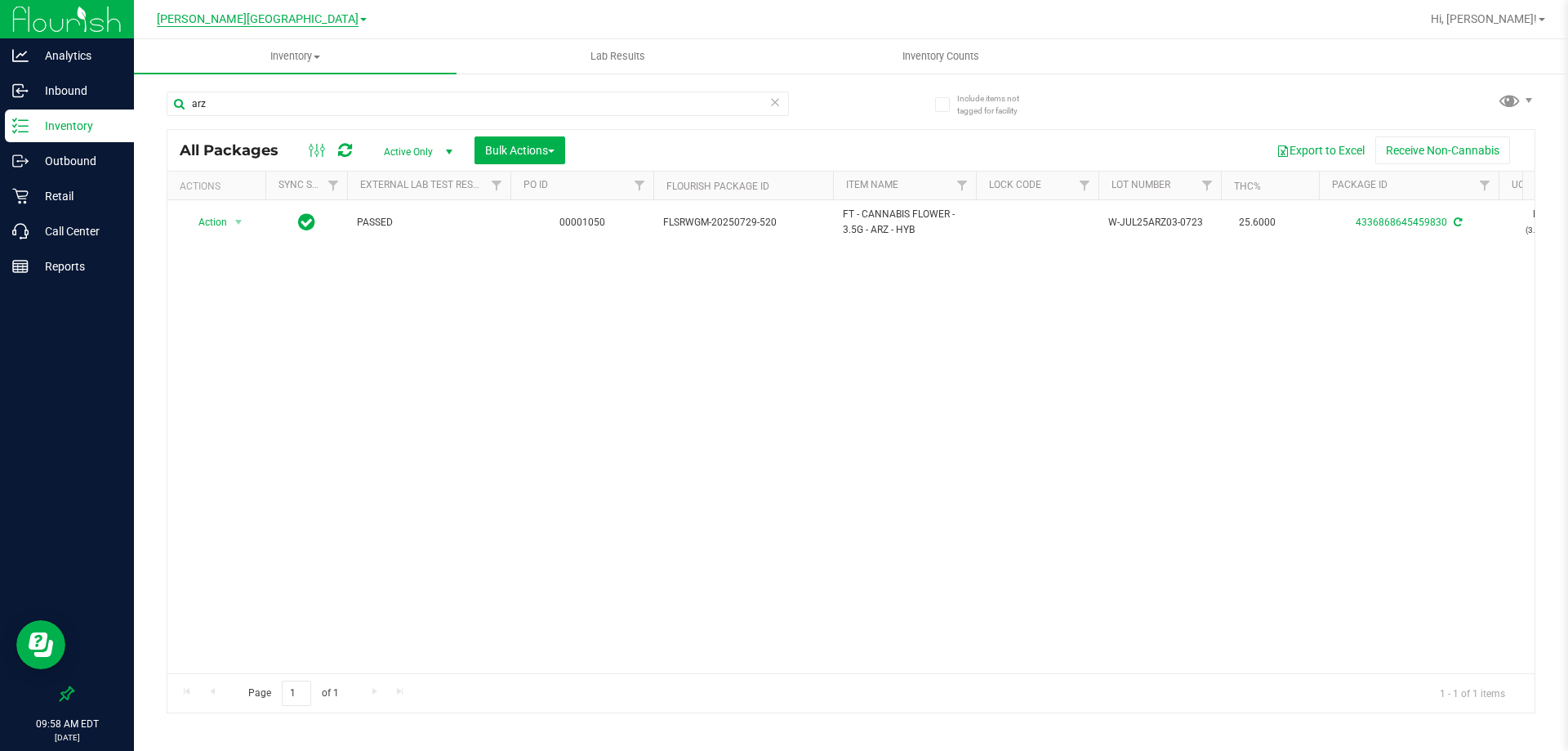
click at [276, 25] on span "[PERSON_NAME][GEOGRAPHIC_DATA]" at bounding box center [257, 20] width 202 height 15
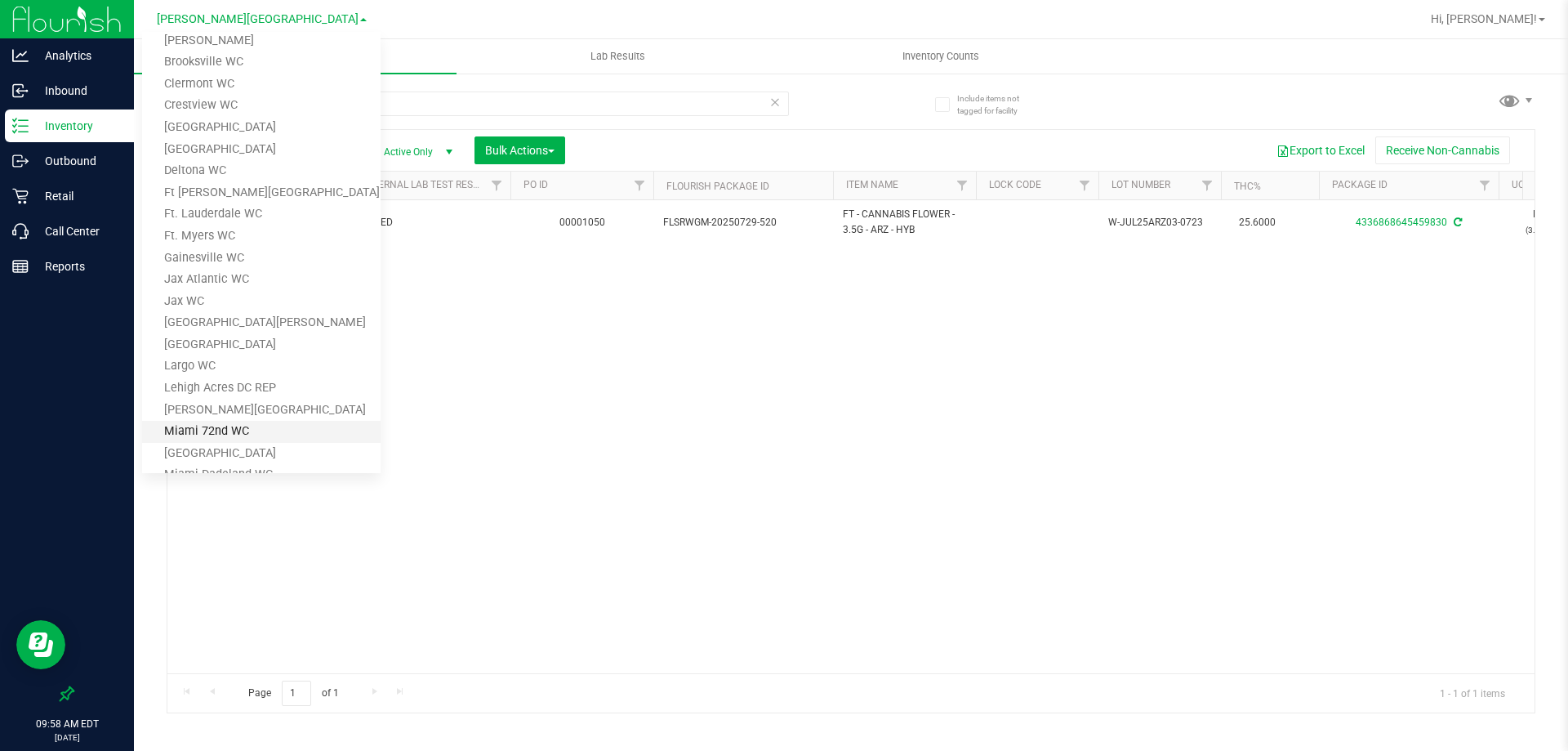
click at [229, 437] on link "Miami 72nd WC" at bounding box center [261, 432] width 238 height 22
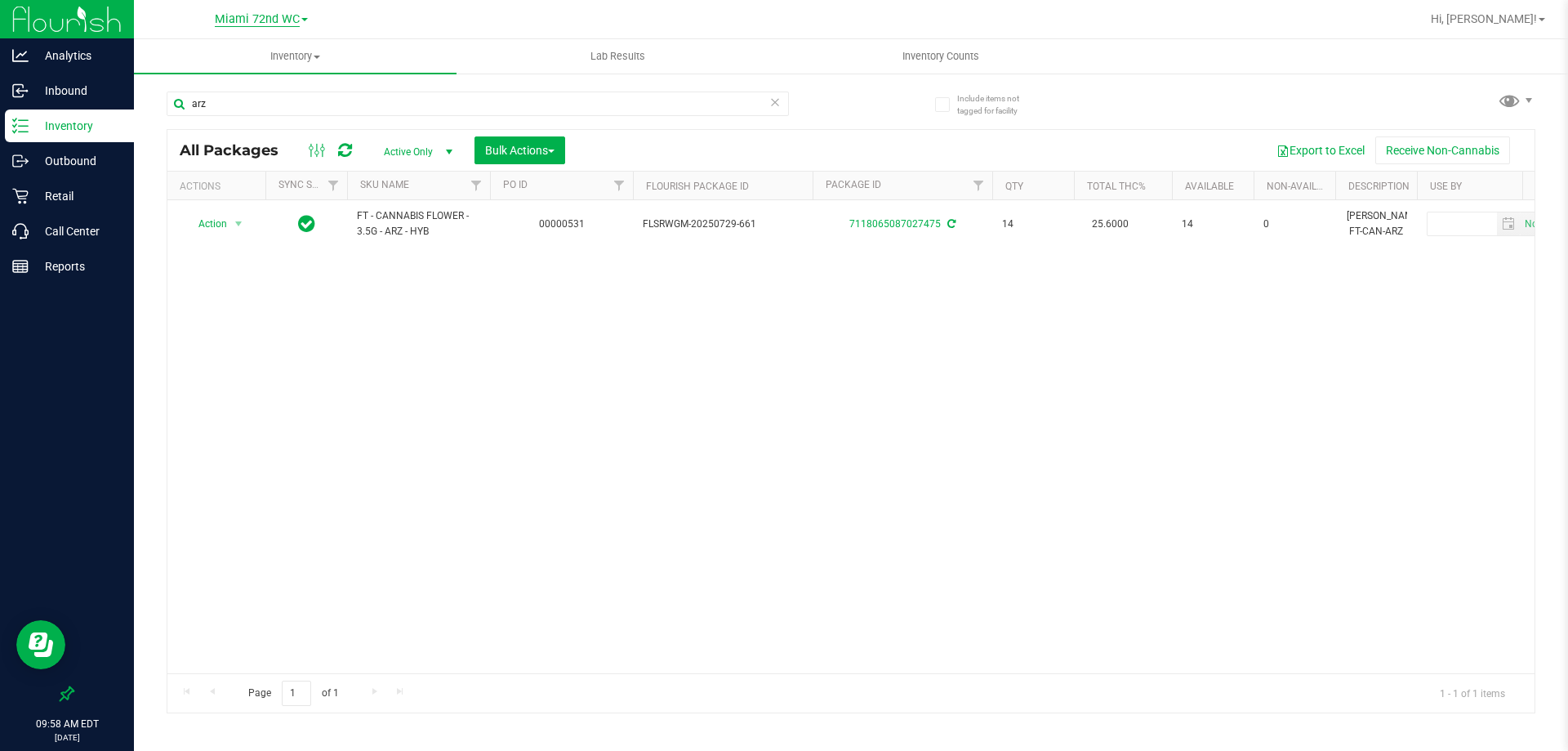
click at [268, 20] on span "Miami 72nd WC" at bounding box center [257, 20] width 85 height 15
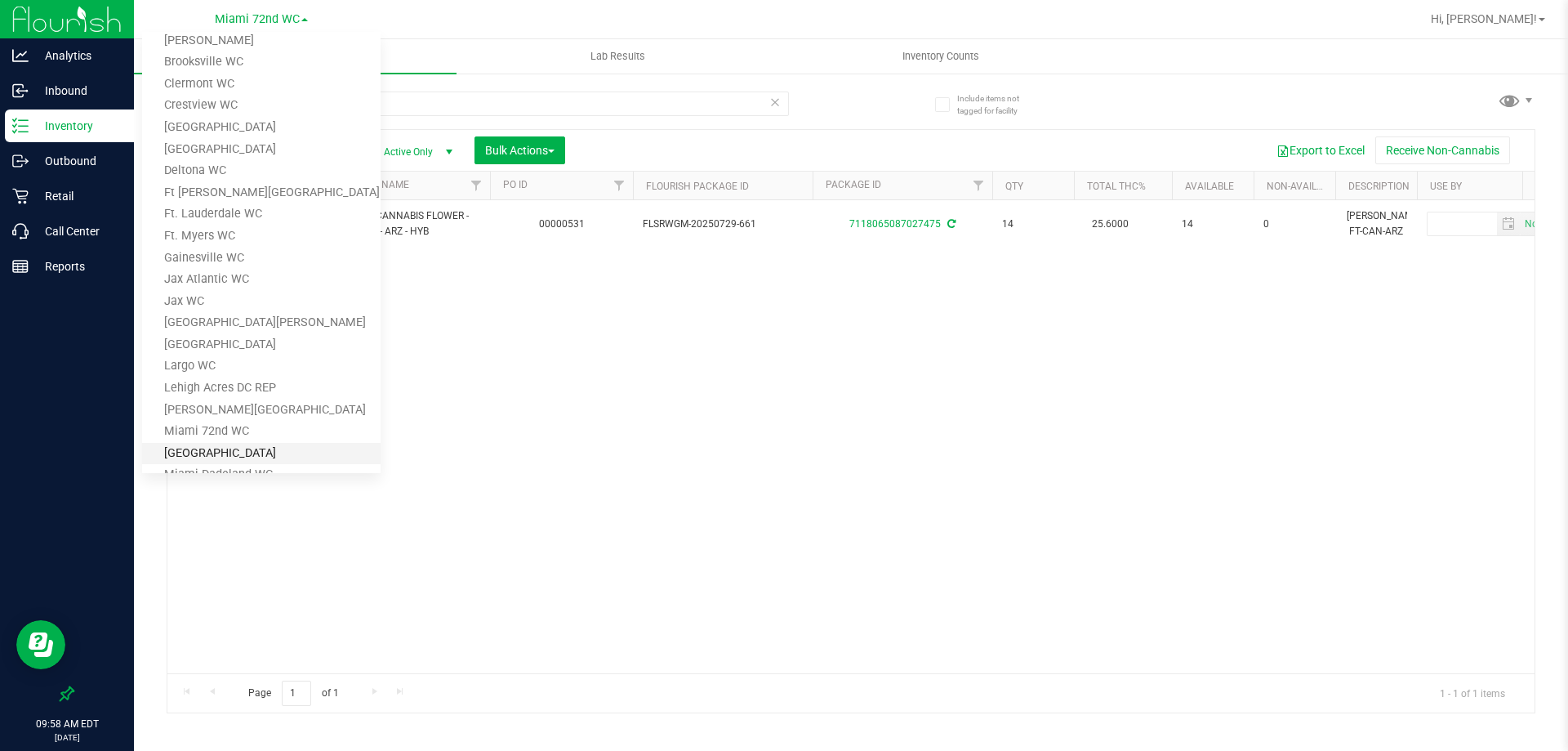
click at [220, 451] on link "[GEOGRAPHIC_DATA]" at bounding box center [261, 453] width 238 height 22
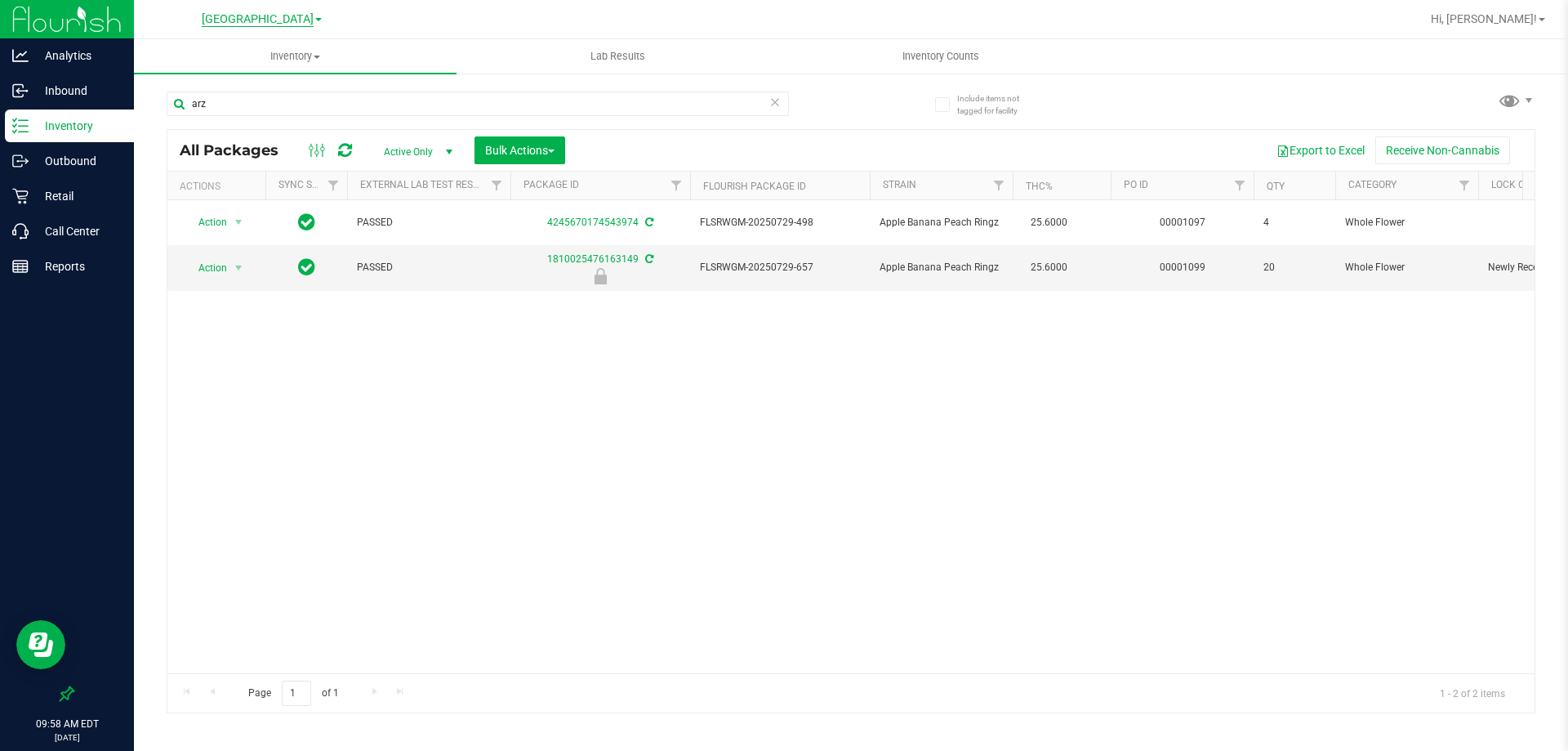
click at [242, 23] on span "[GEOGRAPHIC_DATA]" at bounding box center [257, 20] width 112 height 15
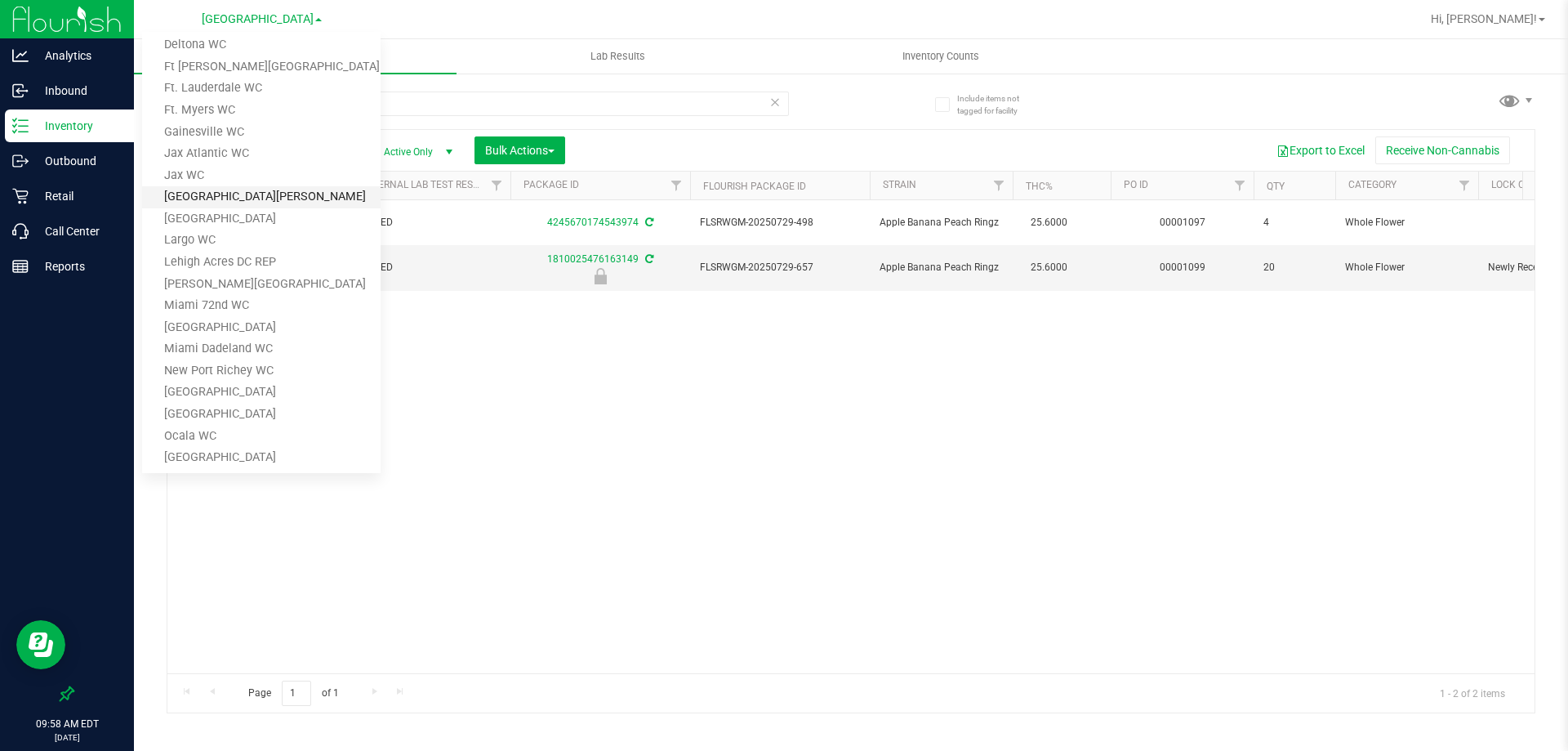
scroll to position [245, 0]
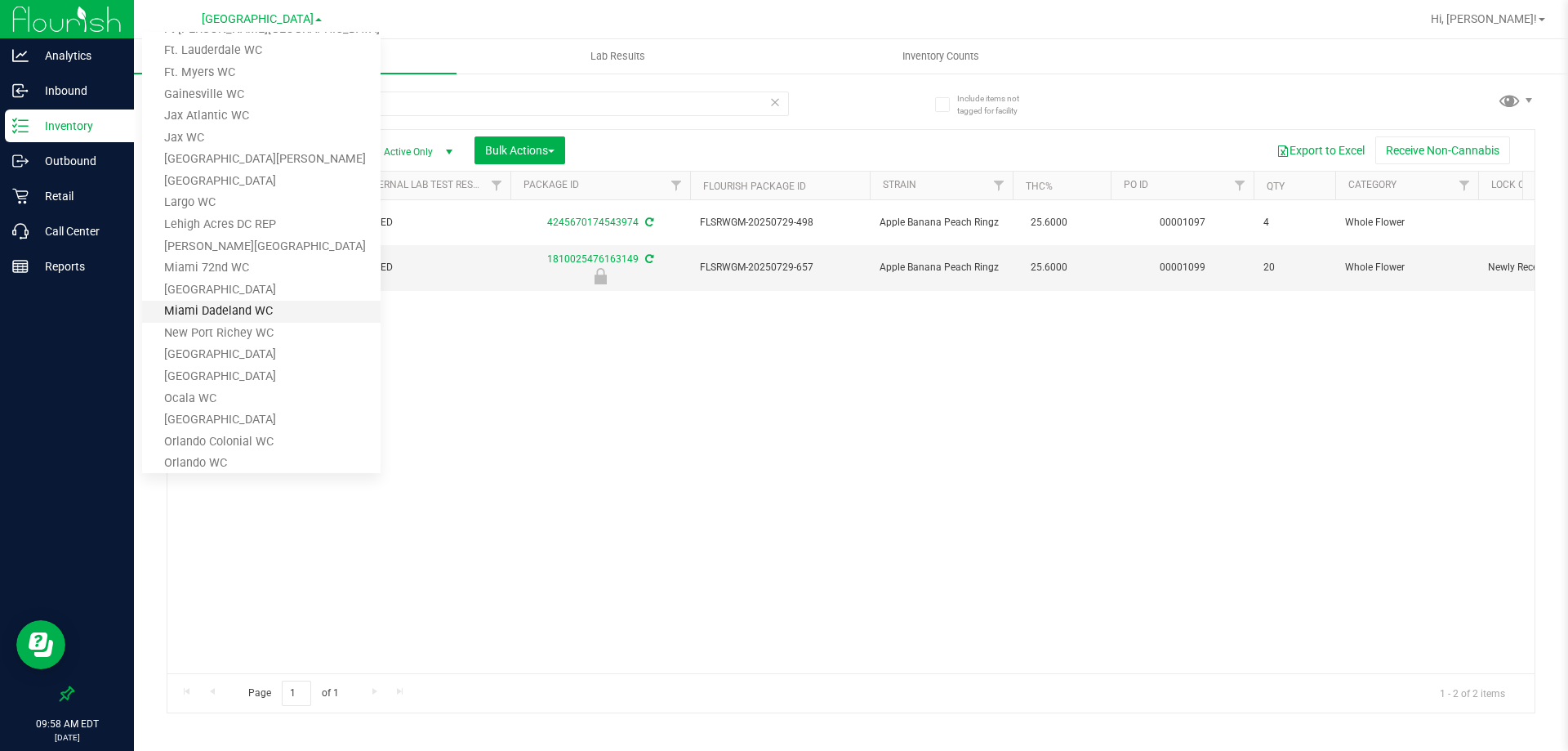
click at [261, 313] on link "Miami Dadeland WC" at bounding box center [261, 311] width 238 height 22
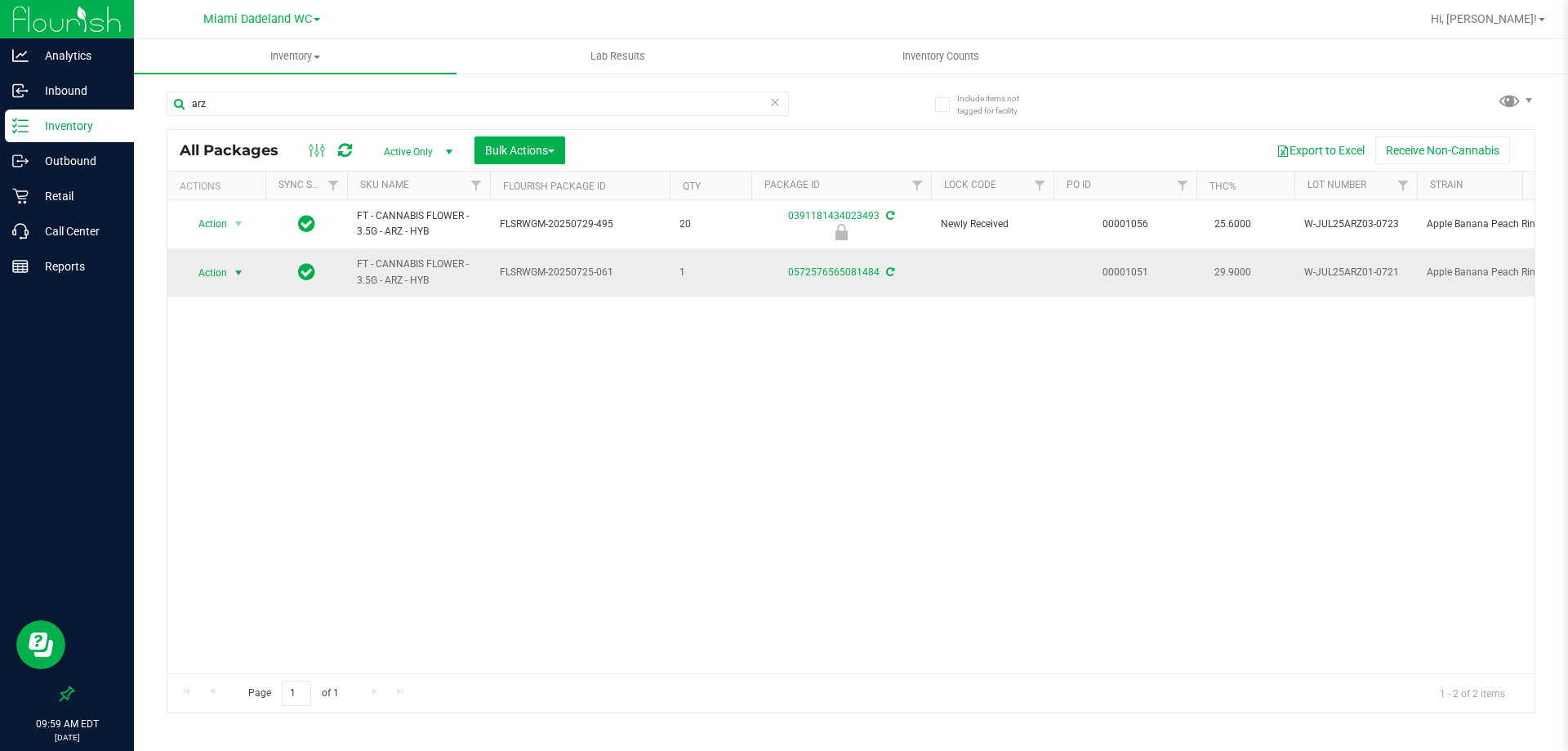
click at [233, 275] on span "select" at bounding box center [239, 273] width 13 height 13
click at [241, 402] on li "Lock package" at bounding box center [247, 397] width 127 height 25
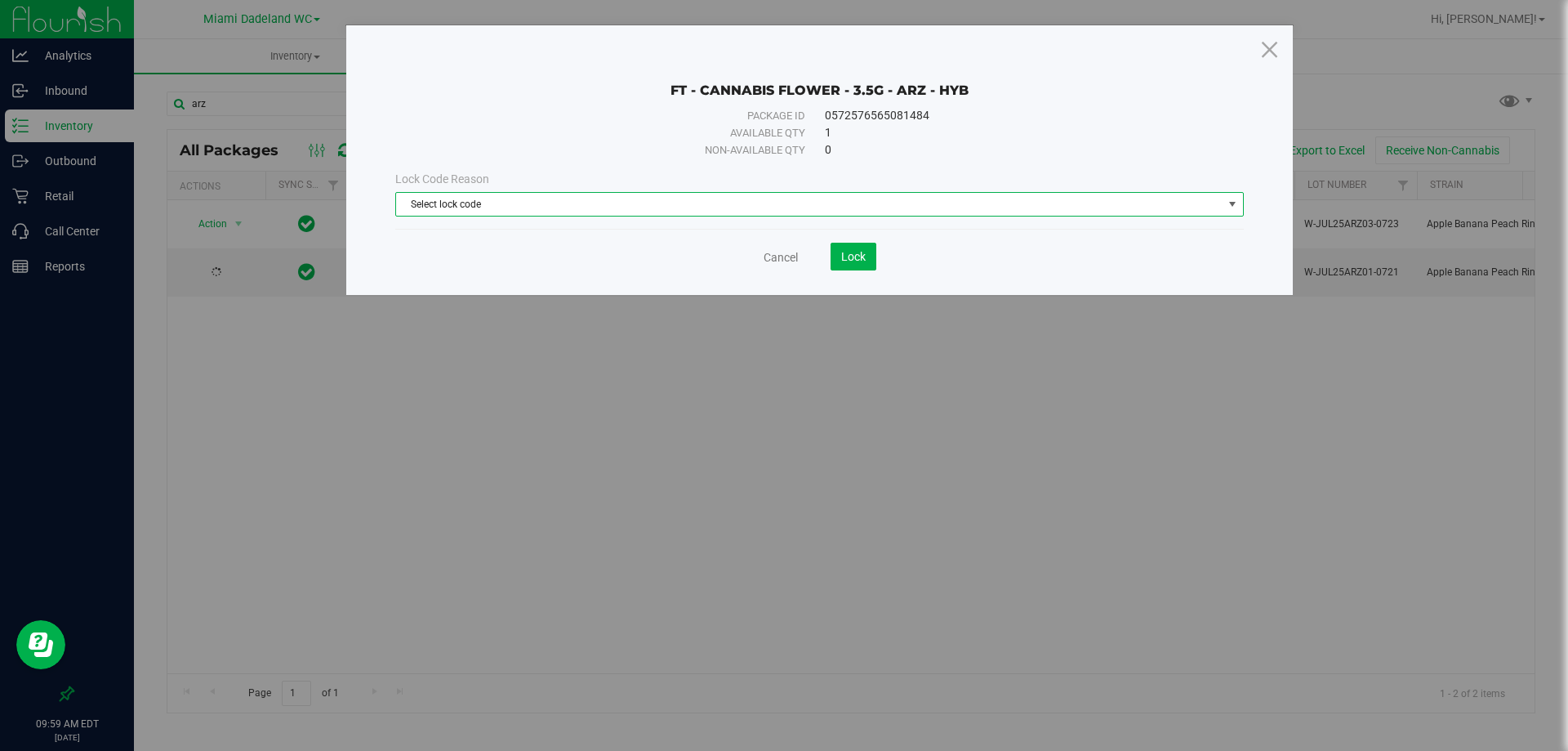
click at [571, 200] on span "Select lock code" at bounding box center [809, 204] width 826 height 23
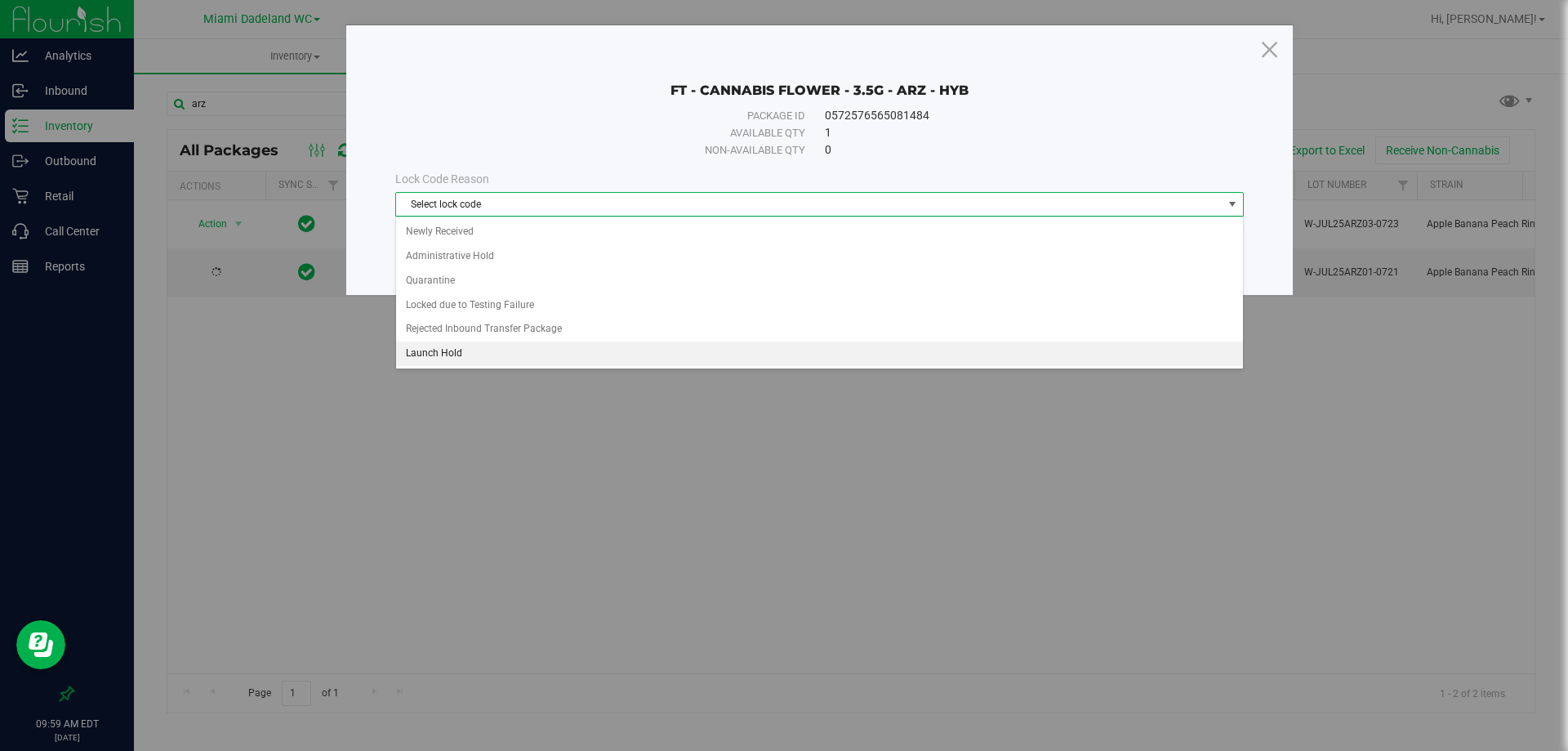
click at [461, 358] on li "Launch Hold" at bounding box center [819, 354] width 847 height 25
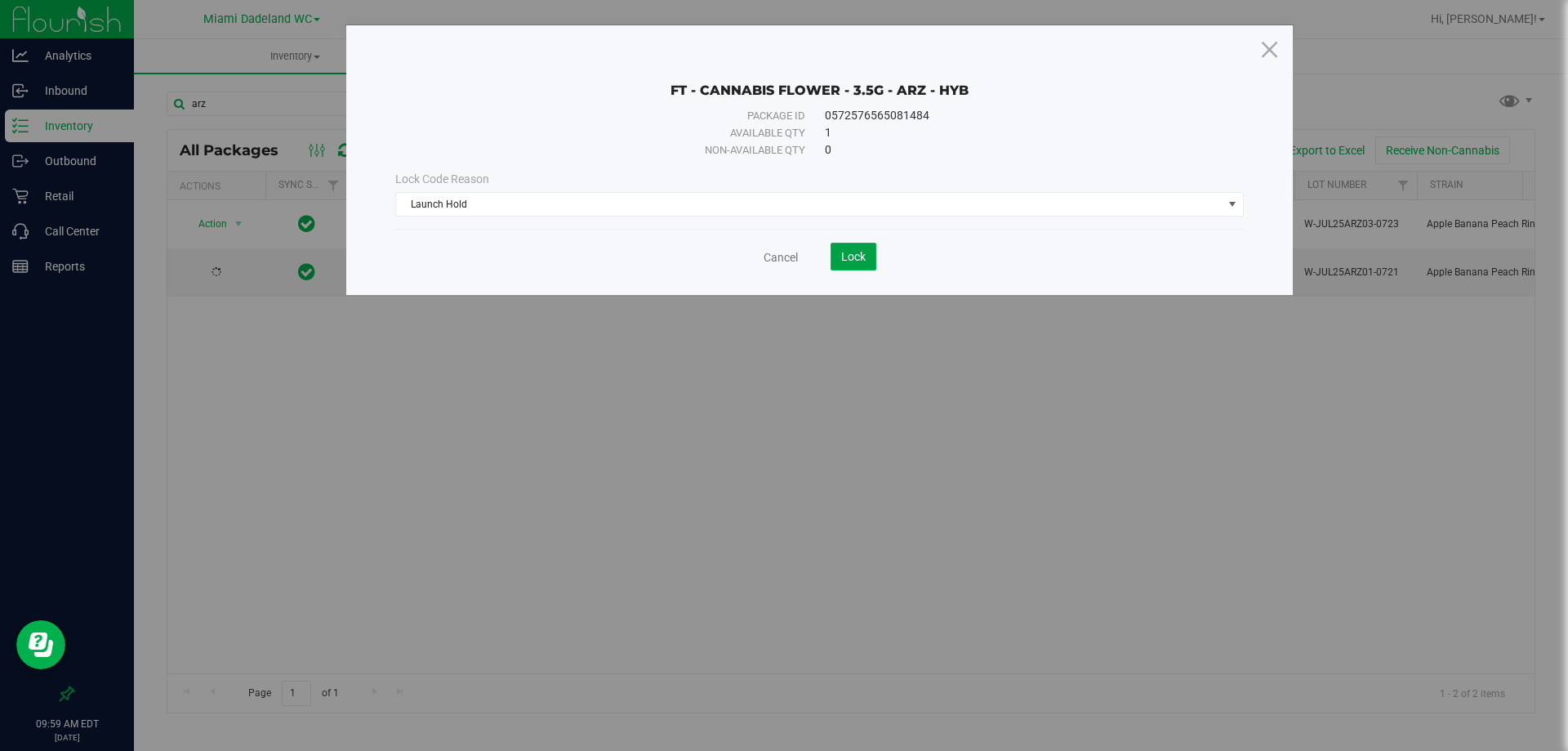
click at [843, 259] on span "Lock" at bounding box center [854, 256] width 25 height 13
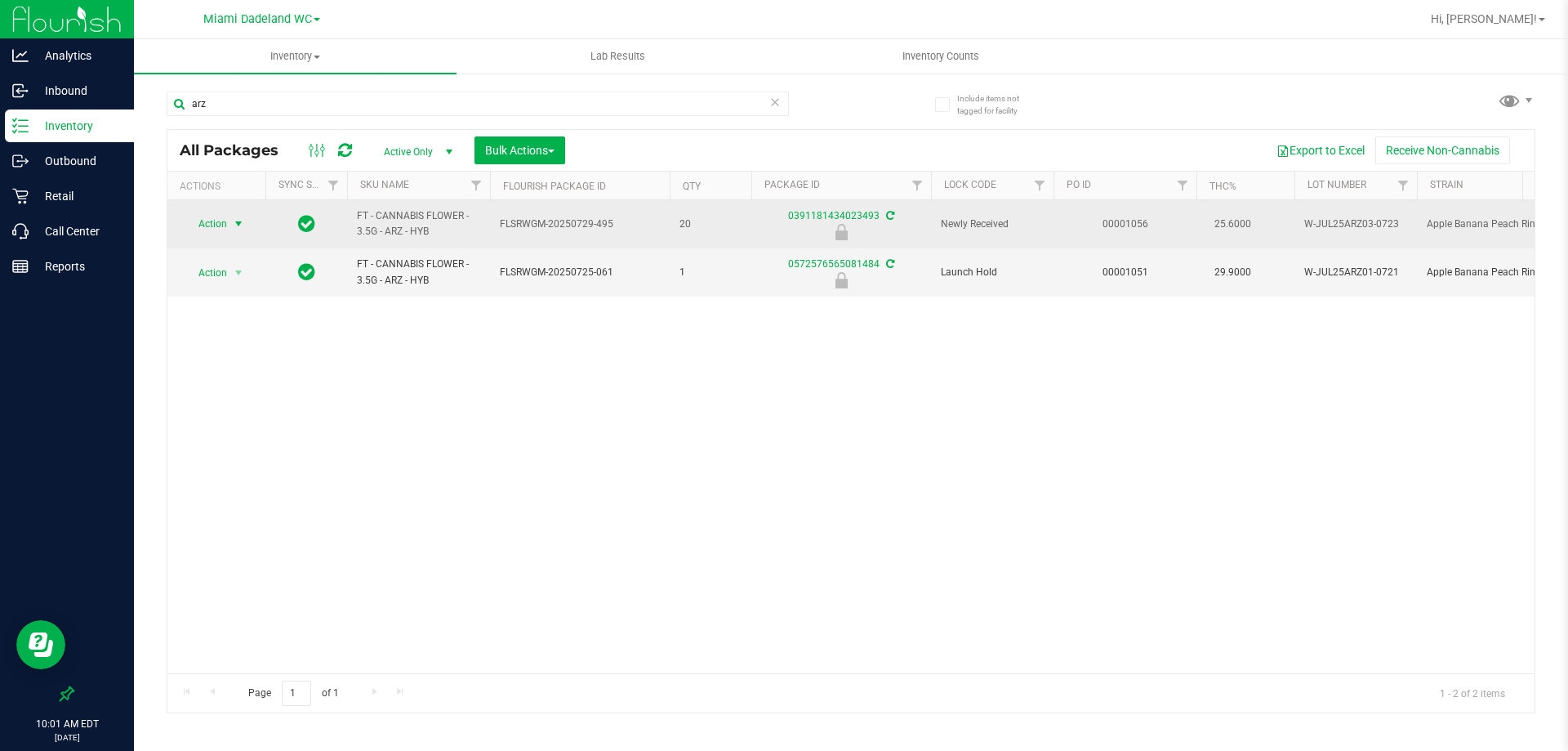
click at [239, 224] on span "select" at bounding box center [239, 224] width 13 height 13
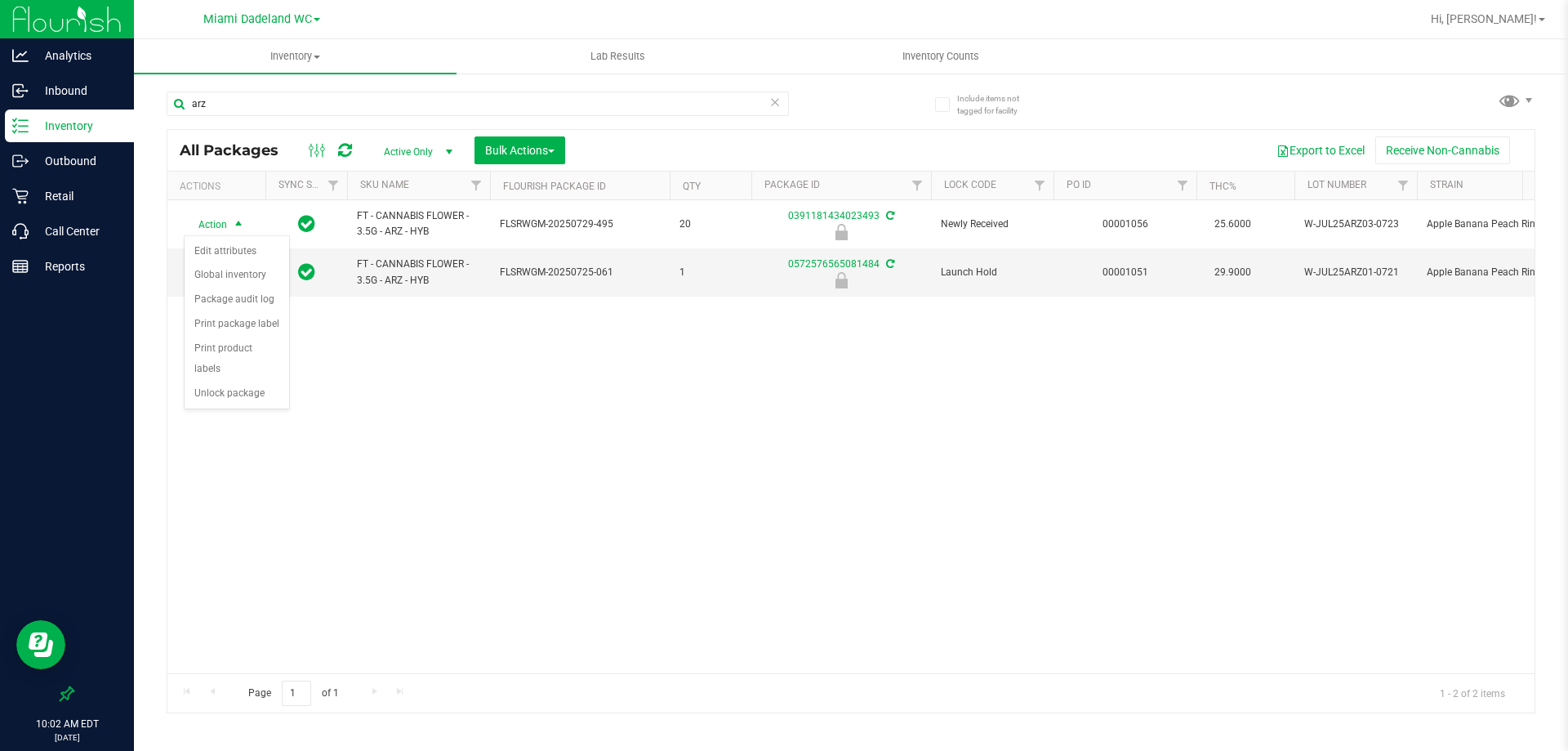
click at [530, 440] on div "Action Action Edit attributes Global inventory Package audit log Print package …" at bounding box center [851, 436] width 1367 height 473
click at [298, 17] on span "Miami Dadeland WC" at bounding box center [257, 20] width 109 height 15
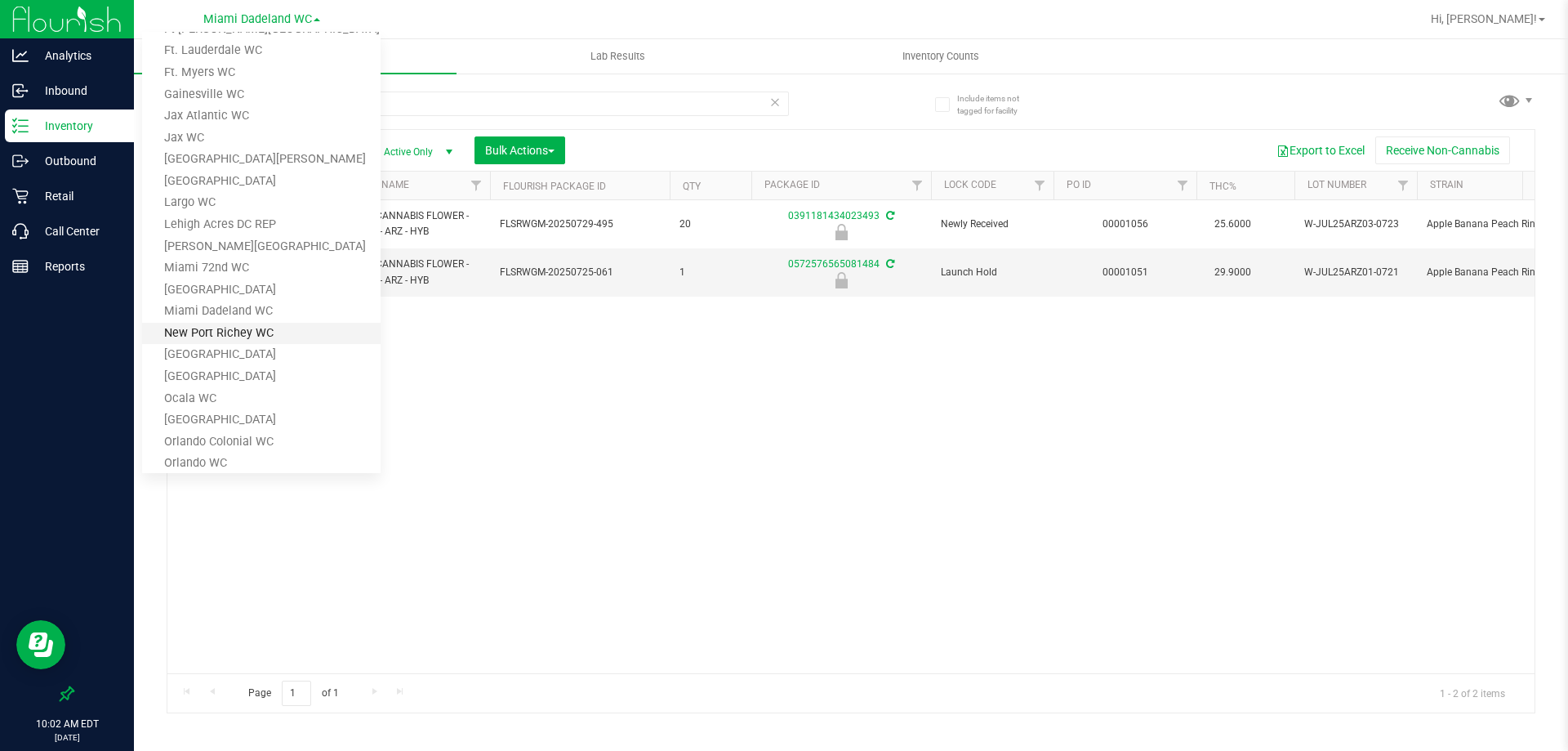
click at [237, 332] on link "New Port Richey WC" at bounding box center [261, 334] width 238 height 22
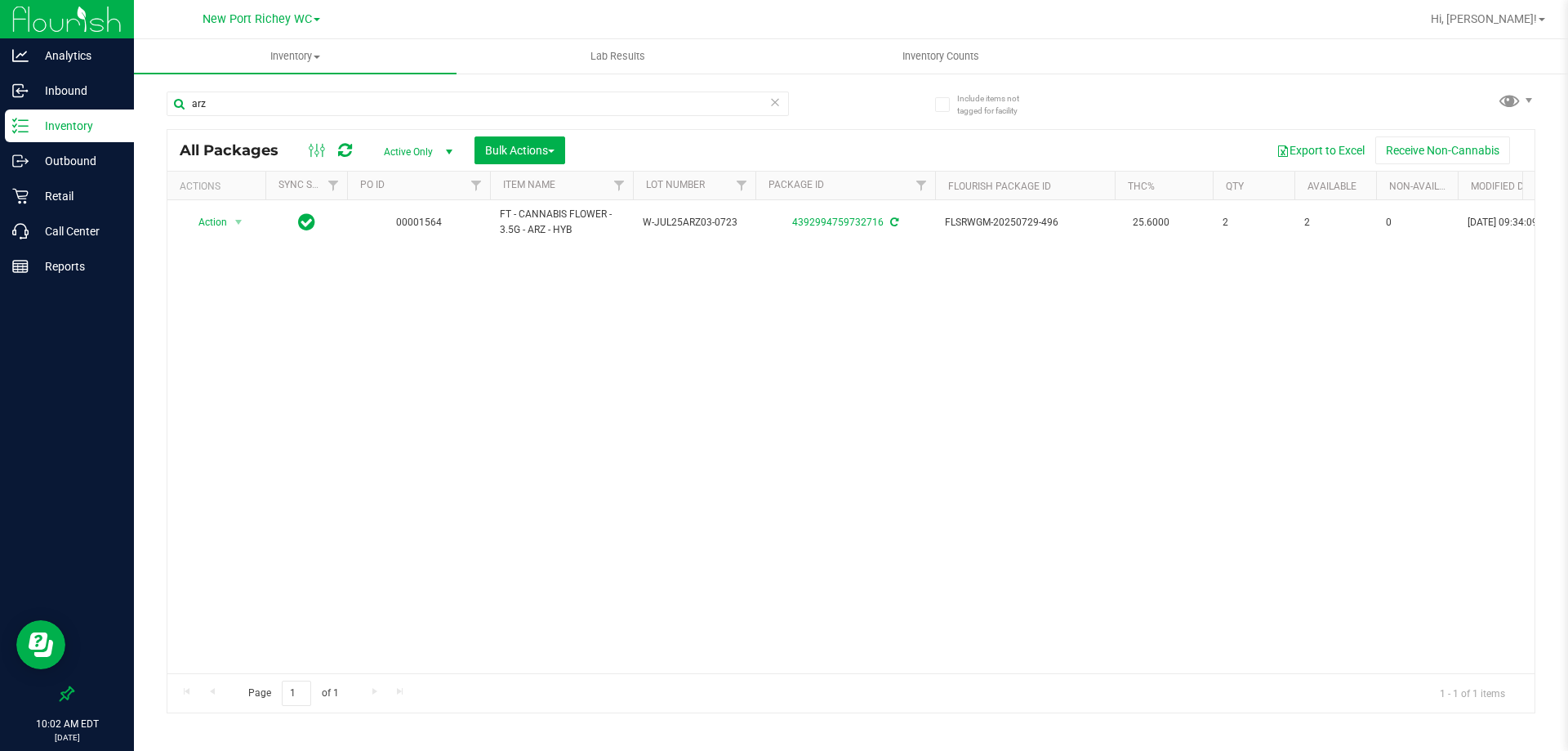
click at [241, 10] on div "[GEOGRAPHIC_DATA][PERSON_NAME] [PERSON_NAME][GEOGRAPHIC_DATA] [PERSON_NAME][GEO…" at bounding box center [261, 19] width 118 height 20
click at [238, 19] on span "New Port Richey WC" at bounding box center [257, 20] width 110 height 15
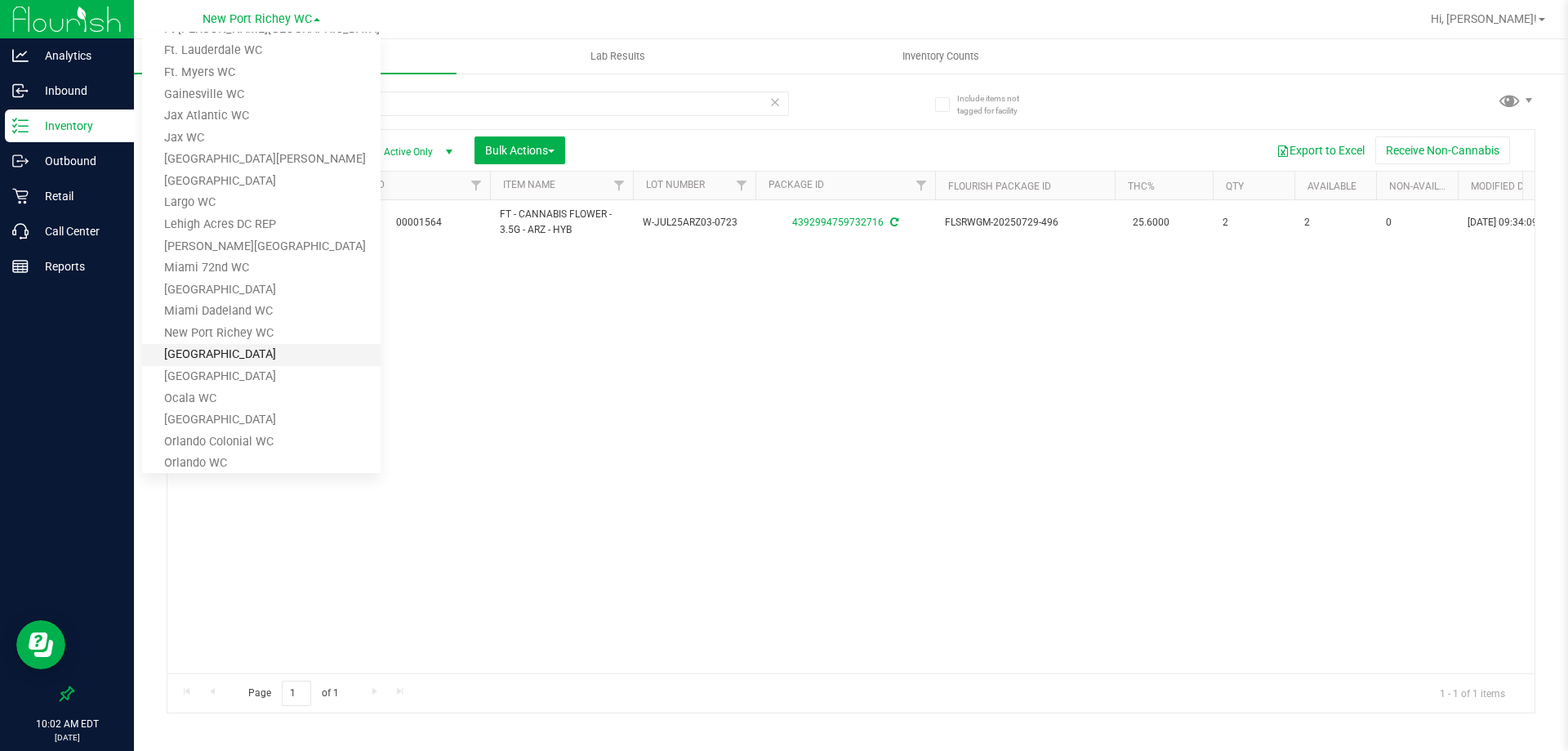
click at [235, 358] on link "[GEOGRAPHIC_DATA]" at bounding box center [261, 354] width 238 height 22
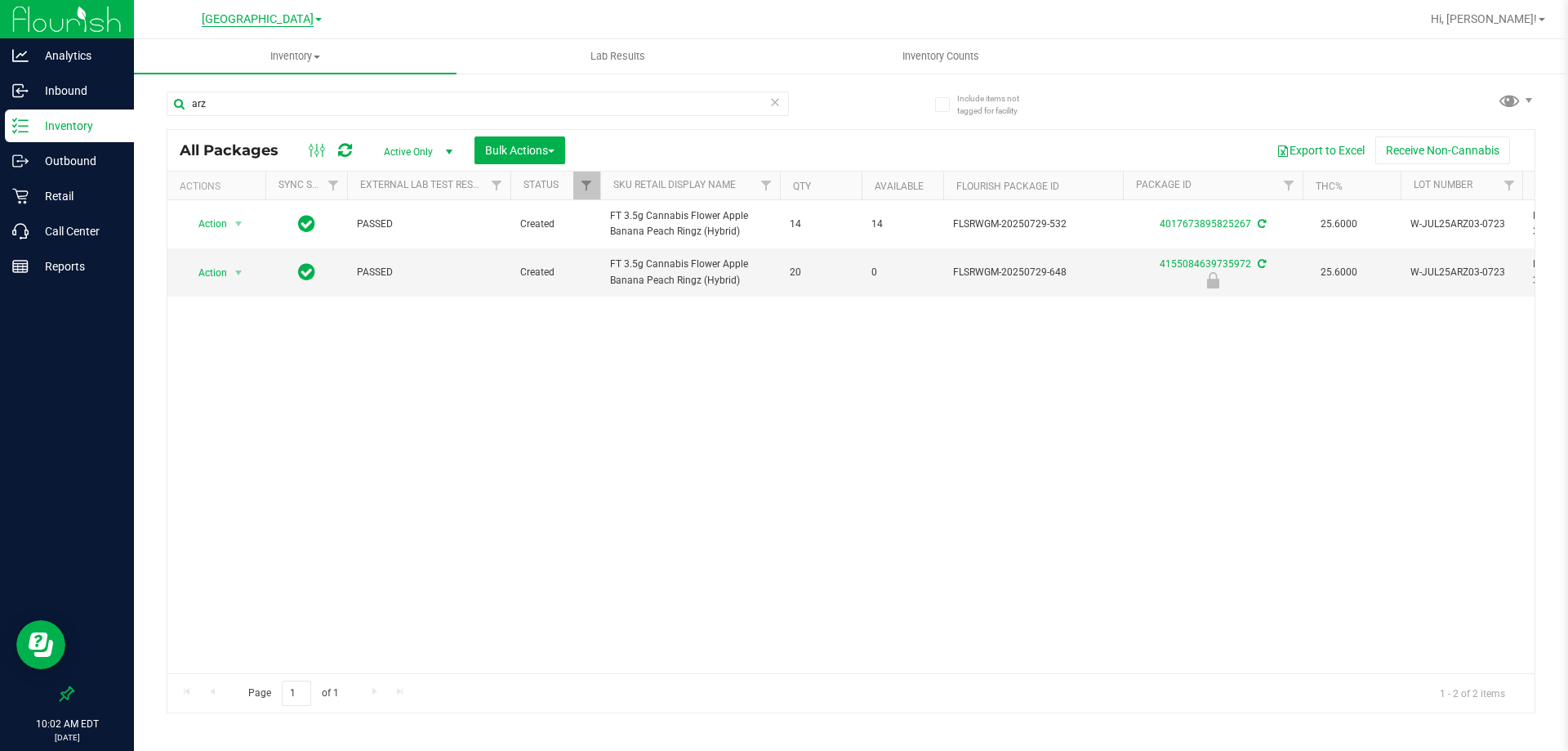
click at [304, 19] on span "[GEOGRAPHIC_DATA]" at bounding box center [257, 20] width 112 height 15
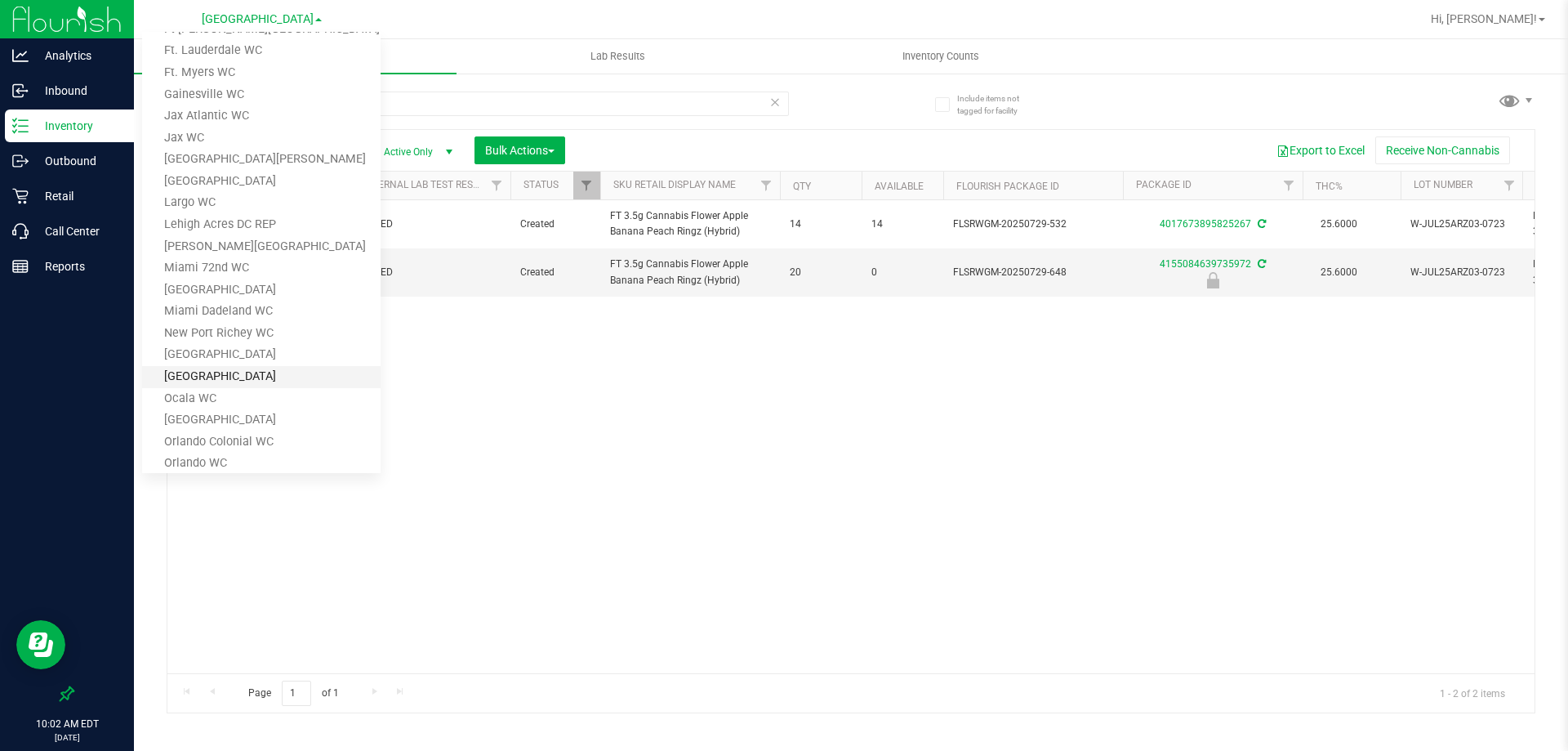
click at [249, 381] on link "[GEOGRAPHIC_DATA]" at bounding box center [261, 377] width 238 height 22
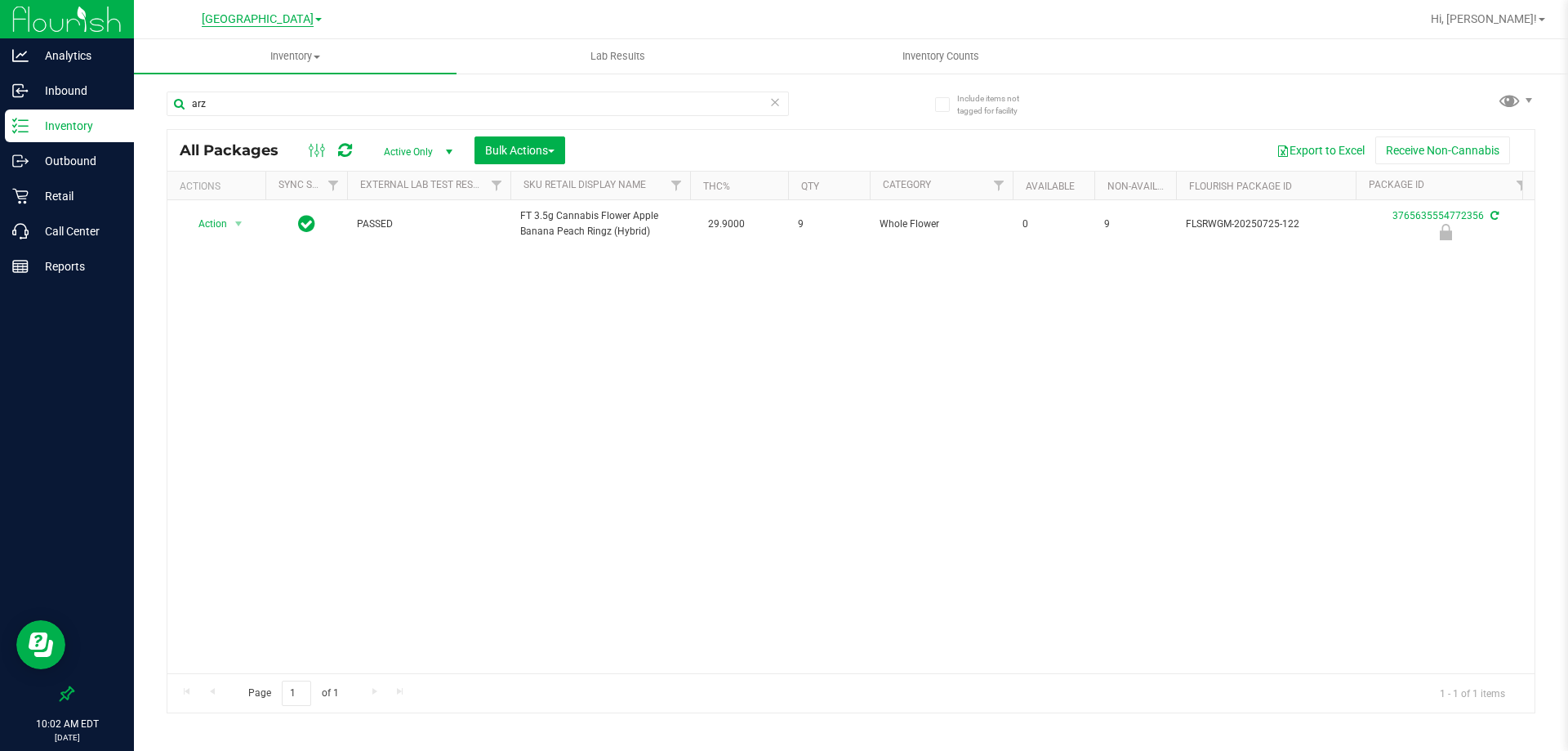
click at [267, 17] on span "[GEOGRAPHIC_DATA]" at bounding box center [257, 20] width 112 height 15
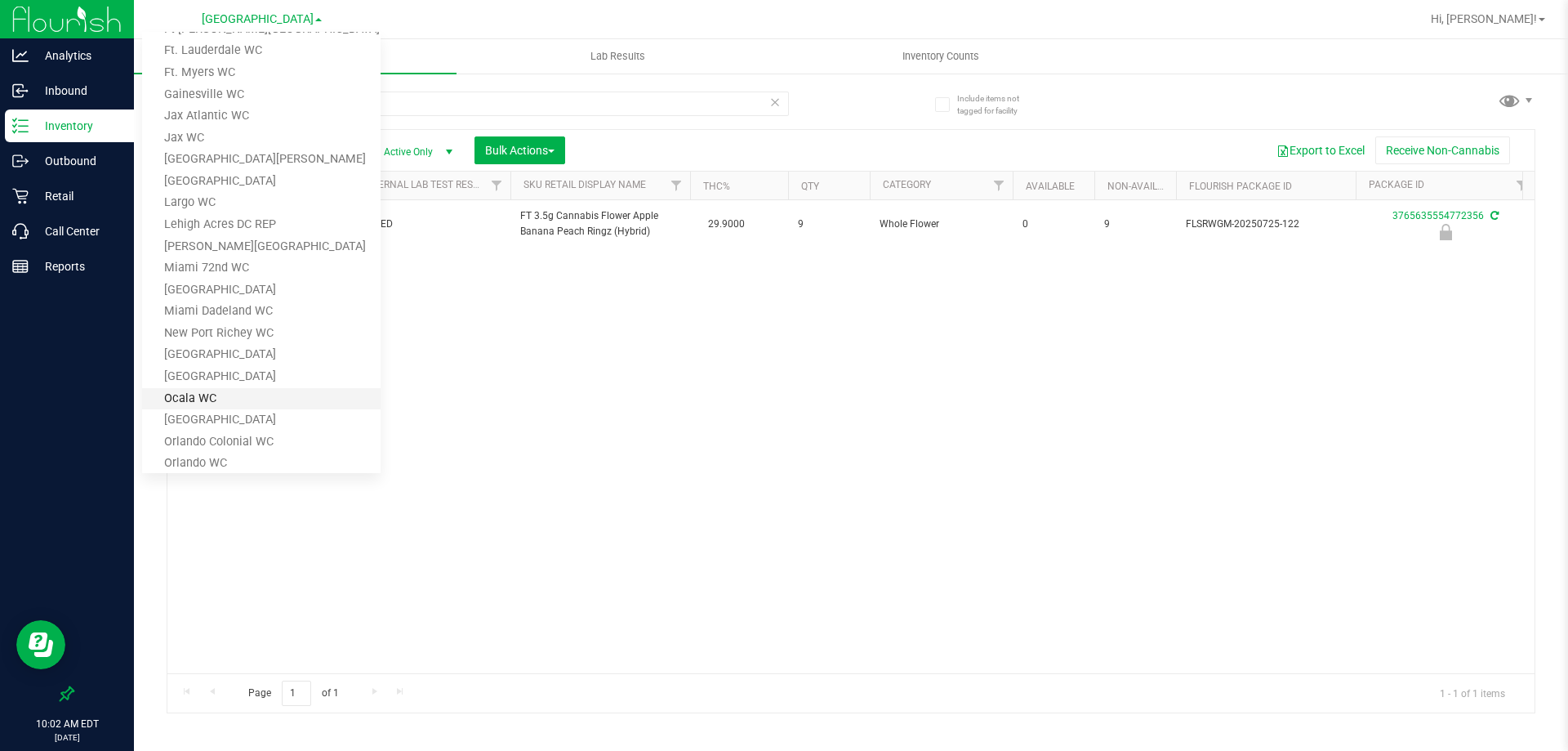
click at [222, 392] on link "Ocala WC" at bounding box center [261, 399] width 238 height 22
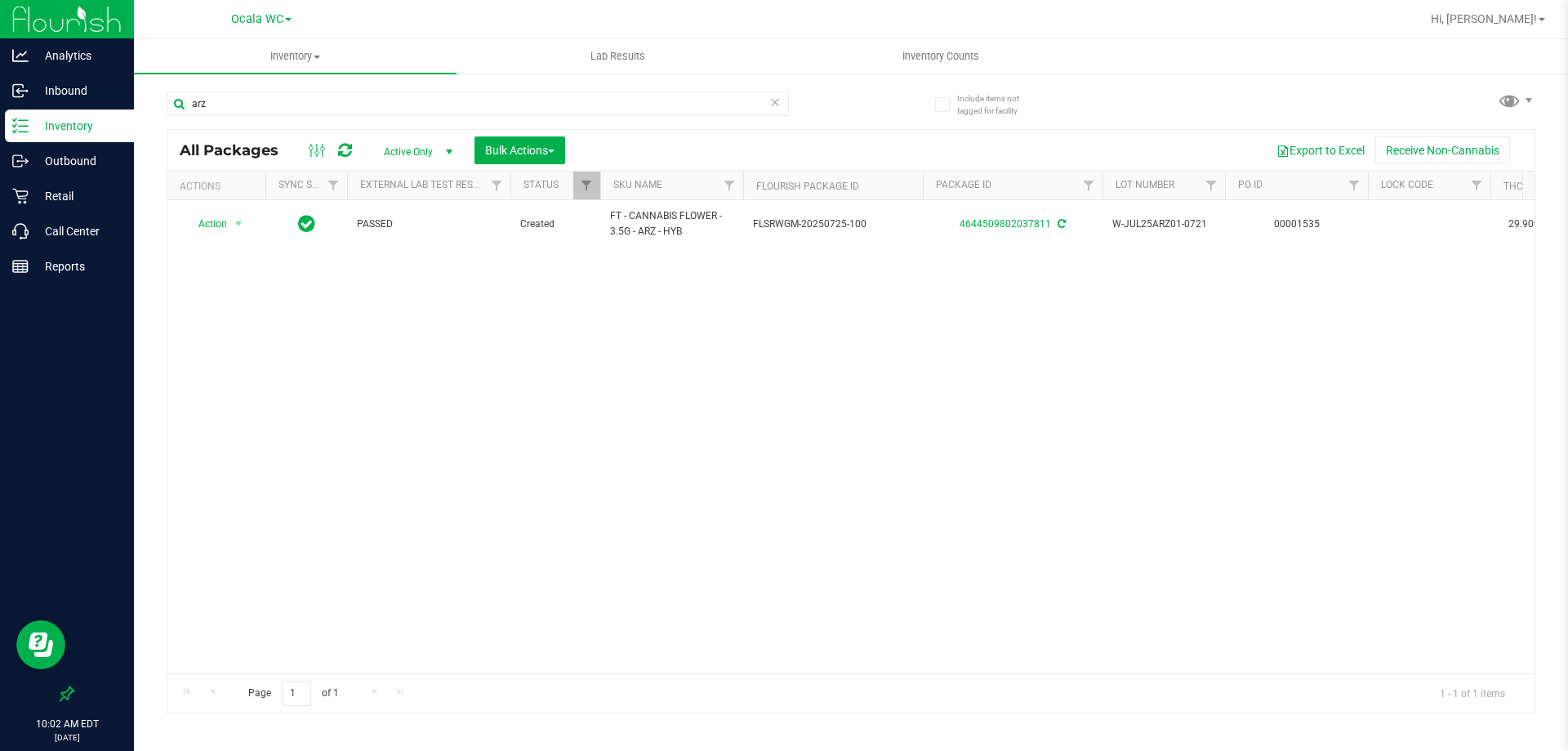
scroll to position [0, 101]
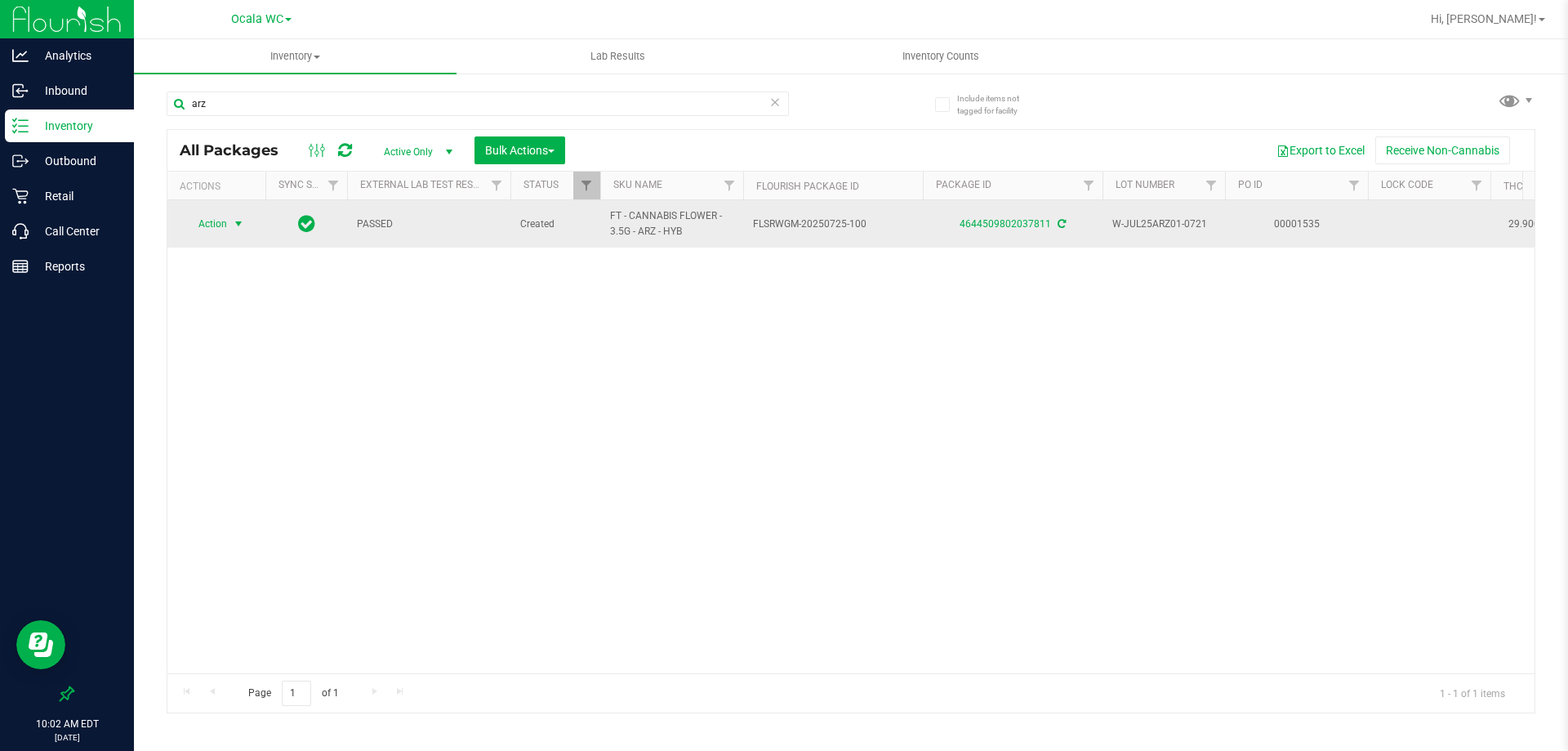
click at [239, 231] on span "select" at bounding box center [239, 224] width 13 height 13
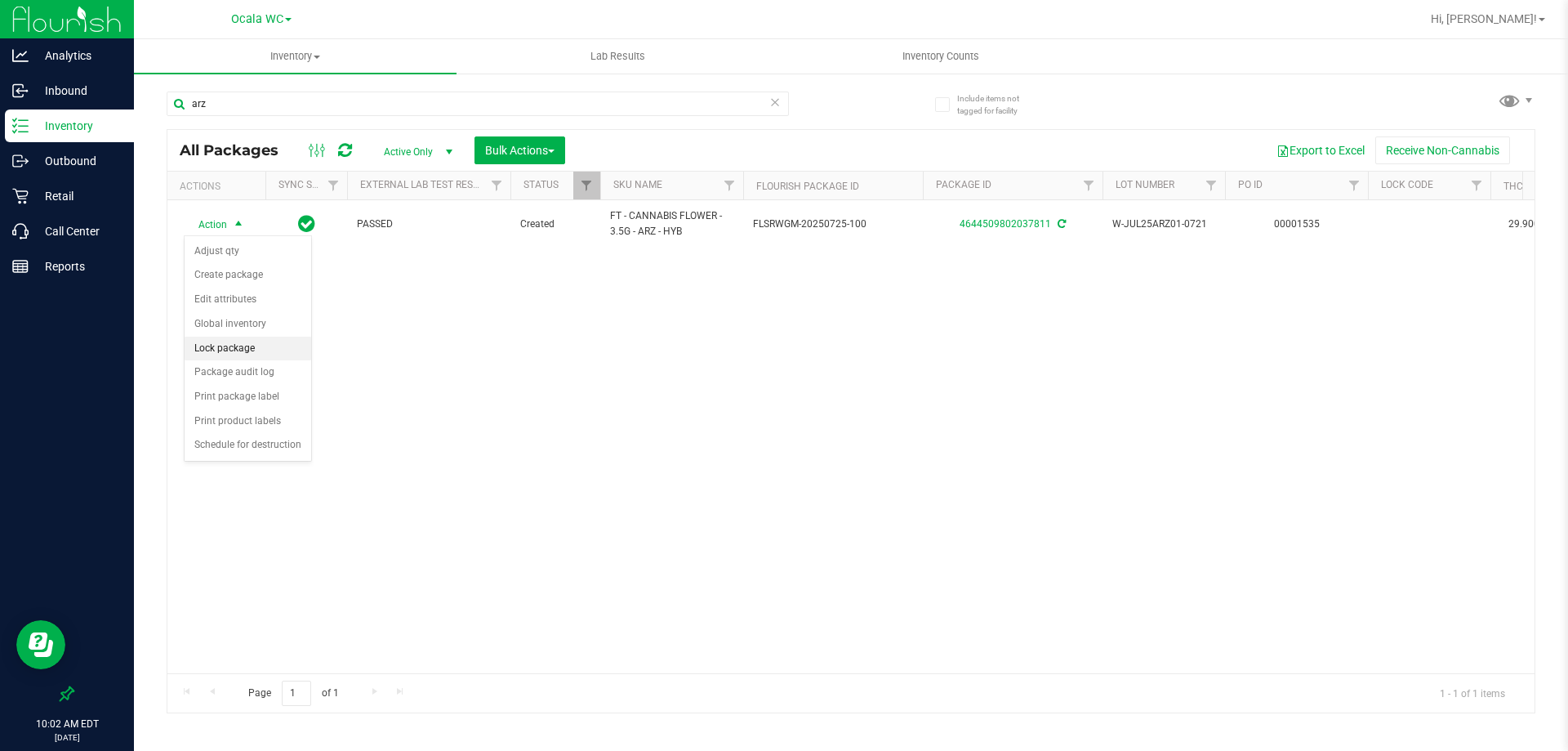
click at [239, 345] on li "Lock package" at bounding box center [247, 349] width 127 height 25
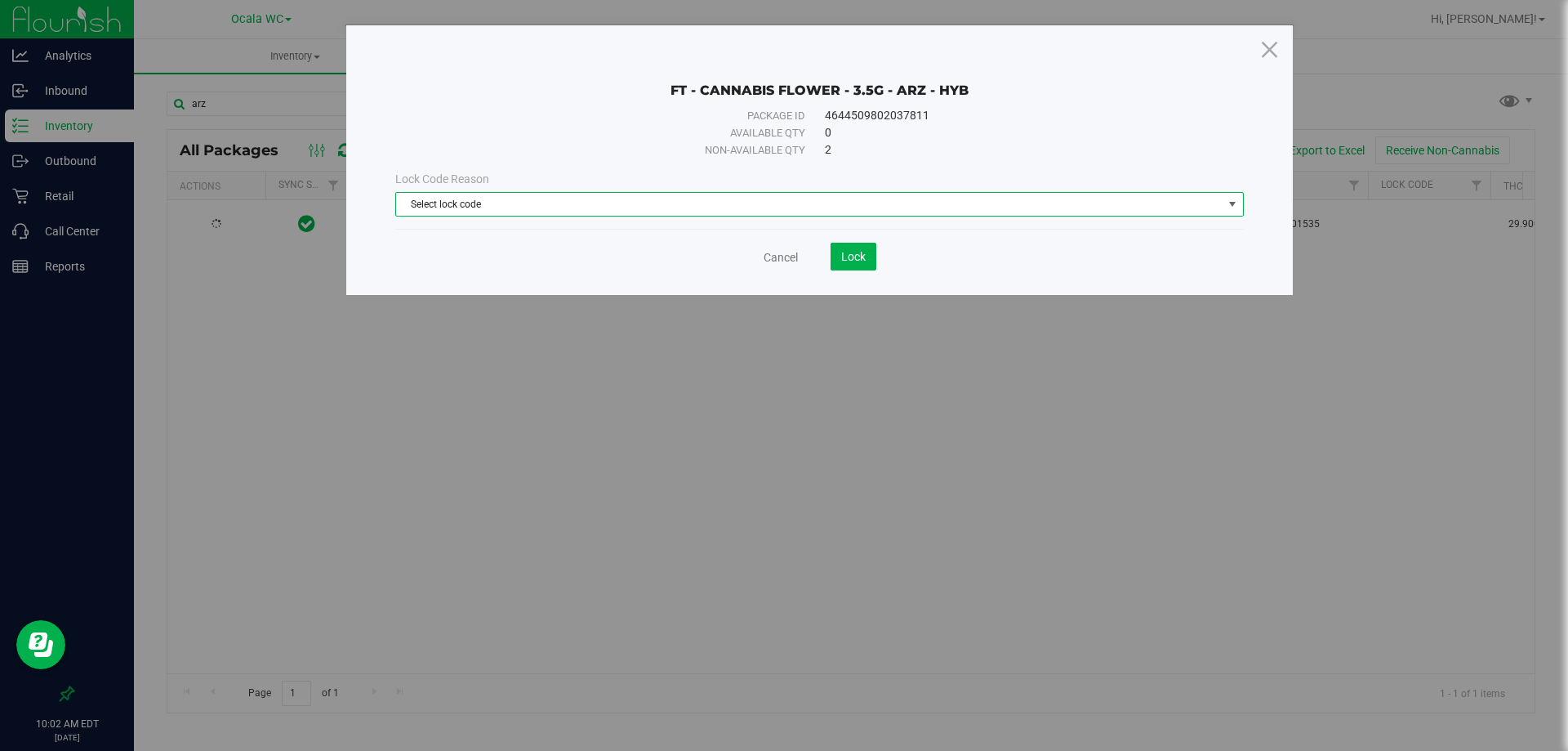
click at [531, 203] on span "Select lock code" at bounding box center [809, 204] width 826 height 23
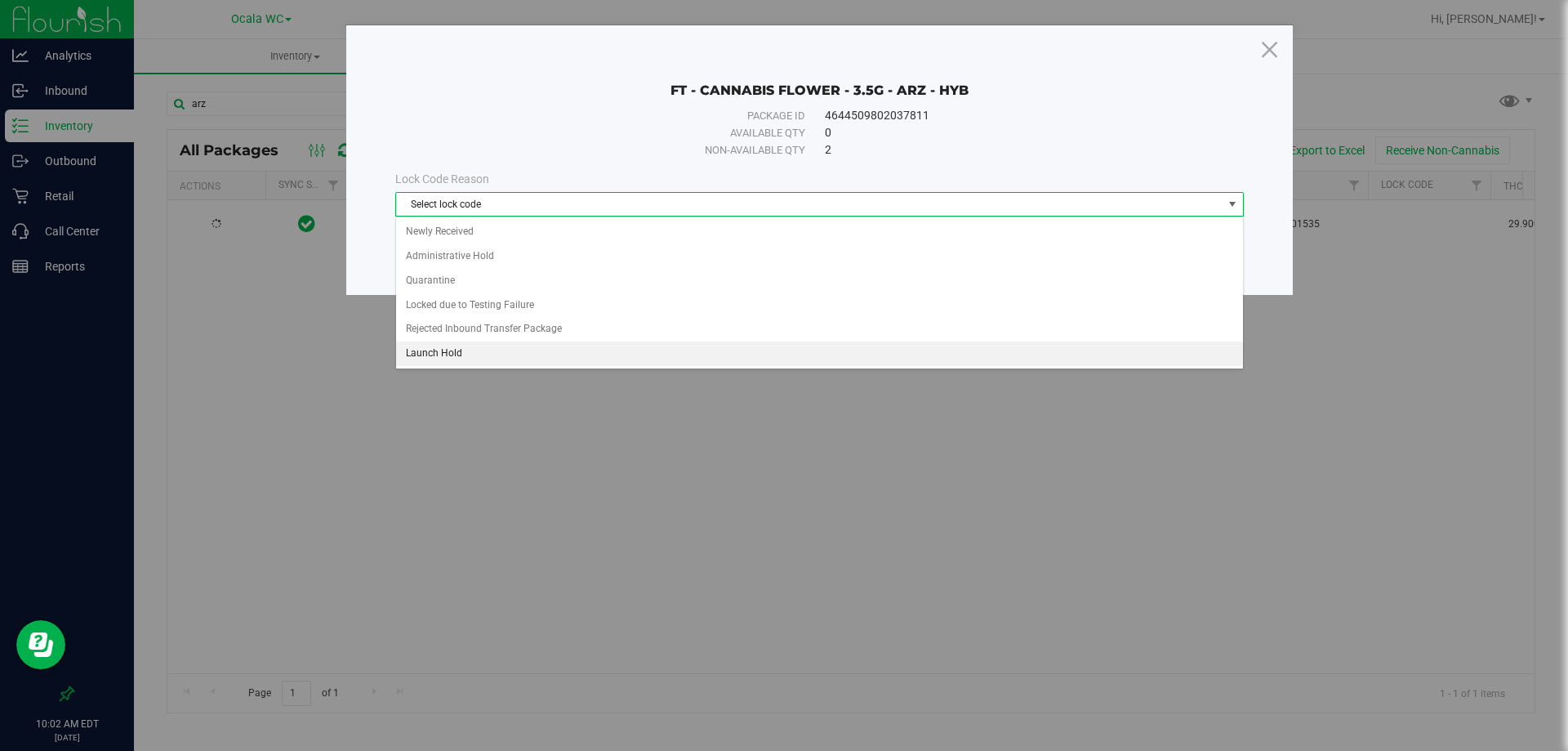
click at [472, 349] on li "Launch Hold" at bounding box center [819, 354] width 847 height 25
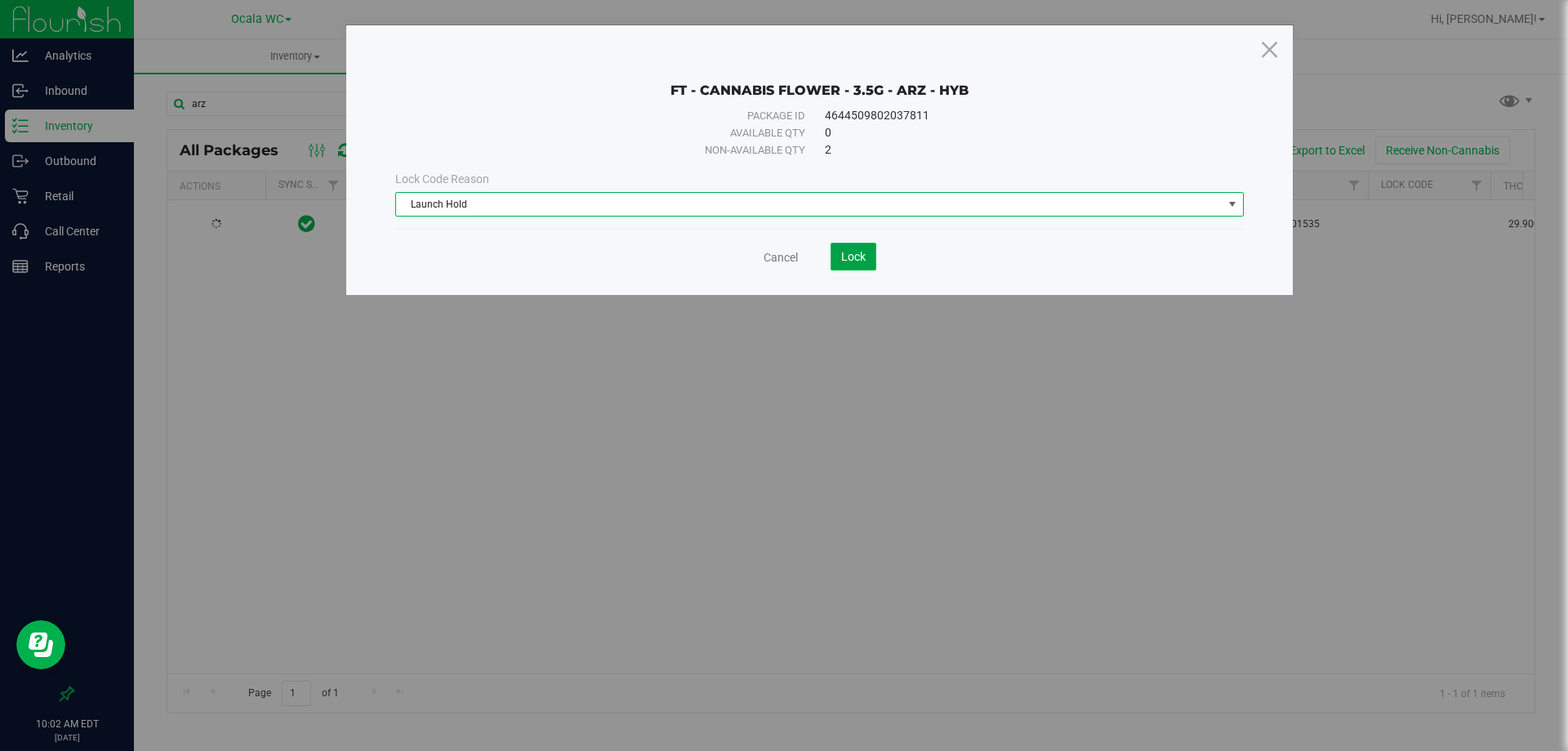
click at [856, 255] on span "Lock" at bounding box center [854, 256] width 25 height 13
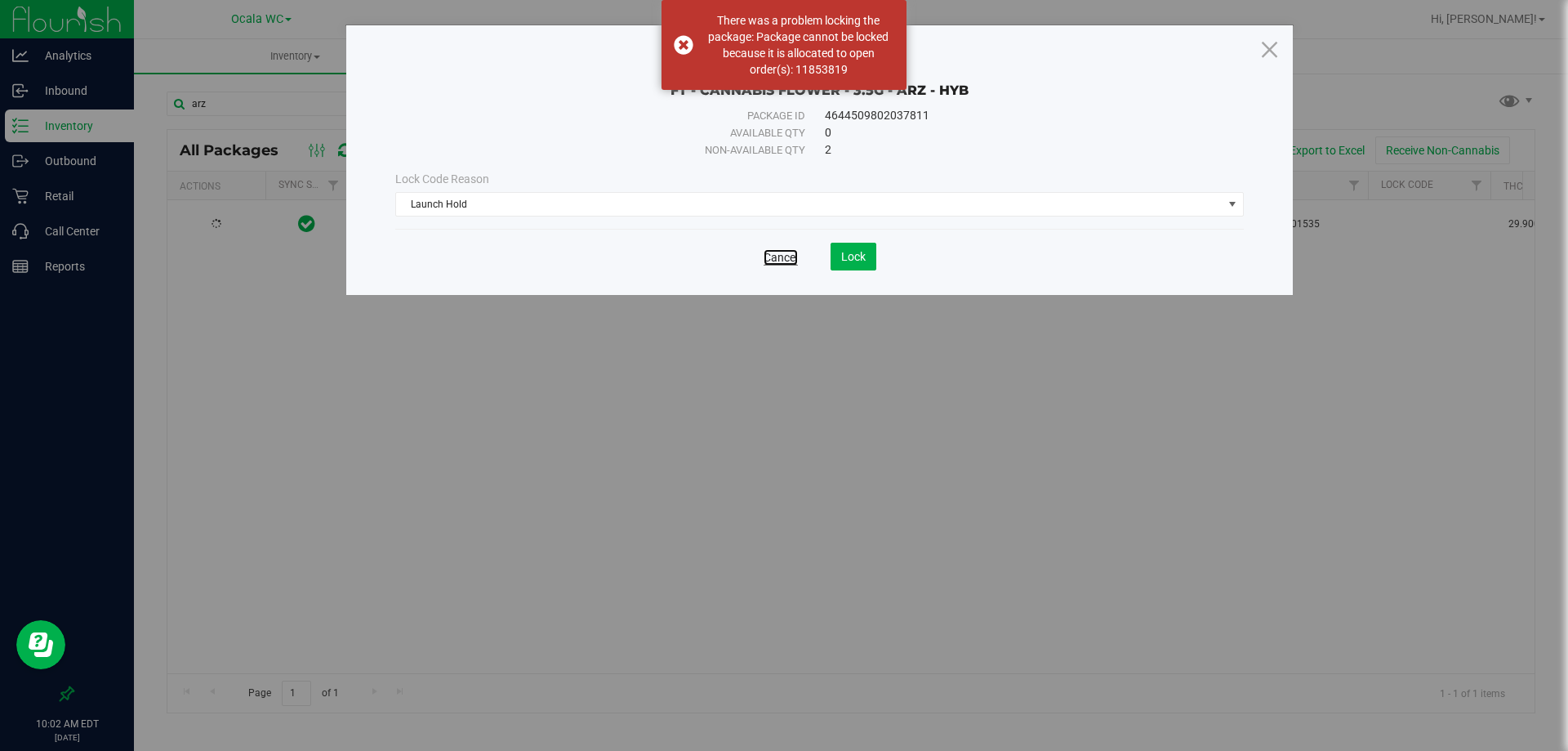
click at [782, 256] on link "Cancel" at bounding box center [780, 257] width 34 height 17
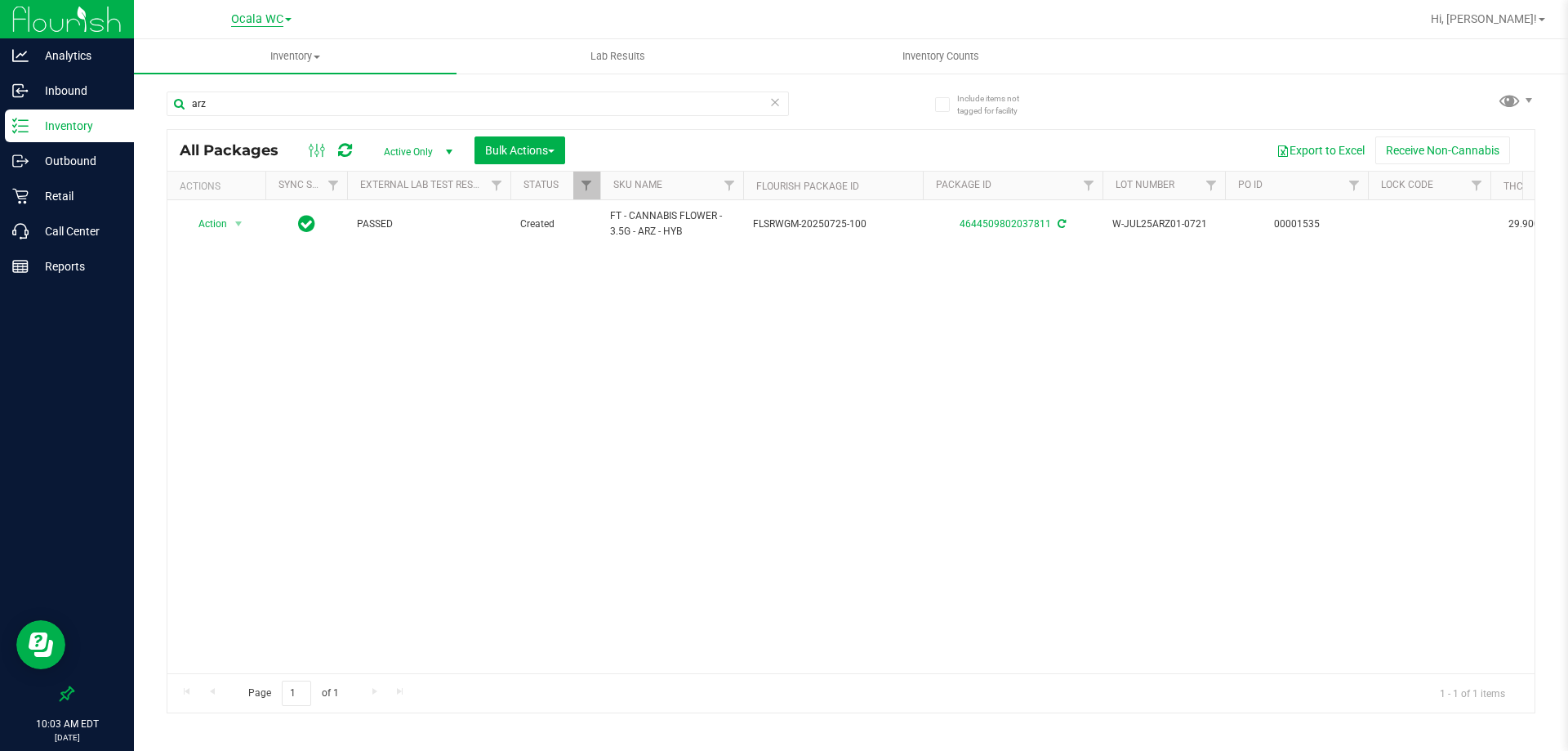
click at [276, 22] on span "Ocala WC" at bounding box center [257, 20] width 52 height 15
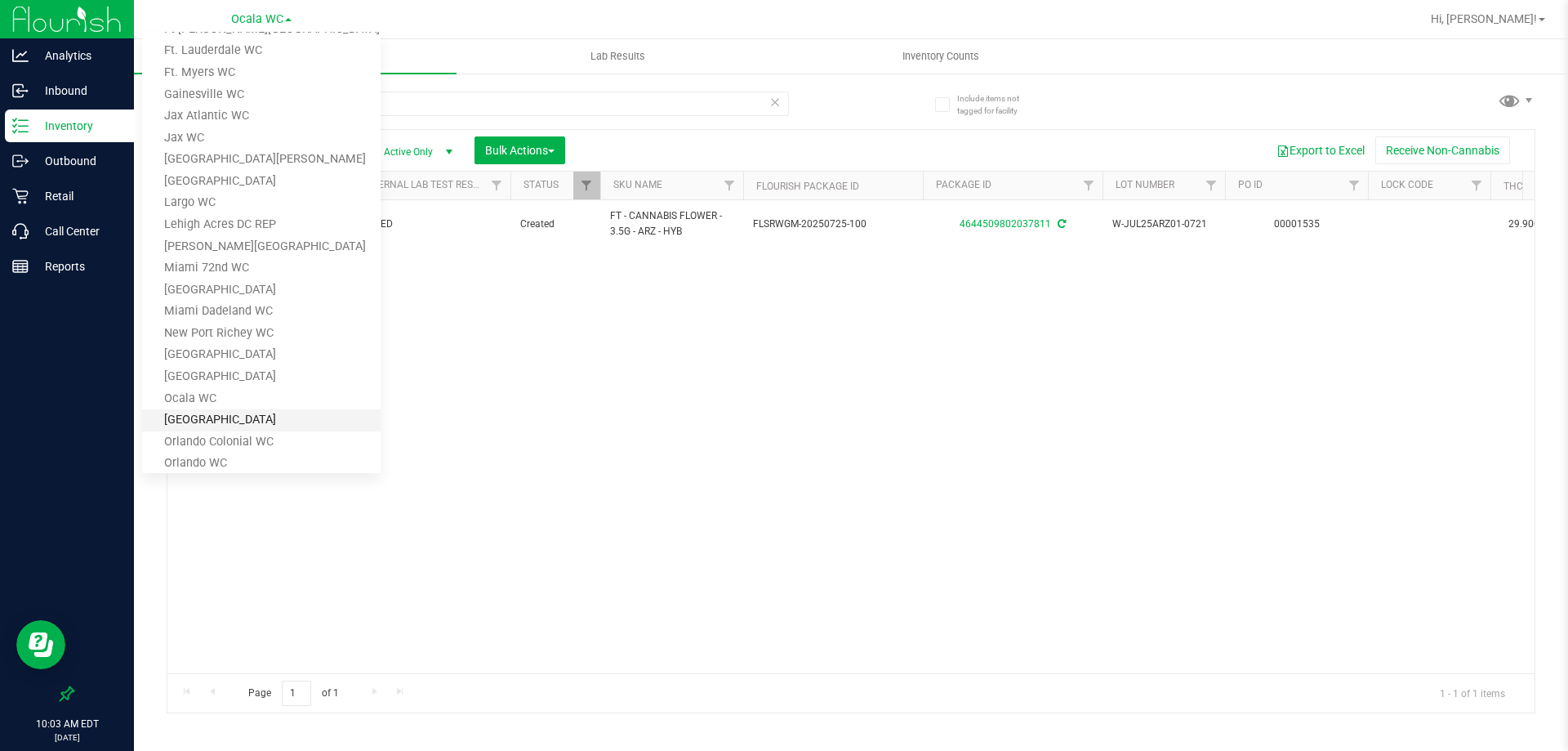
click at [242, 421] on link "[GEOGRAPHIC_DATA]" at bounding box center [261, 420] width 238 height 22
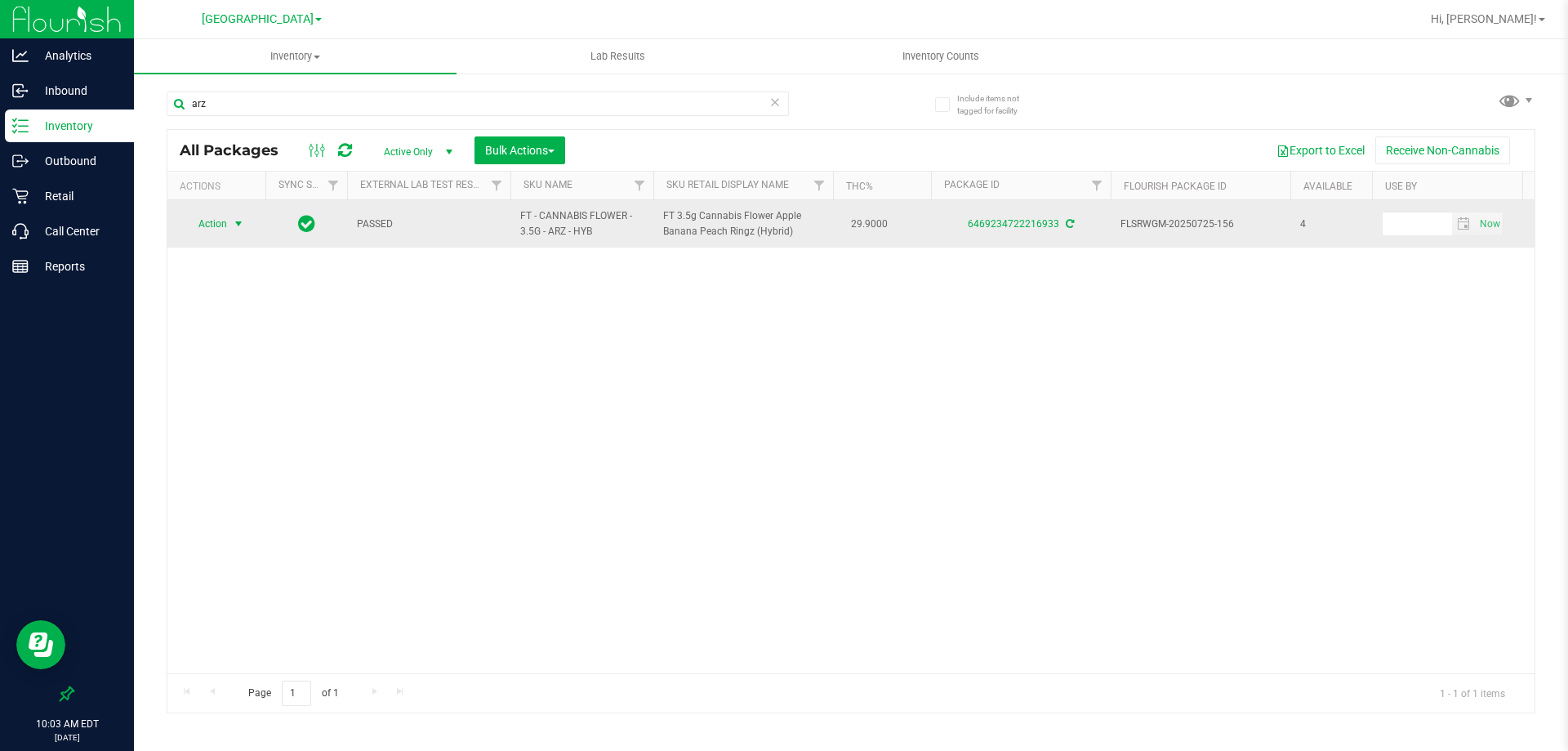
click at [242, 226] on span "select" at bounding box center [239, 224] width 13 height 13
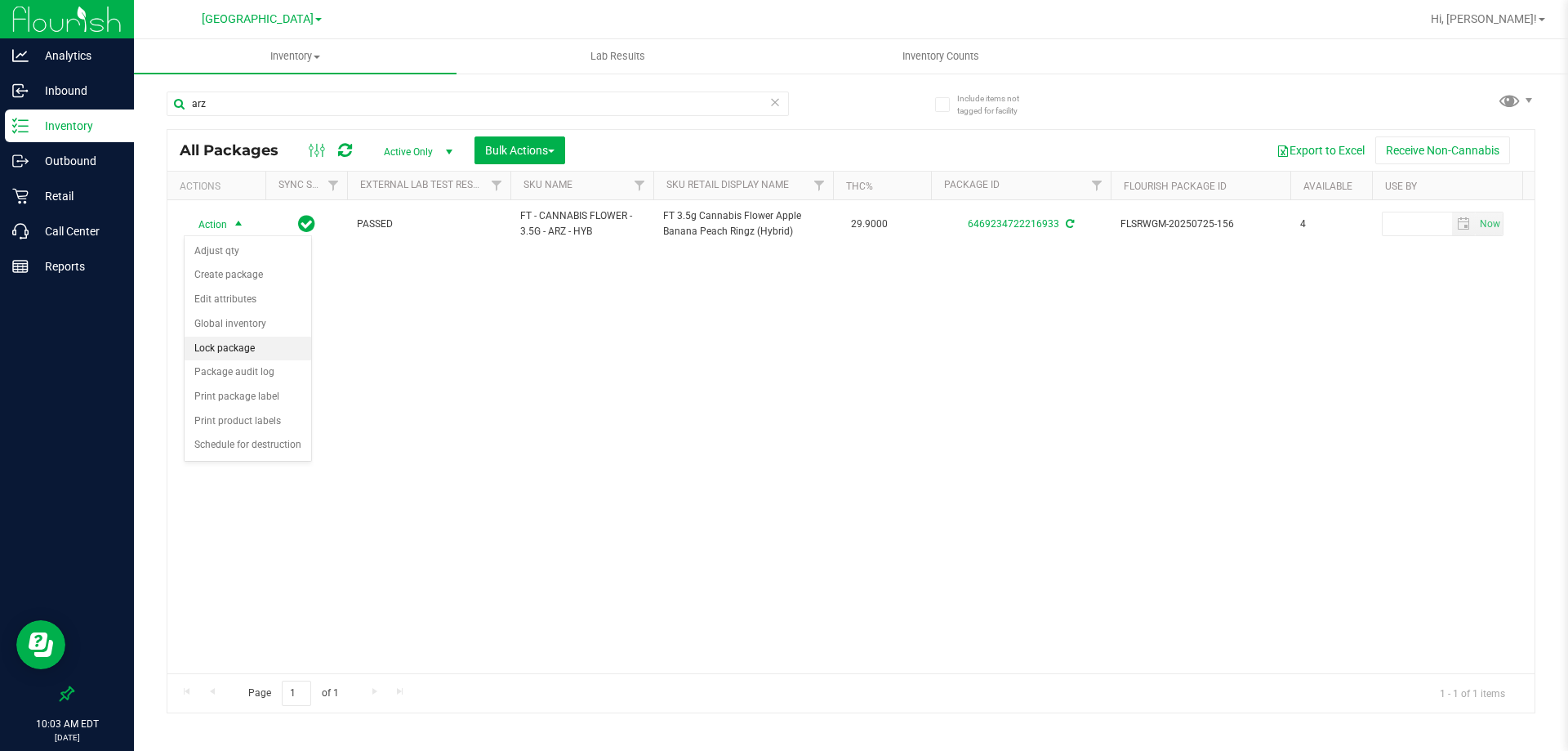
click at [251, 348] on li "Lock package" at bounding box center [247, 349] width 127 height 25
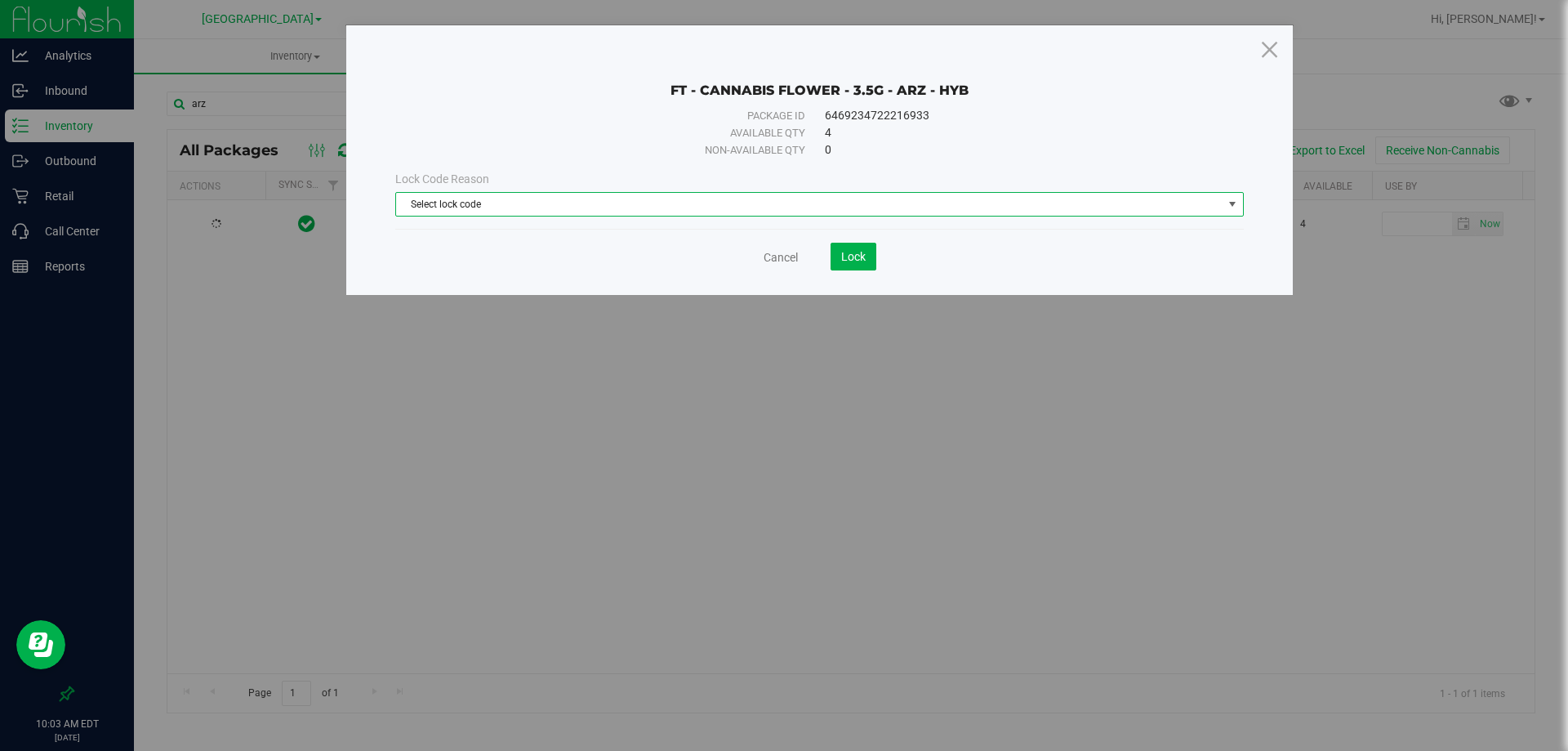
click at [489, 210] on span "Select lock code" at bounding box center [809, 204] width 826 height 23
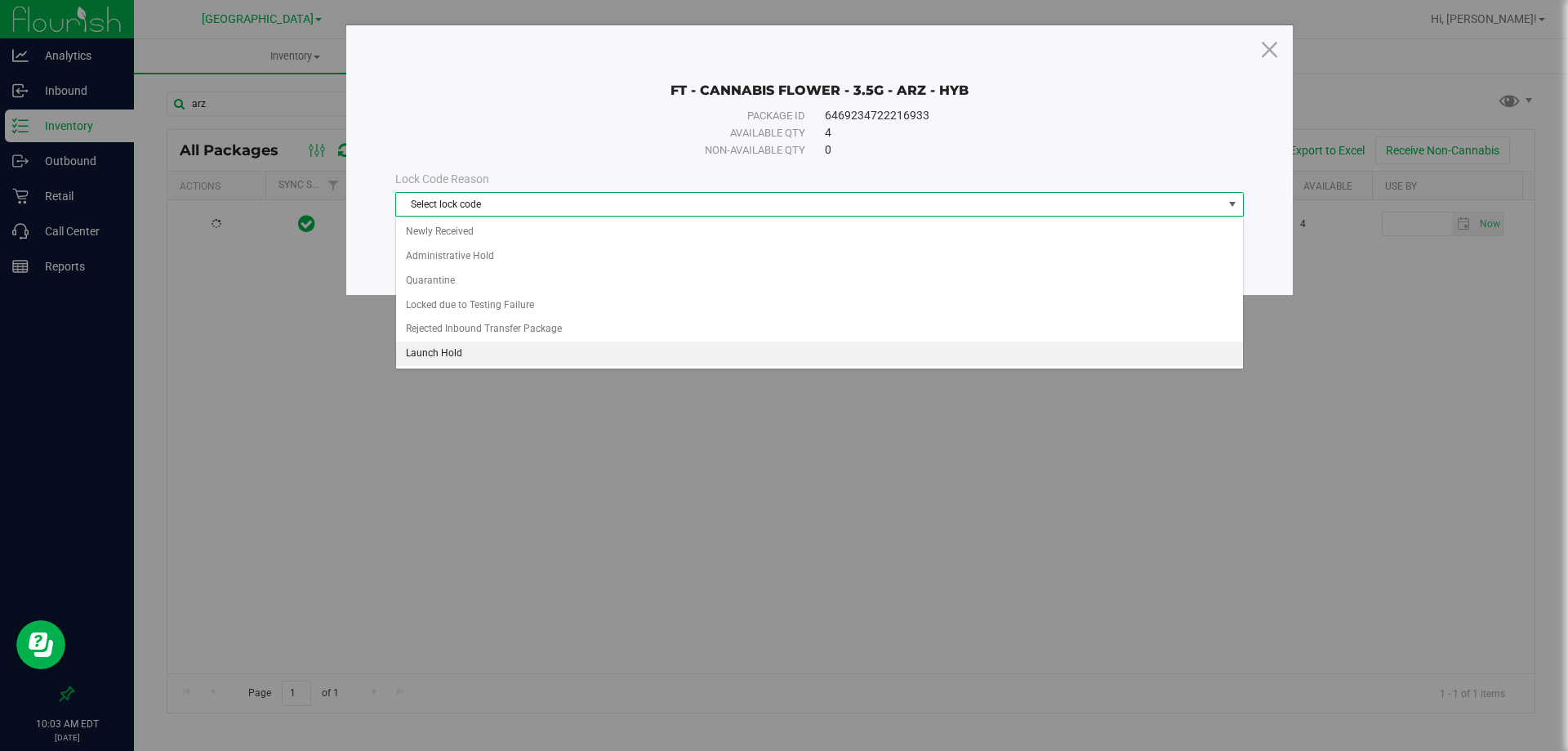
click at [448, 345] on li "Launch Hold" at bounding box center [819, 354] width 847 height 25
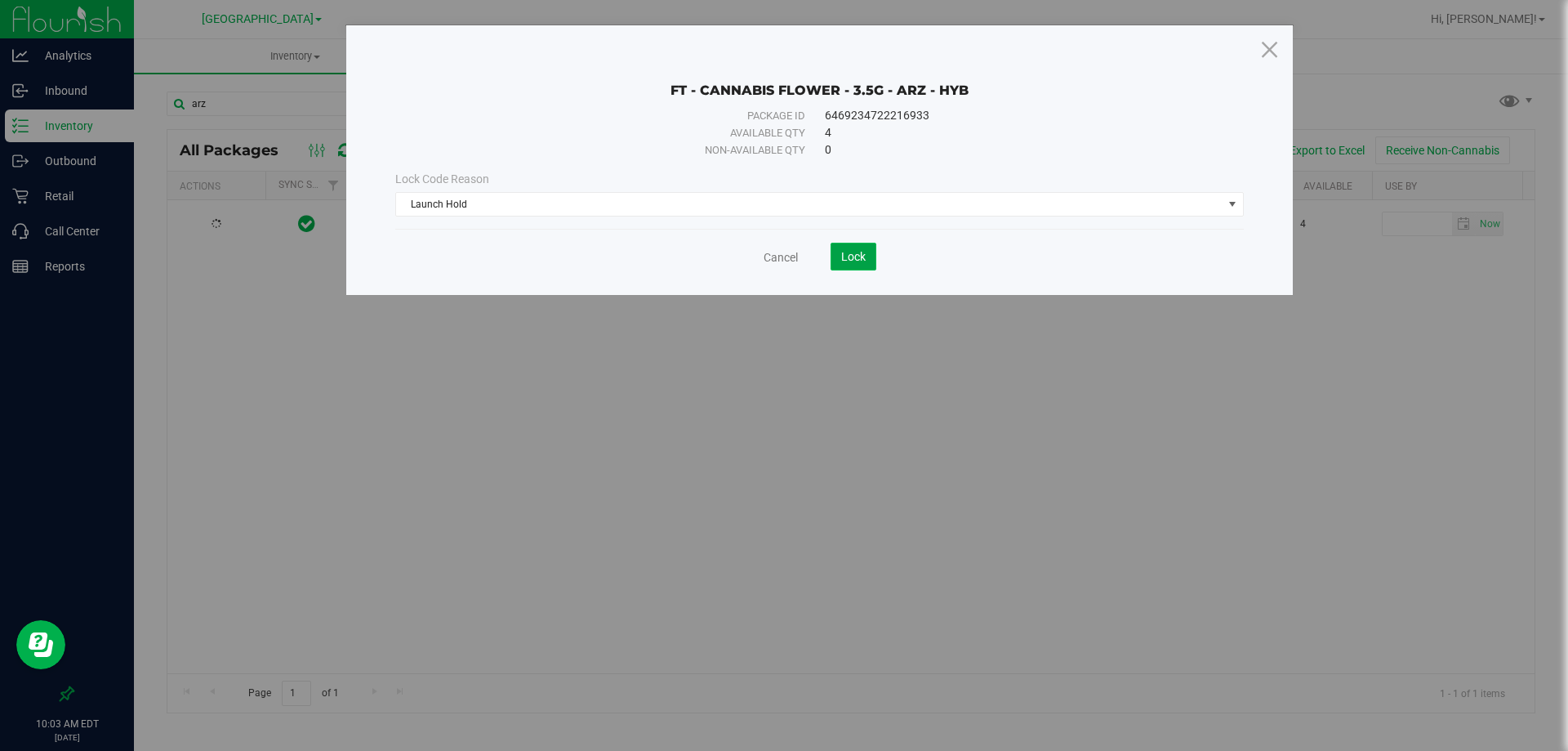
click at [863, 259] on span "Lock" at bounding box center [854, 256] width 25 height 13
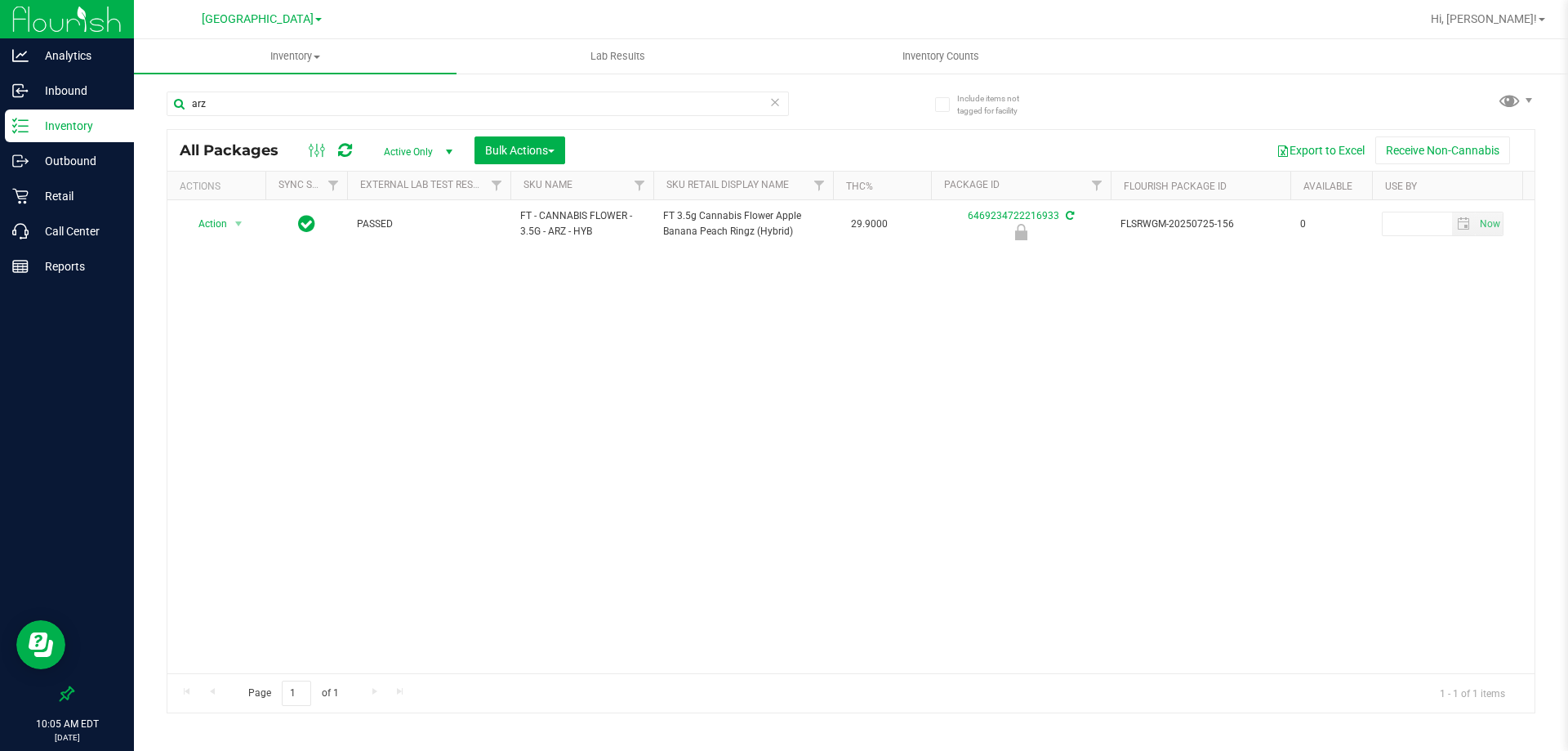
drag, startPoint x: 631, startPoint y: 660, endPoint x: 730, endPoint y: 663, distance: 99.0
click at [730, 663] on div "Action Action Edit attributes Global inventory Package audit log Print package …" at bounding box center [851, 436] width 1367 height 473
click at [240, 20] on span "[GEOGRAPHIC_DATA]" at bounding box center [257, 20] width 112 height 15
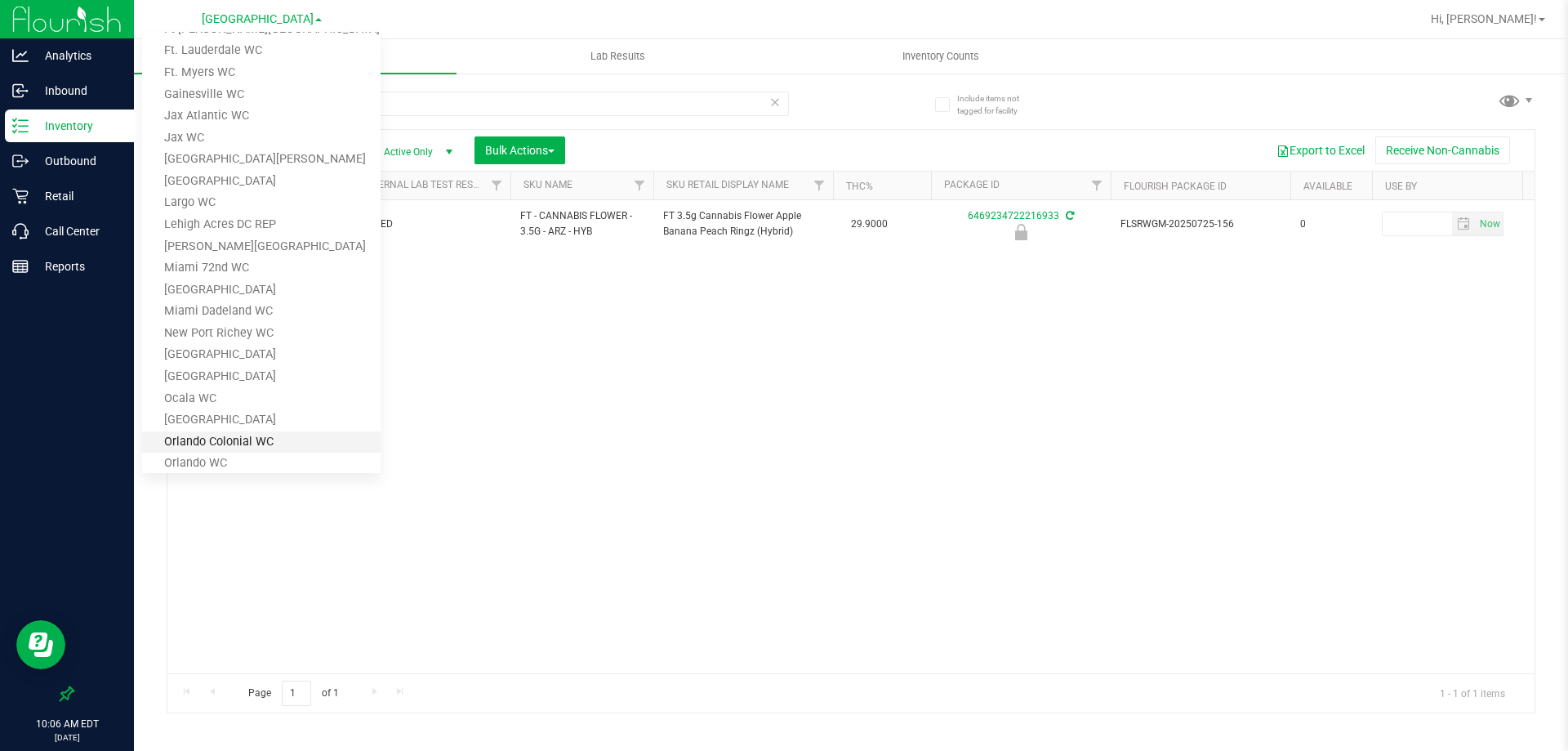
click at [237, 441] on link "Orlando Colonial WC" at bounding box center [261, 442] width 238 height 22
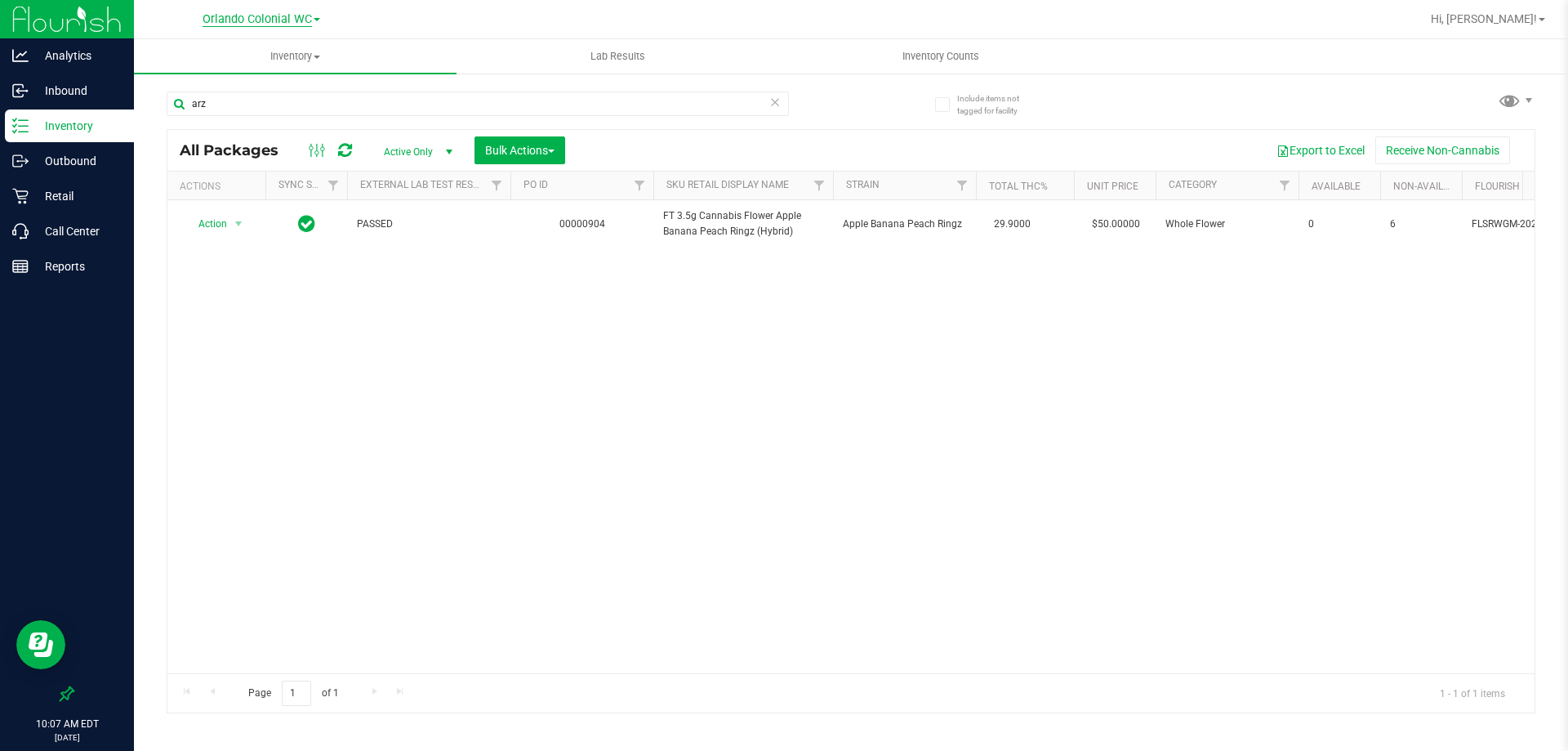
click at [295, 15] on span "Orlando Colonial WC" at bounding box center [257, 20] width 110 height 15
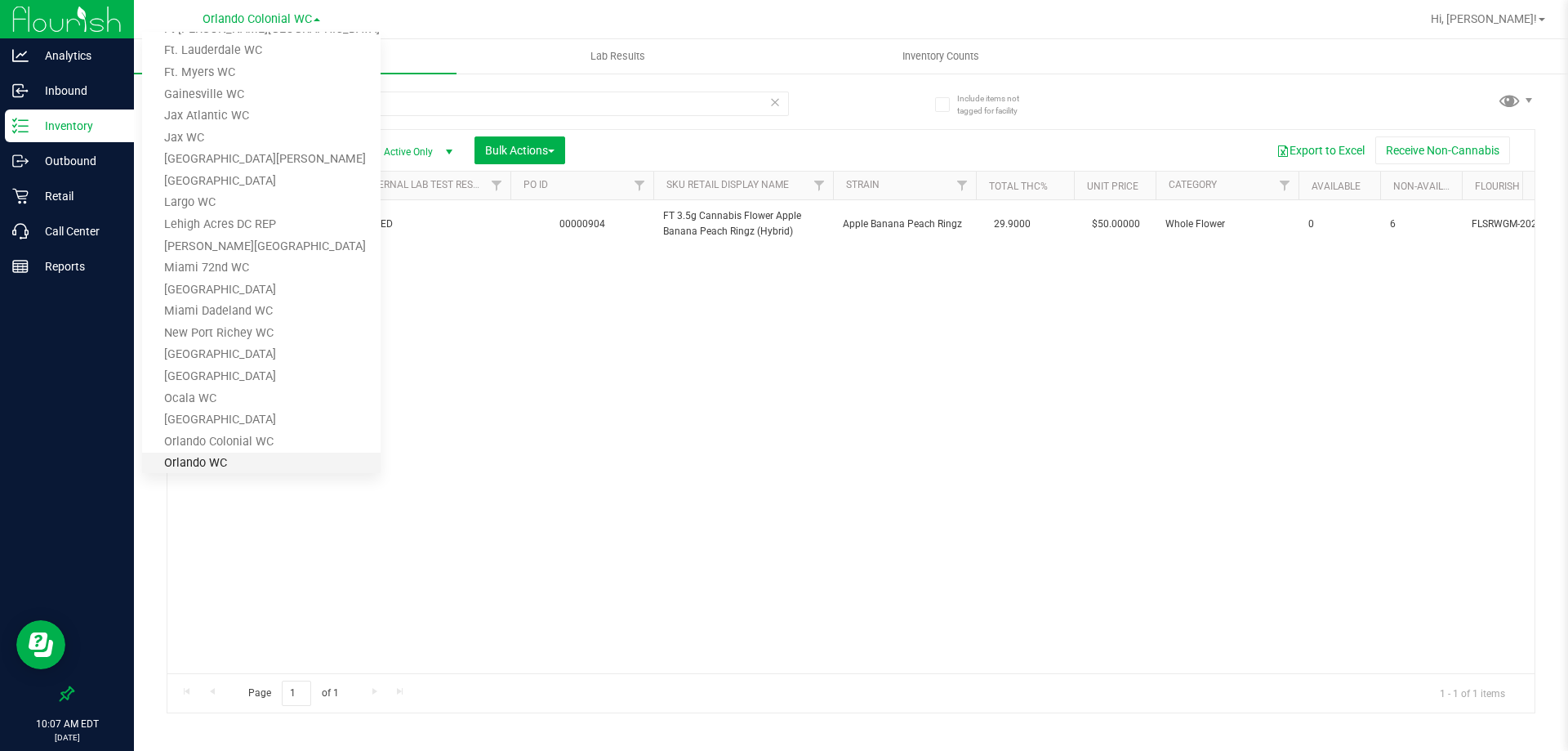
click at [239, 461] on link "Orlando WC" at bounding box center [261, 463] width 238 height 22
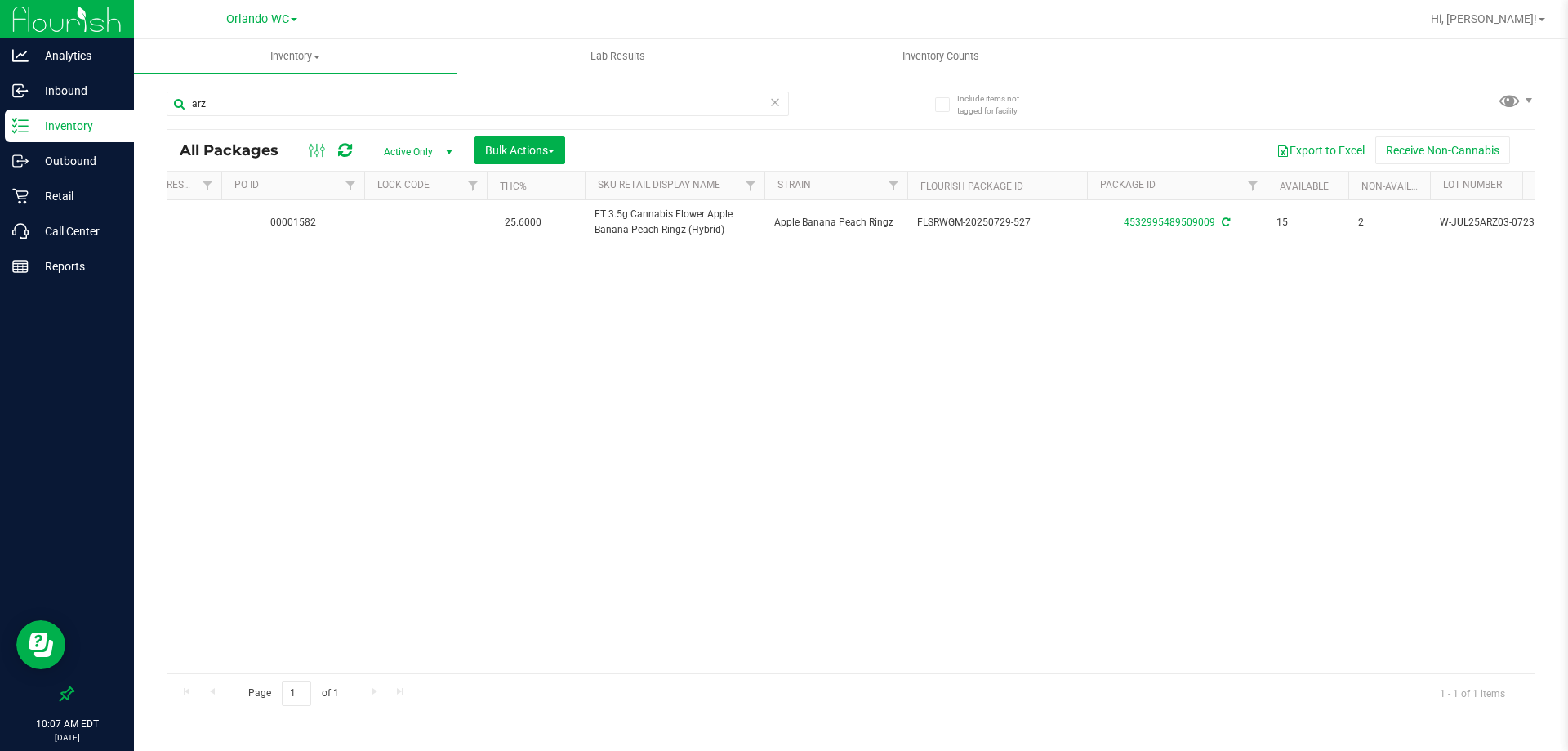
scroll to position [0, 401]
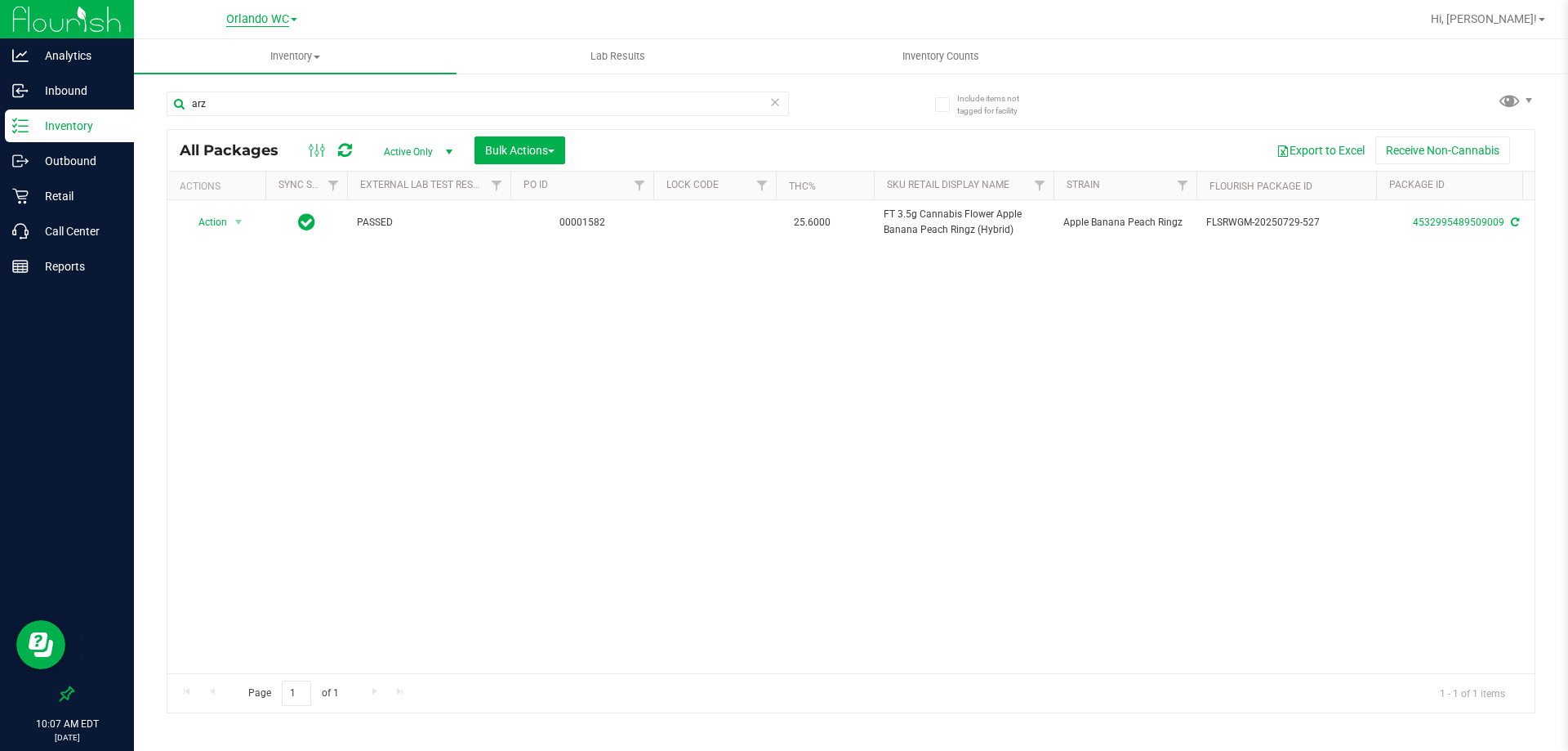
click at [258, 22] on span "Orlando WC" at bounding box center [258, 20] width 63 height 15
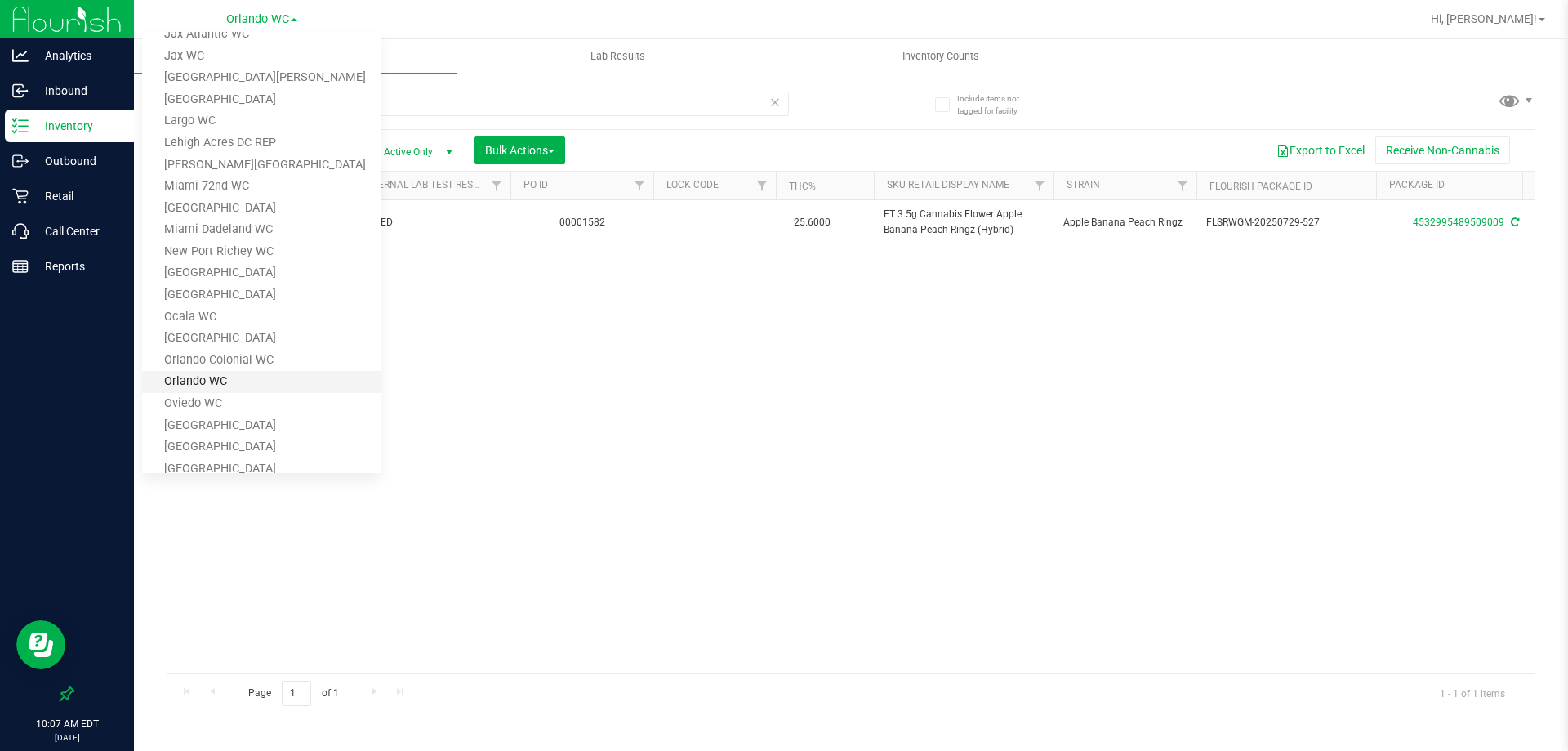
click at [241, 382] on link "Orlando WC" at bounding box center [261, 382] width 238 height 22
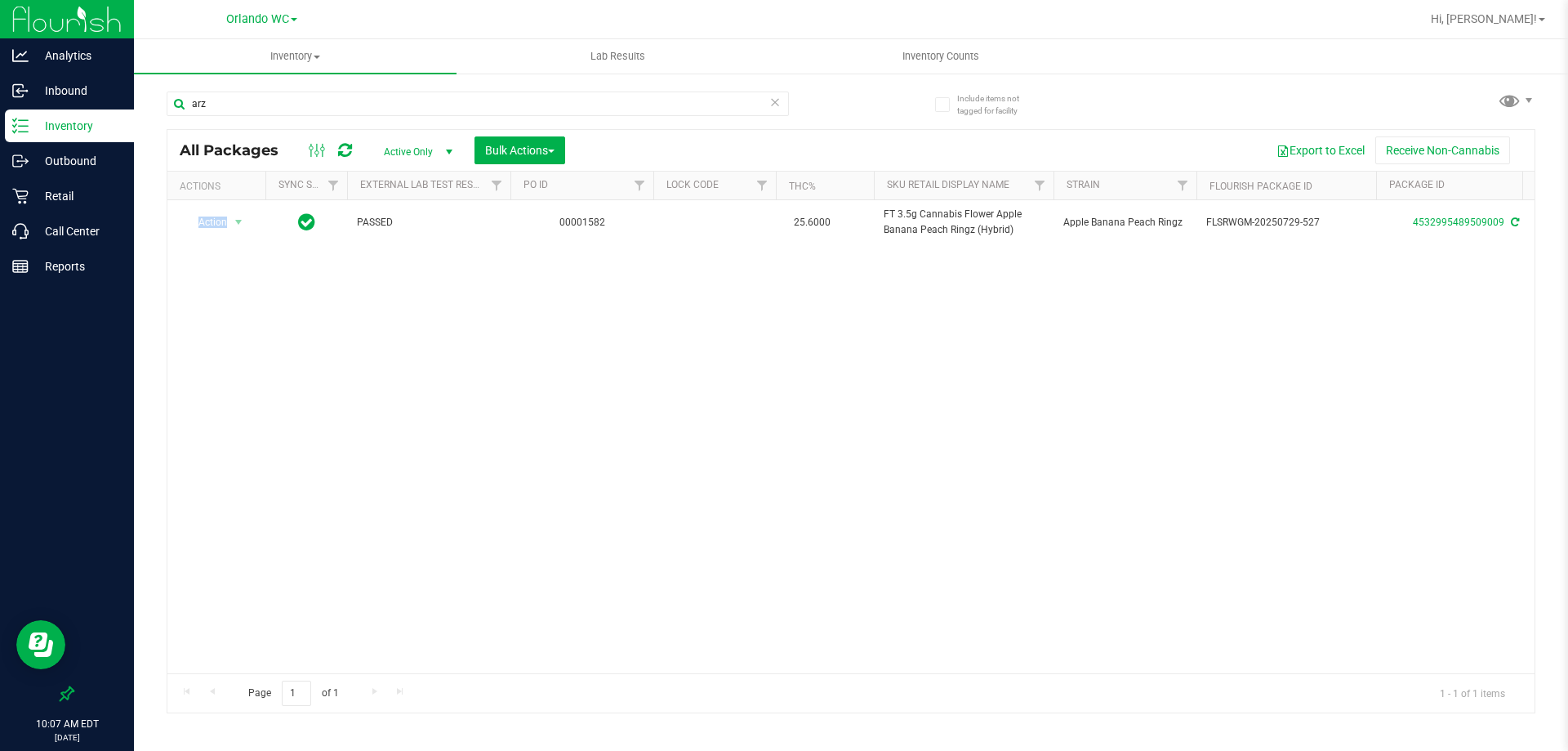
click at [241, 382] on div "Action Action Adjust qty Create package Edit attributes Global inventory Lock p…" at bounding box center [851, 436] width 1367 height 473
click at [247, 25] on span "Orlando WC" at bounding box center [258, 20] width 63 height 15
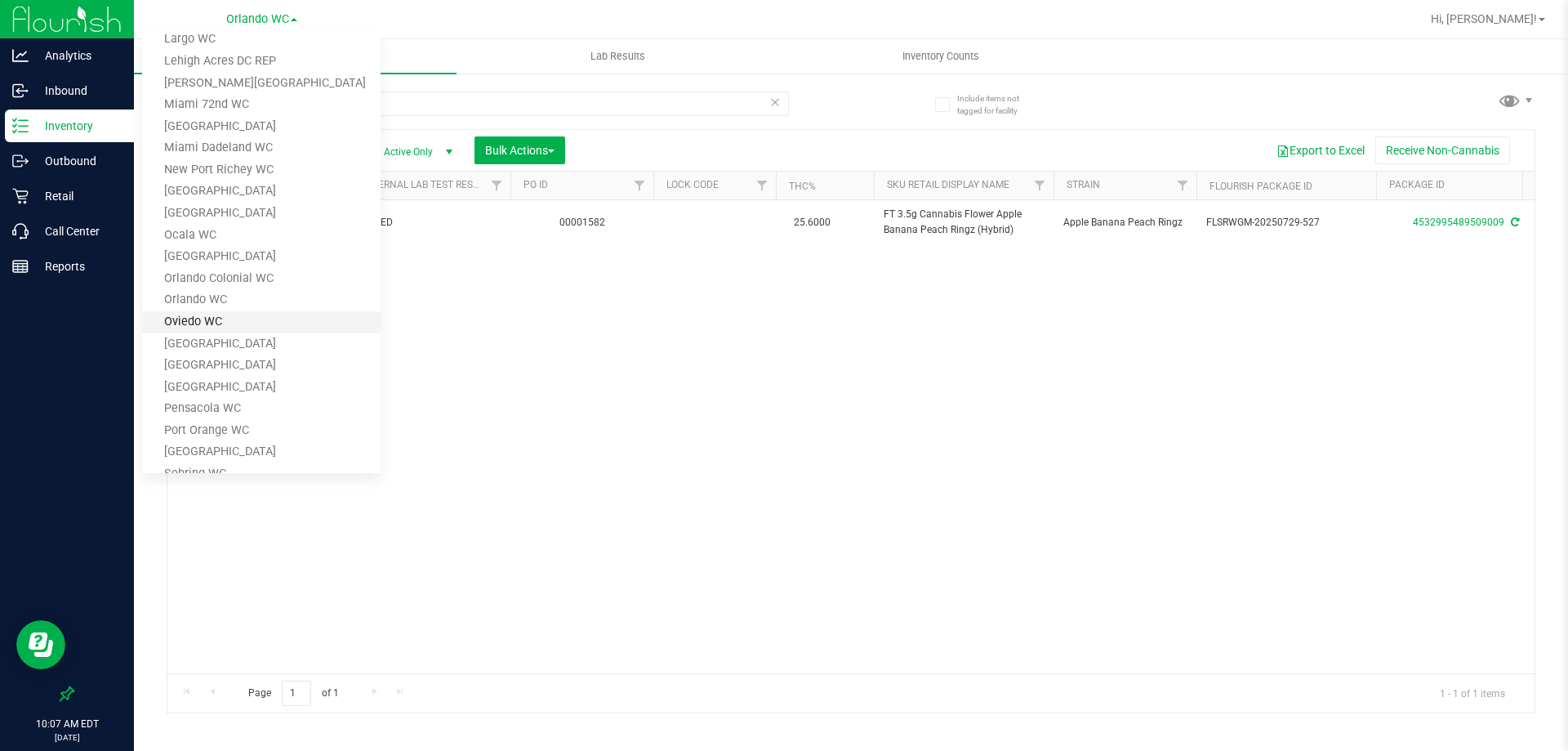
click at [204, 321] on link "Oviedo WC" at bounding box center [261, 322] width 238 height 22
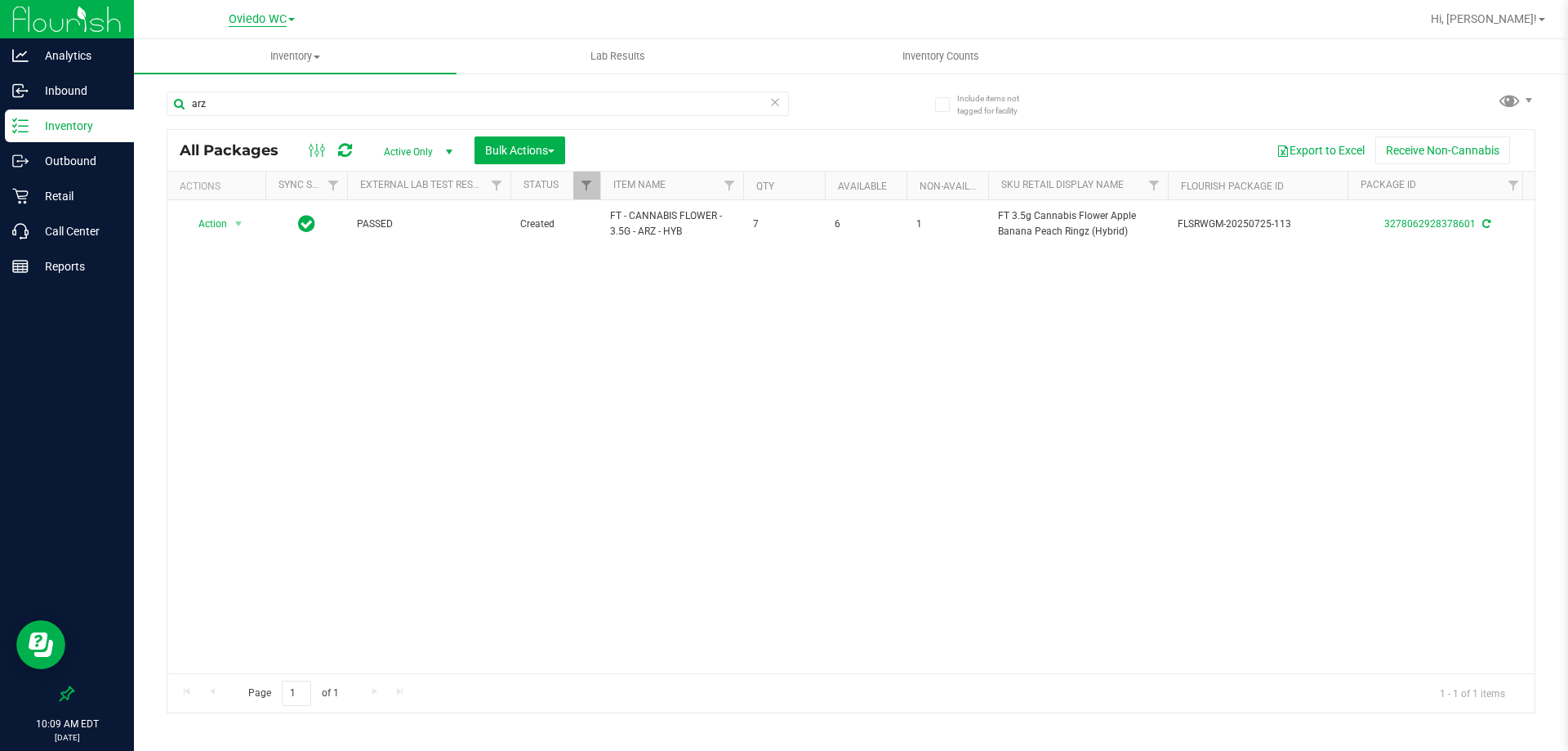
click at [271, 23] on span "Oviedo WC" at bounding box center [258, 20] width 58 height 15
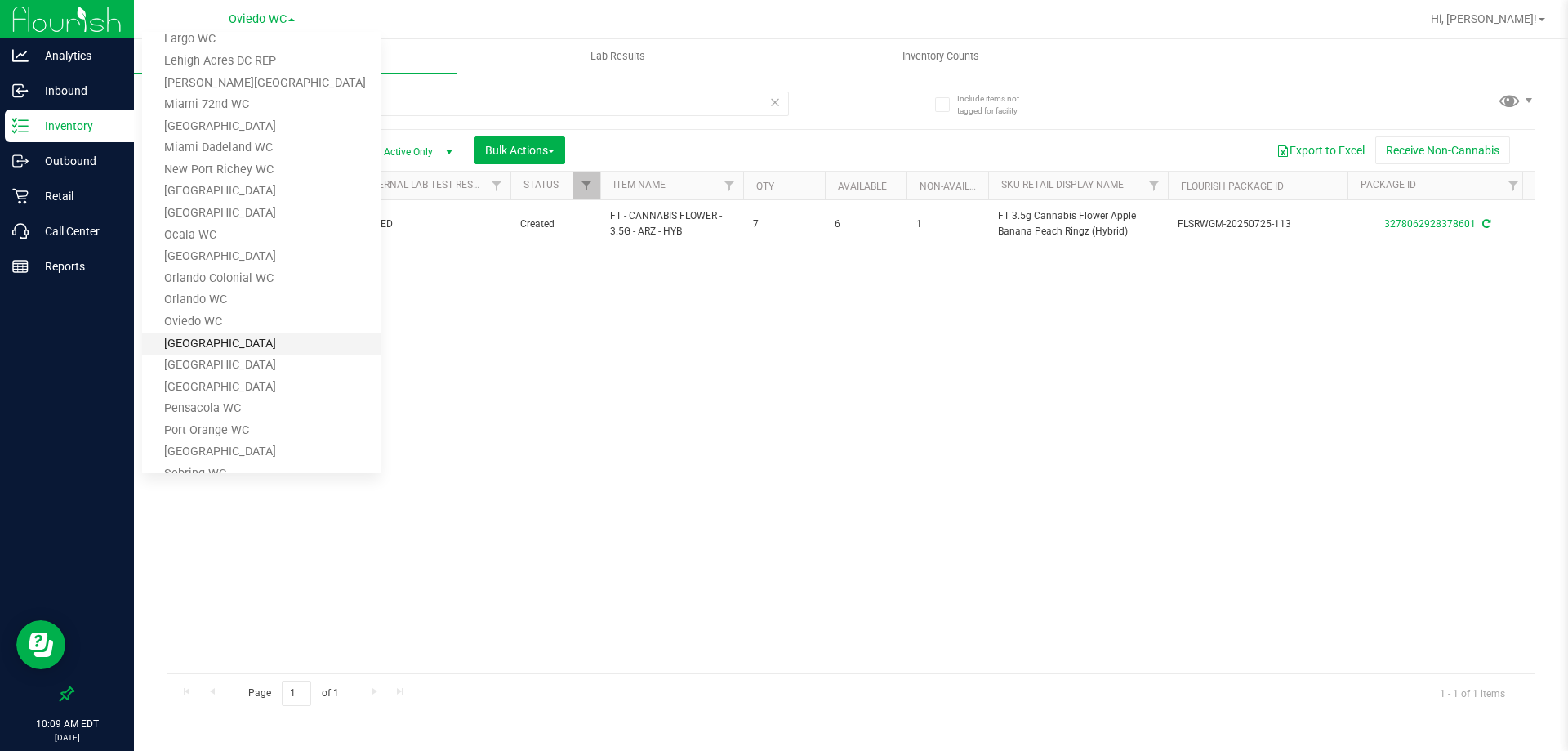
click at [238, 344] on link "[GEOGRAPHIC_DATA]" at bounding box center [261, 344] width 238 height 22
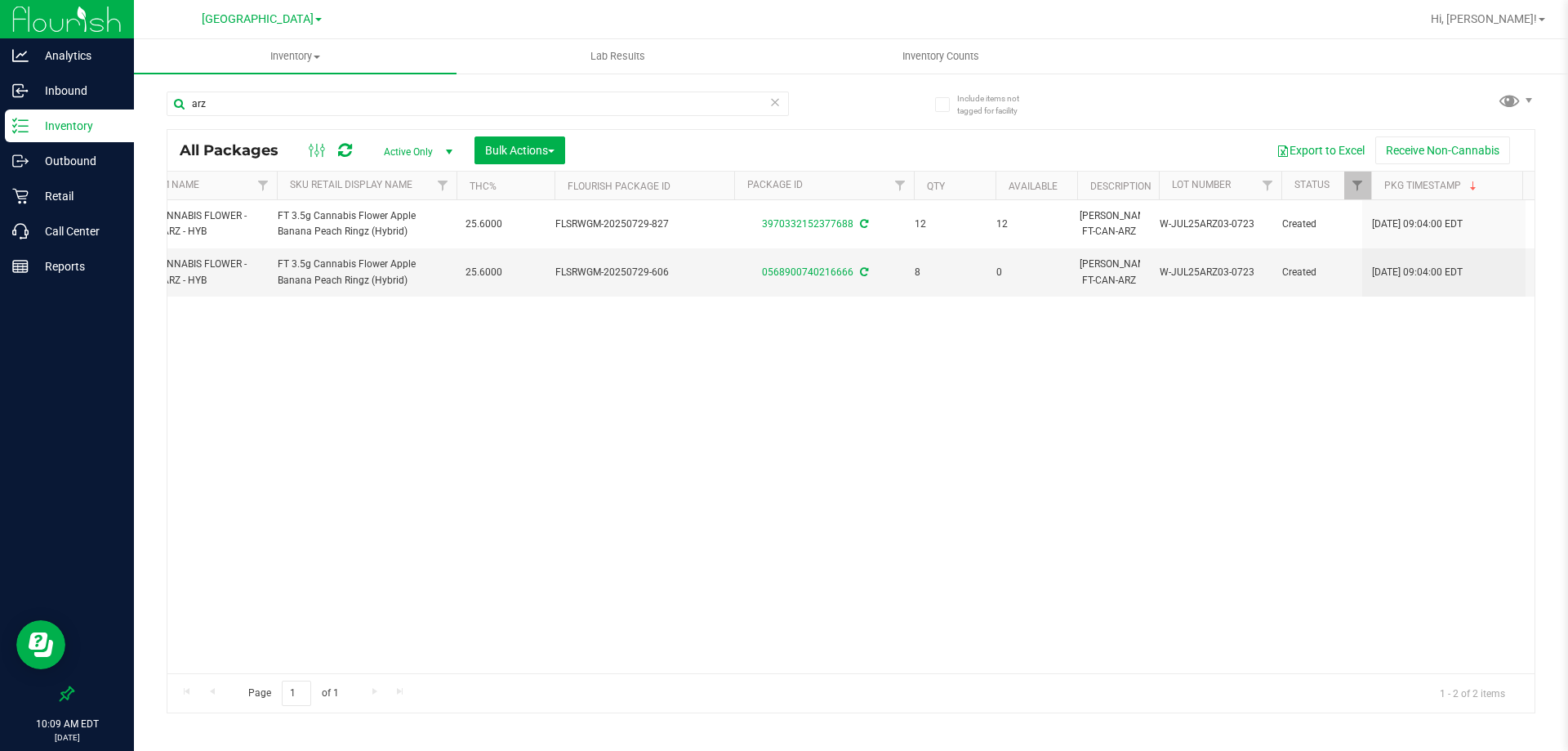
scroll to position [0, 528]
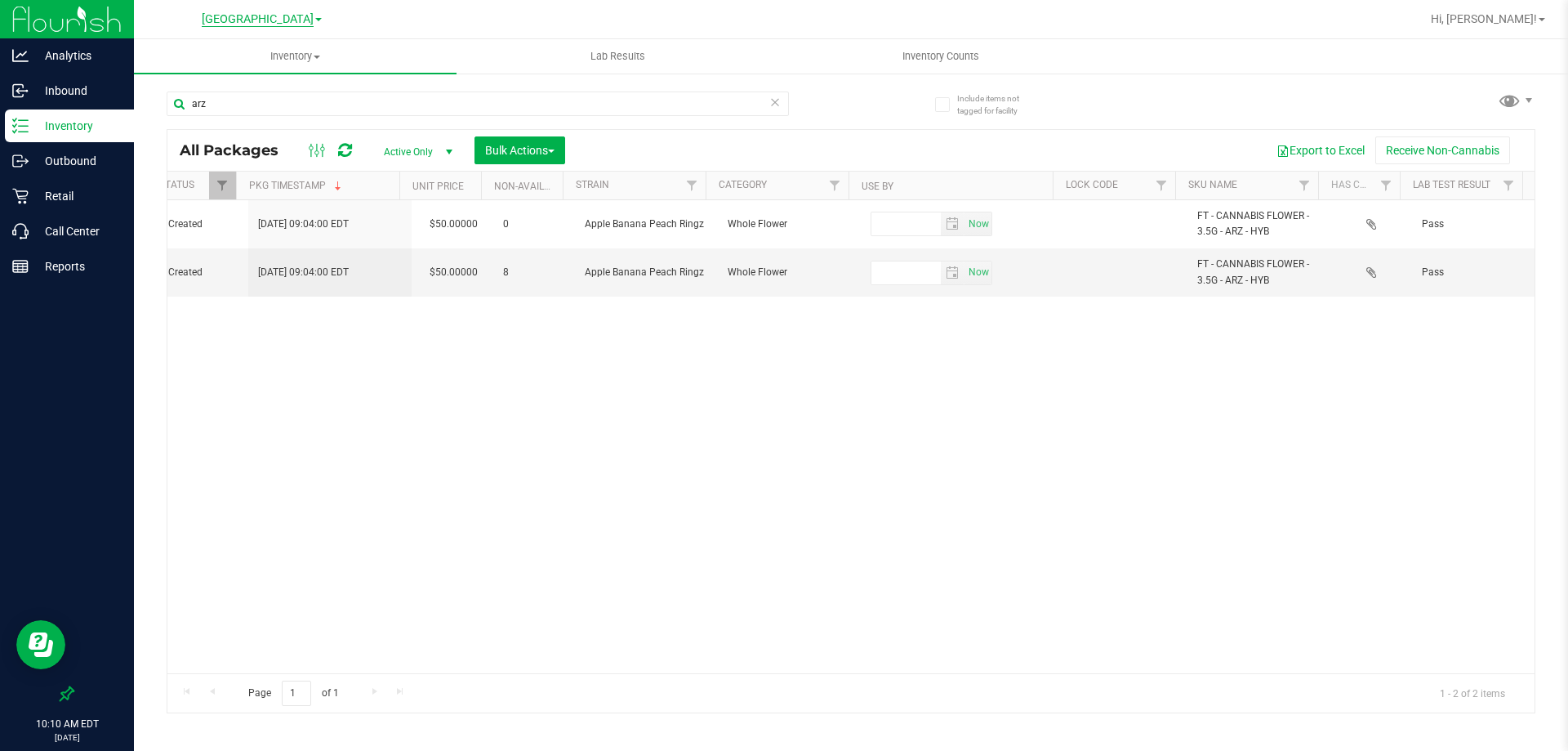
click at [271, 21] on span "[GEOGRAPHIC_DATA]" at bounding box center [257, 20] width 112 height 15
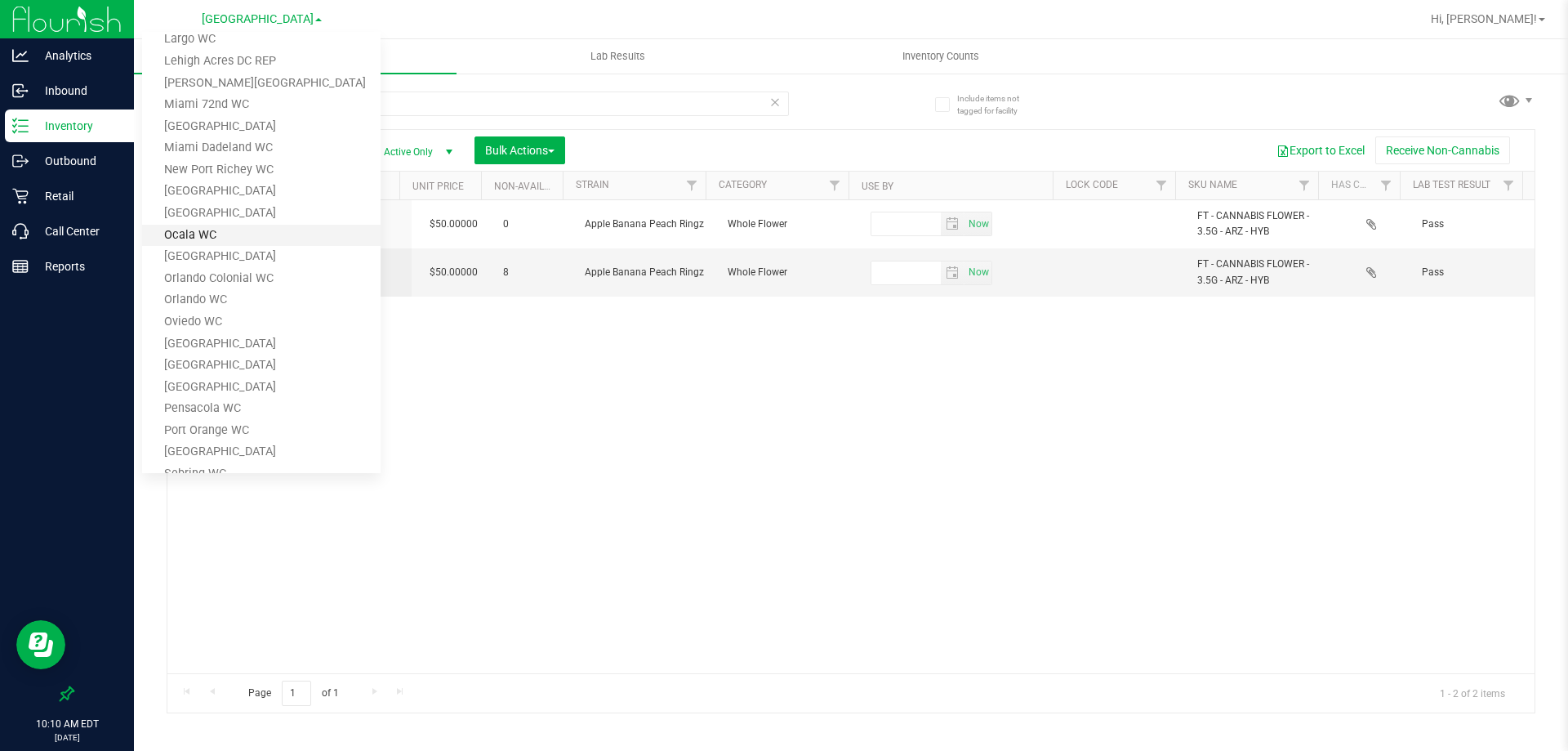
click at [226, 241] on link "Ocala WC" at bounding box center [261, 236] width 238 height 22
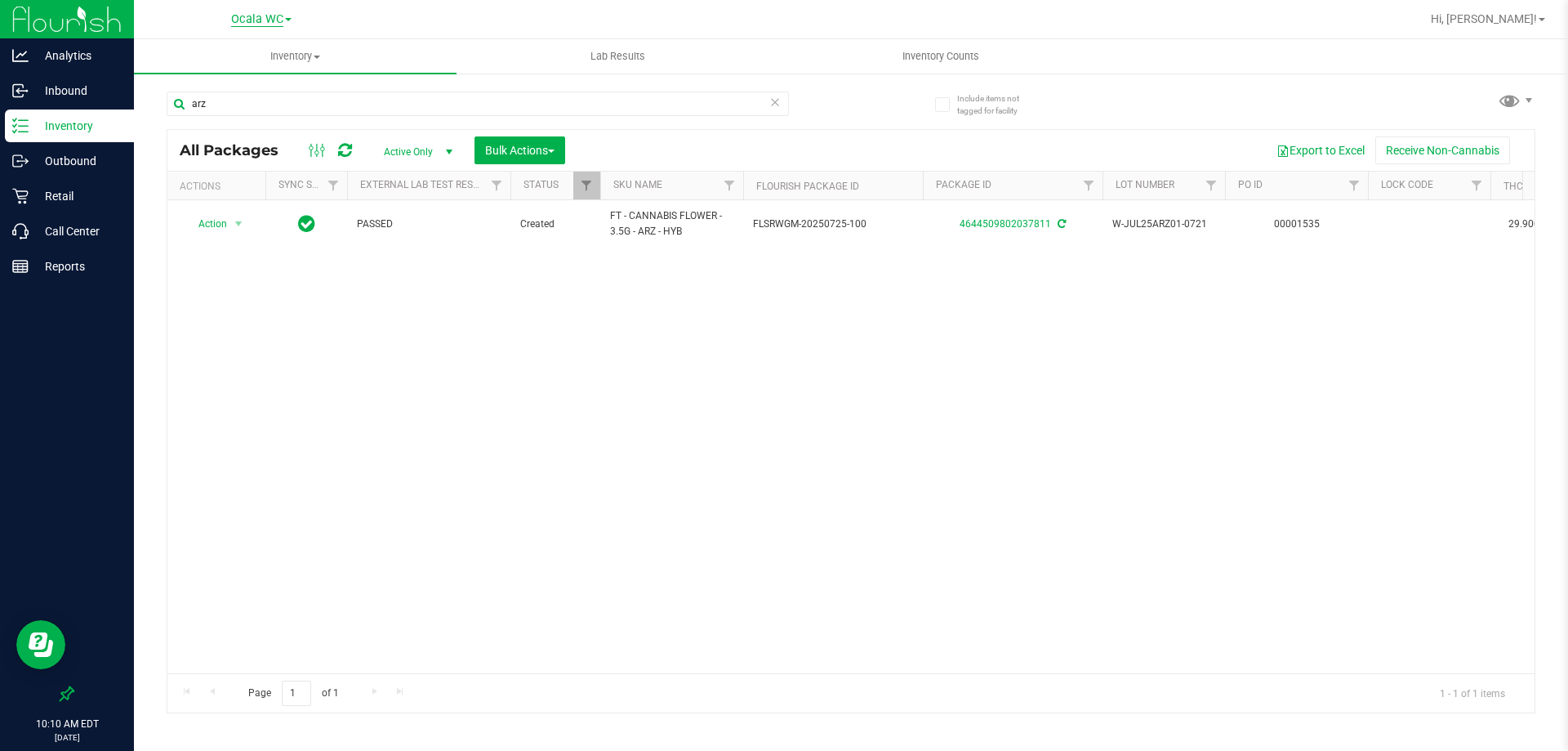
click at [251, 19] on span "Ocala WC" at bounding box center [257, 20] width 52 height 15
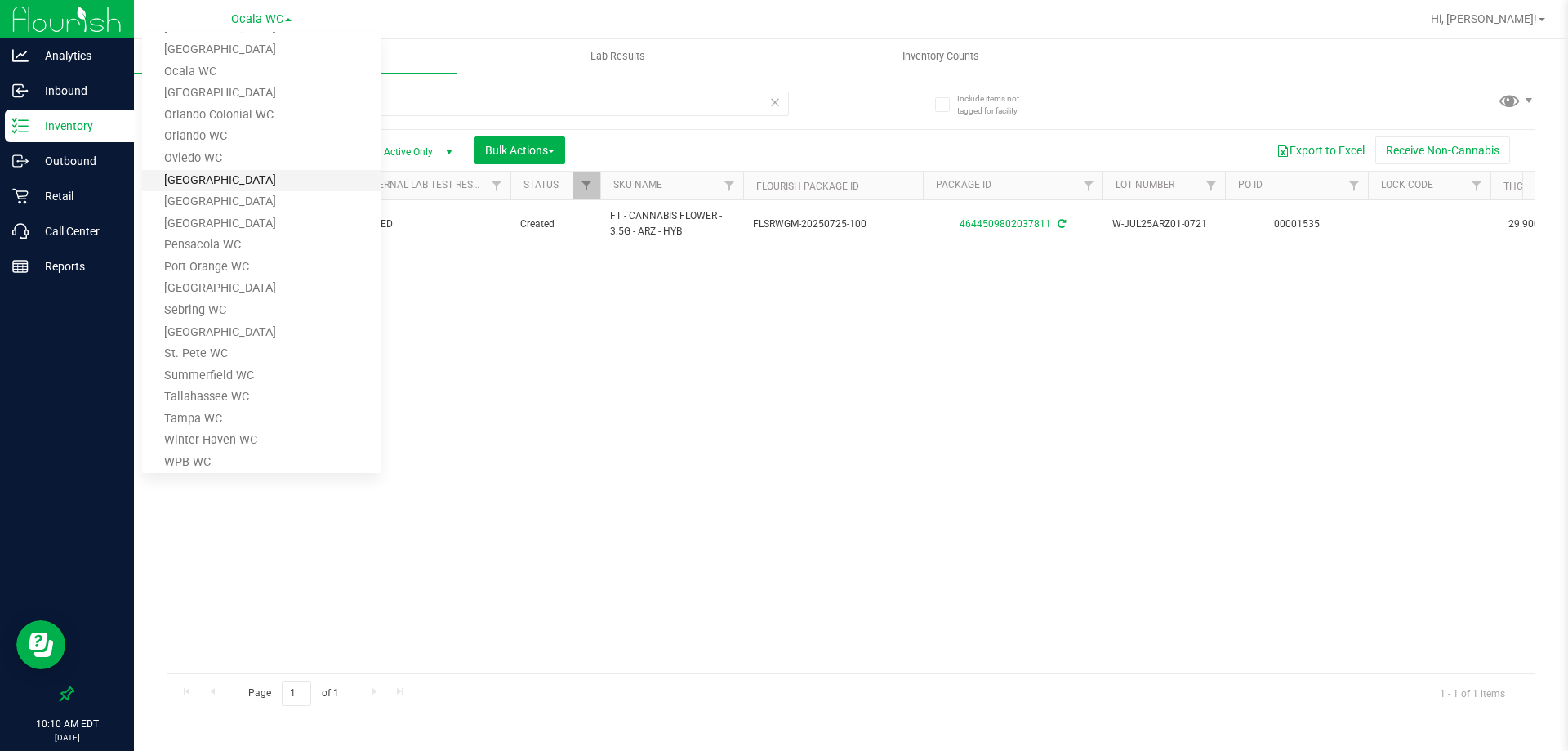
click at [234, 181] on link "[GEOGRAPHIC_DATA]" at bounding box center [261, 181] width 238 height 22
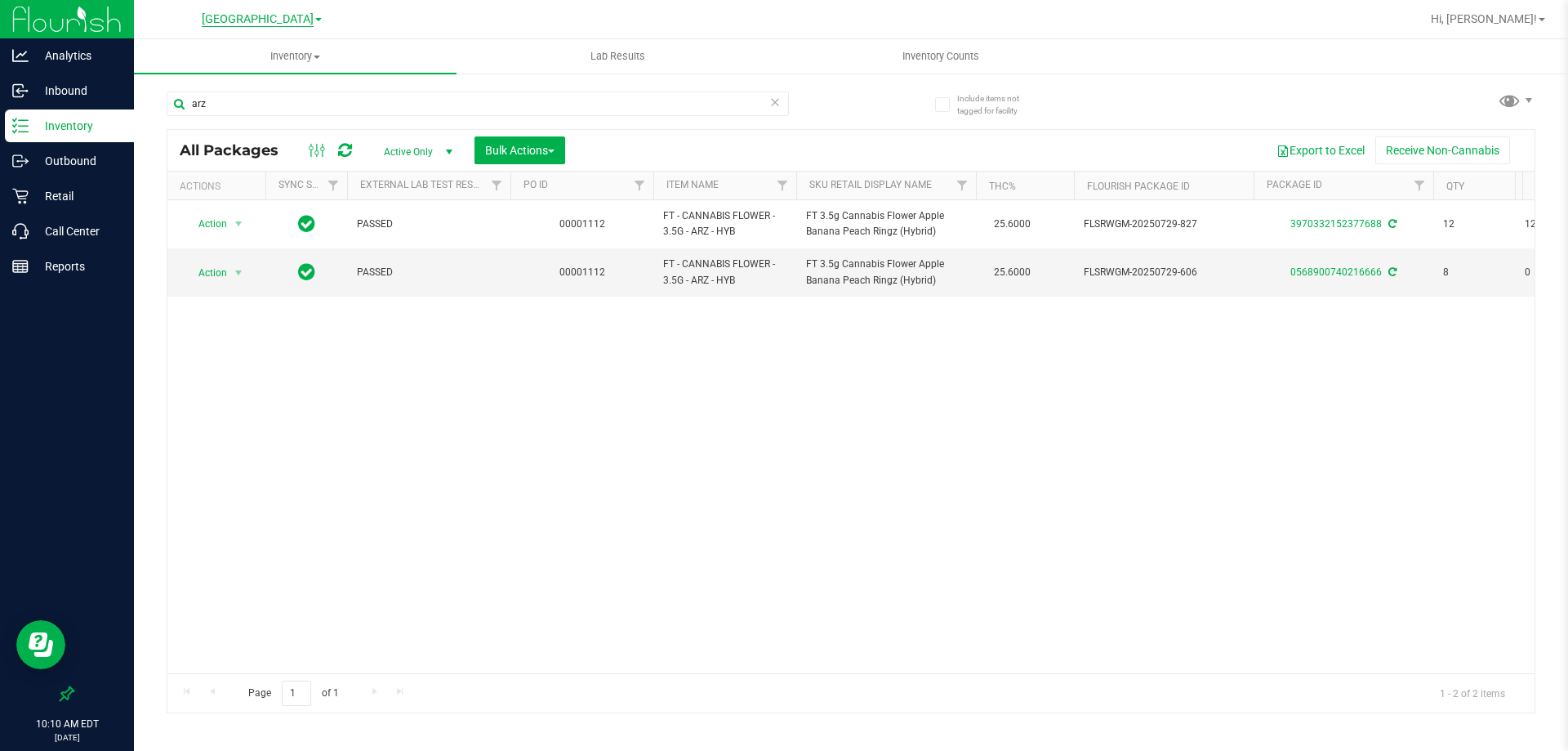
click at [276, 20] on span "[GEOGRAPHIC_DATA]" at bounding box center [257, 20] width 112 height 15
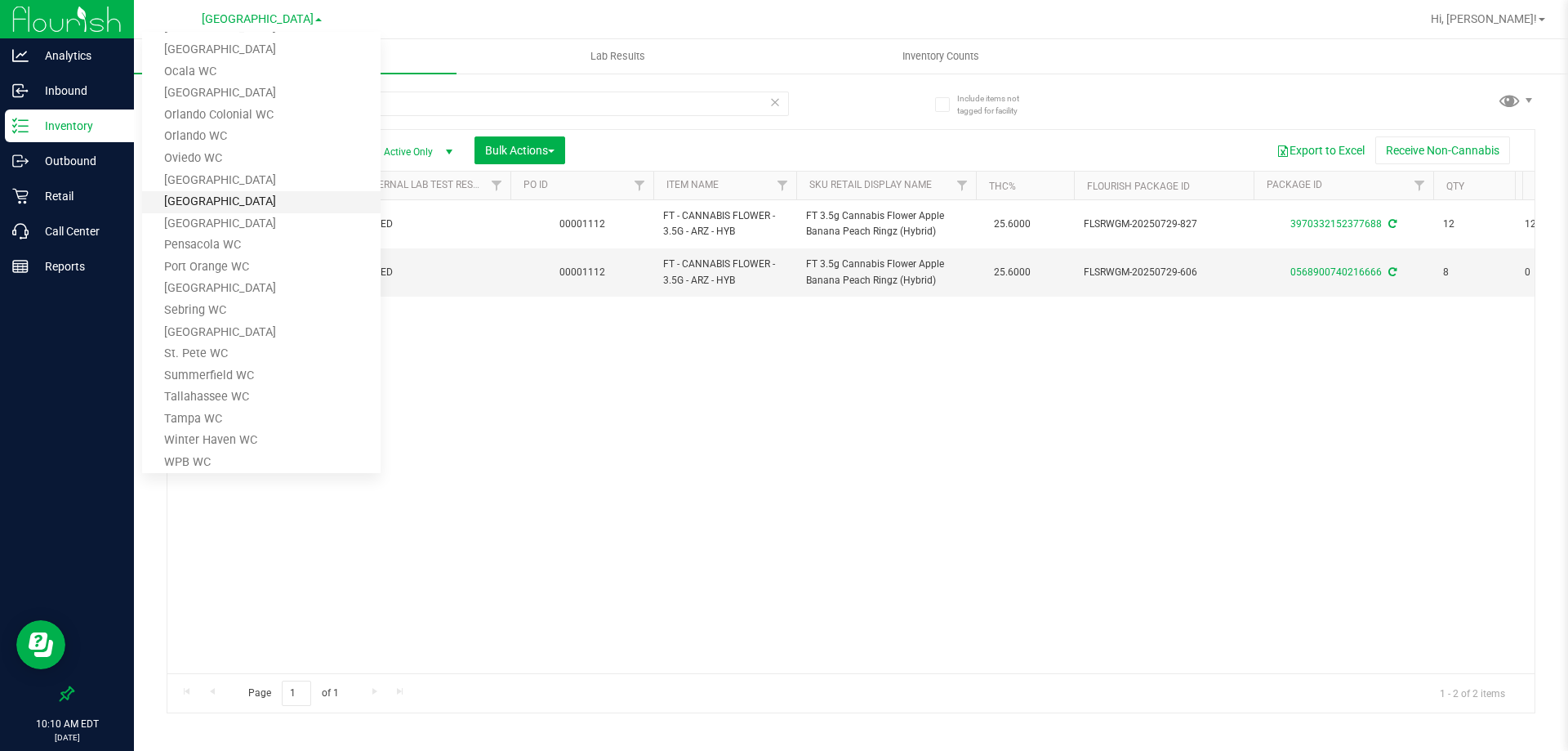
click at [222, 201] on link "[GEOGRAPHIC_DATA]" at bounding box center [261, 202] width 238 height 22
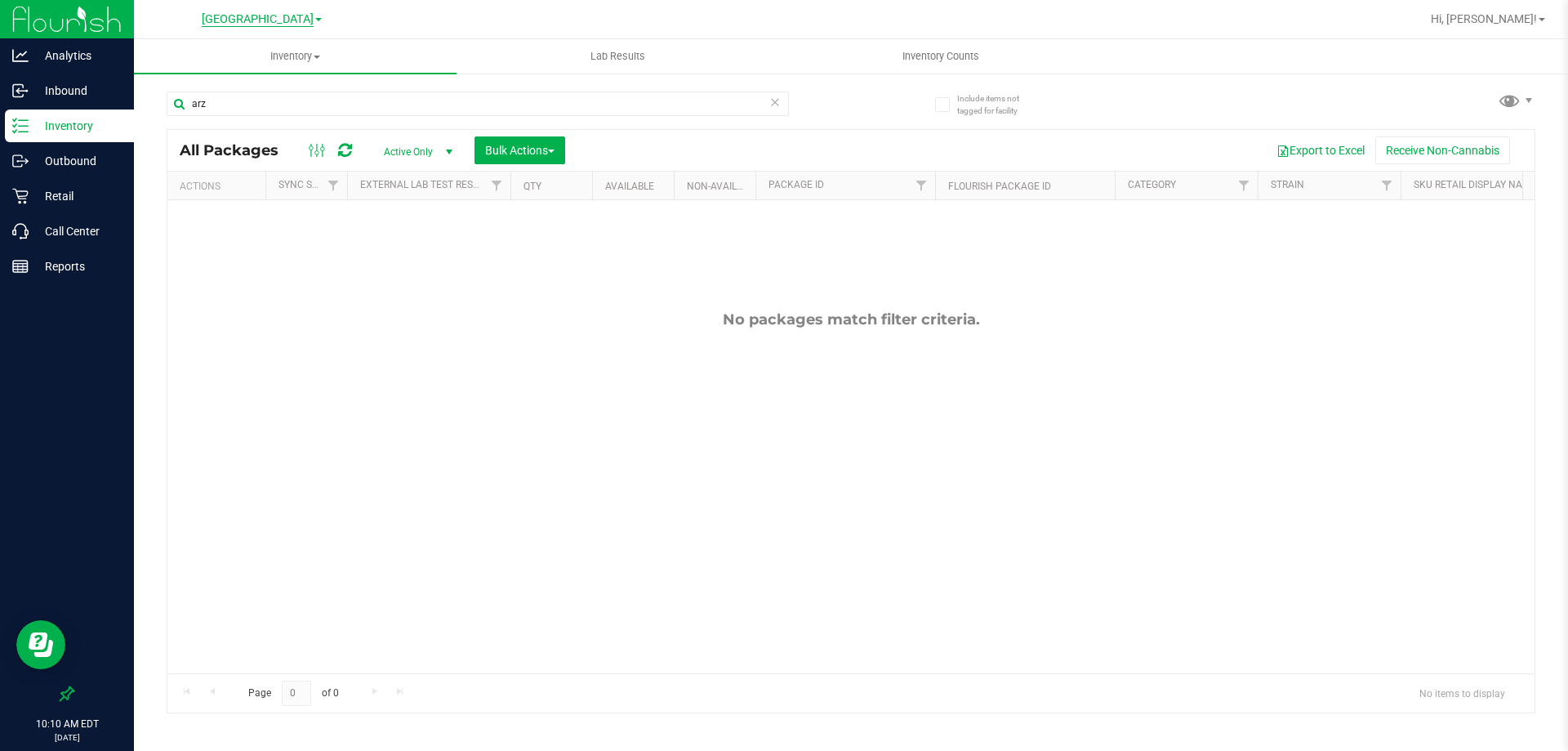
click at [274, 21] on span "[GEOGRAPHIC_DATA]" at bounding box center [257, 20] width 112 height 15
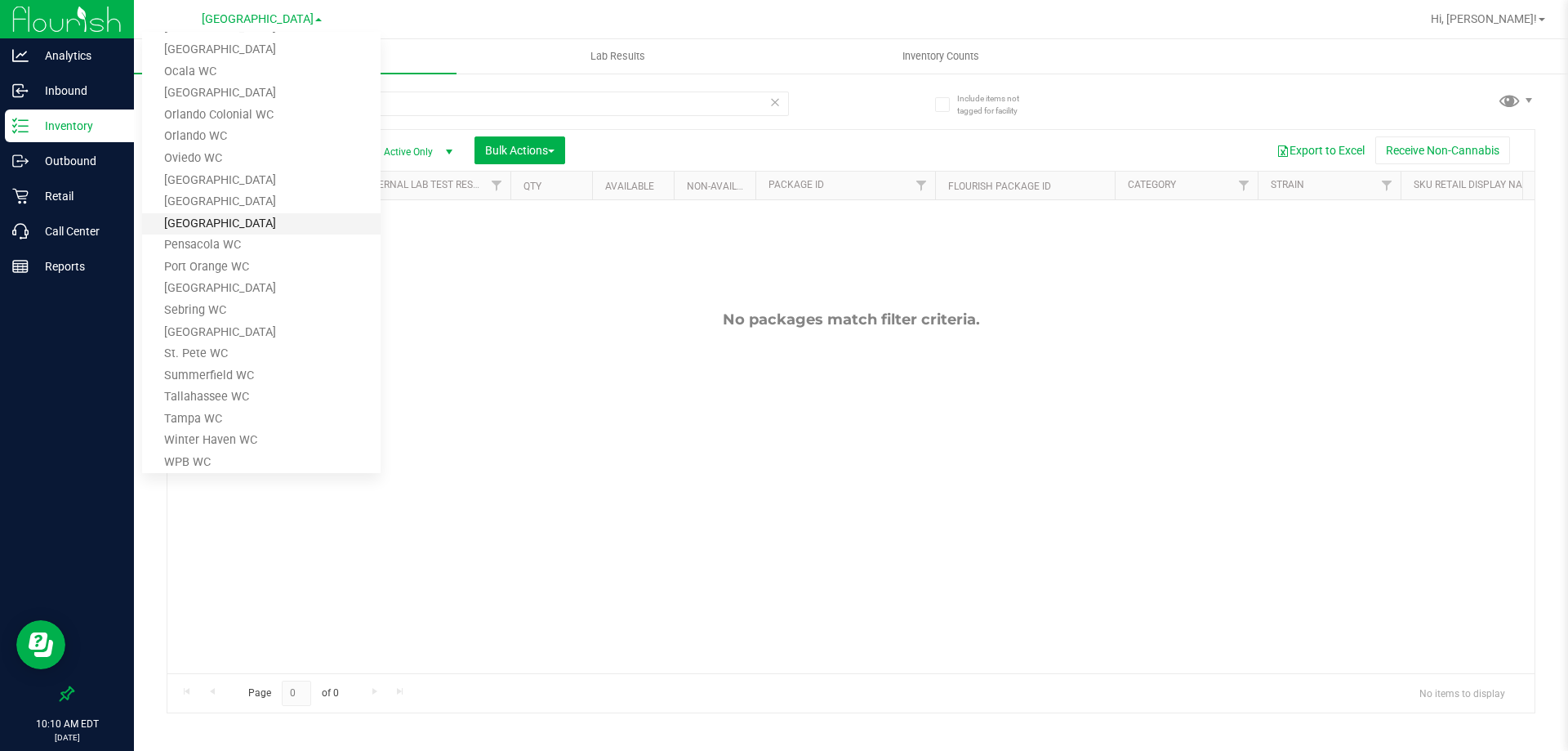
click at [215, 220] on link "[GEOGRAPHIC_DATA]" at bounding box center [261, 224] width 238 height 22
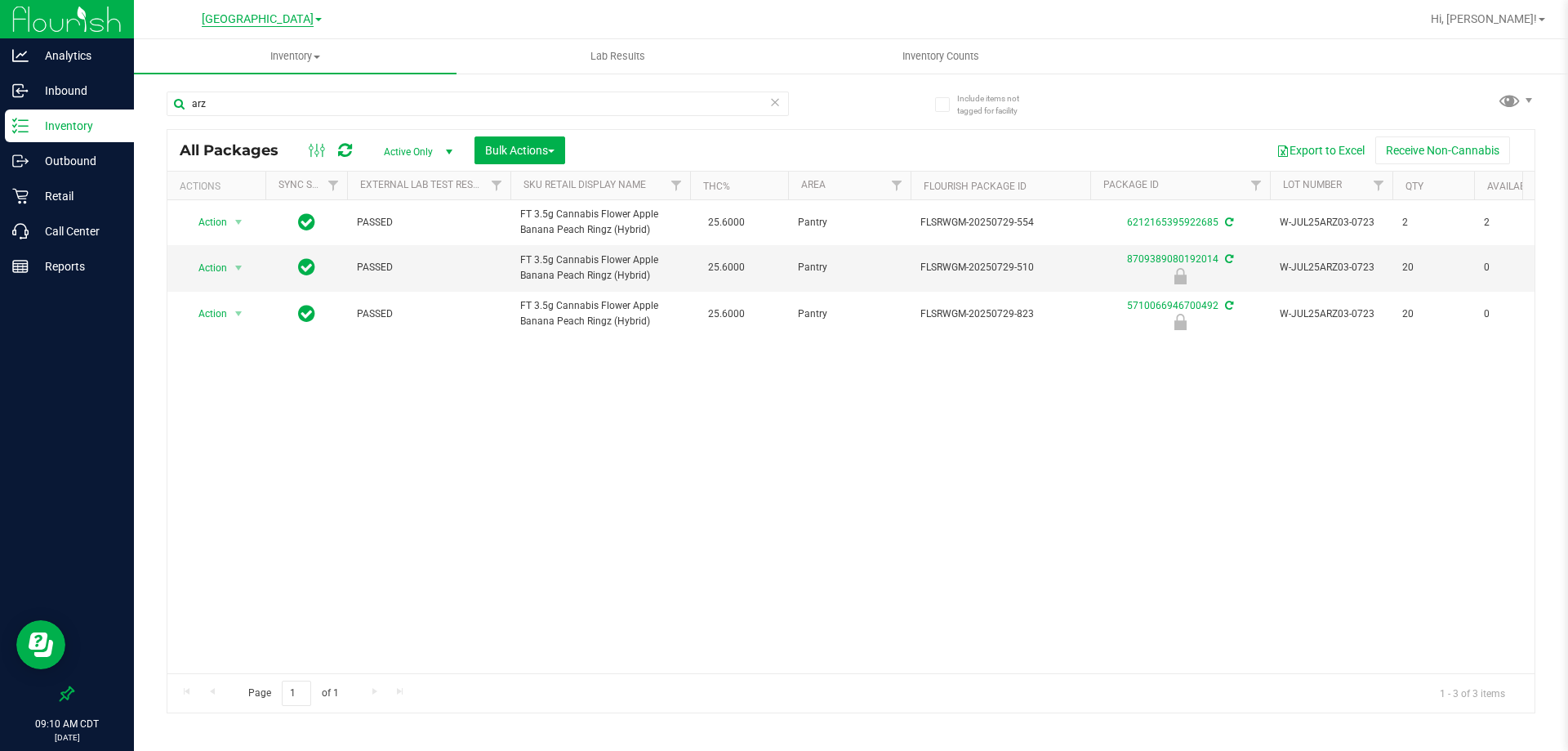
click at [283, 18] on span "[GEOGRAPHIC_DATA]" at bounding box center [257, 20] width 112 height 15
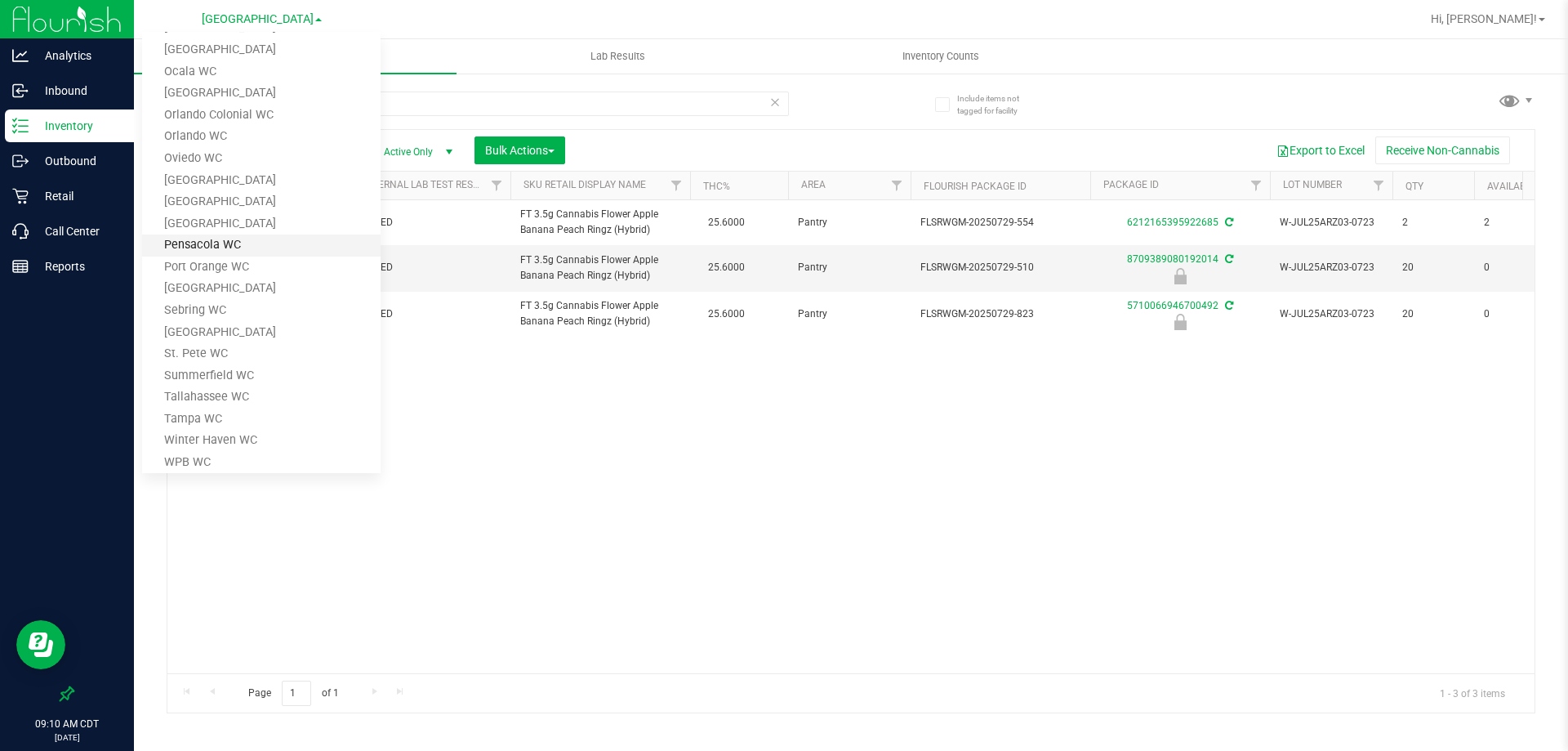
click at [226, 242] on link "Pensacola WC" at bounding box center [261, 245] width 238 height 22
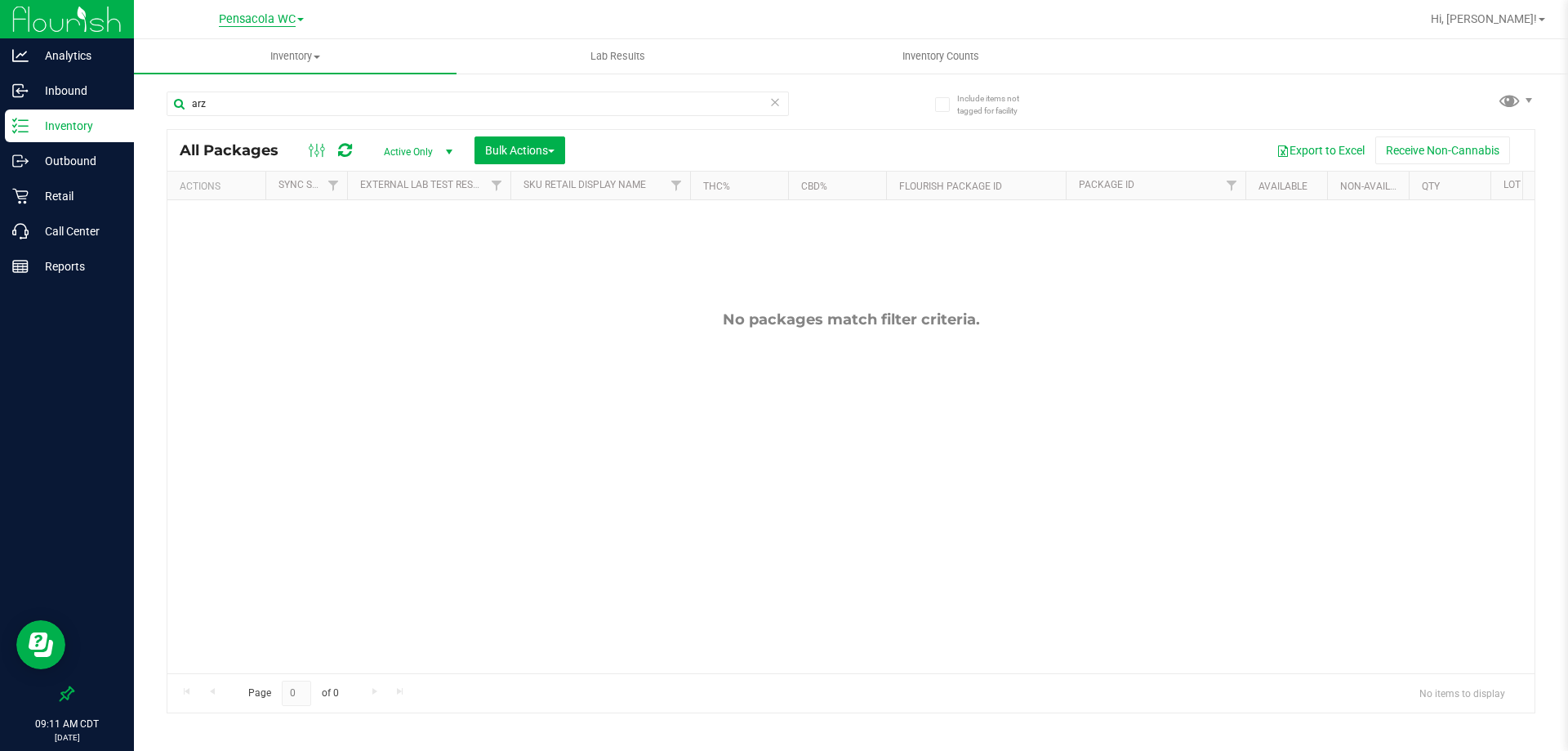
click at [253, 22] on span "Pensacola WC" at bounding box center [257, 20] width 77 height 15
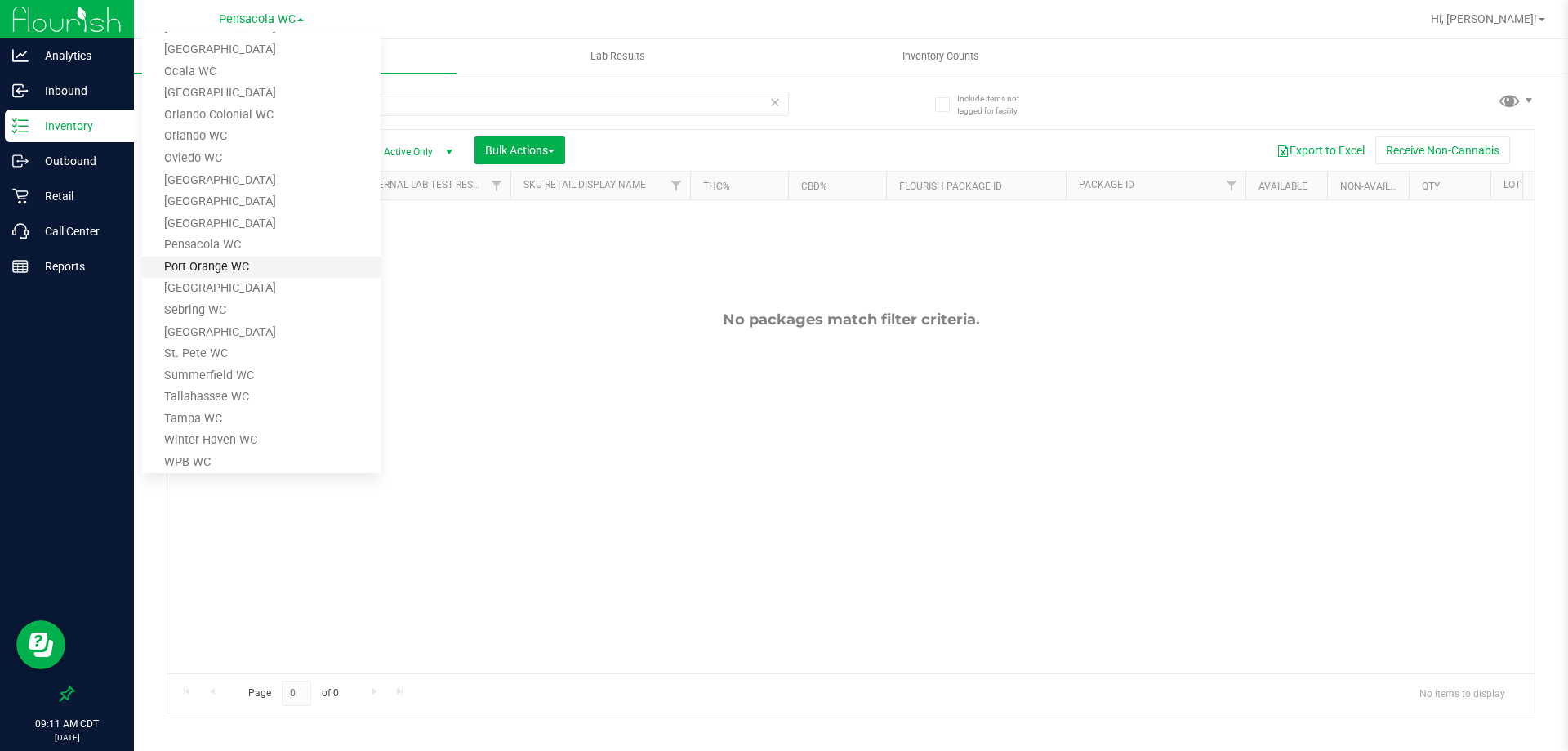
click at [234, 271] on link "Port Orange WC" at bounding box center [261, 267] width 238 height 22
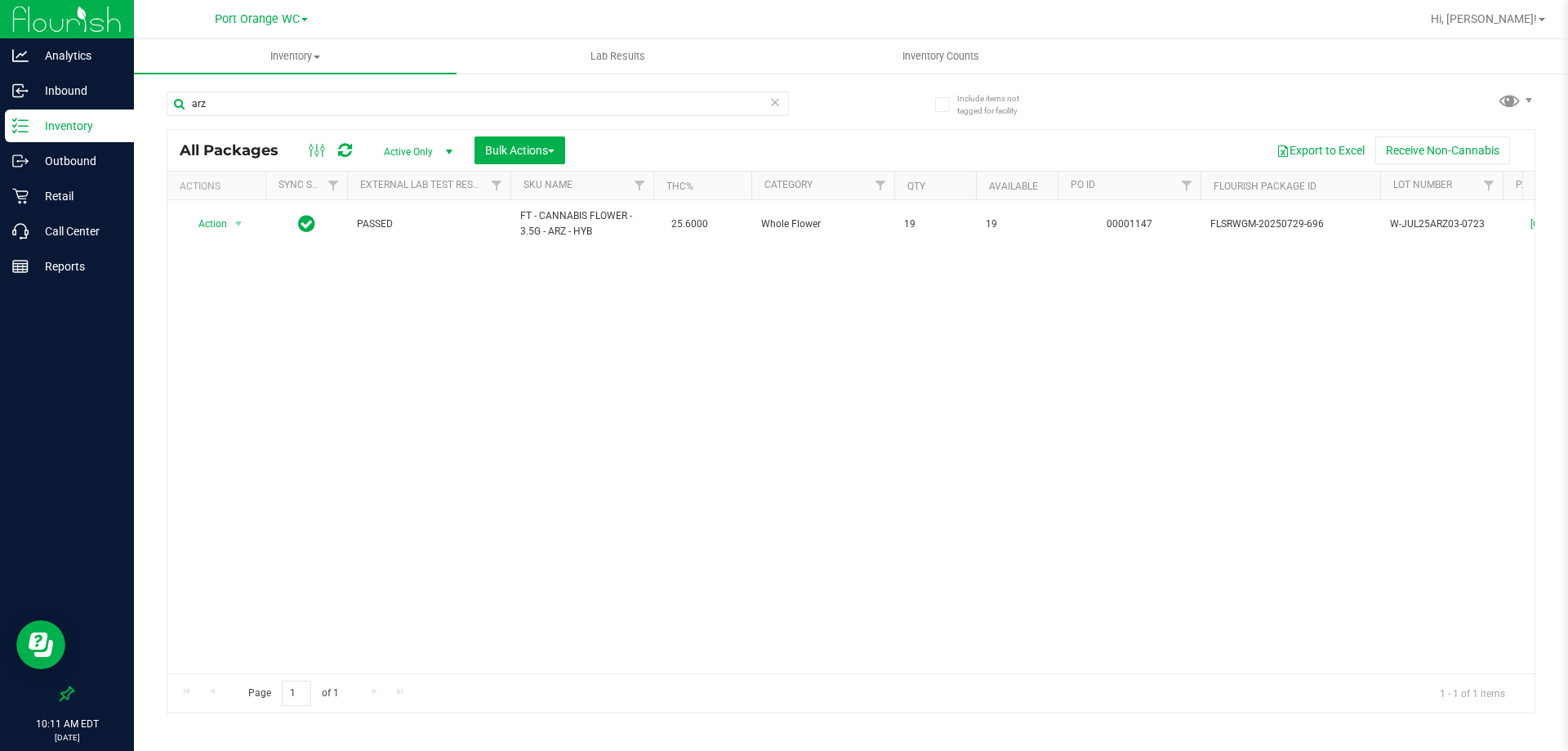
drag, startPoint x: 549, startPoint y: 660, endPoint x: 590, endPoint y: 659, distance: 41.0
click at [590, 659] on div "Action Action Adjust qty Create package Edit attributes Global inventory Lock p…" at bounding box center [851, 436] width 1367 height 473
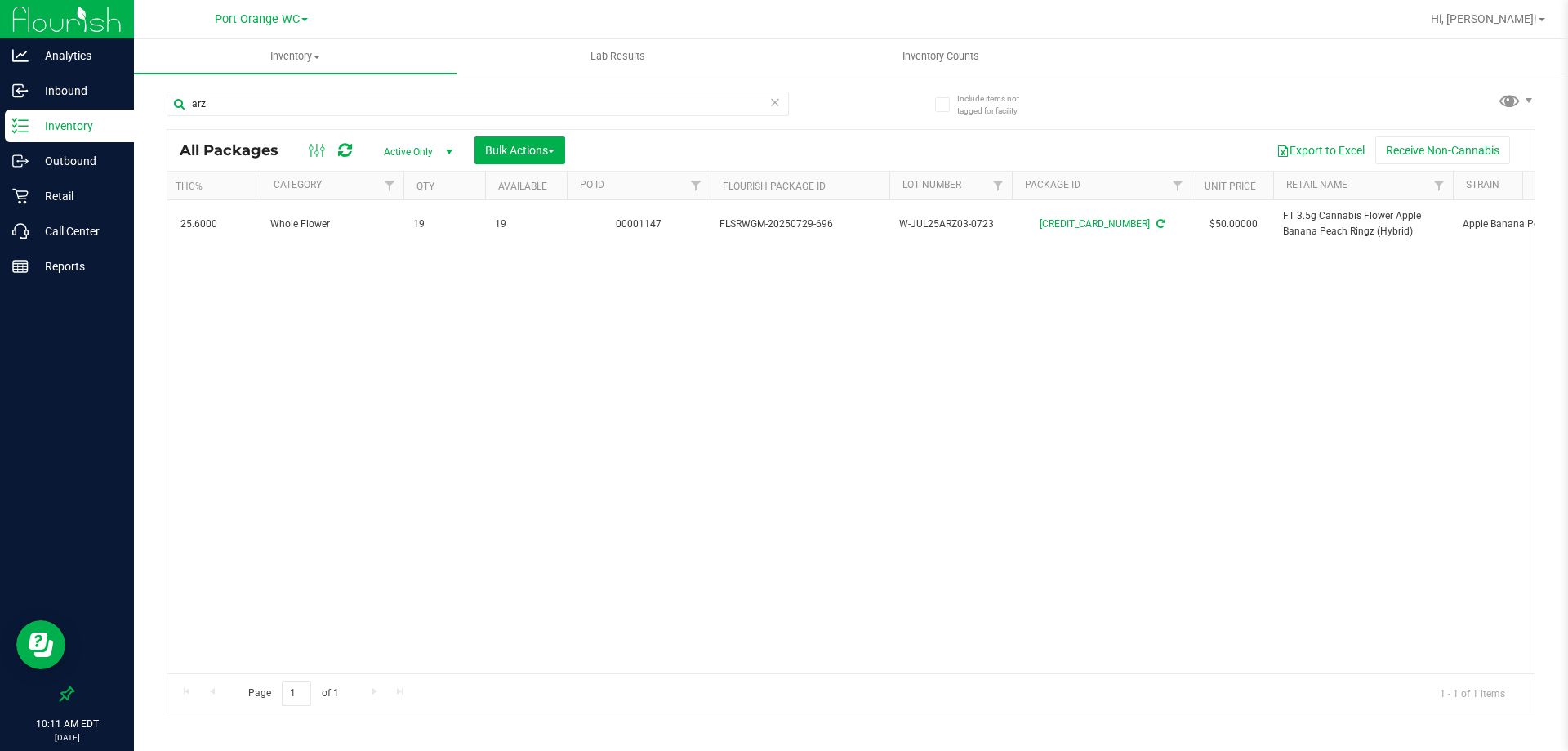
scroll to position [0, 647]
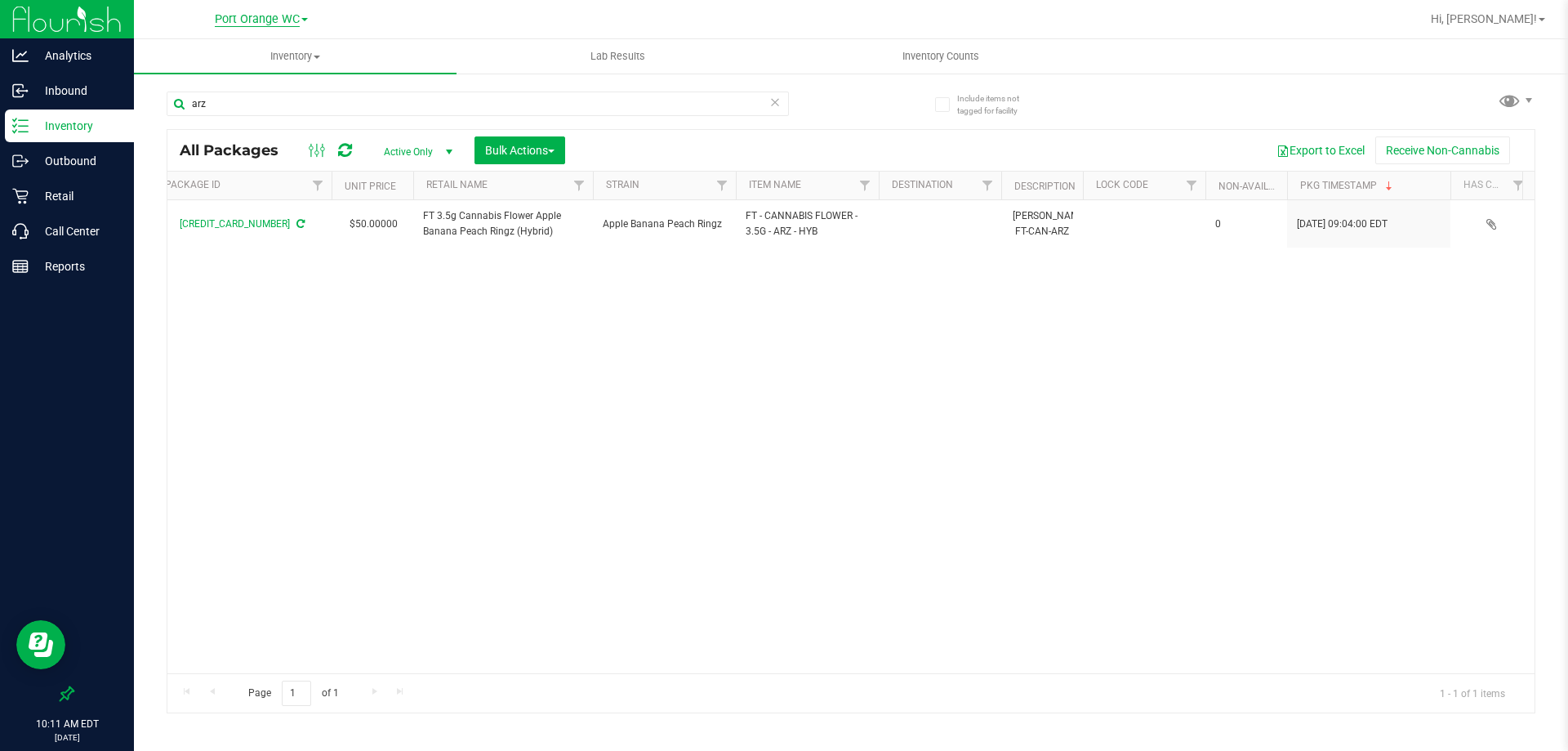
click at [255, 18] on span "Port Orange WC" at bounding box center [257, 20] width 85 height 15
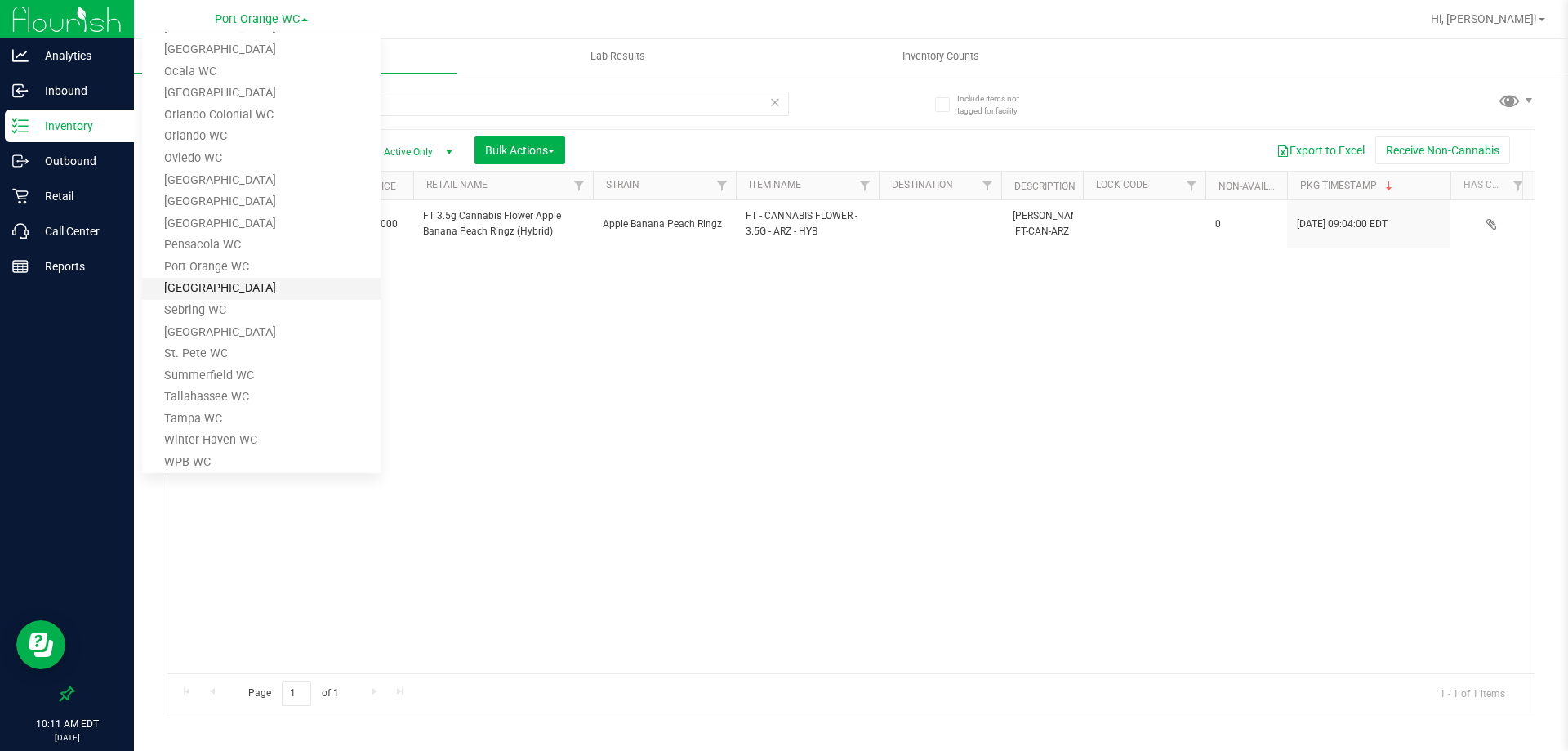
click at [241, 282] on link "[GEOGRAPHIC_DATA]" at bounding box center [261, 289] width 238 height 22
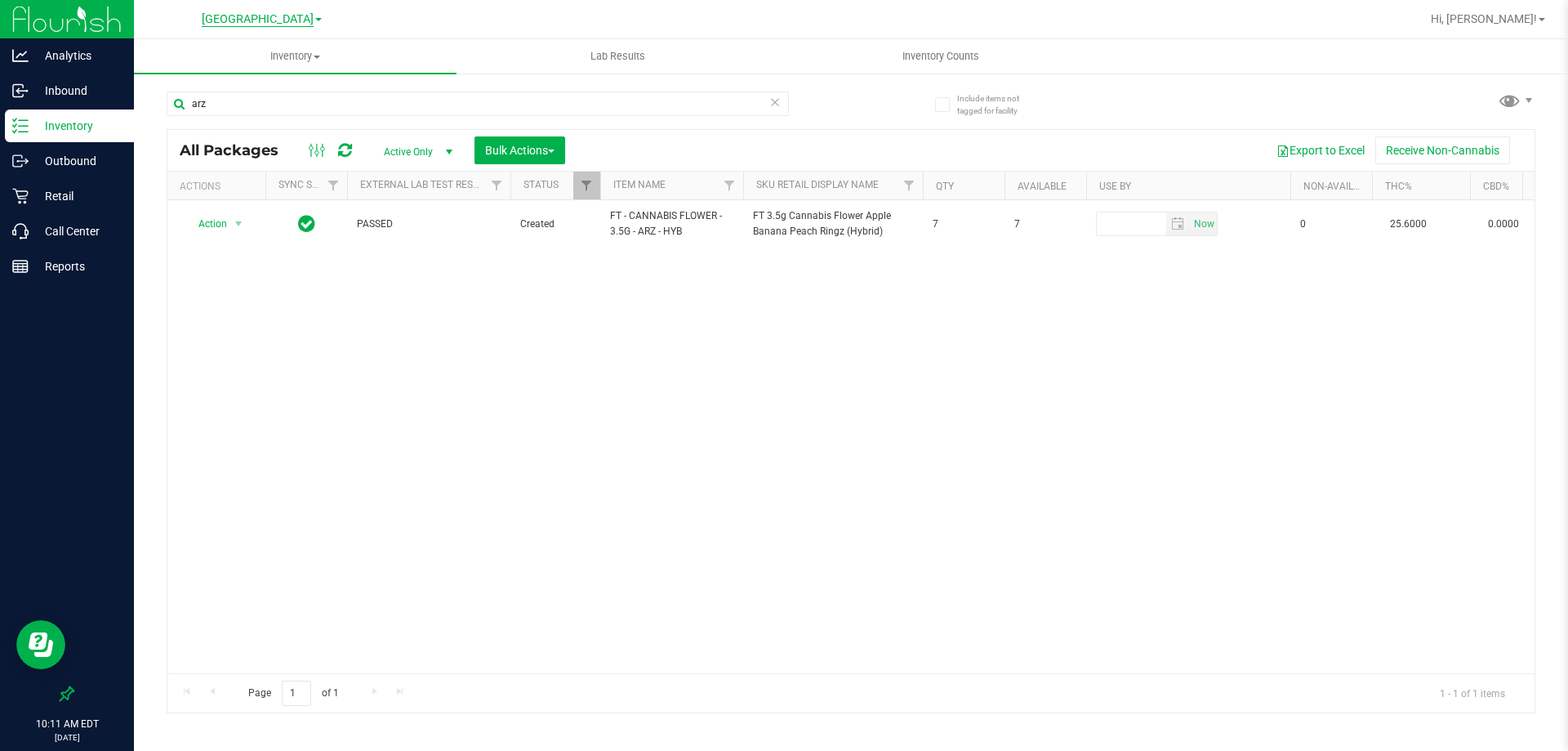
click at [240, 18] on span "[GEOGRAPHIC_DATA]" at bounding box center [257, 20] width 112 height 15
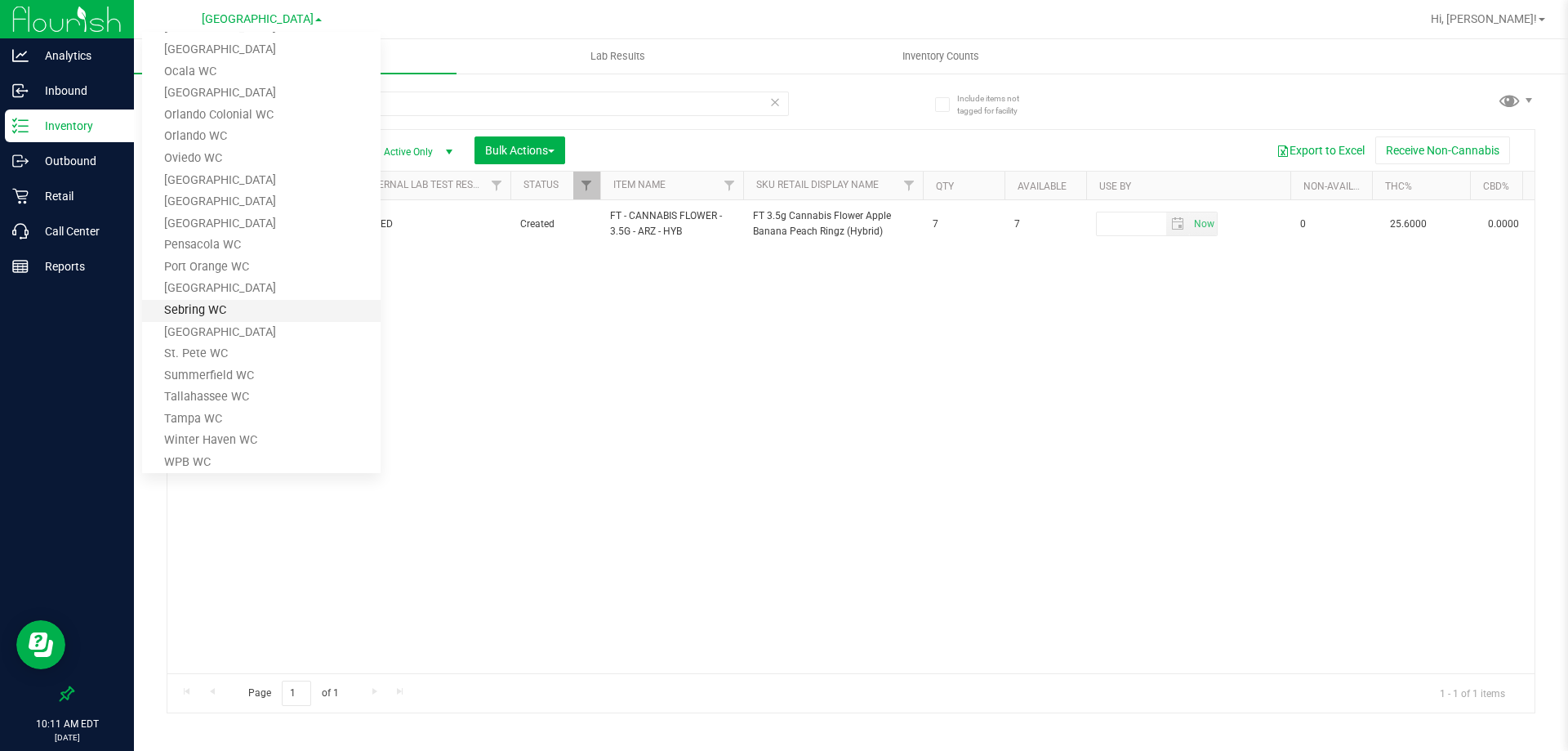
click at [226, 318] on link "Sebring WC" at bounding box center [261, 310] width 238 height 22
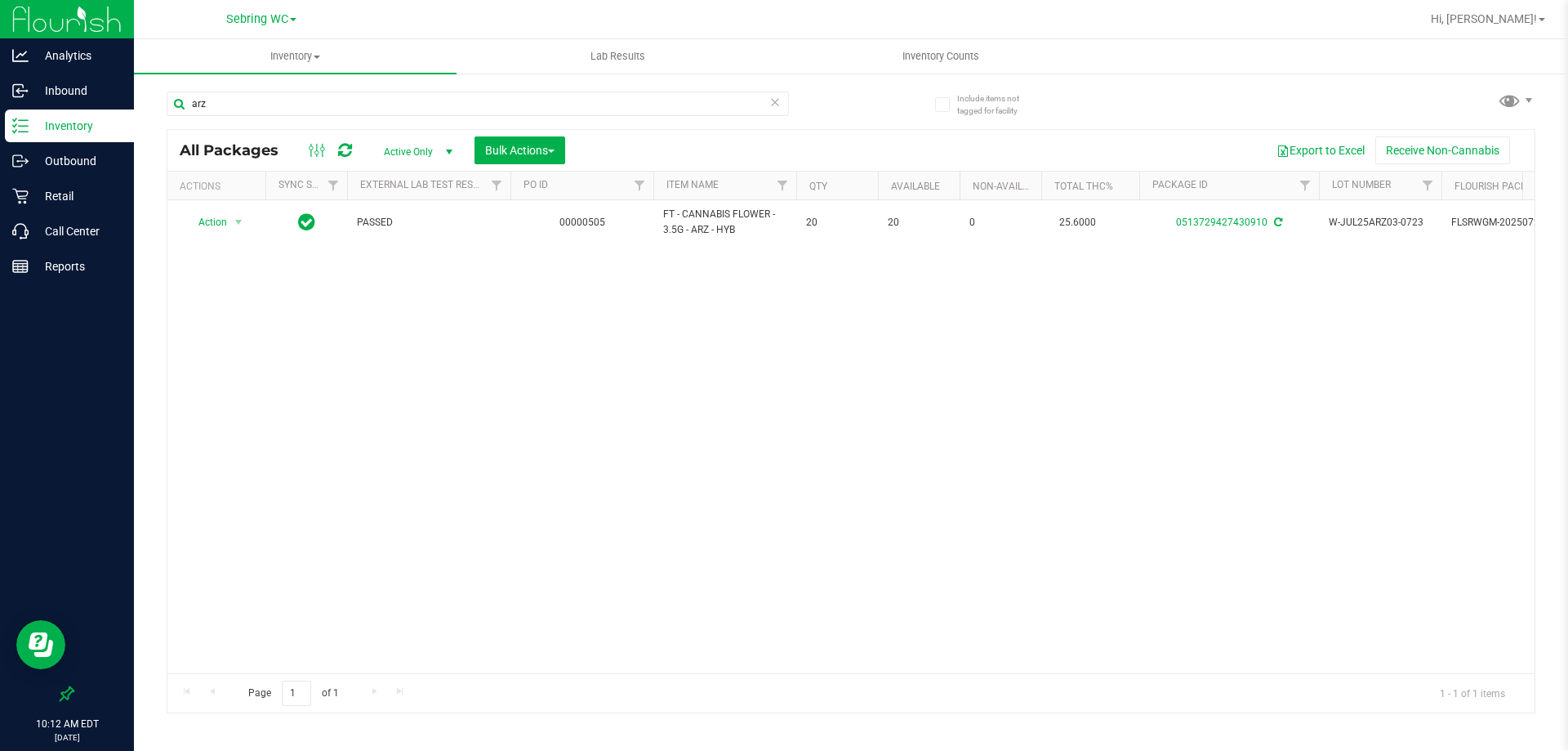
click at [249, 8] on div "[PERSON_NAME] [PERSON_NAME][GEOGRAPHIC_DATA] [PERSON_NAME][GEOGRAPHIC_DATA] [GE…" at bounding box center [261, 19] width 238 height 26
click at [250, 24] on span "Sebring WC" at bounding box center [257, 20] width 62 height 15
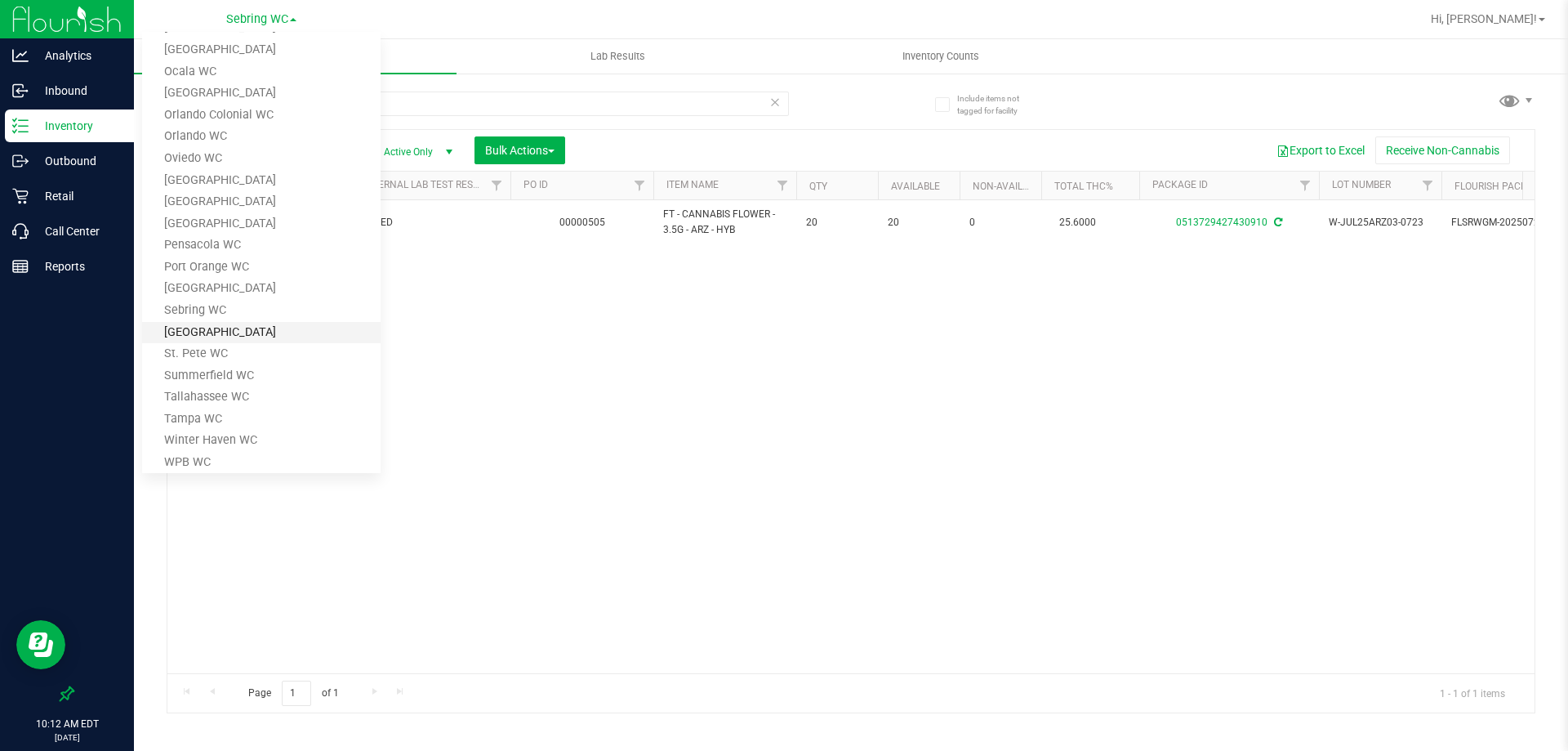
click at [235, 329] on link "[GEOGRAPHIC_DATA]" at bounding box center [261, 333] width 238 height 22
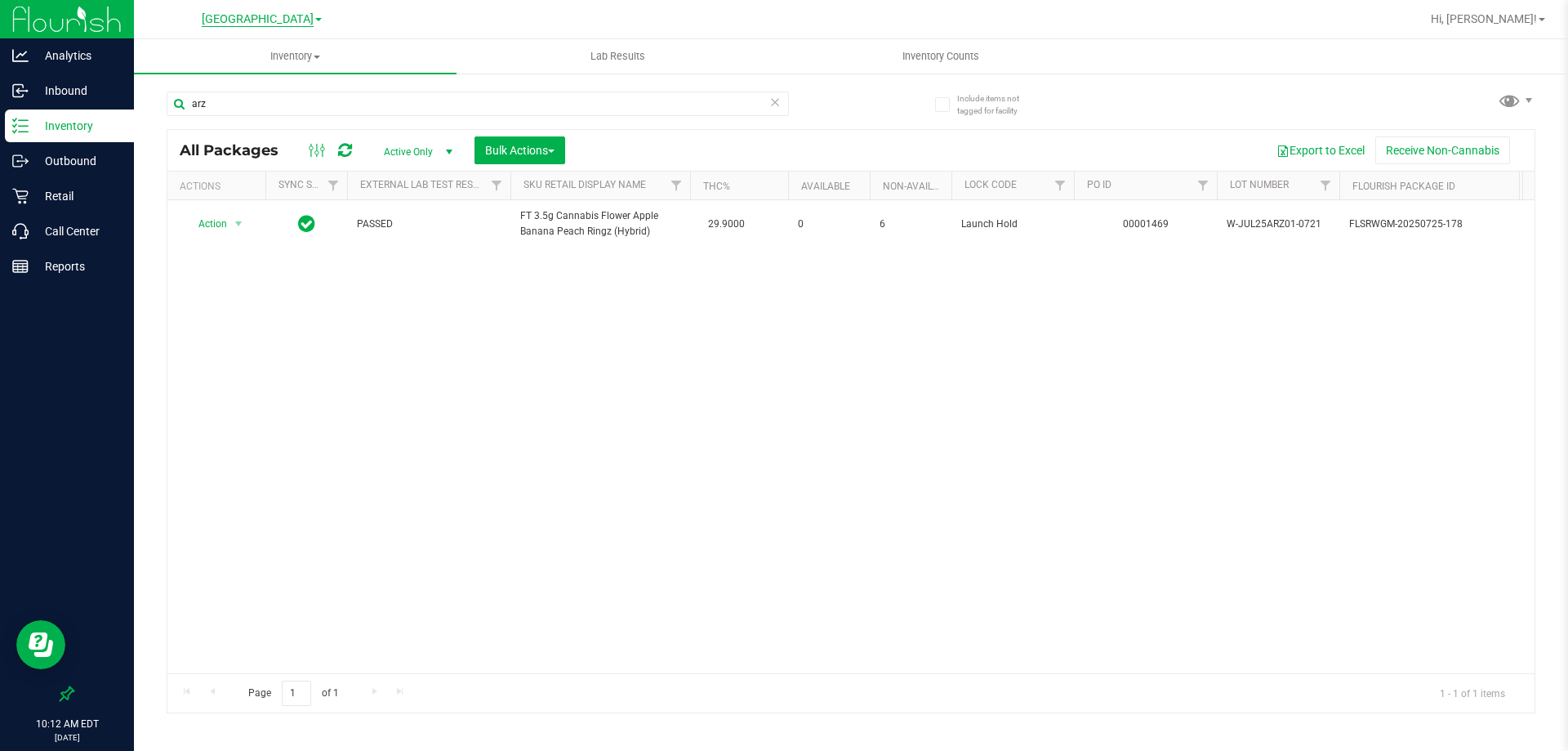
click at [276, 18] on span "[GEOGRAPHIC_DATA]" at bounding box center [257, 20] width 112 height 15
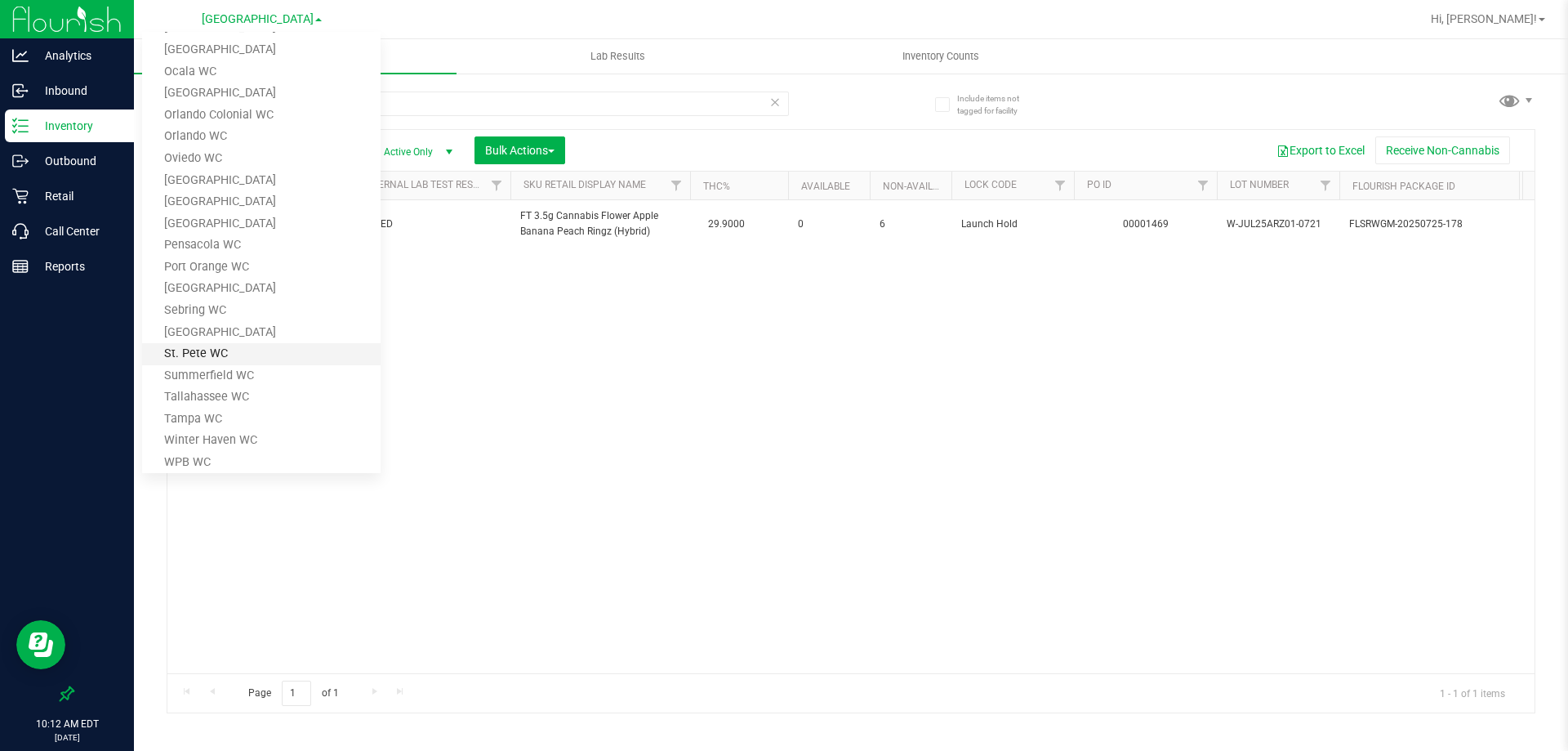
click at [226, 348] on link "St. Pete WC" at bounding box center [261, 354] width 238 height 22
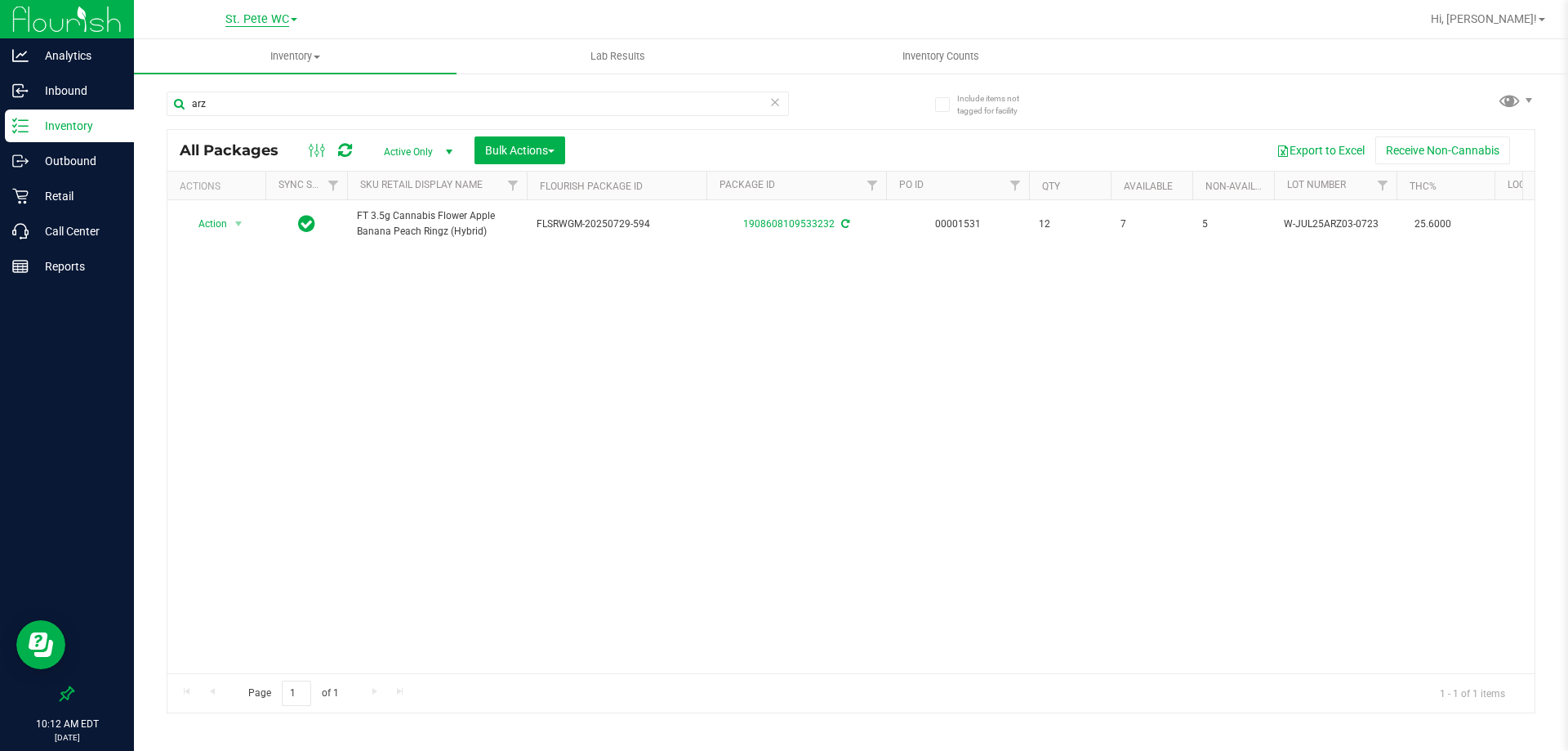
click at [264, 22] on span "St. Pete WC" at bounding box center [257, 20] width 64 height 15
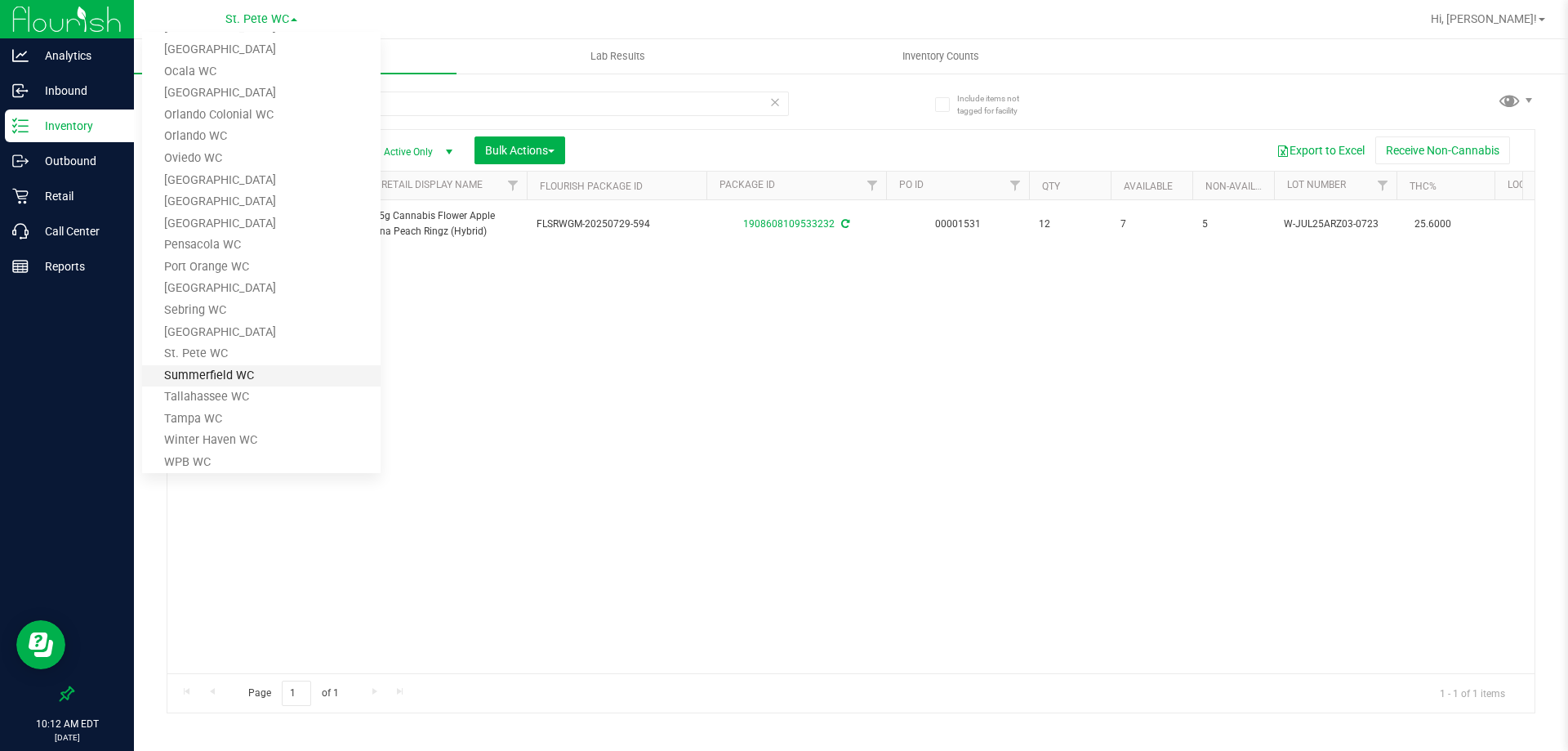
click at [232, 371] on link "Summerfield WC" at bounding box center [261, 376] width 238 height 22
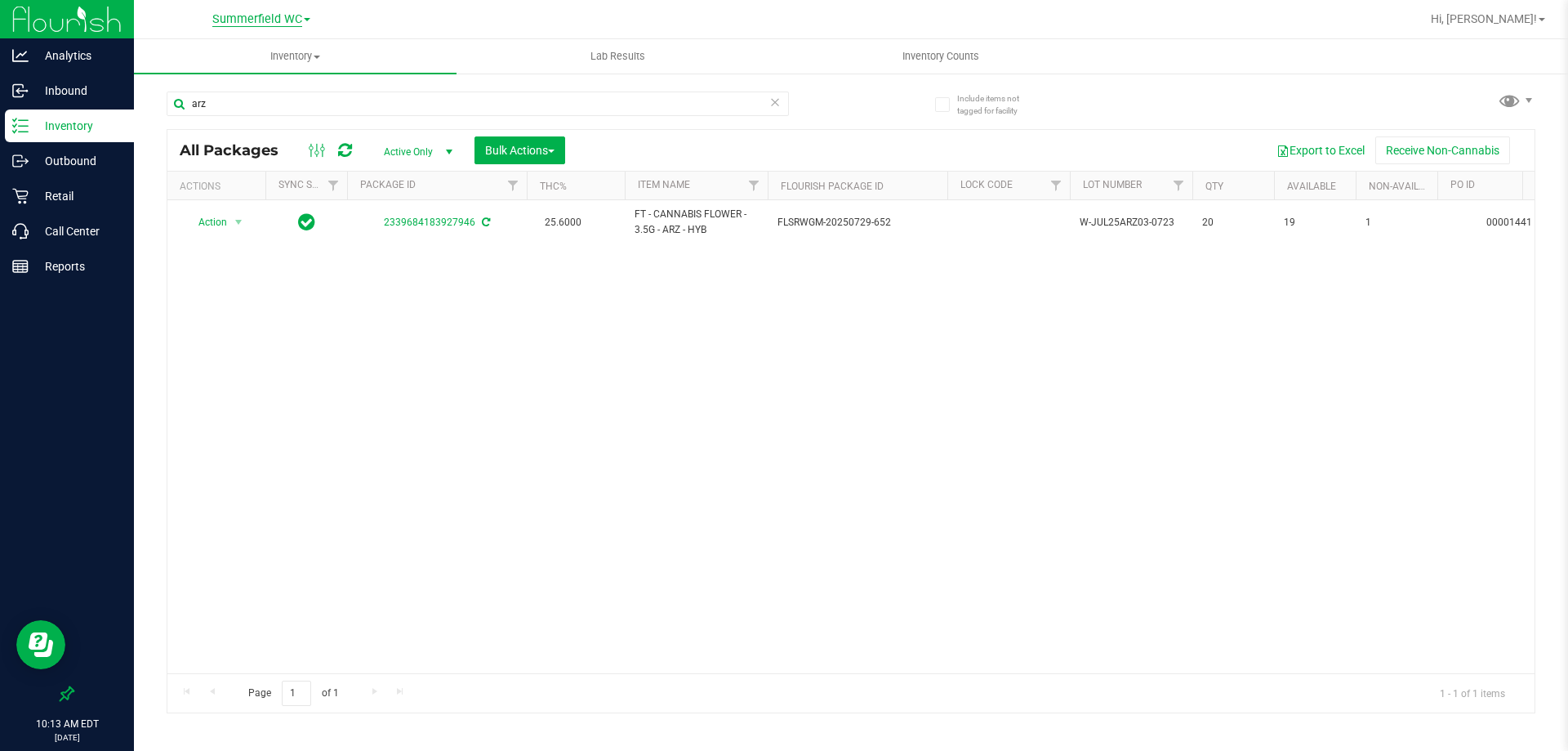
click at [284, 22] on span "Summerfield WC" at bounding box center [257, 20] width 90 height 15
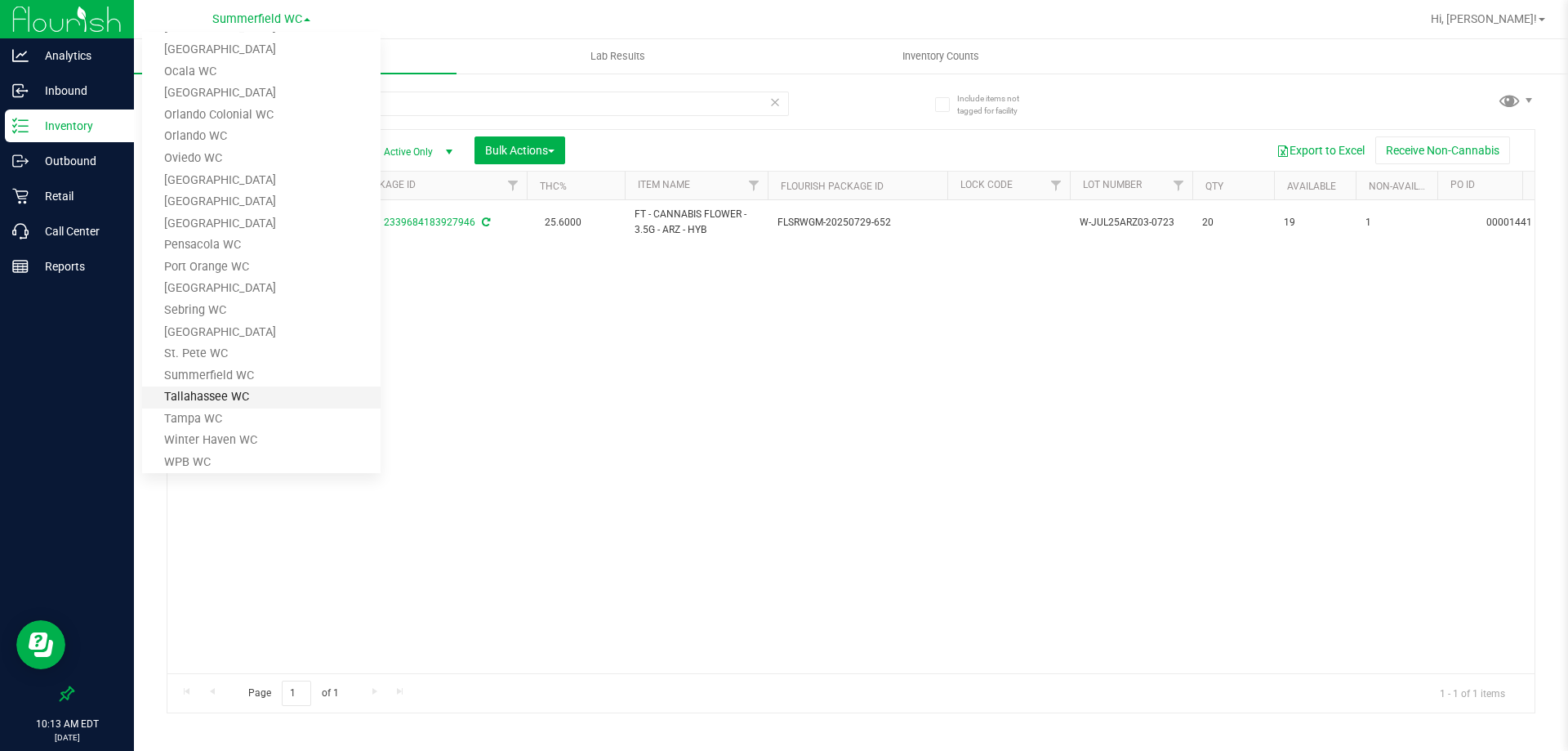
click at [221, 391] on link "Tallahassee WC" at bounding box center [261, 397] width 238 height 22
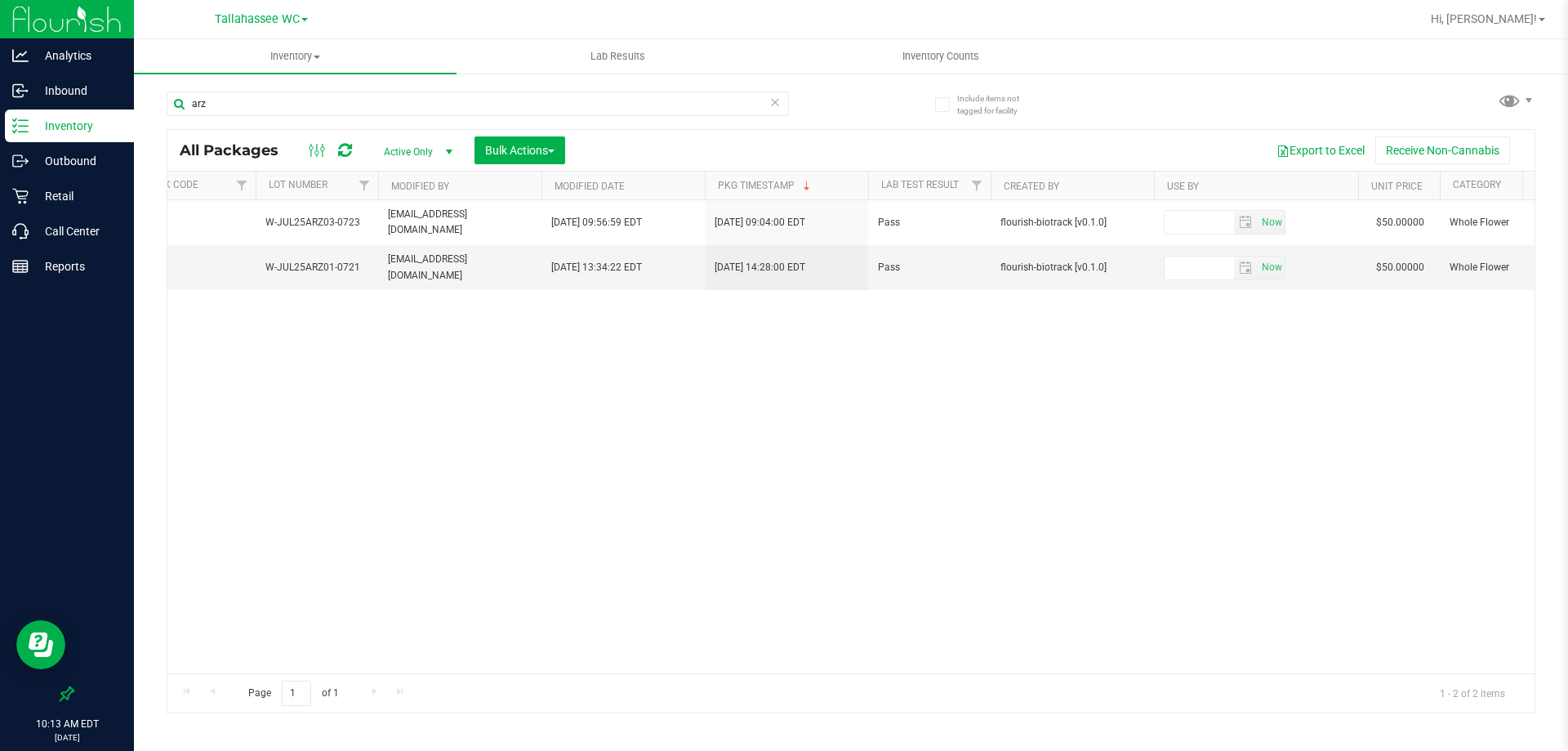
scroll to position [0, 1653]
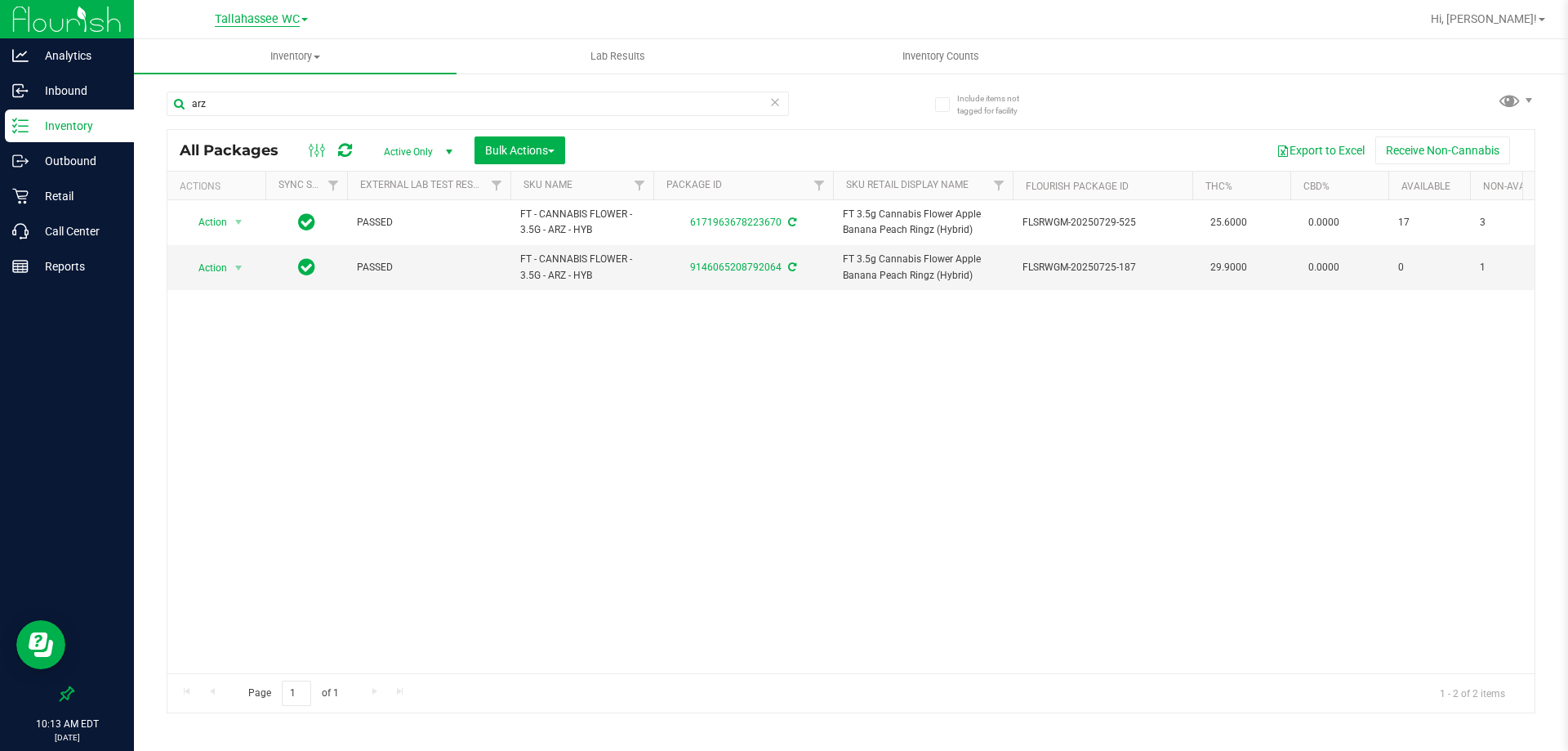
click at [270, 22] on span "Tallahassee WC" at bounding box center [257, 20] width 85 height 15
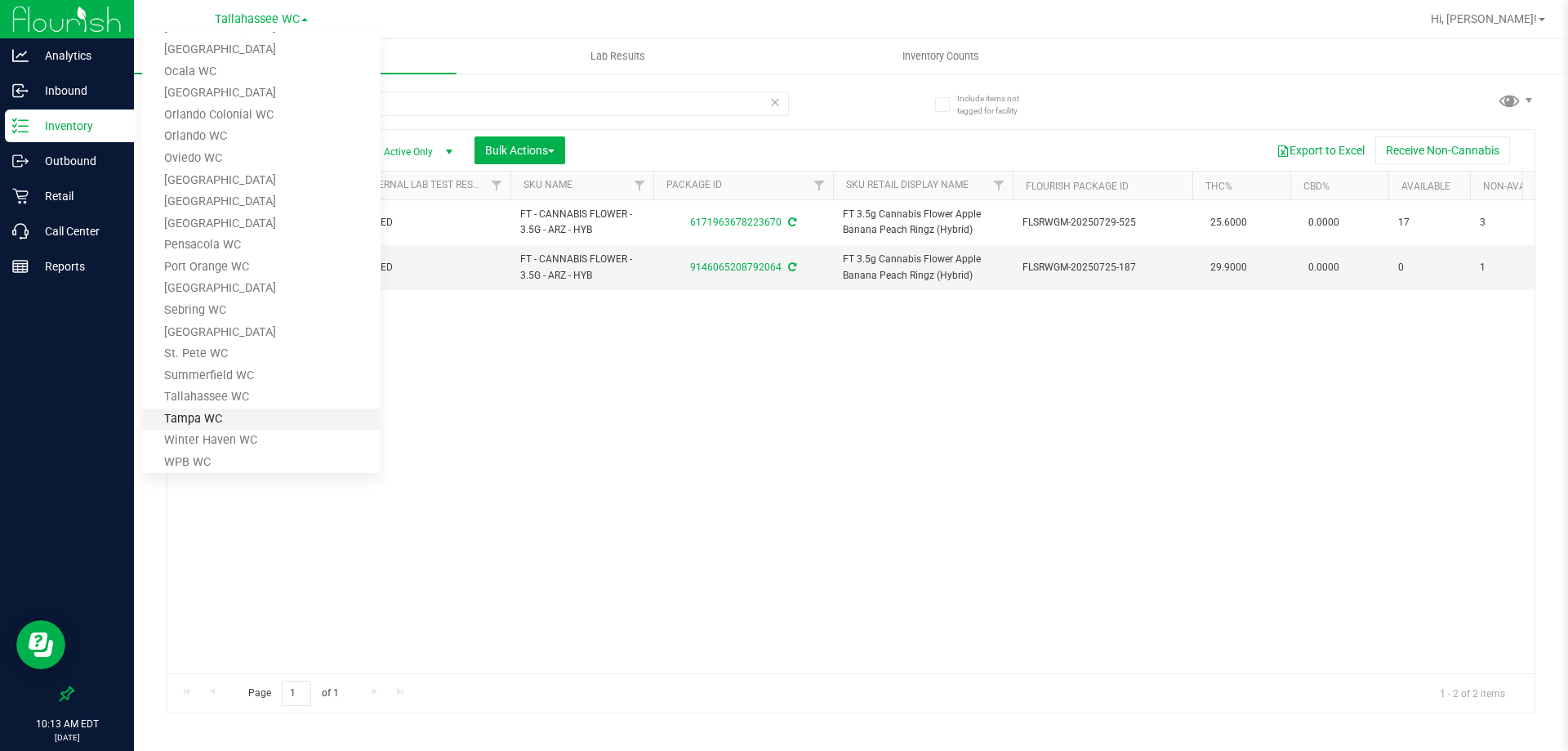
click at [219, 420] on link "Tampa WC" at bounding box center [261, 419] width 238 height 22
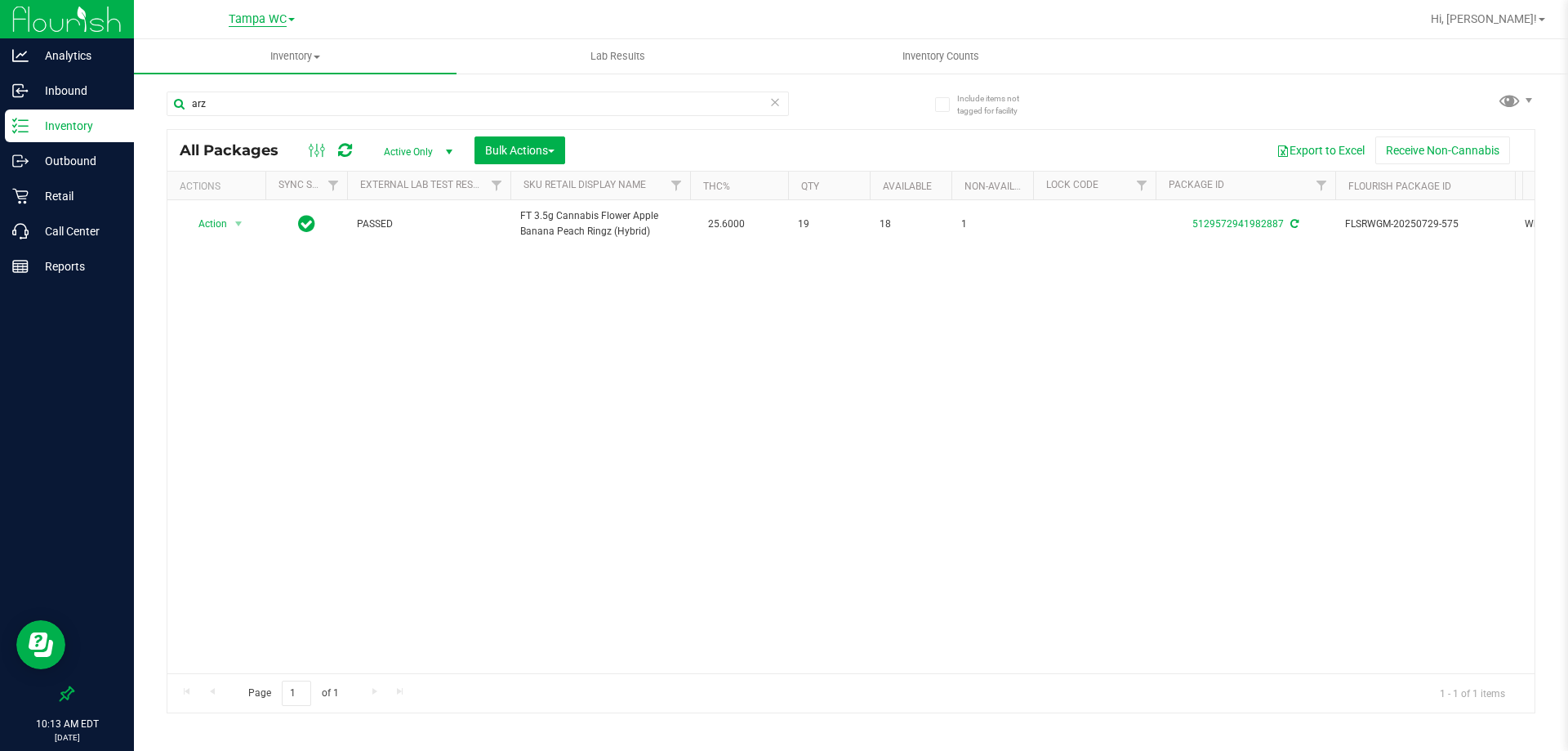
click at [275, 19] on span "Tampa WC" at bounding box center [258, 20] width 58 height 15
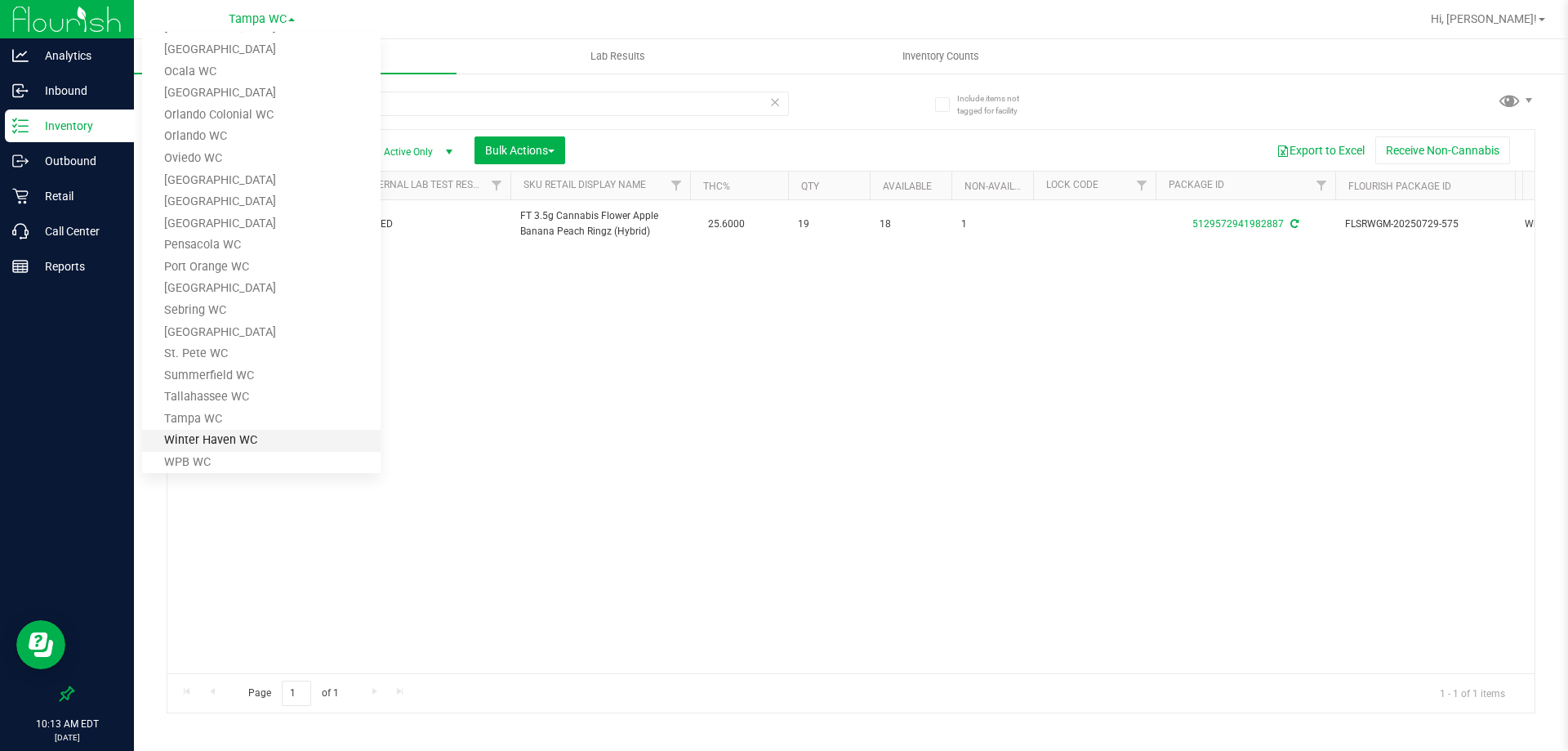
click at [217, 438] on link "Winter Haven WC" at bounding box center [261, 441] width 238 height 22
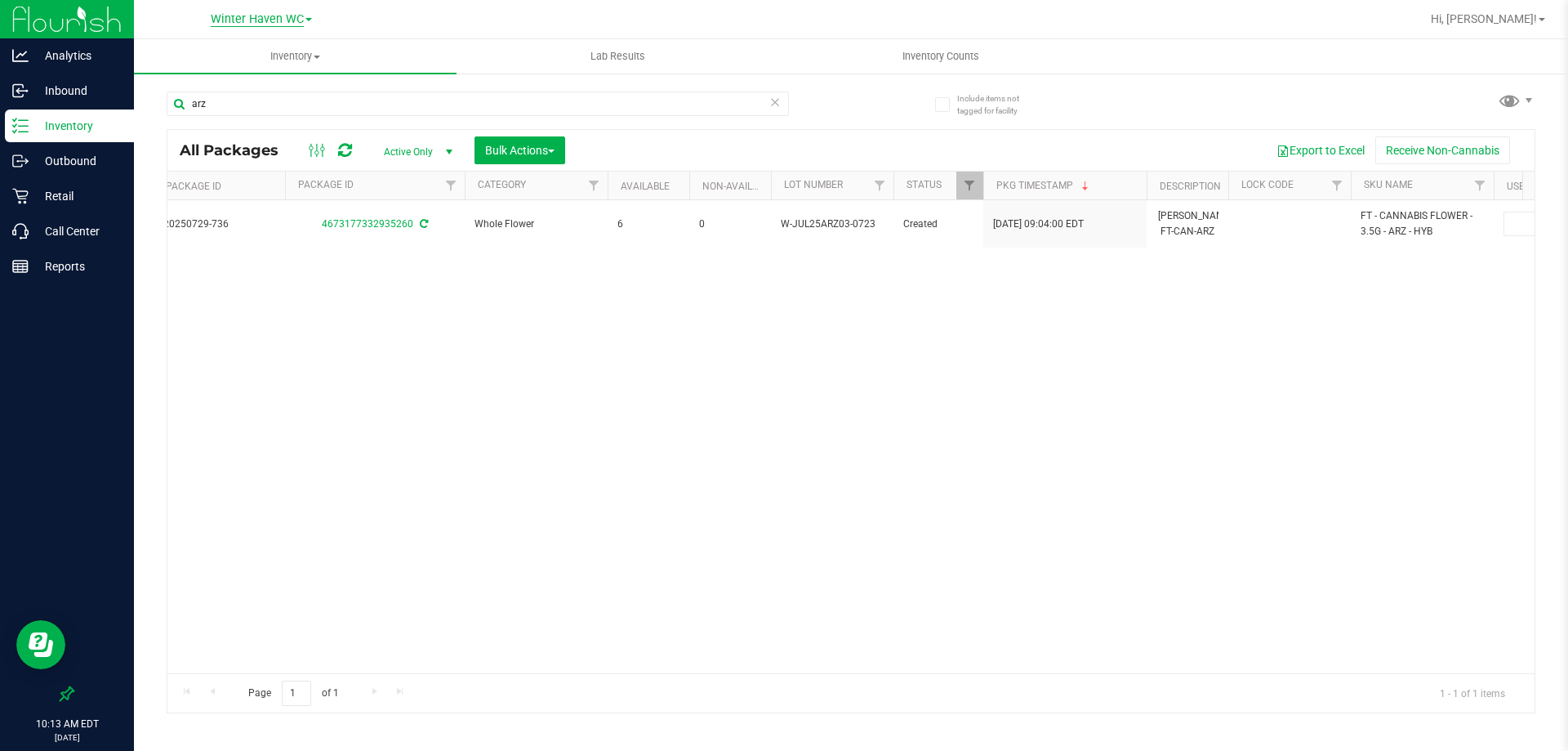
click at [277, 26] on span "Winter Haven WC" at bounding box center [257, 20] width 93 height 15
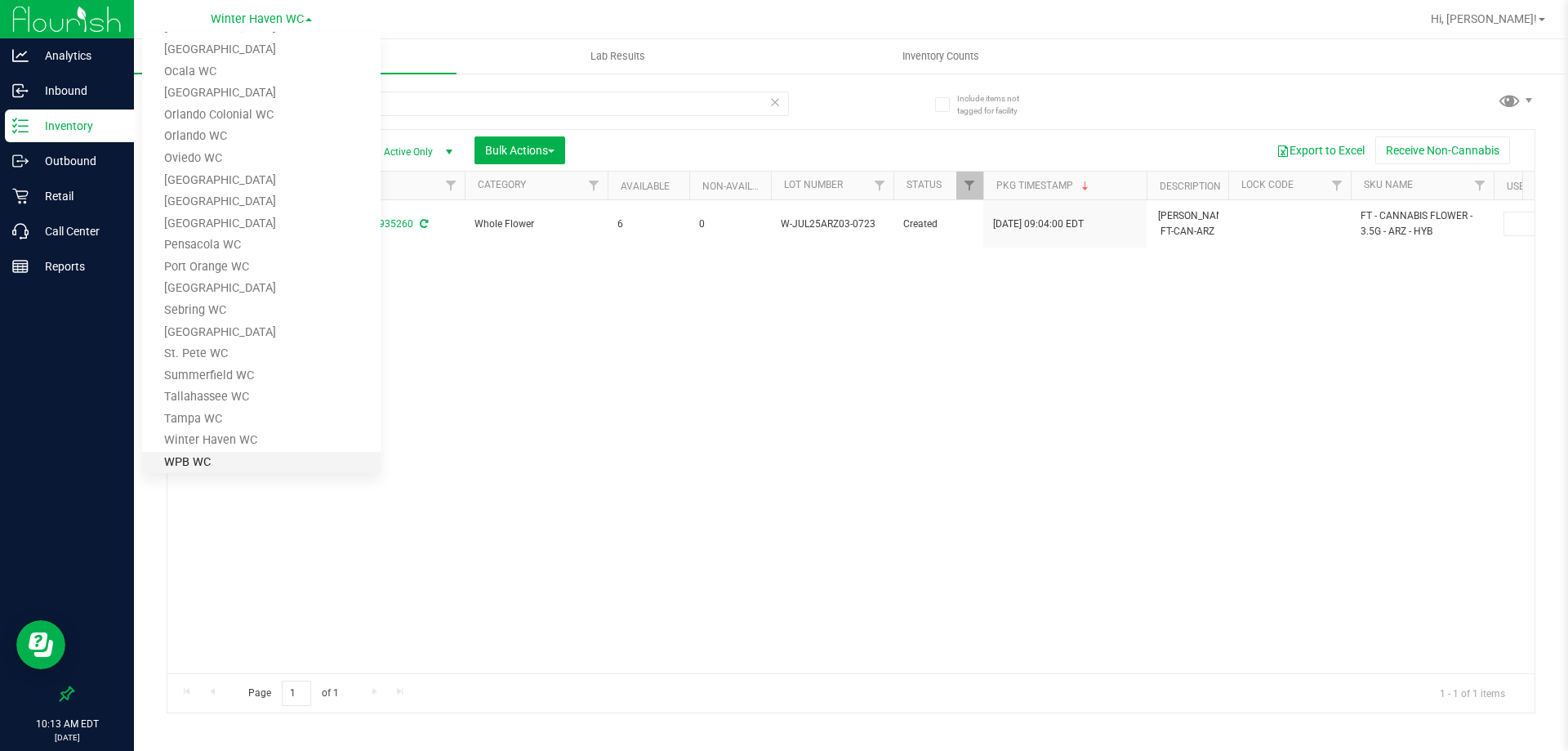
click at [190, 466] on link "WPB WC" at bounding box center [261, 462] width 238 height 22
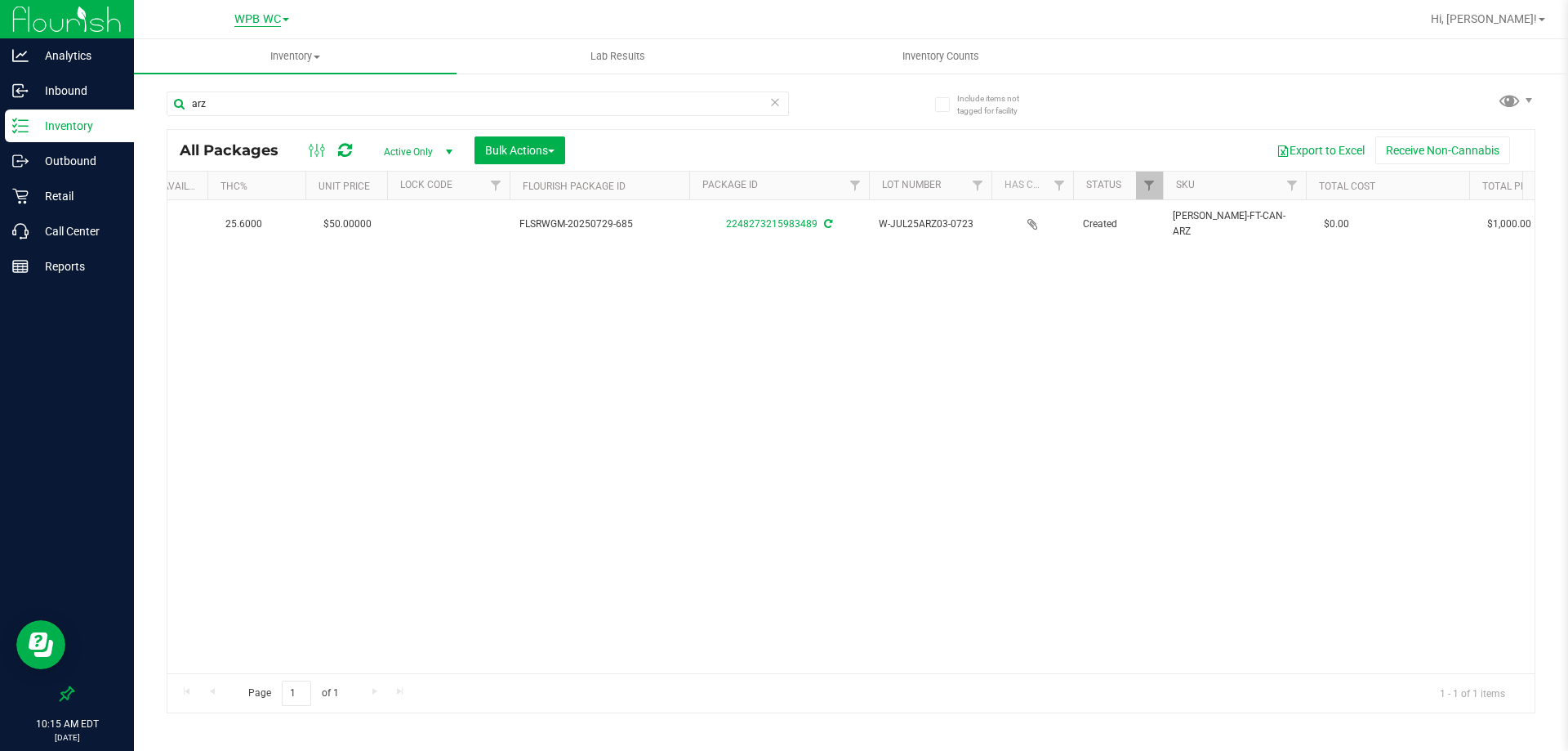
click at [264, 19] on span "WPB WC" at bounding box center [257, 20] width 46 height 15
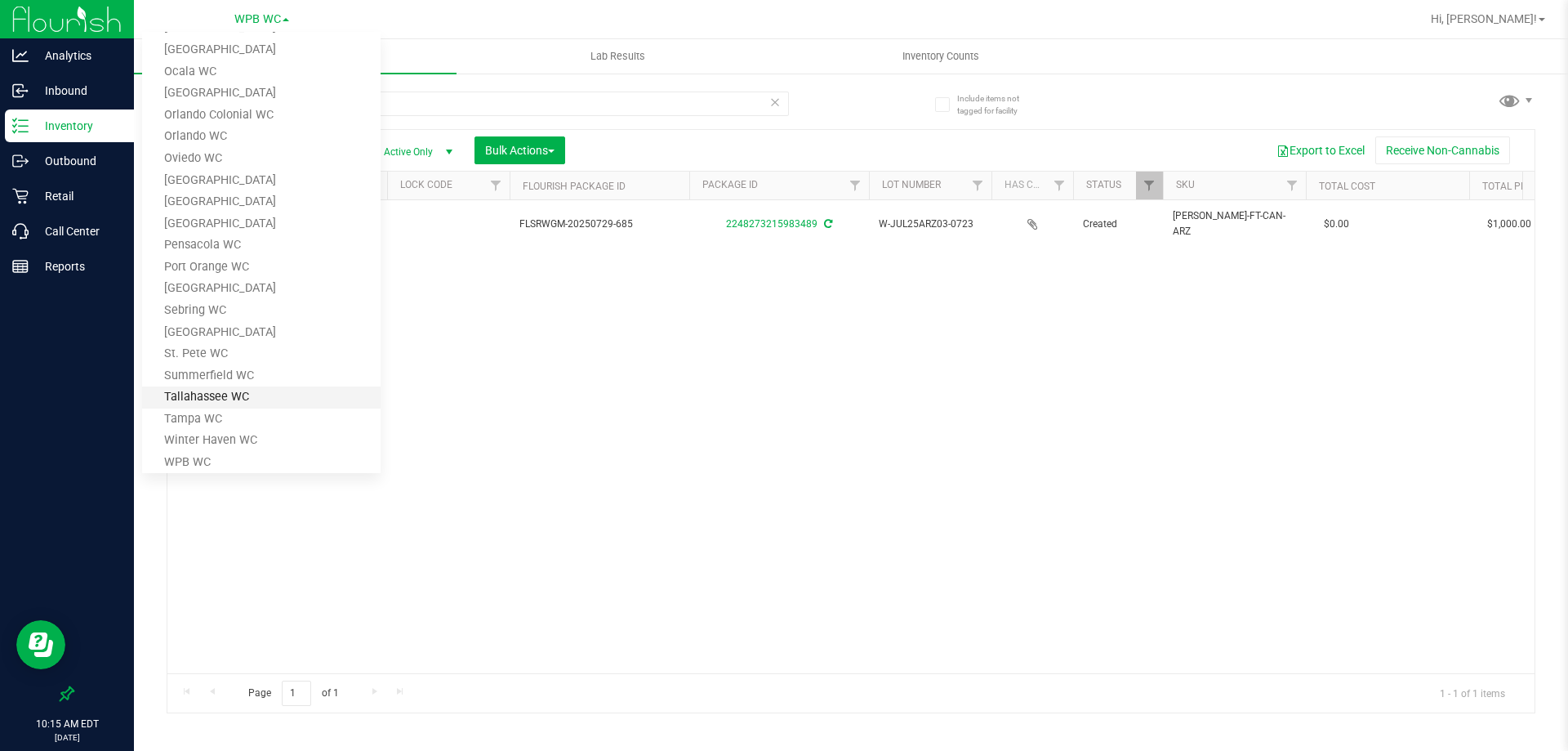
click at [228, 402] on link "Tallahassee WC" at bounding box center [261, 397] width 238 height 22
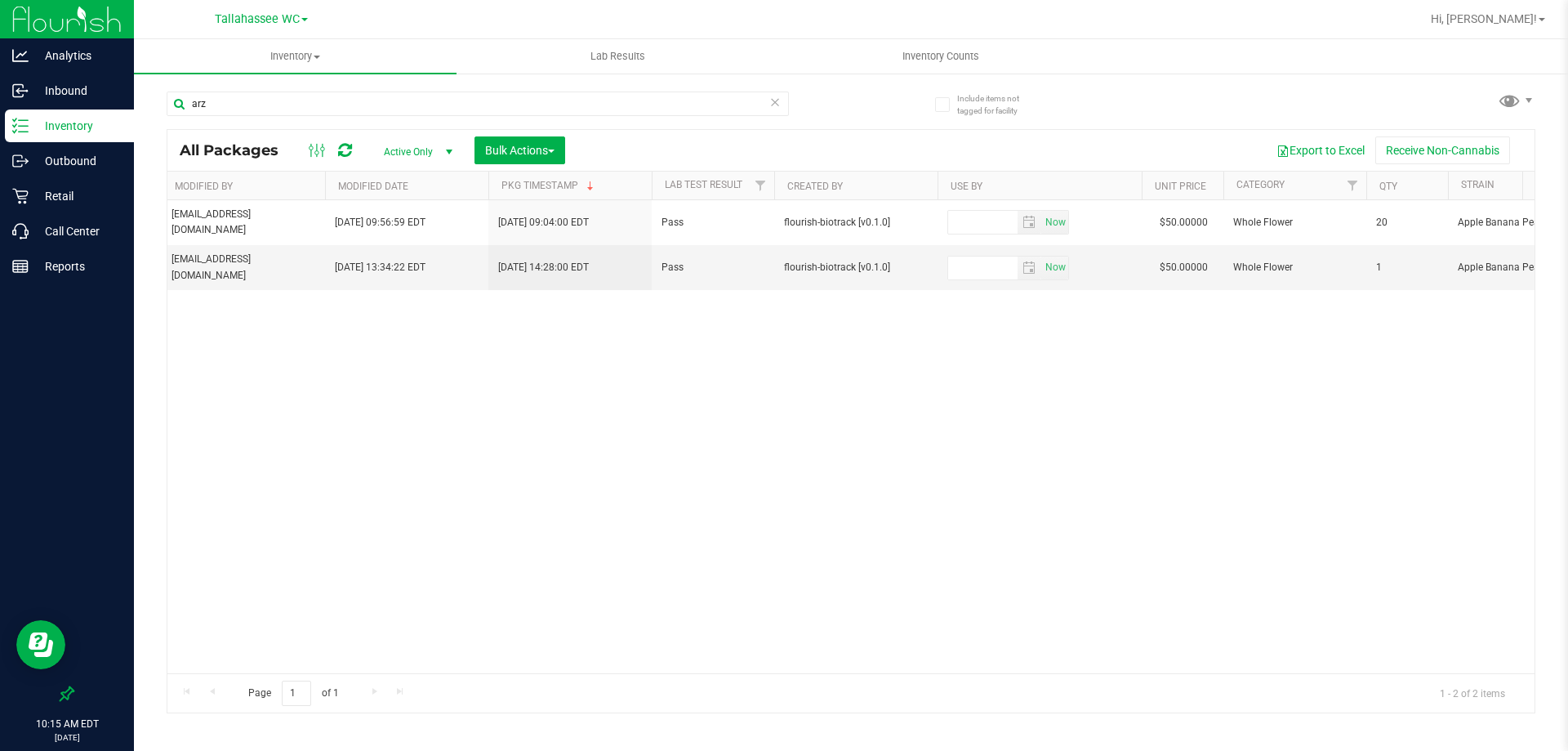
scroll to position [0, 2242]
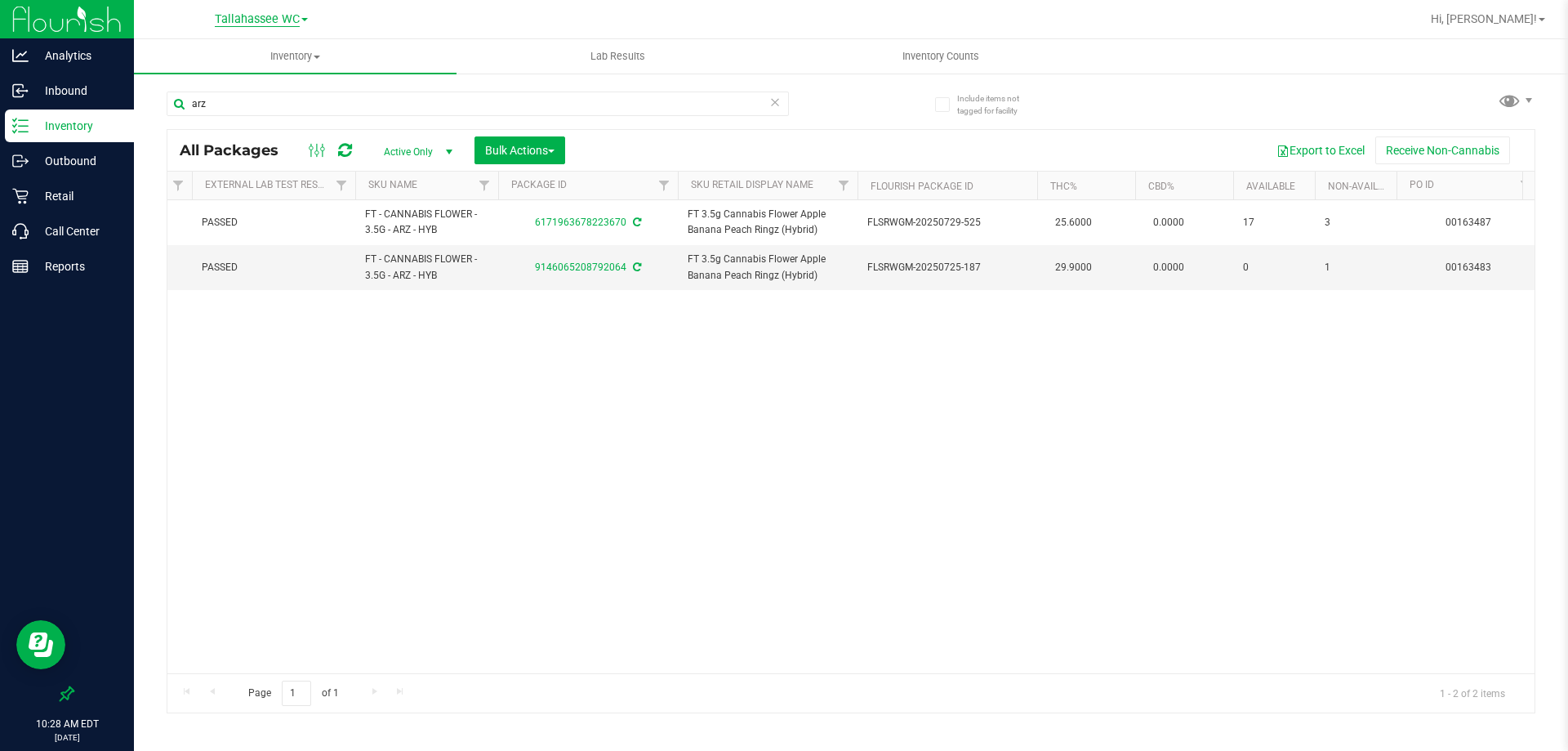
click at [290, 21] on span "Tallahassee WC" at bounding box center [257, 20] width 85 height 15
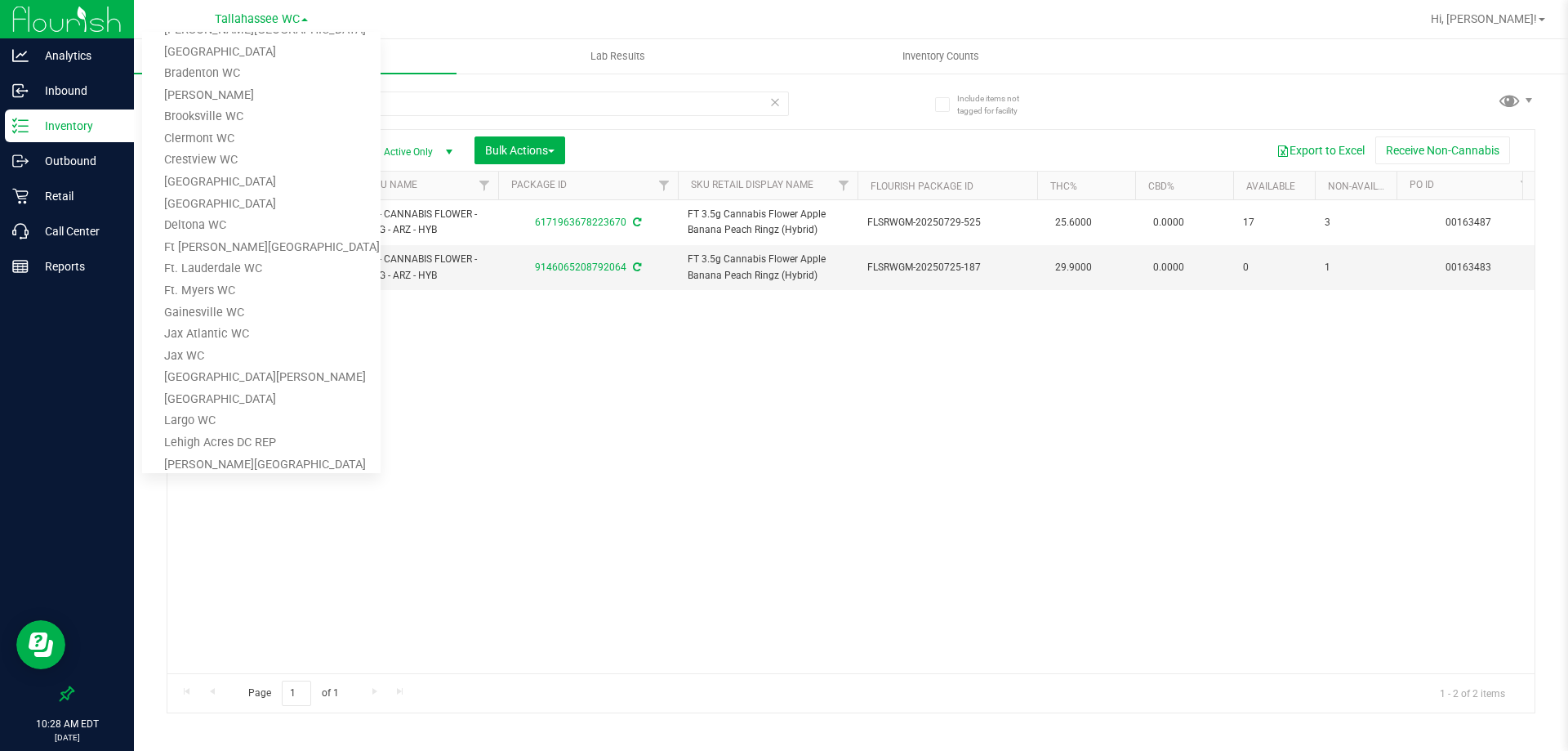
scroll to position [0, 0]
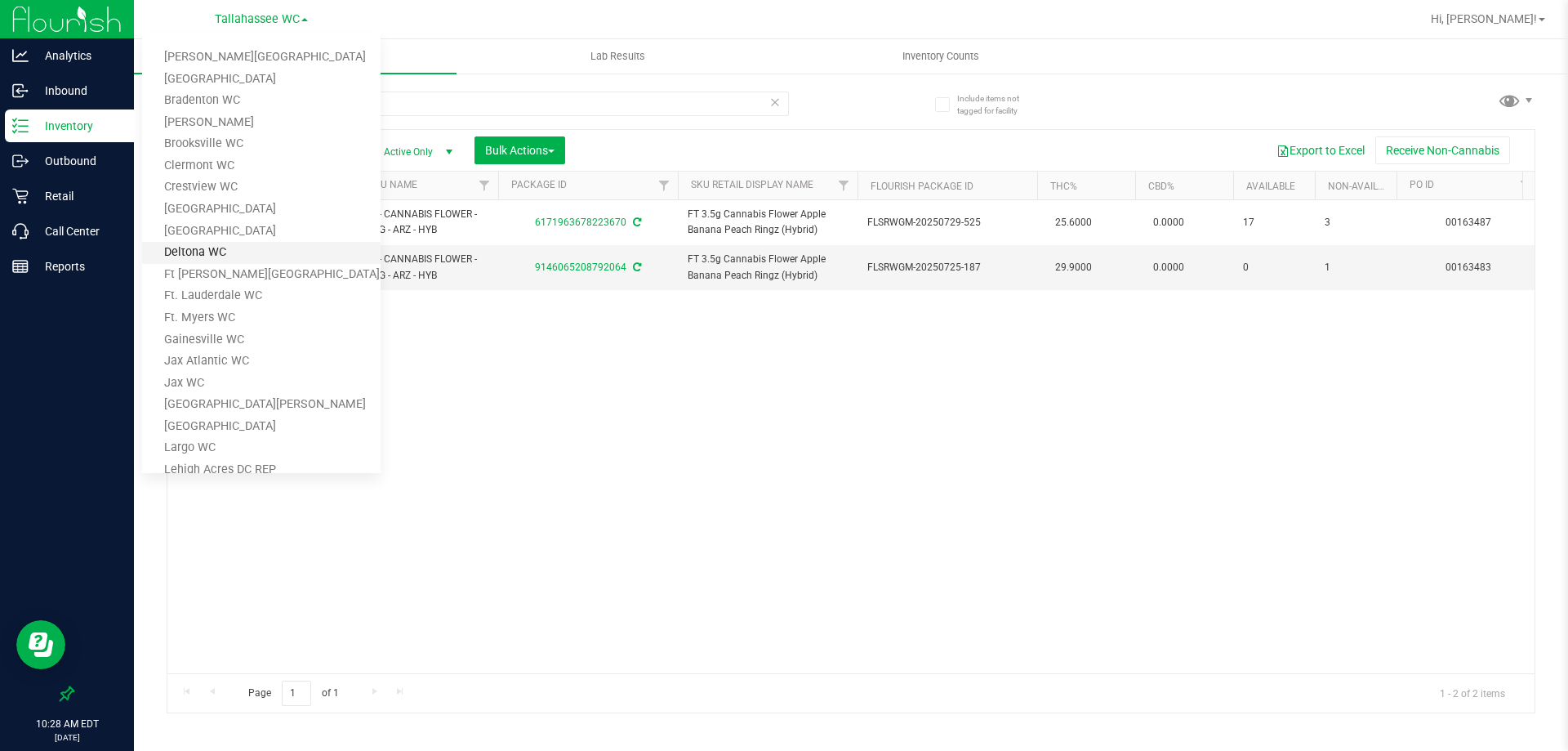
click at [201, 250] on link "Deltona WC" at bounding box center [261, 252] width 238 height 22
